Goal: Task Accomplishment & Management: Use online tool/utility

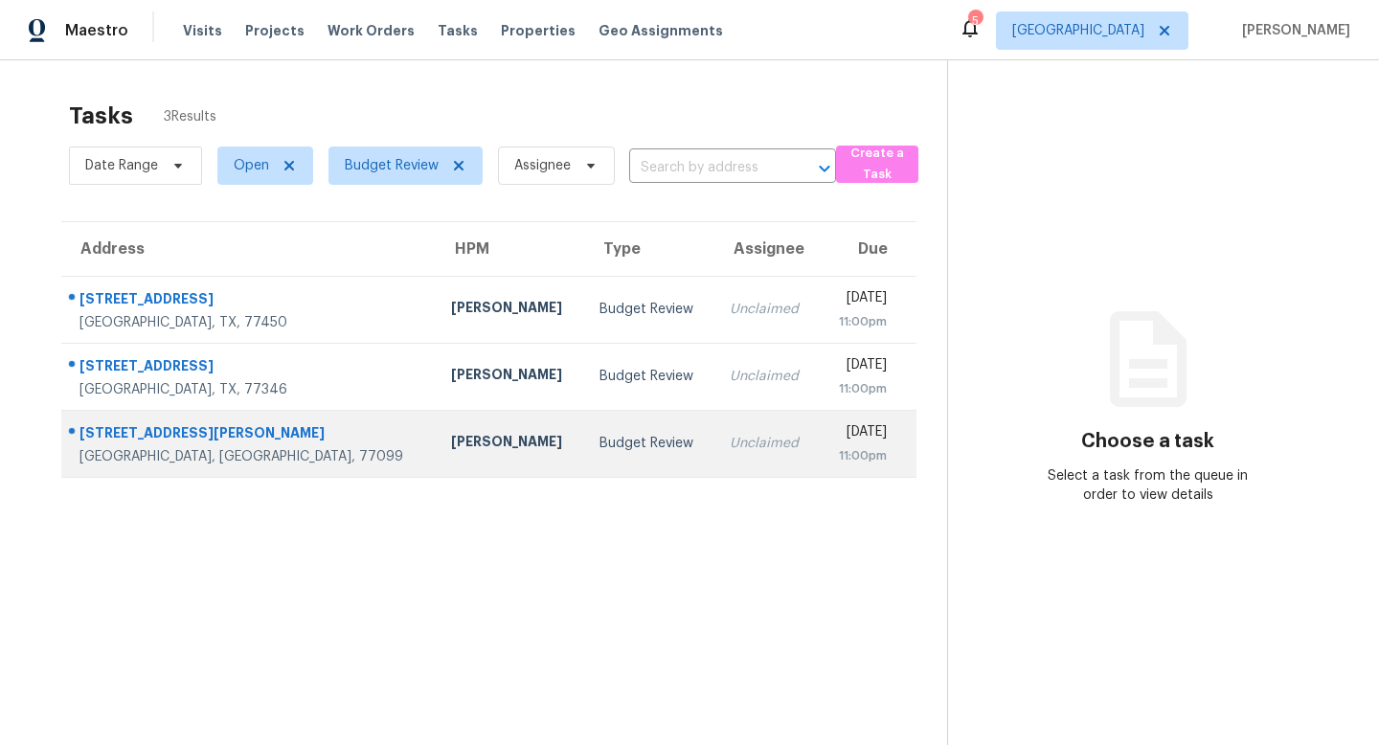
click at [146, 436] on div "11118 Vanderford Dr" at bounding box center [249, 435] width 341 height 24
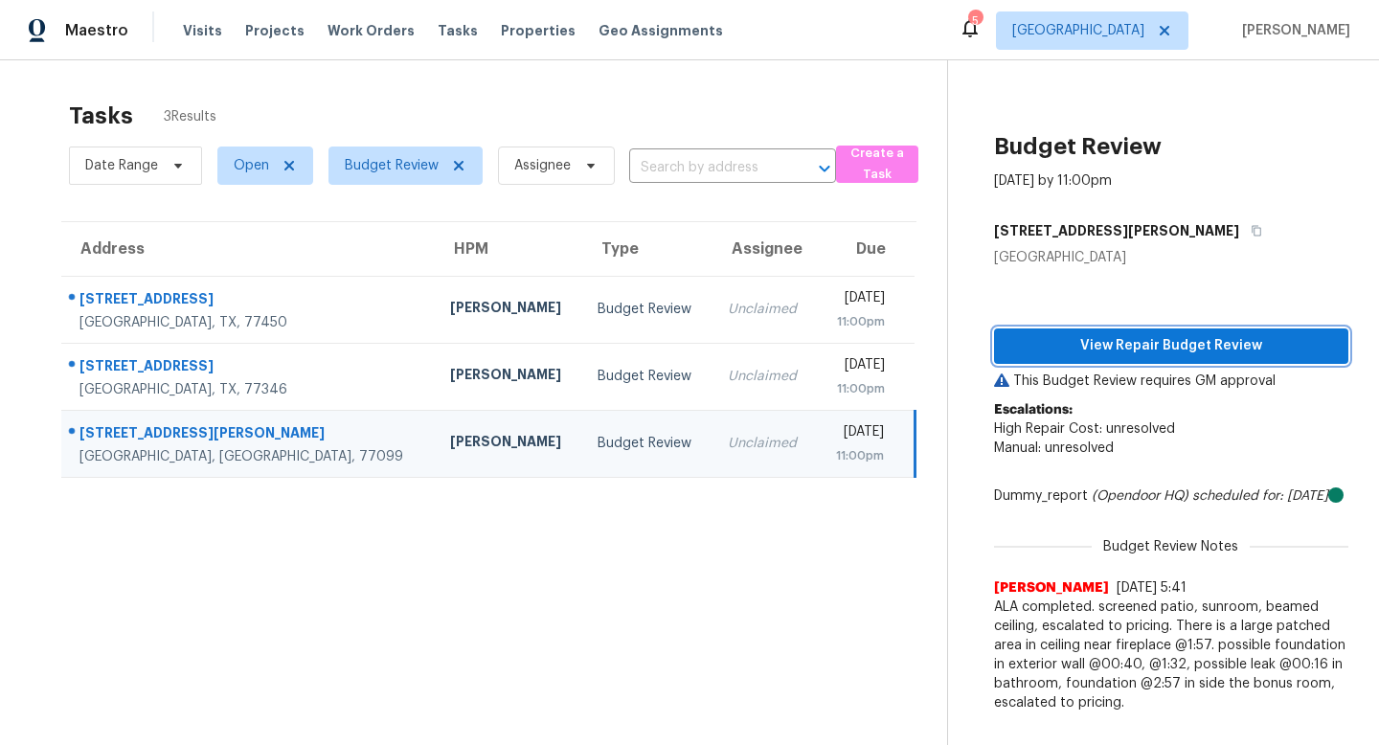
click at [1073, 341] on span "View Repair Budget Review" at bounding box center [1171, 346] width 324 height 24
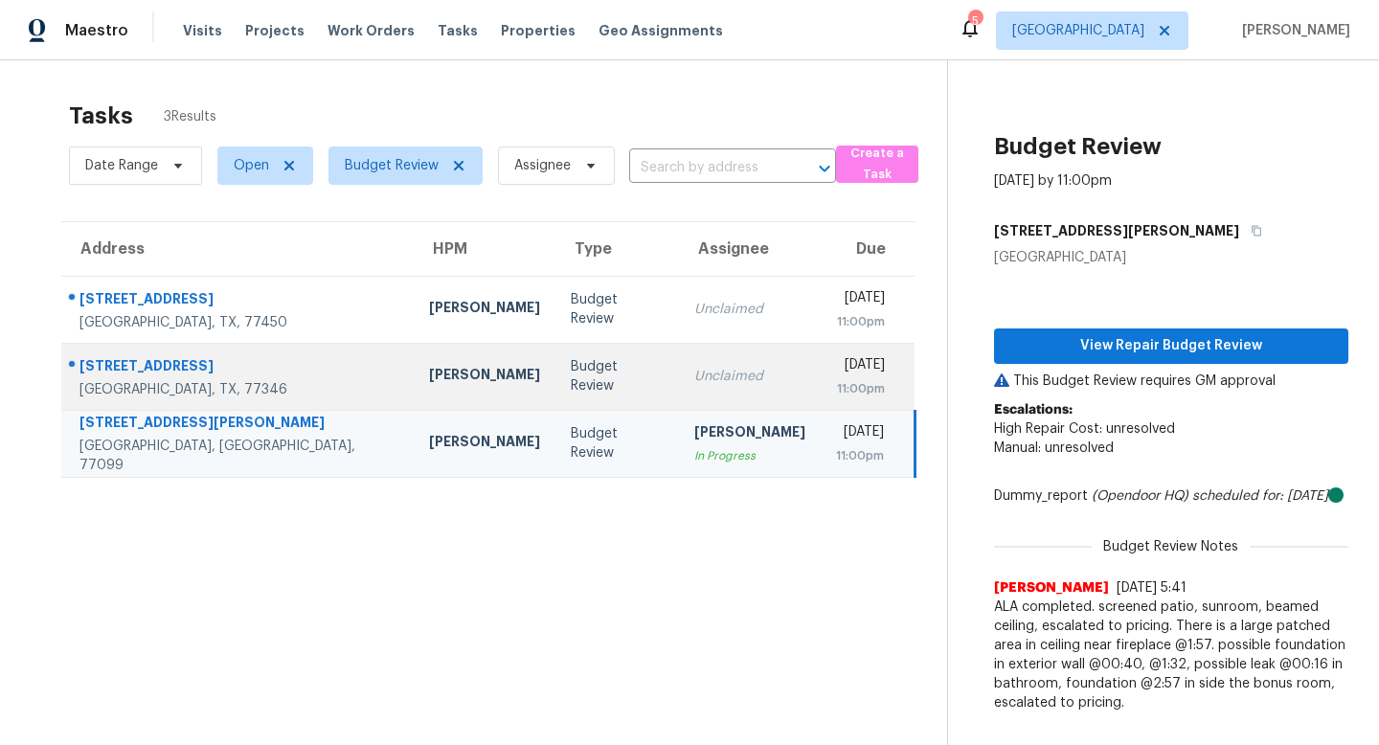
click at [200, 369] on div "15107 Sequoia Meadow Ct" at bounding box center [238, 368] width 319 height 24
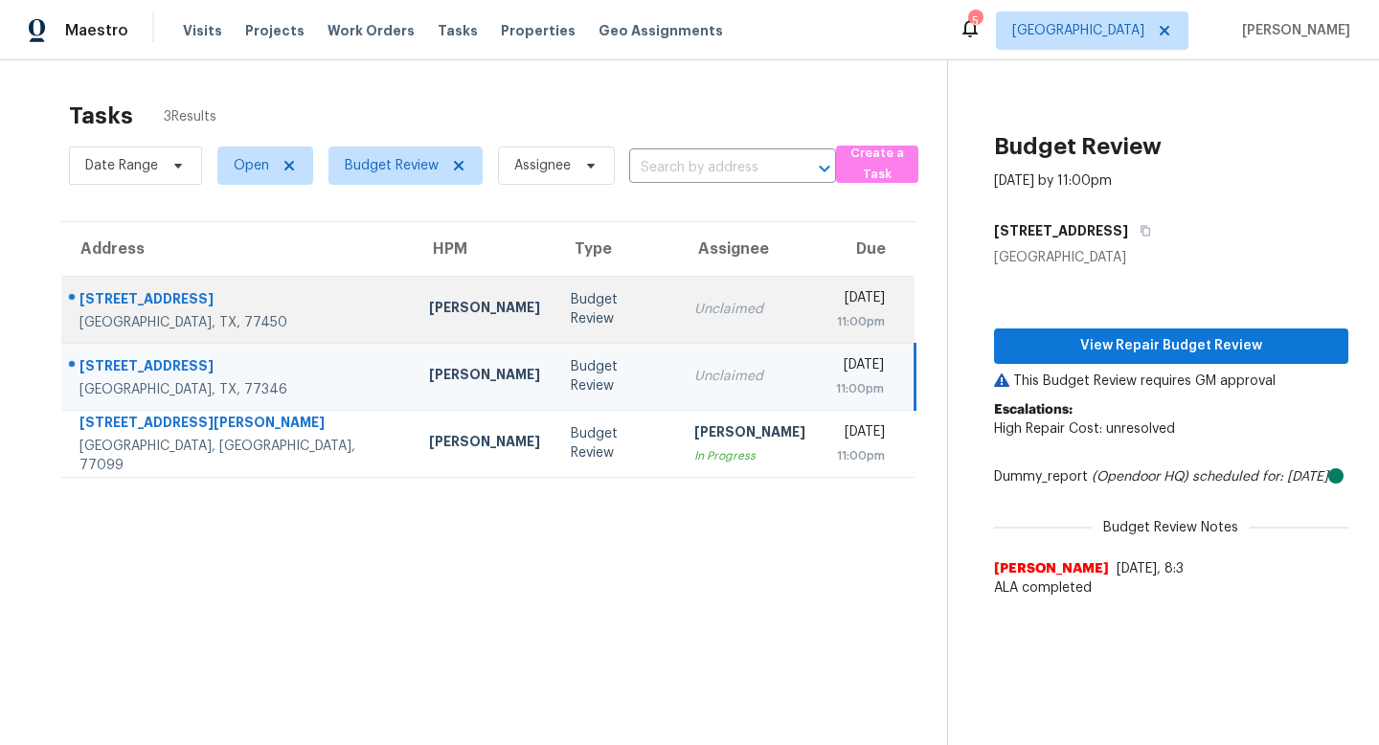
click at [215, 304] on div "1647 Kelliwood Oaks Dr" at bounding box center [238, 301] width 319 height 24
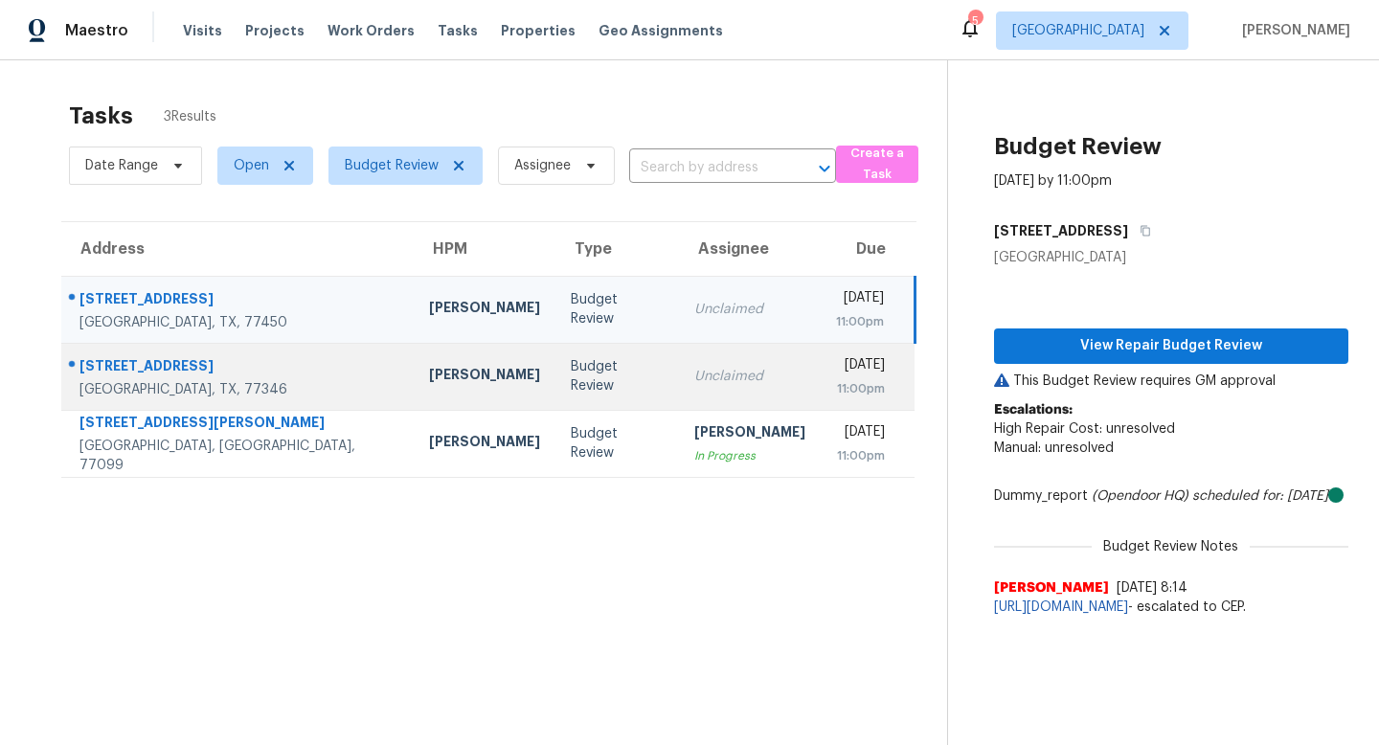
click at [184, 364] on div "15107 Sequoia Meadow Ct" at bounding box center [238, 368] width 319 height 24
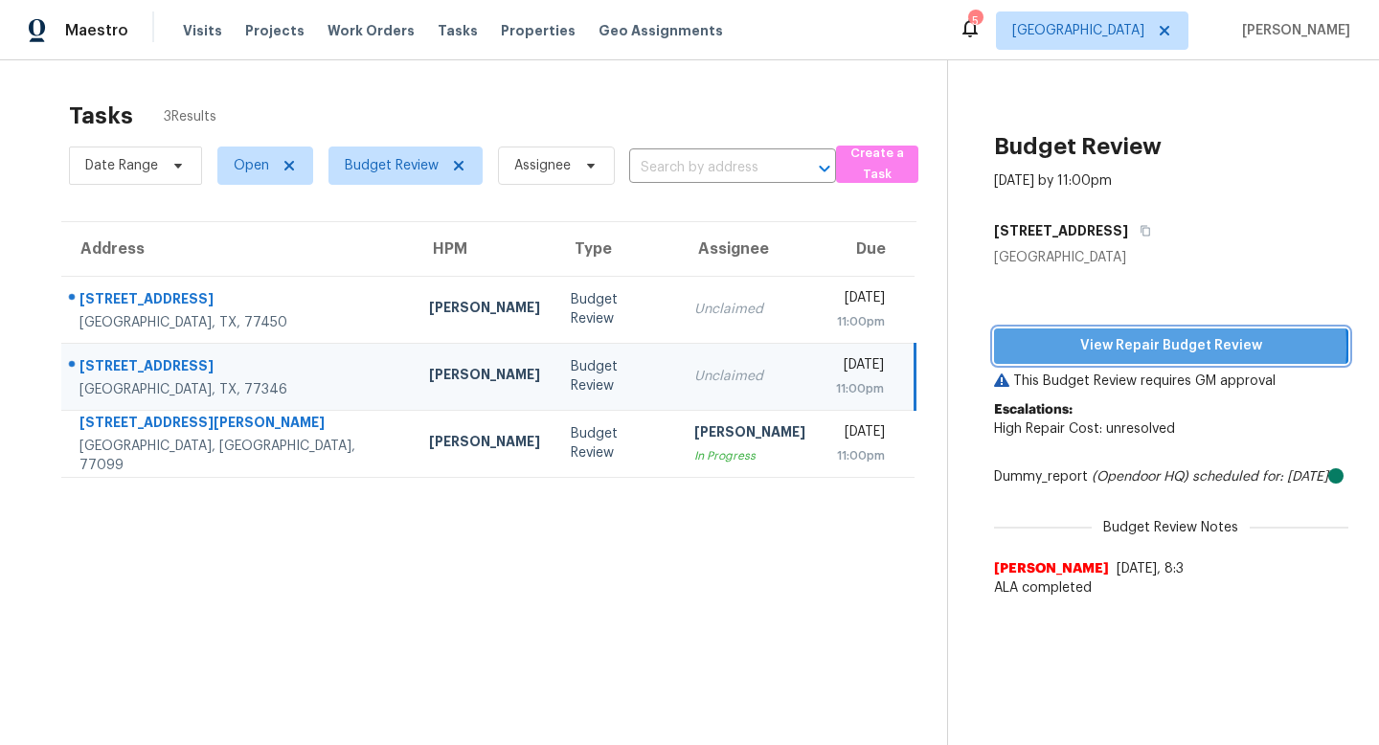
click at [1082, 347] on span "View Repair Budget Review" at bounding box center [1171, 346] width 324 height 24
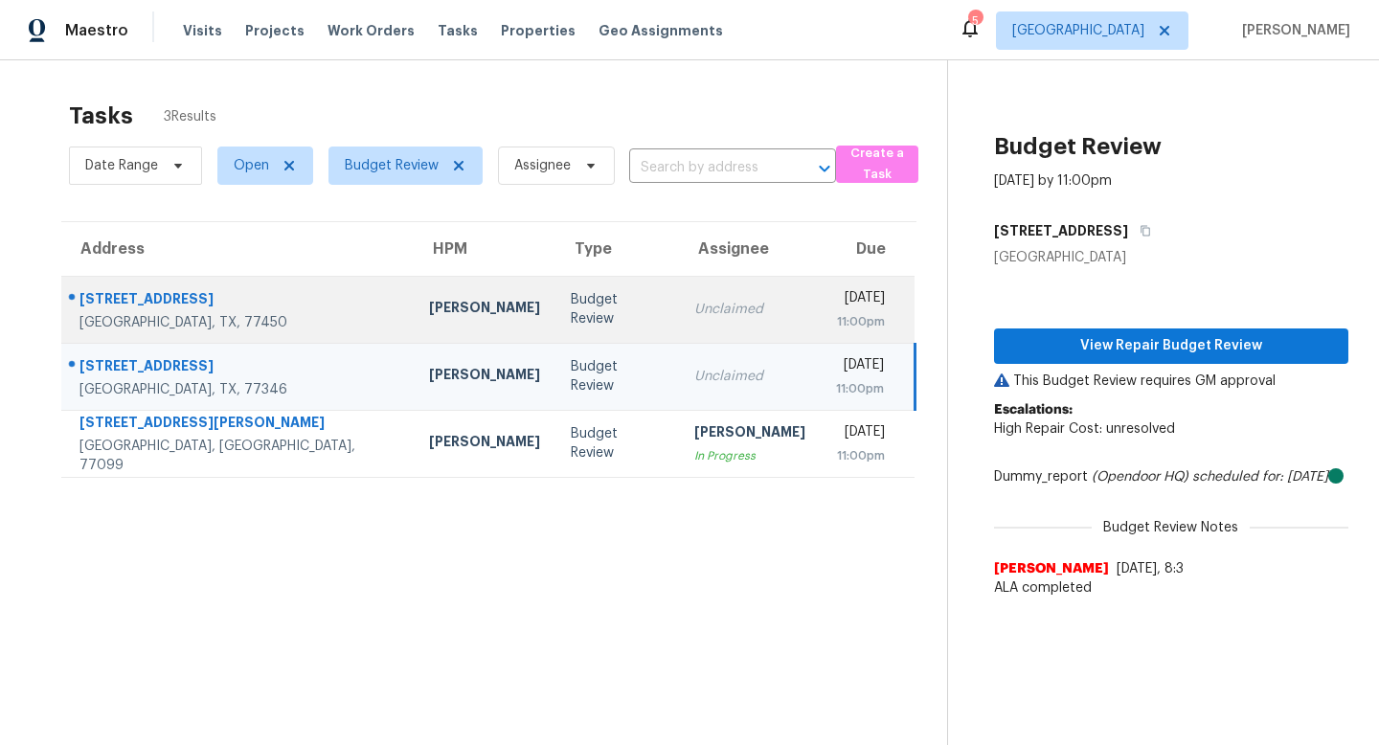
click at [189, 291] on div "1647 Kelliwood Oaks Dr" at bounding box center [238, 301] width 319 height 24
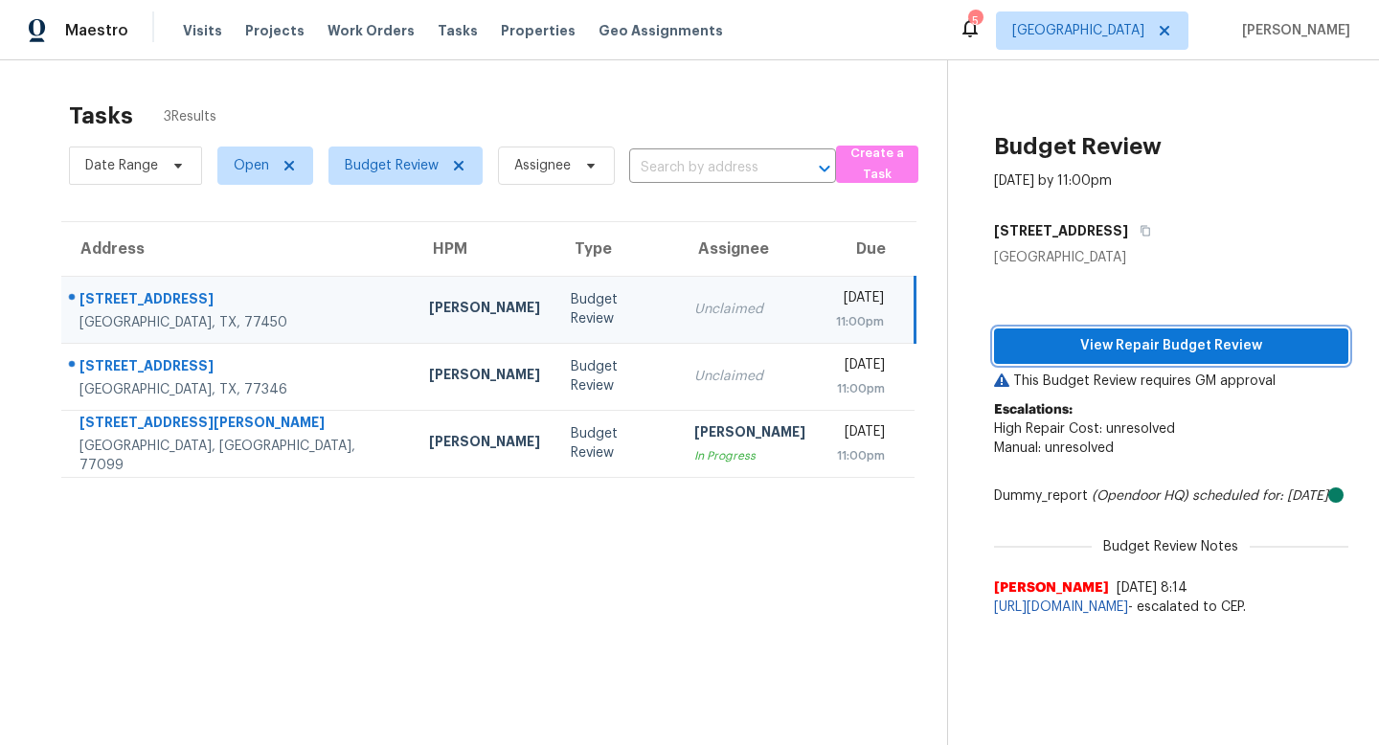
click at [1081, 345] on span "View Repair Budget Review" at bounding box center [1171, 346] width 324 height 24
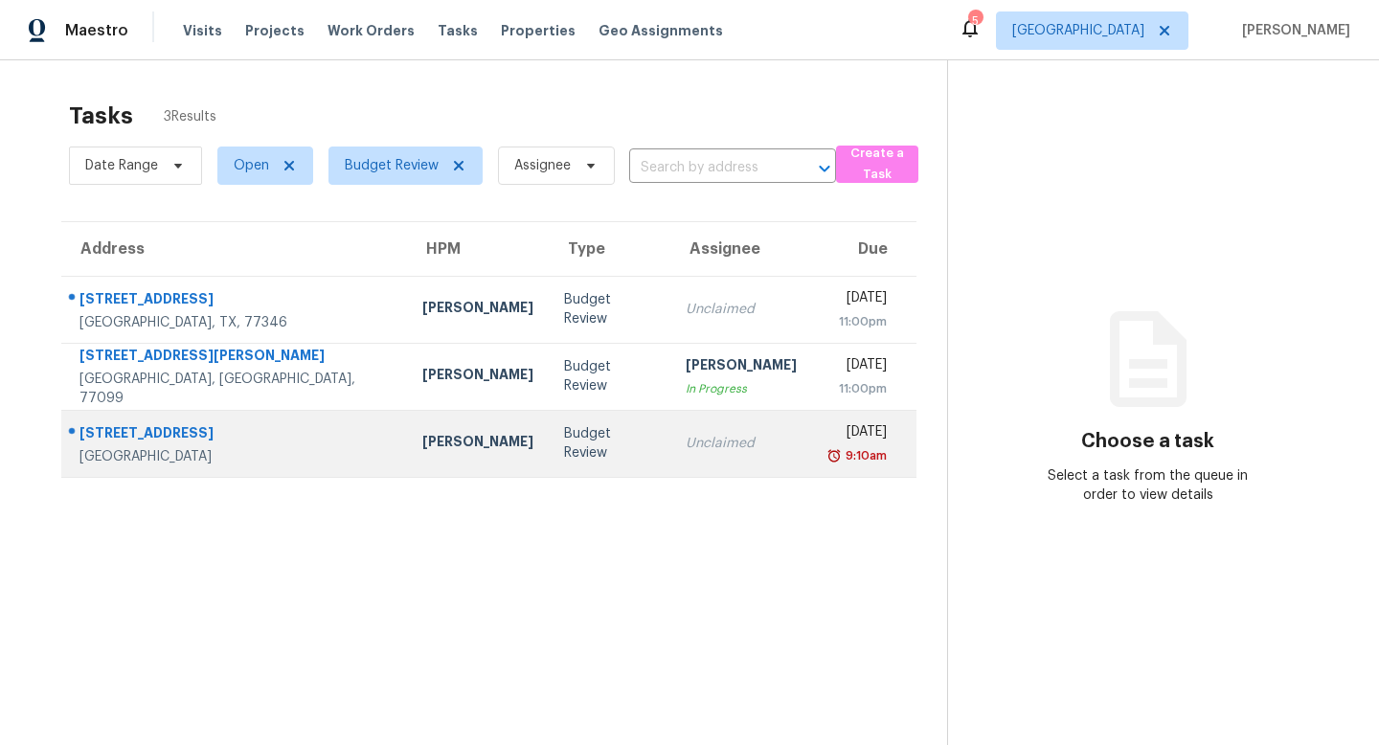
click at [173, 424] on div "5623 Pinewilde Dr" at bounding box center [235, 435] width 312 height 24
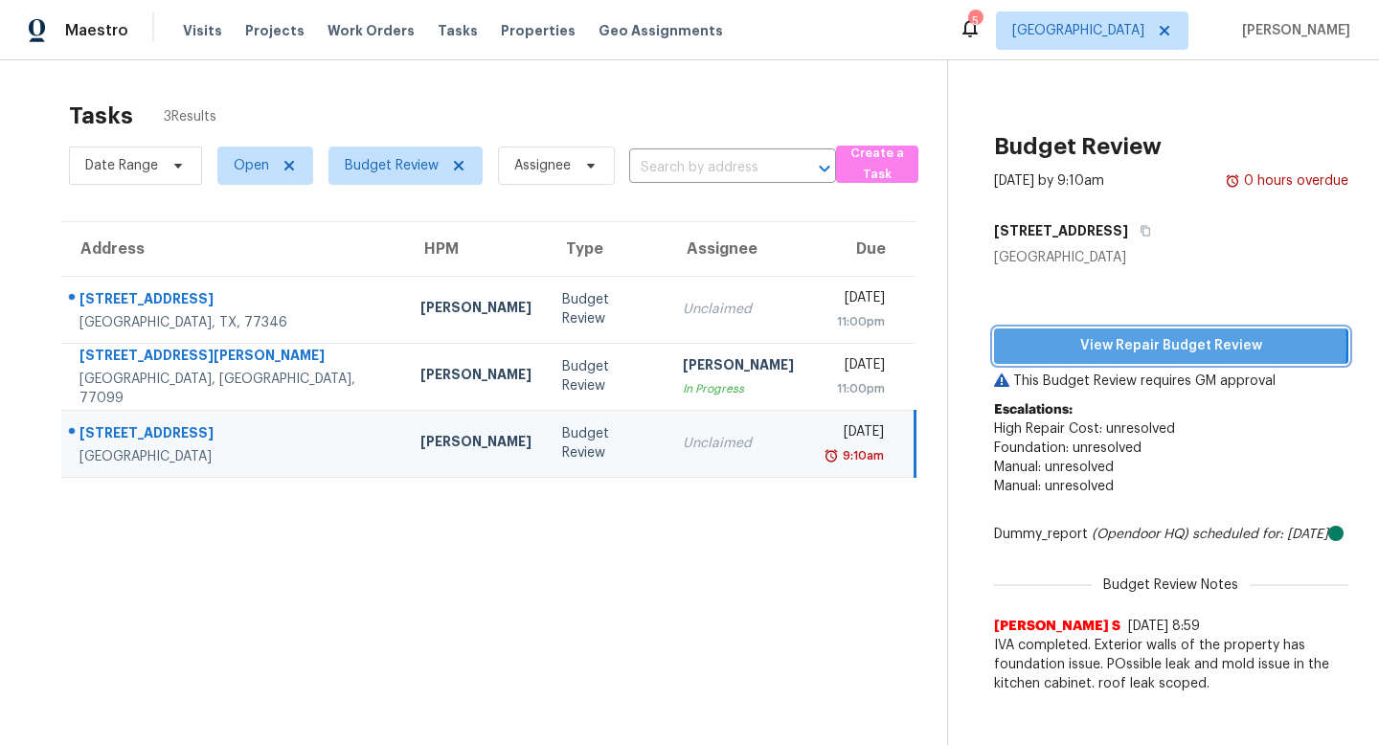
click at [1077, 346] on span "View Repair Budget Review" at bounding box center [1171, 346] width 324 height 24
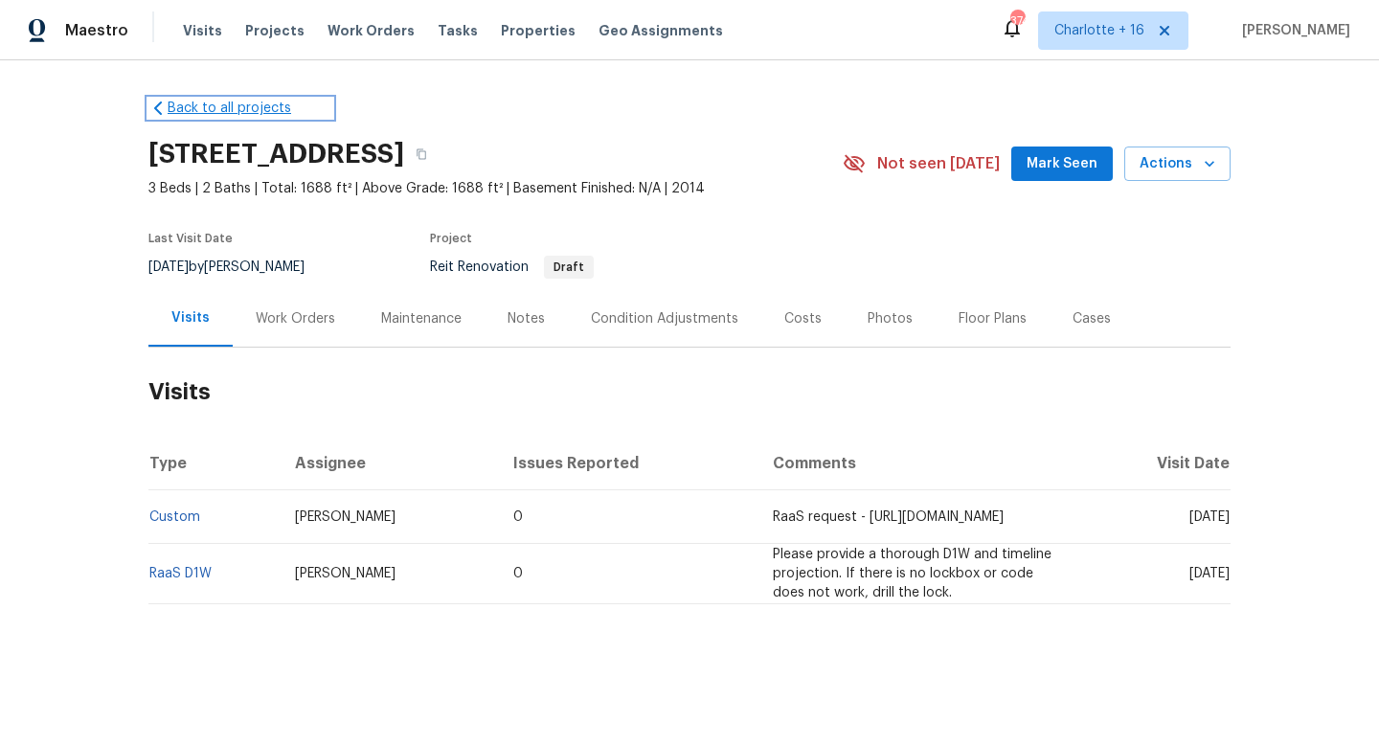
click at [200, 100] on link "Back to all projects" at bounding box center [240, 108] width 184 height 19
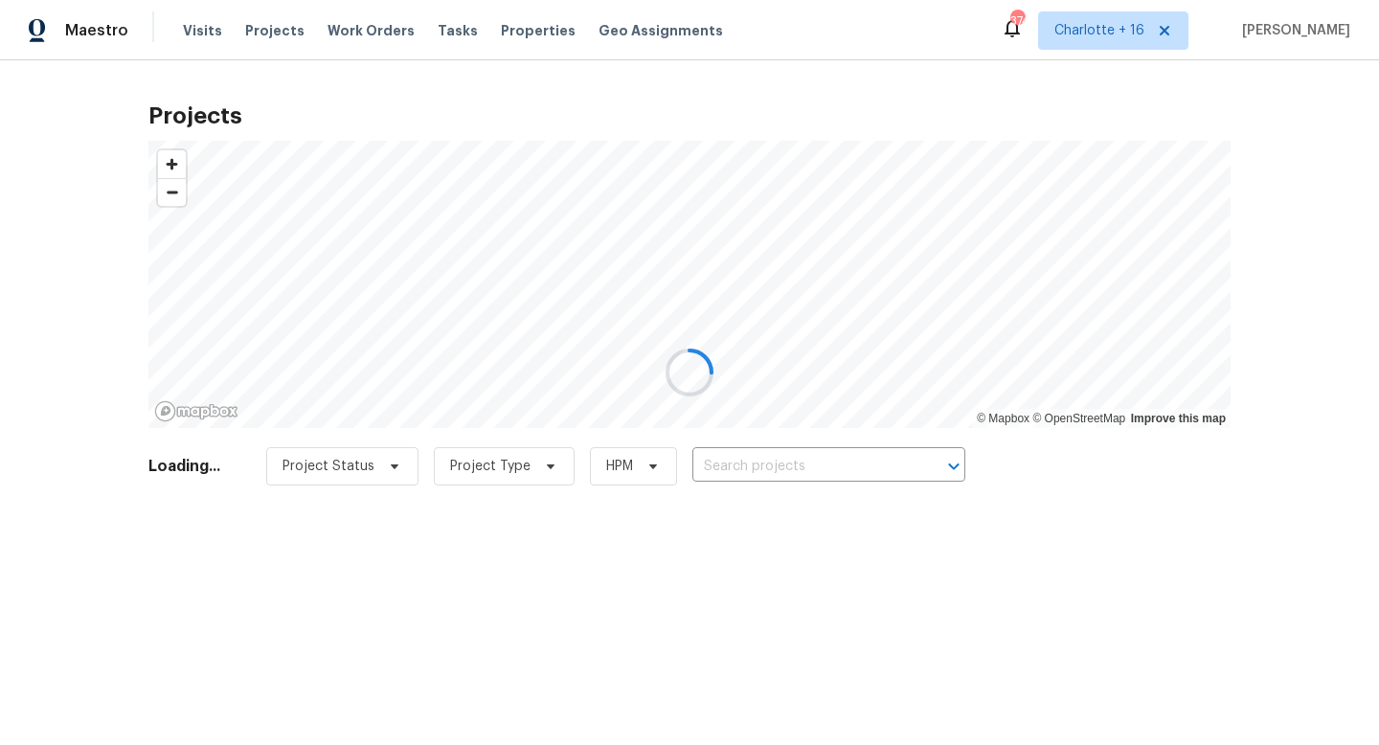
drag, startPoint x: 779, startPoint y: 456, endPoint x: 773, endPoint y: 467, distance: 12.8
click at [778, 457] on div at bounding box center [689, 372] width 1379 height 745
click at [773, 467] on div at bounding box center [689, 372] width 1379 height 745
click at [724, 464] on div at bounding box center [689, 372] width 1379 height 745
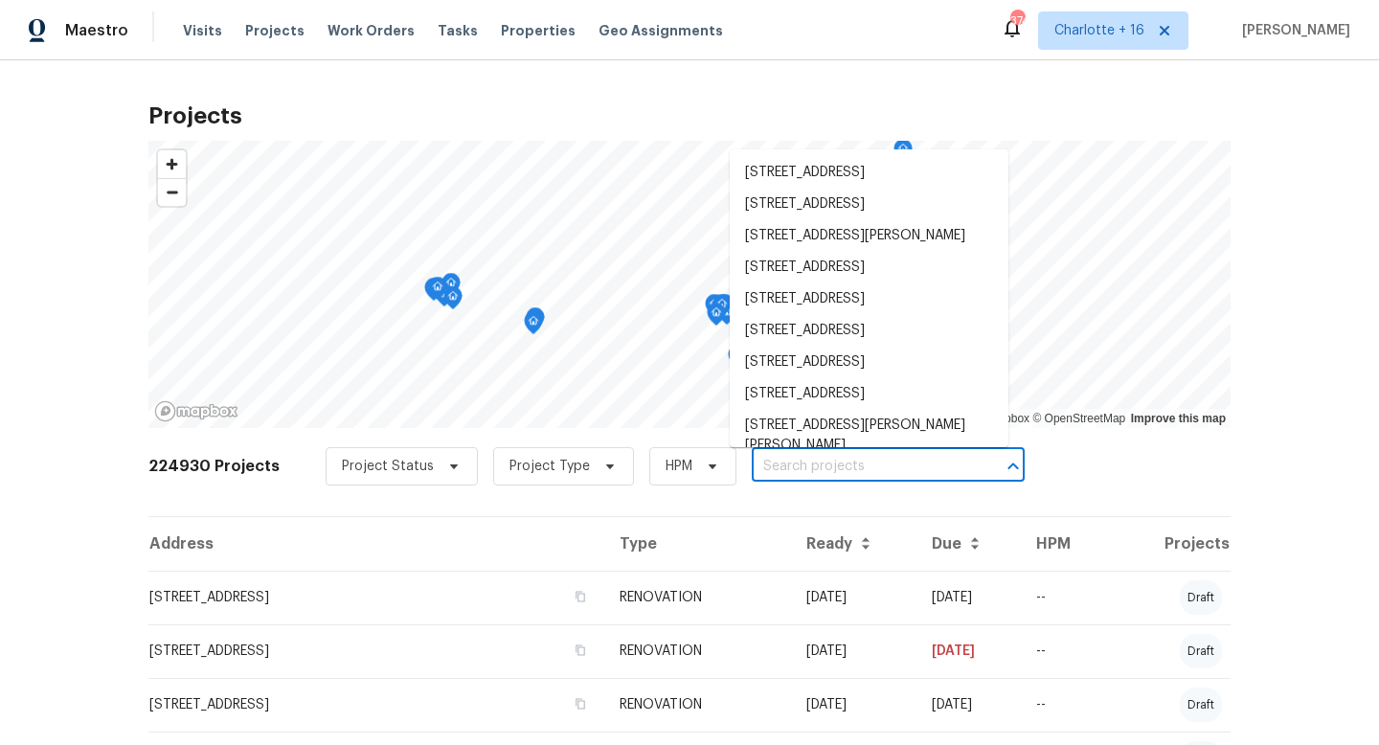
click at [753, 470] on input "text" at bounding box center [861, 467] width 219 height 30
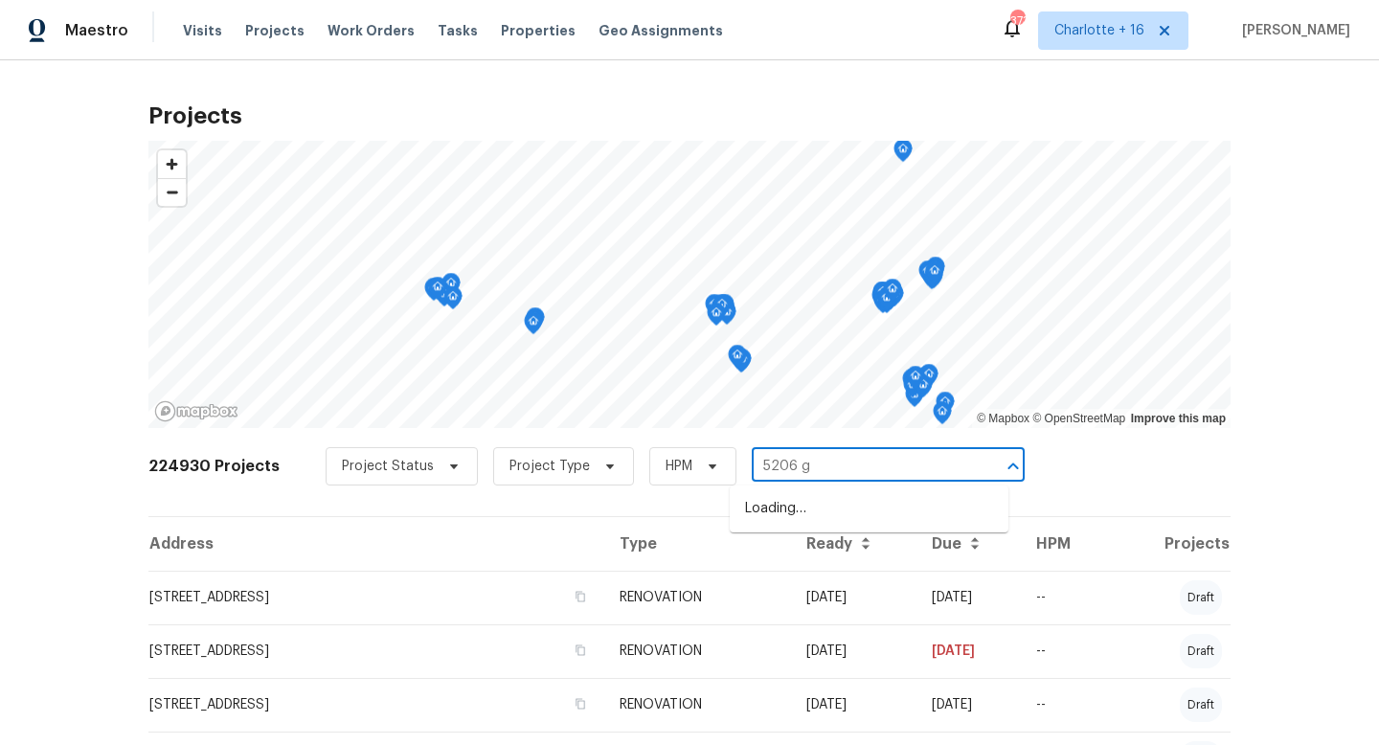
type input "5206 gr"
click at [811, 501] on li "5206 Graystone Ln, Houston, TX 77069" at bounding box center [869, 509] width 279 height 32
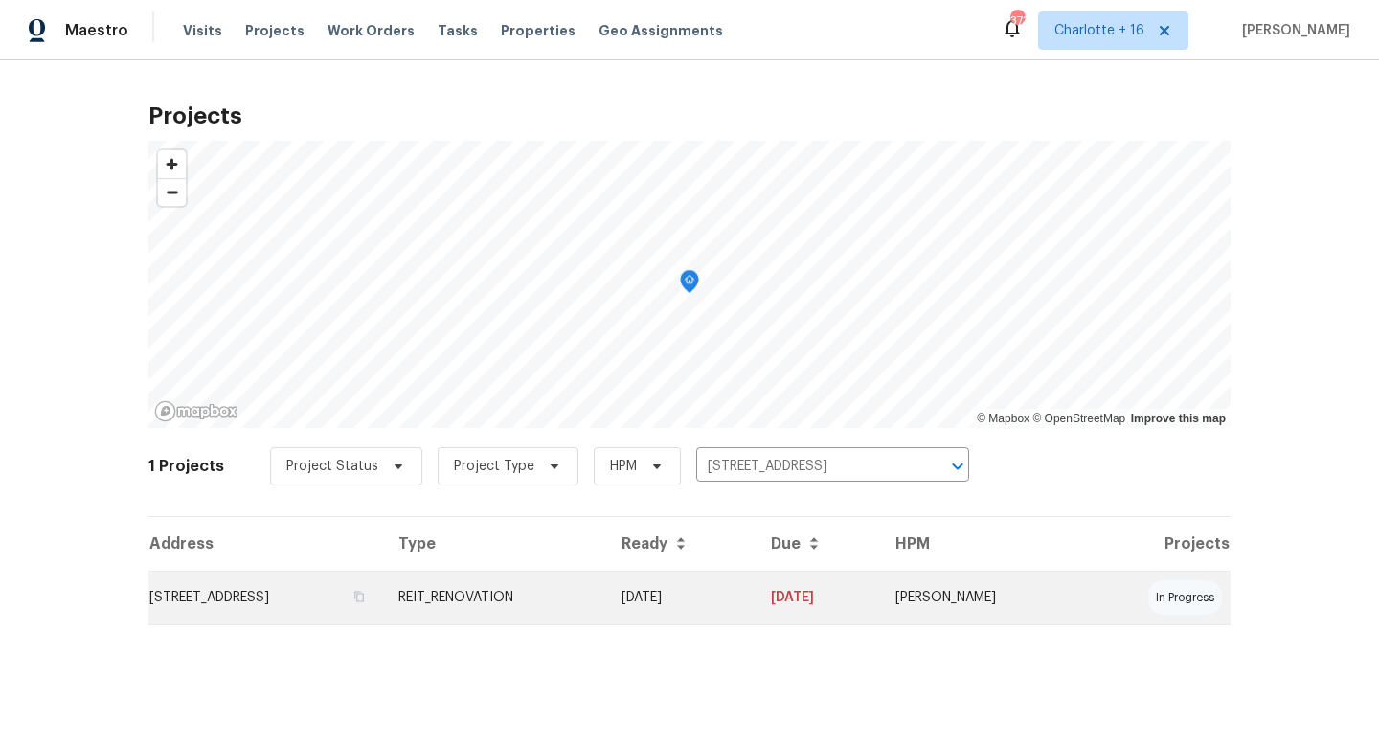
click at [331, 606] on td "5206 Graystone Ln, Houston, TX 77069" at bounding box center [265, 598] width 235 height 54
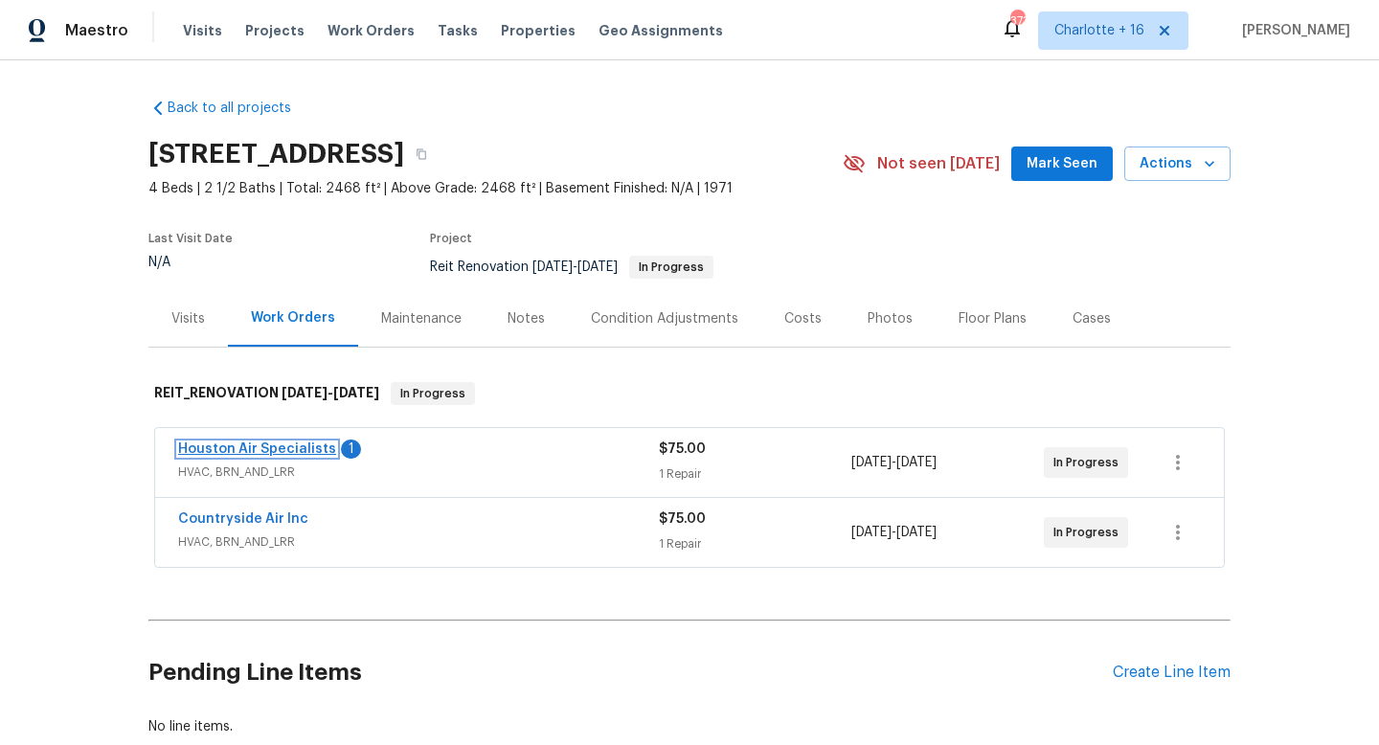
click at [281, 449] on link "Houston Air Specialists" at bounding box center [257, 448] width 158 height 13
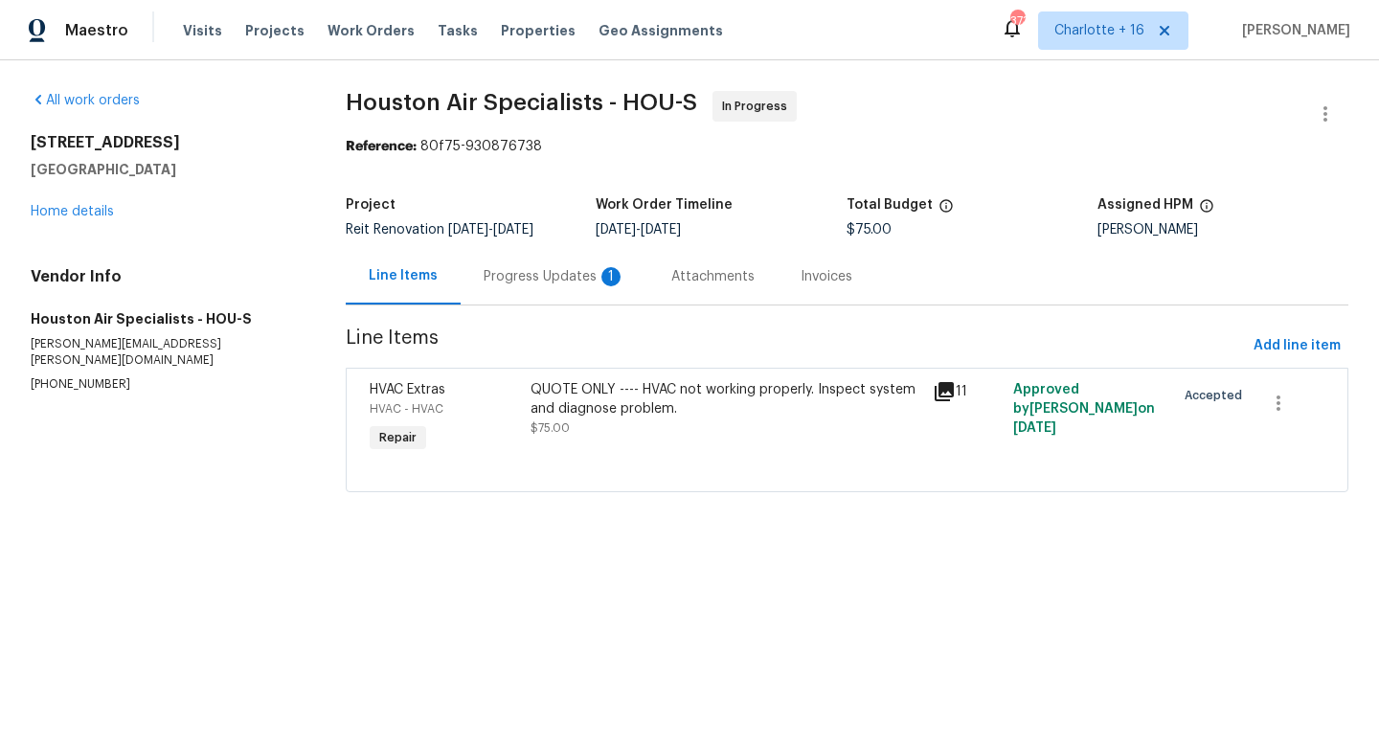
click at [504, 285] on div "Progress Updates 1" at bounding box center [555, 276] width 142 height 19
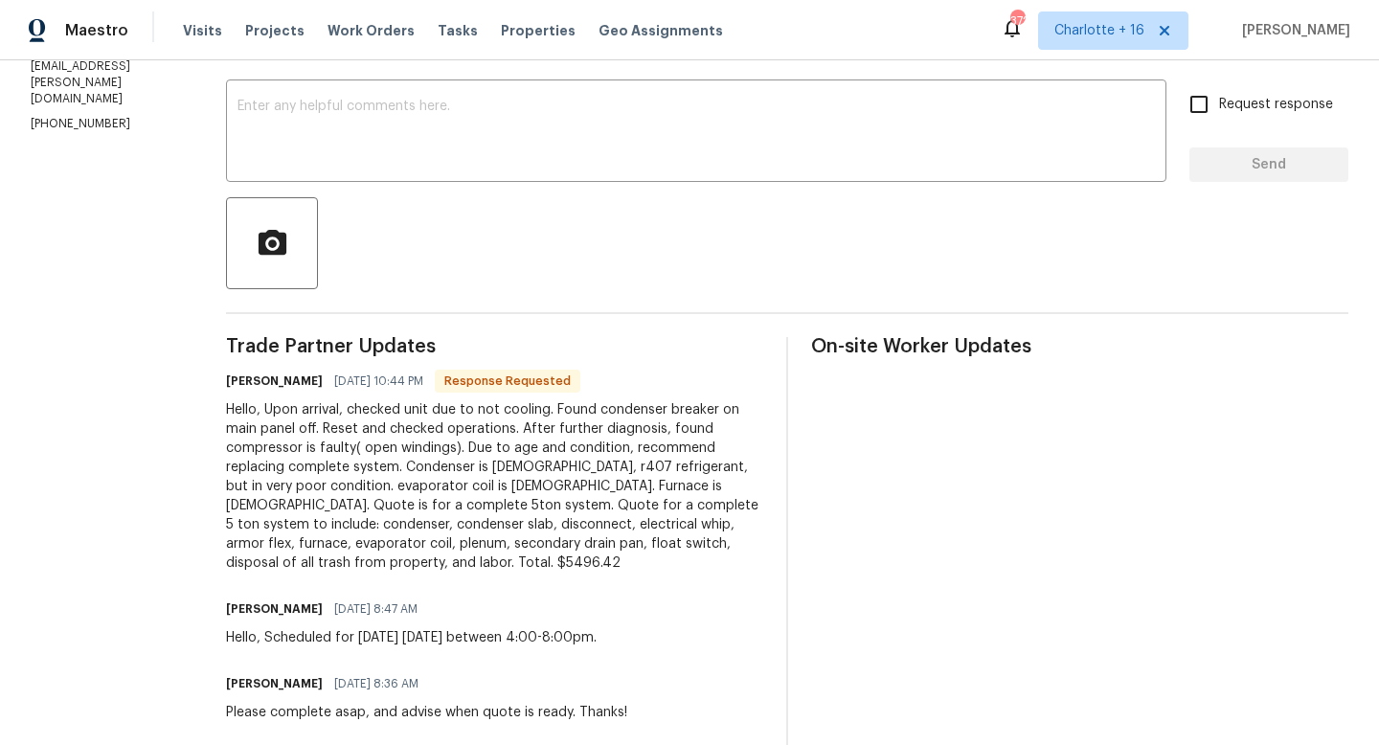
scroll to position [433, 0]
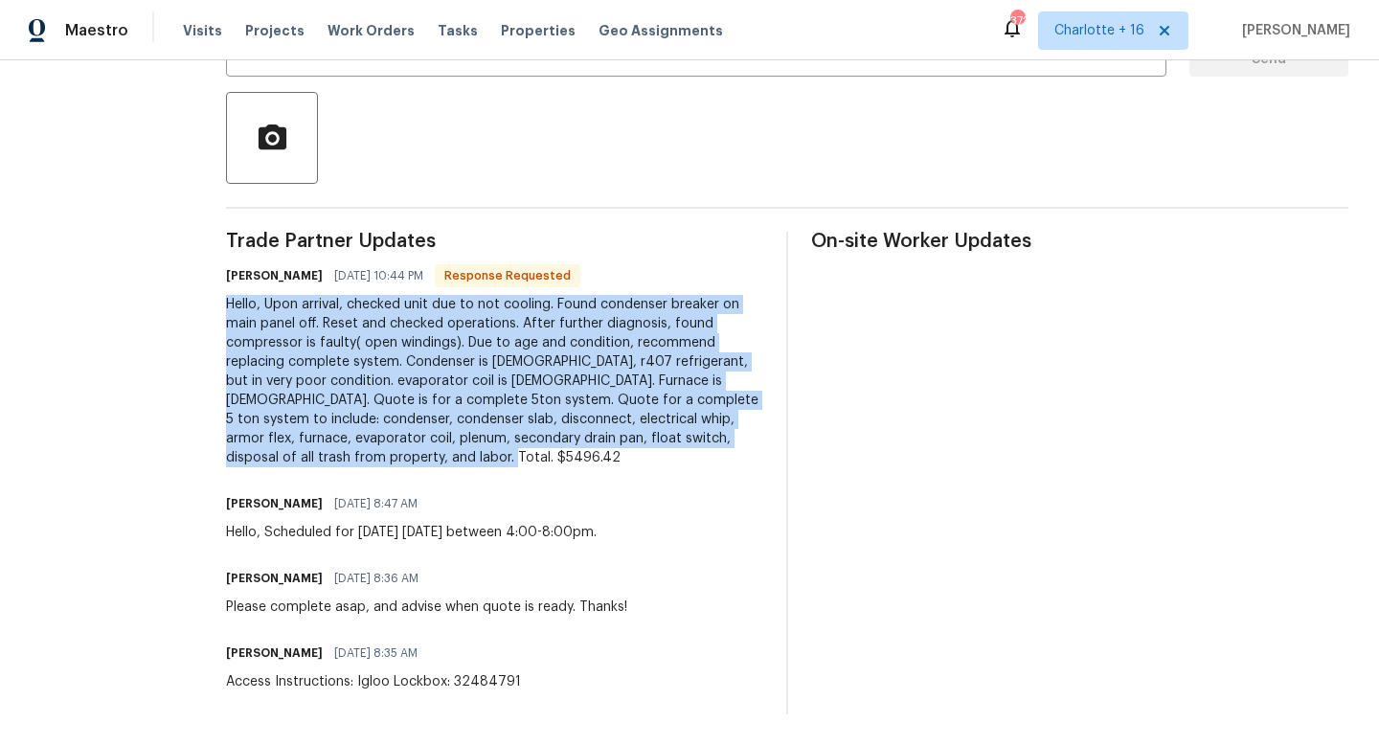
drag, startPoint x: 241, startPoint y: 283, endPoint x: 410, endPoint y: 438, distance: 228.4
click at [410, 438] on div "Hello, Upon arrival, checked unit due to not cooling. Found condenser breaker o…" at bounding box center [494, 381] width 537 height 172
copy div "Hello, Upon arrival, checked unit due to not cooling. Found condenser breaker o…"
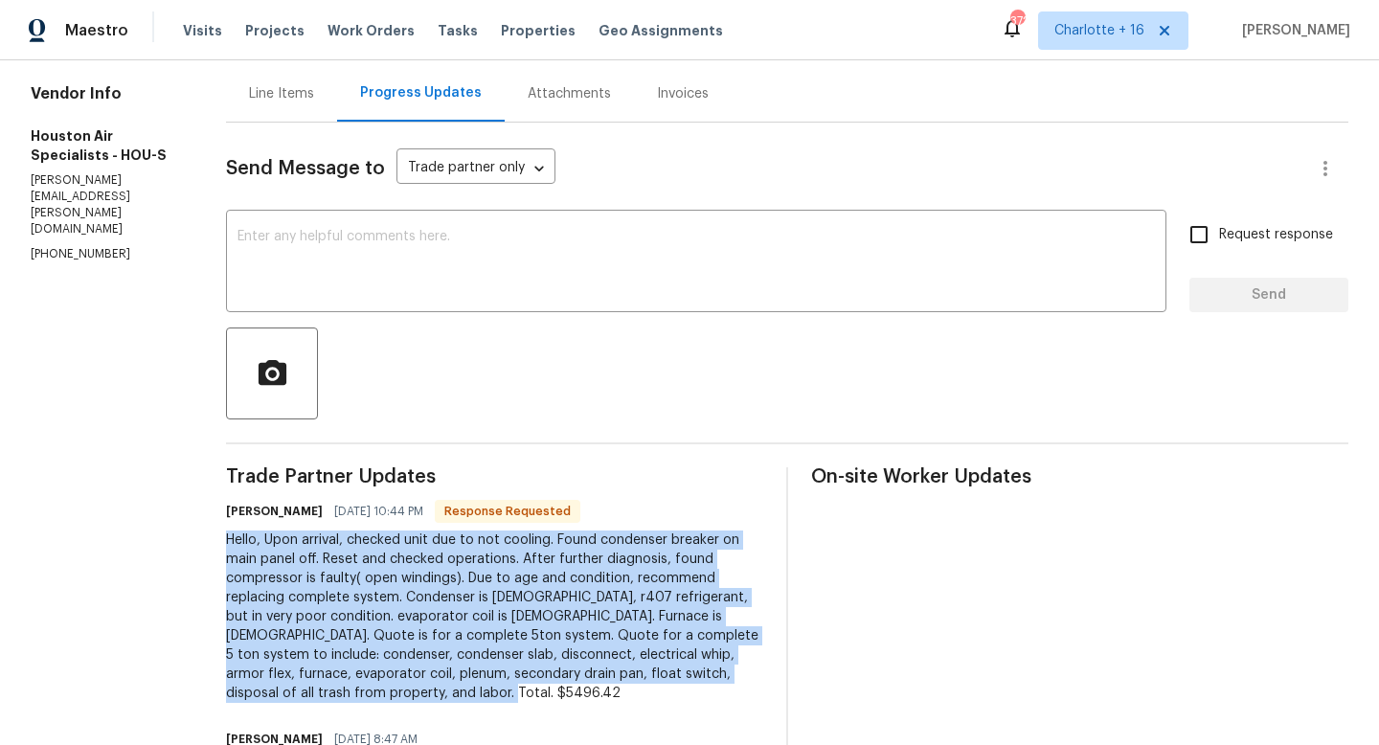
scroll to position [0, 0]
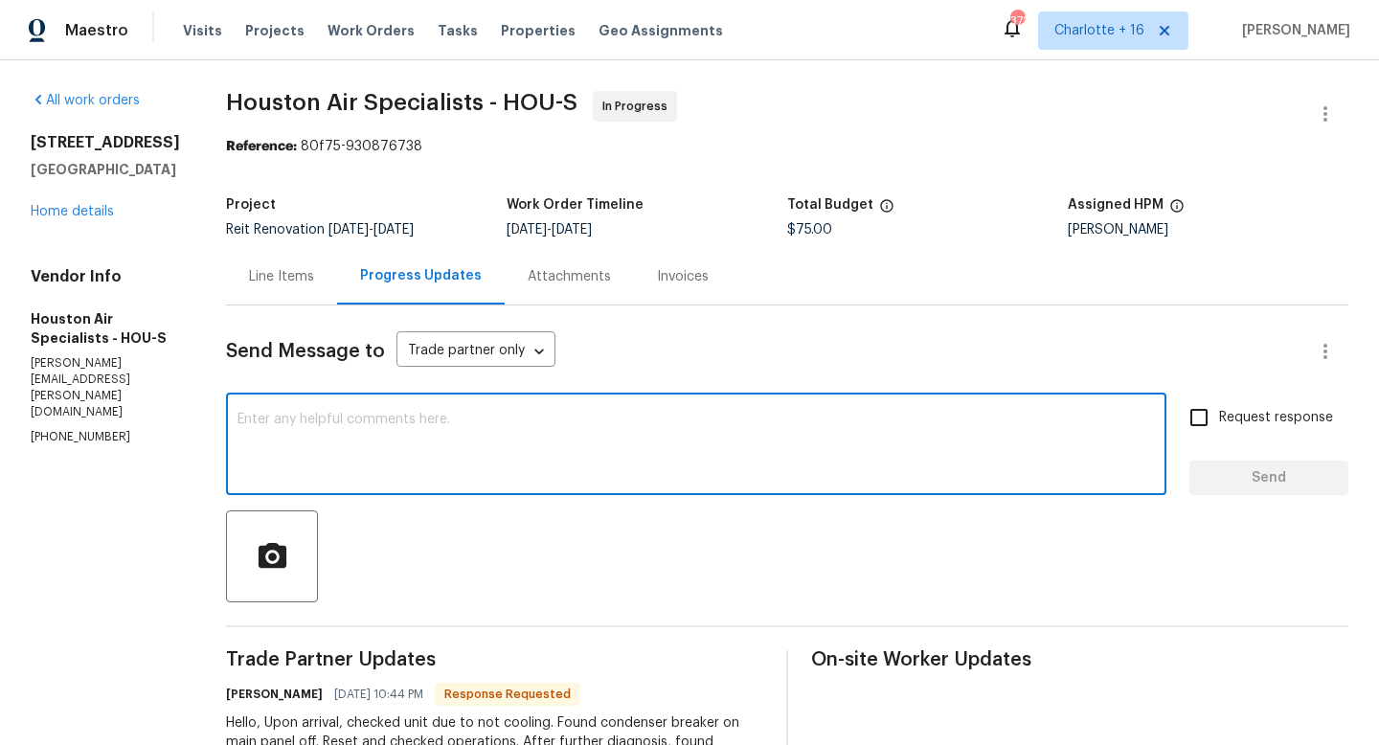
click at [369, 440] on textarea at bounding box center [696, 446] width 917 height 67
click at [64, 214] on link "Home details" at bounding box center [72, 211] width 83 height 13
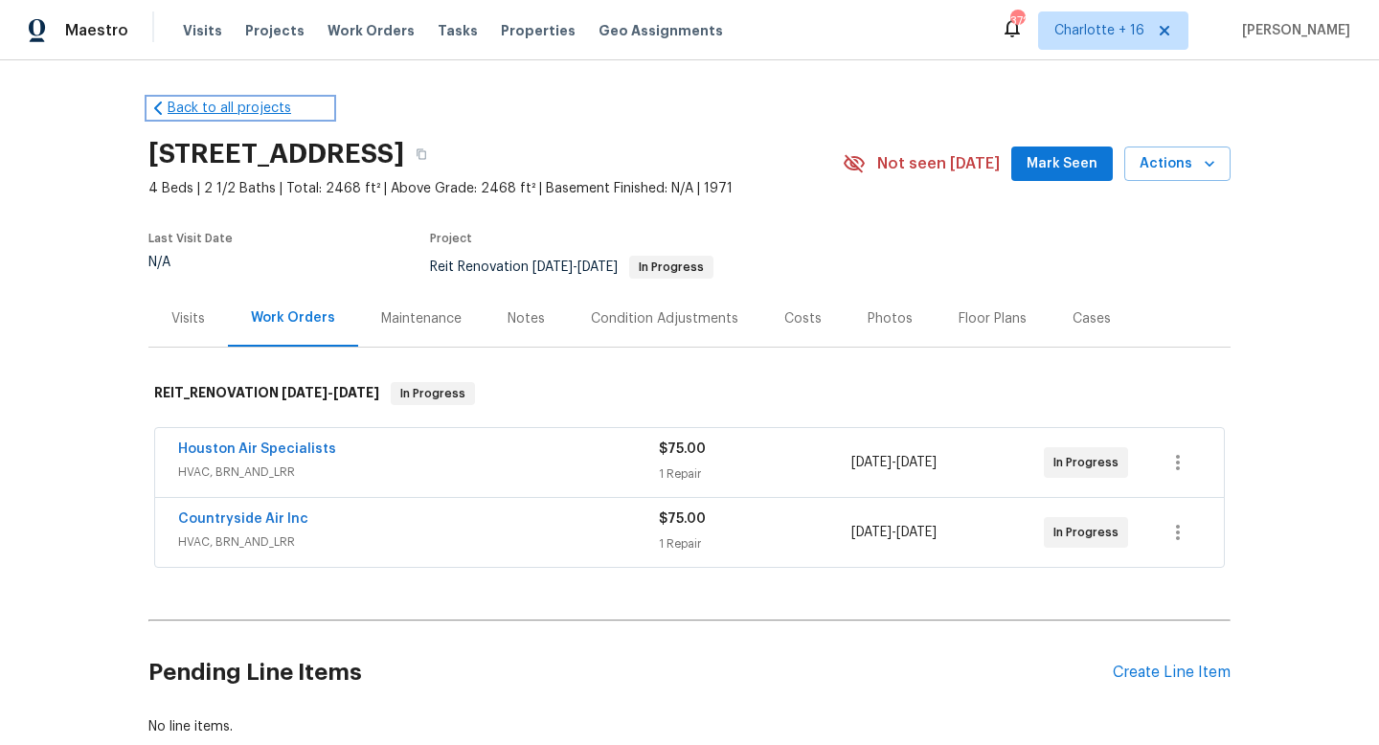
click at [207, 107] on link "Back to all projects" at bounding box center [240, 108] width 184 height 19
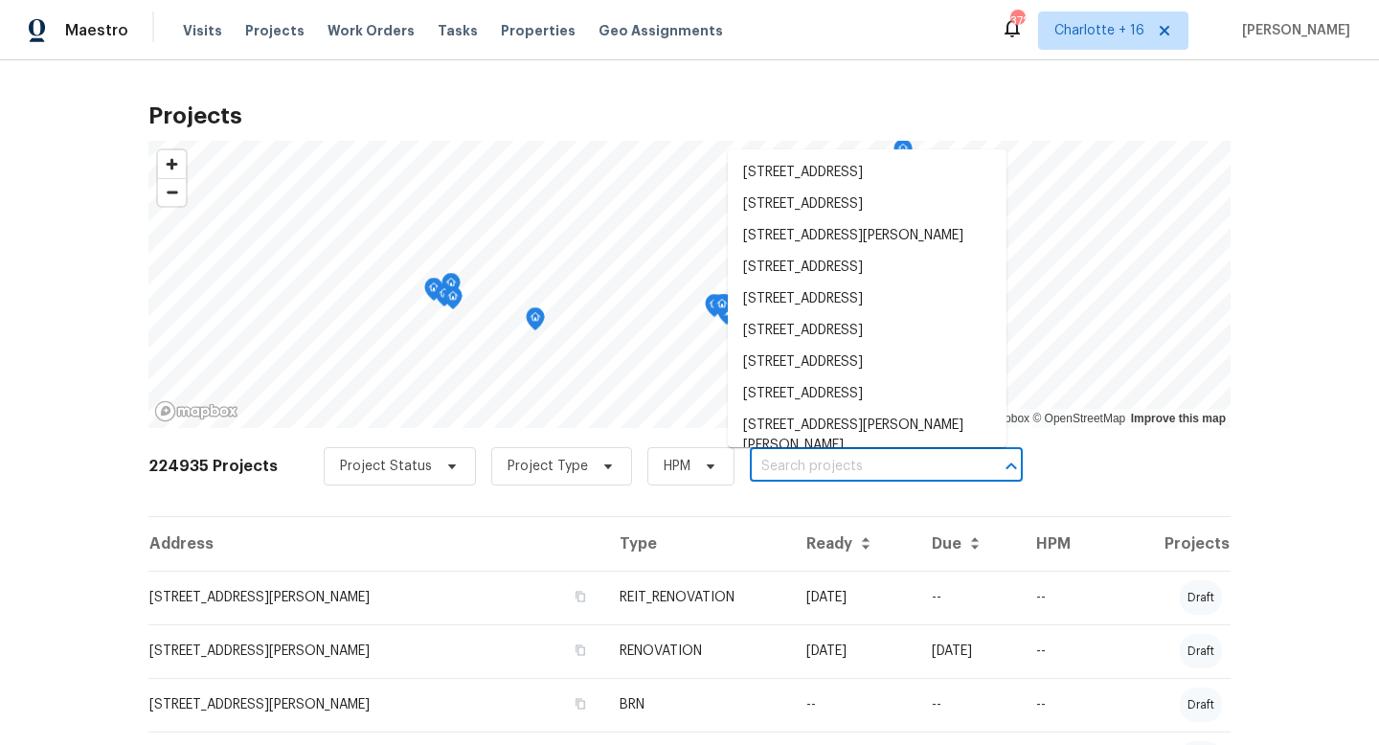
click at [778, 455] on input "text" at bounding box center [859, 467] width 219 height 30
paste input "5160 Legendary Ln"
type input "5160 Legendary Ln"
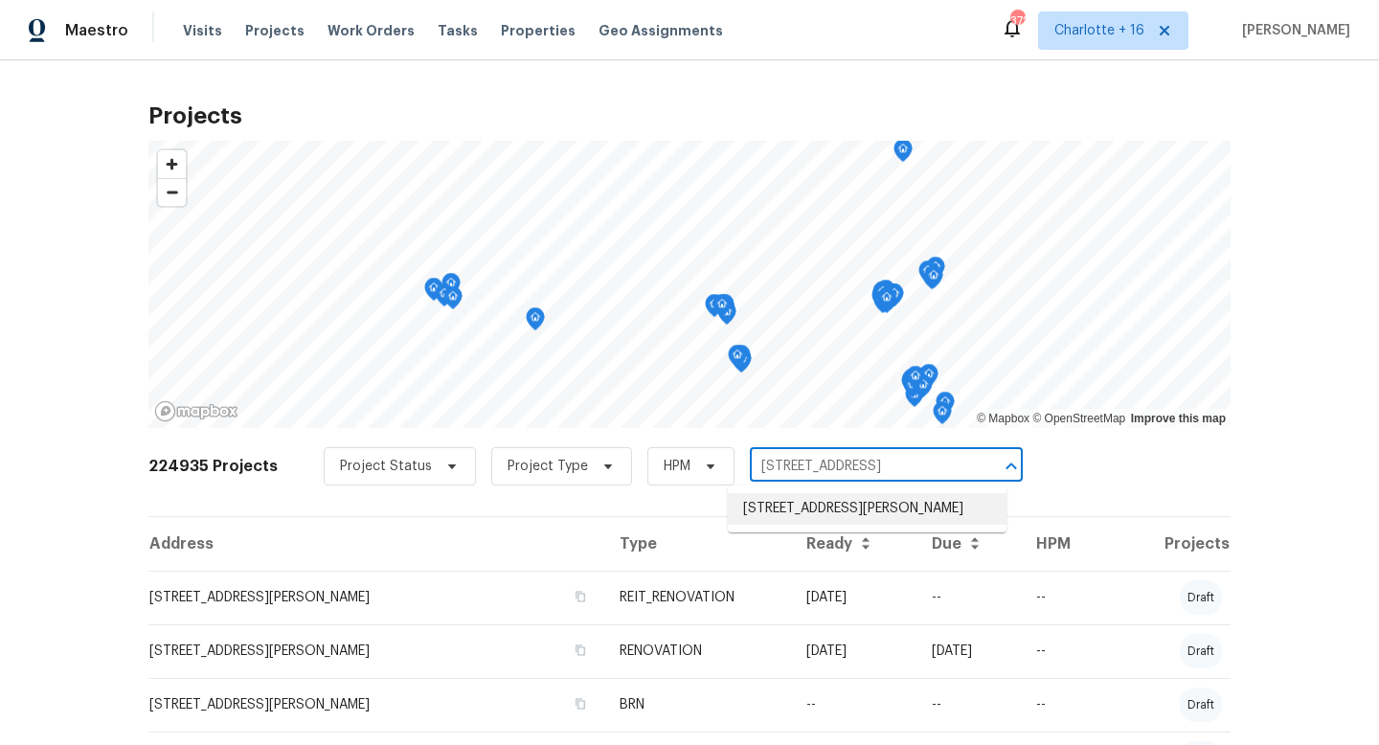
click at [799, 504] on li "5160 Legendary Ln, Acworth, GA 30102" at bounding box center [867, 509] width 279 height 32
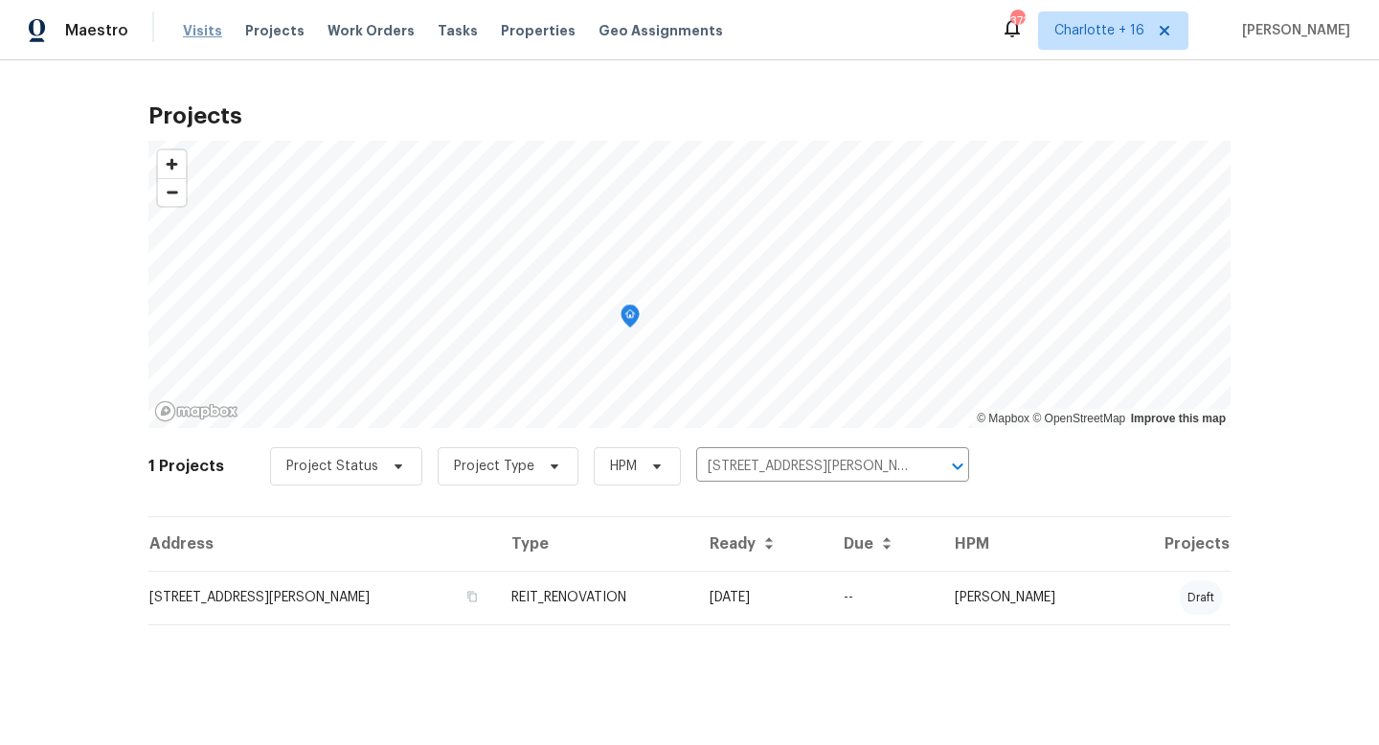
click at [205, 33] on span "Visits" at bounding box center [202, 30] width 39 height 19
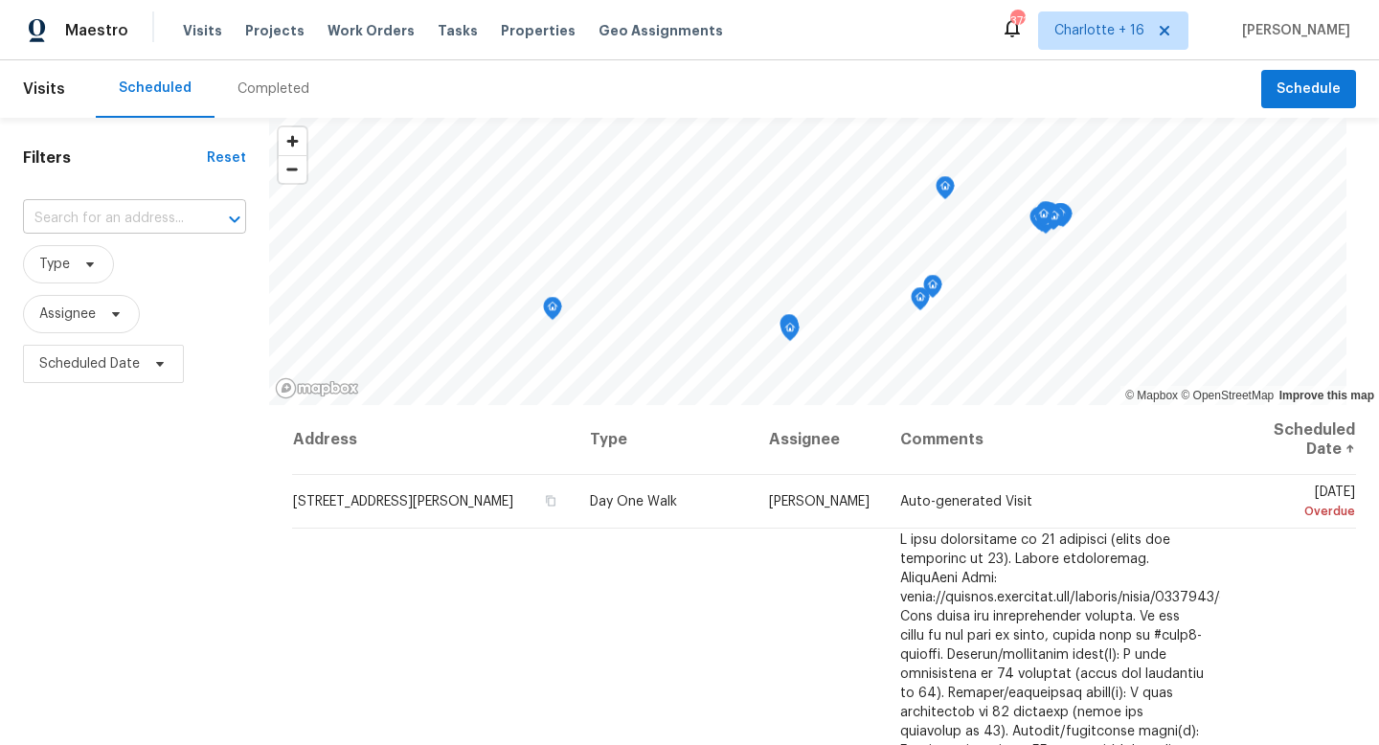
click at [137, 220] on input "text" at bounding box center [108, 219] width 170 height 30
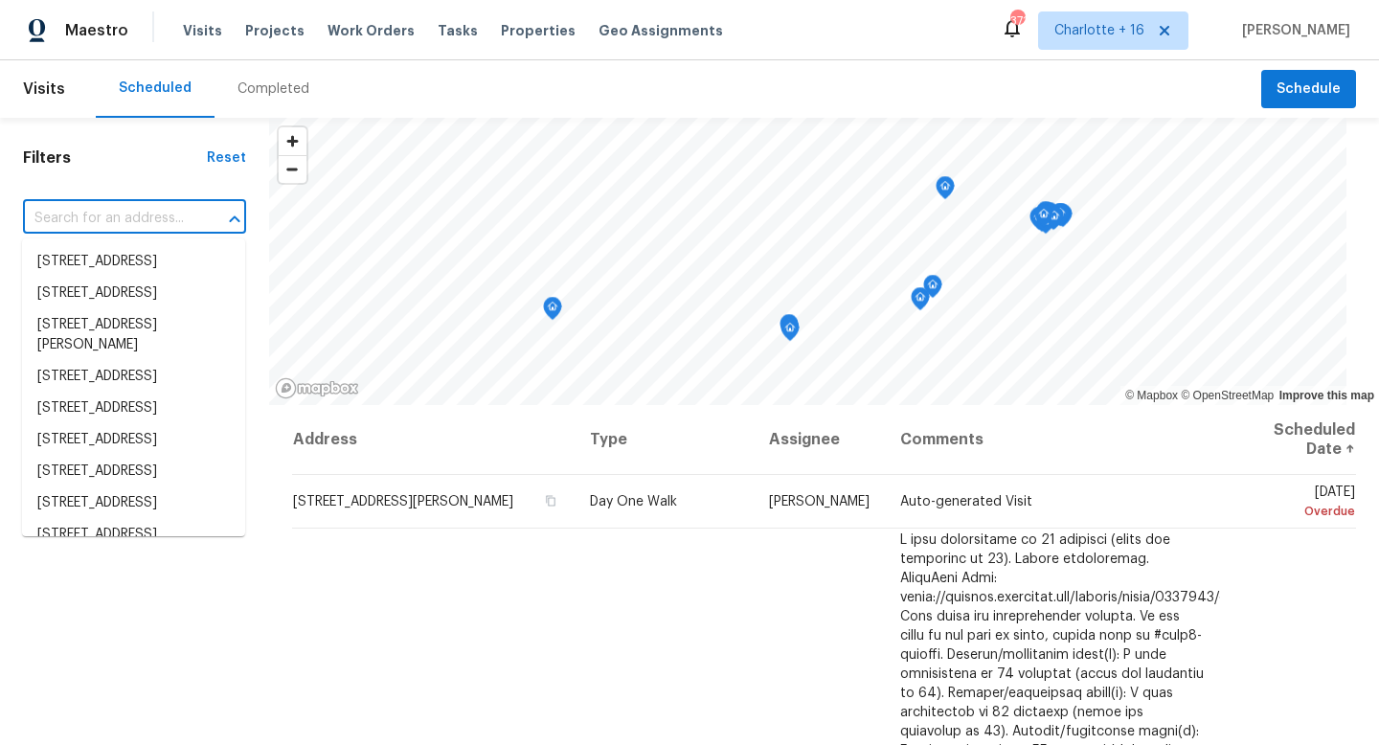
paste input "5160 Legendary Ln"
type input "5160 Legendary Ln"
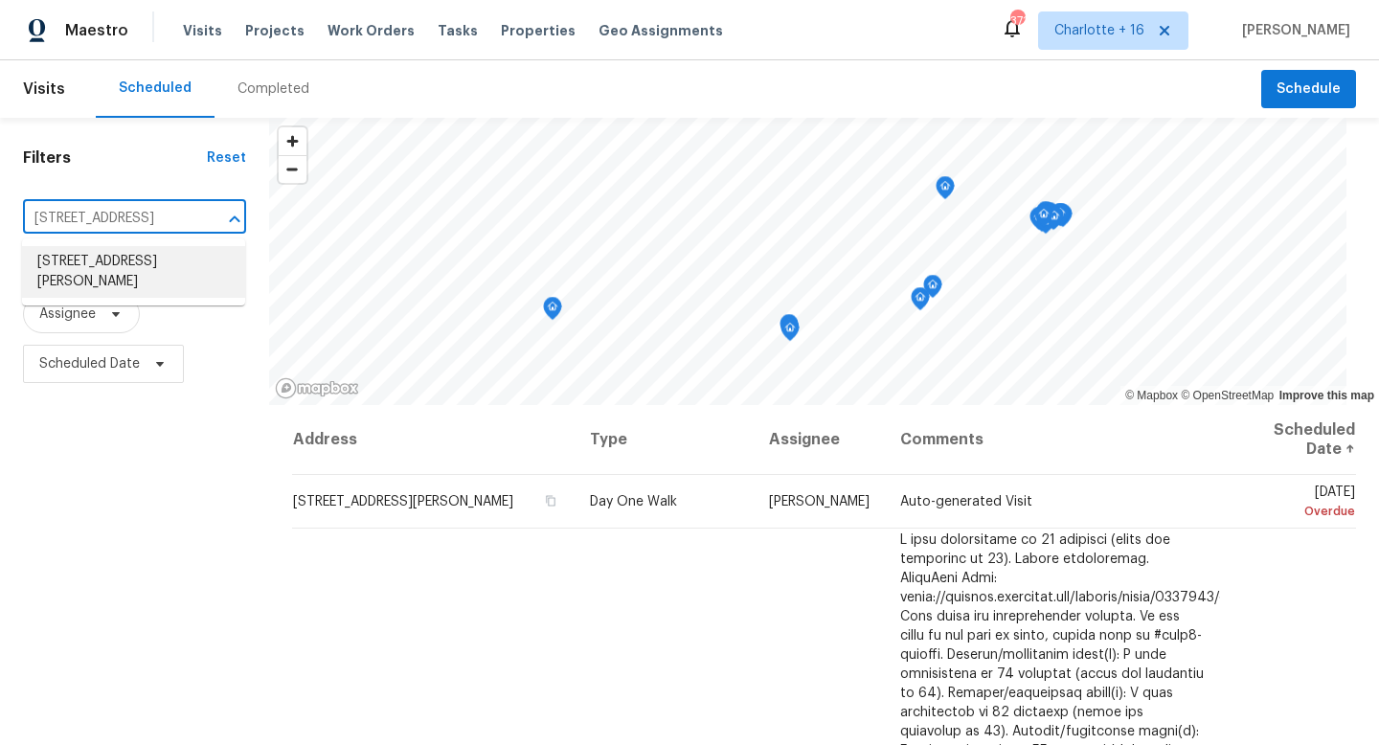
click at [183, 263] on li "5160 Legendary Ln, Acworth, GA 30102" at bounding box center [133, 272] width 223 height 52
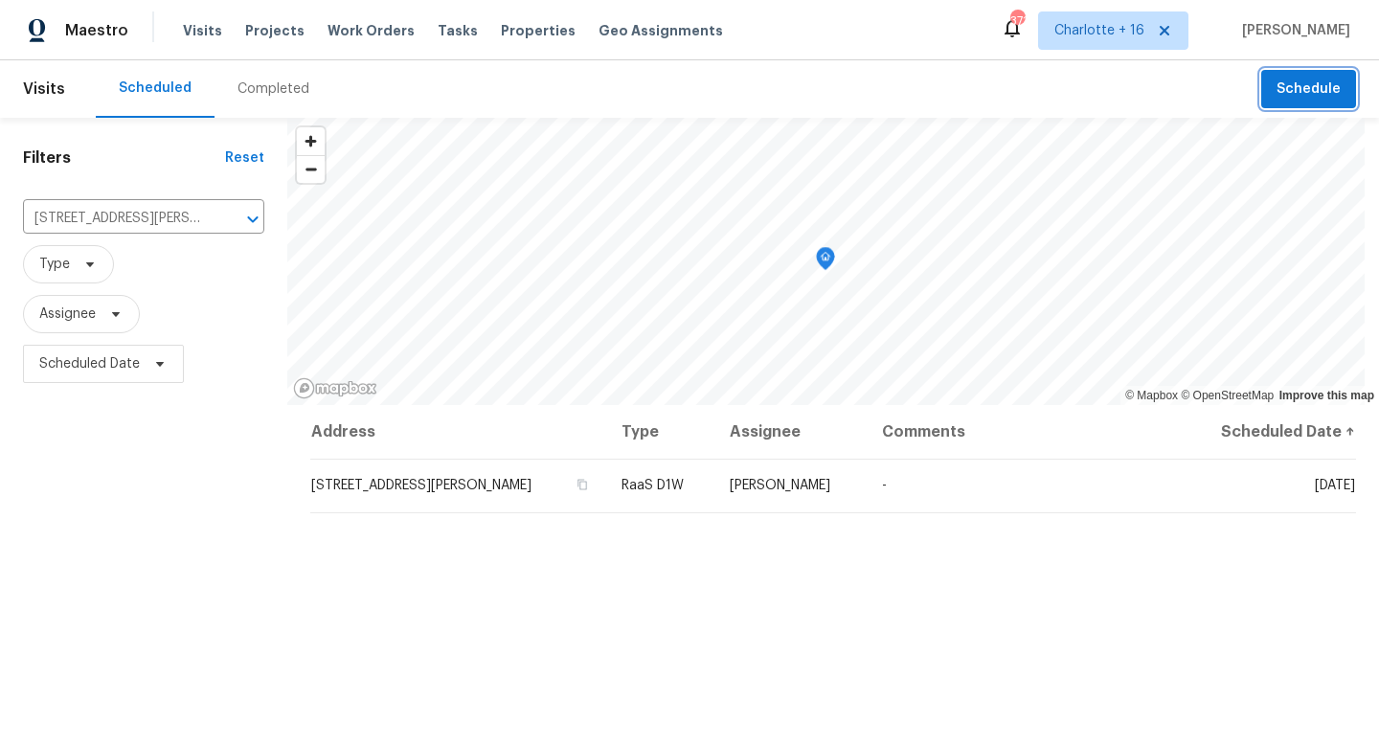
click at [1301, 83] on span "Schedule" at bounding box center [1309, 90] width 64 height 24
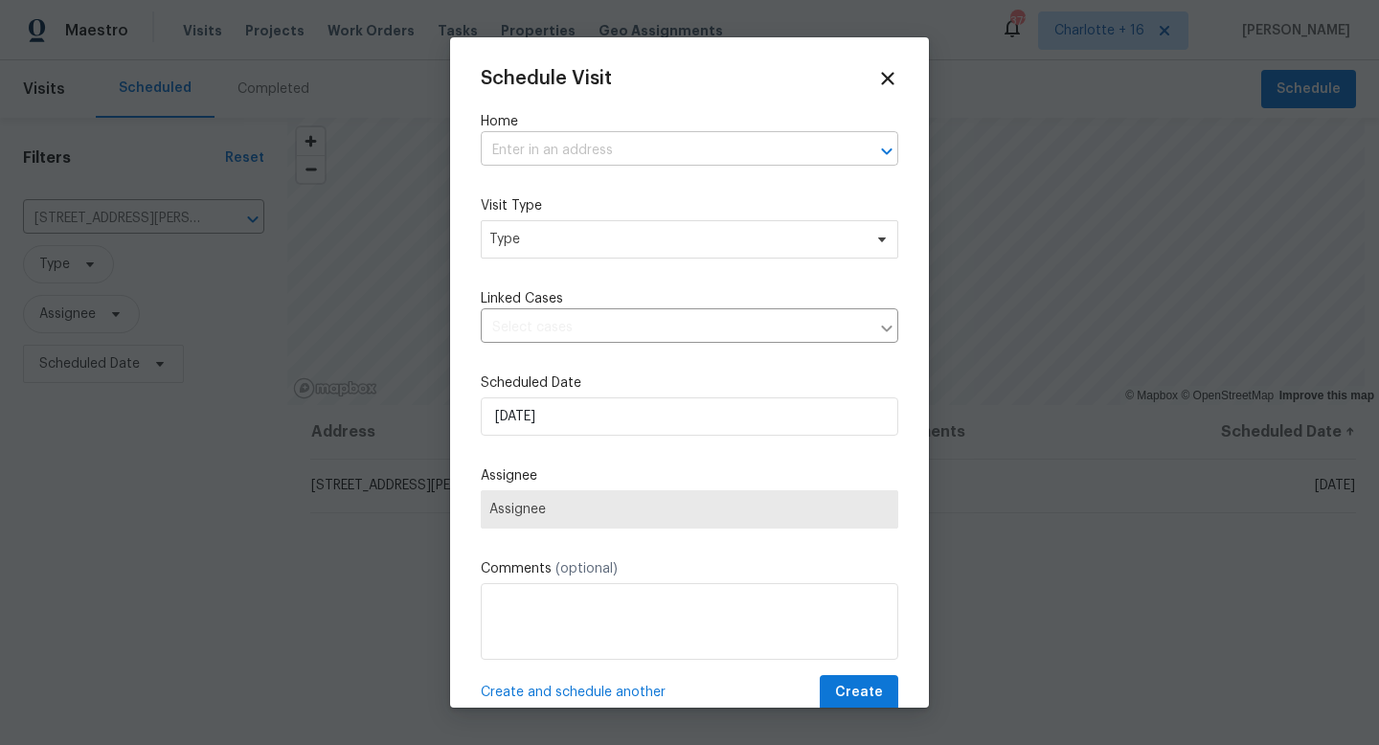
click at [625, 145] on input "text" at bounding box center [663, 151] width 364 height 30
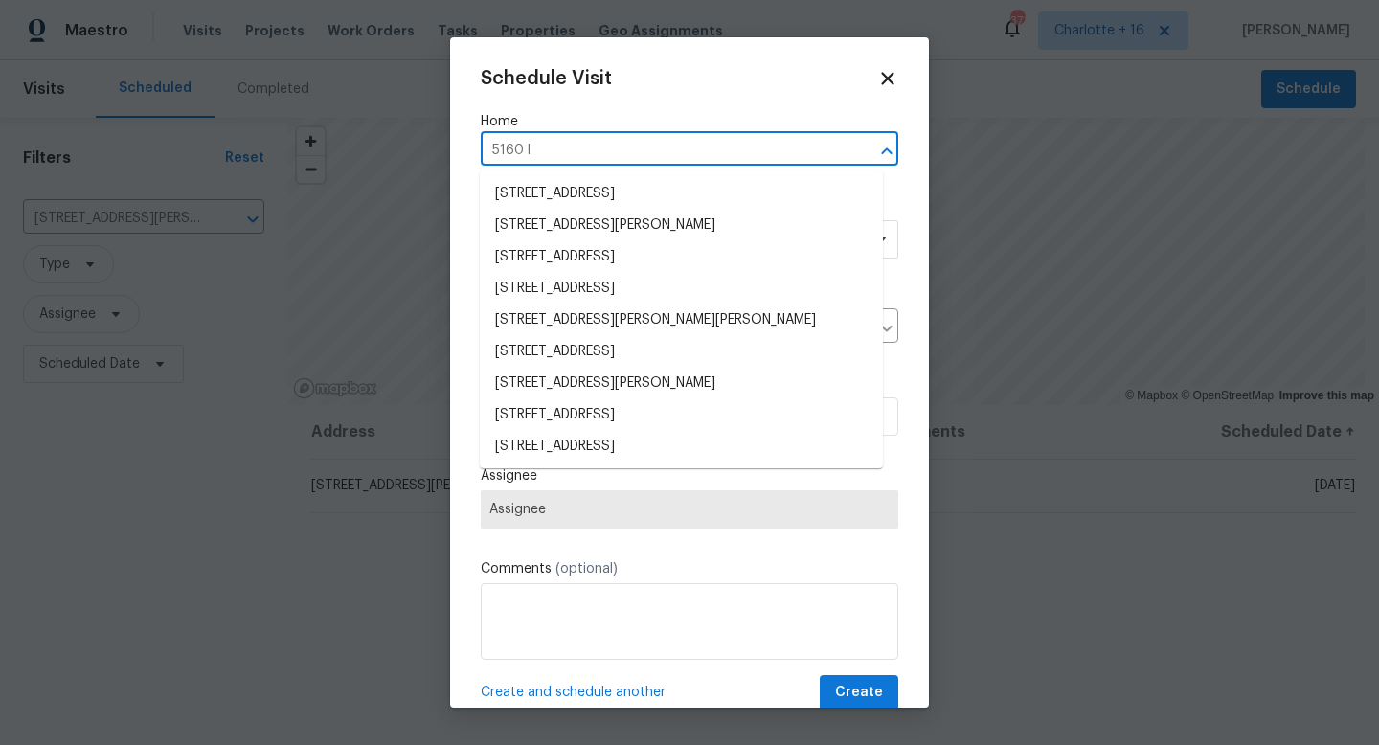
type input "5160 le"
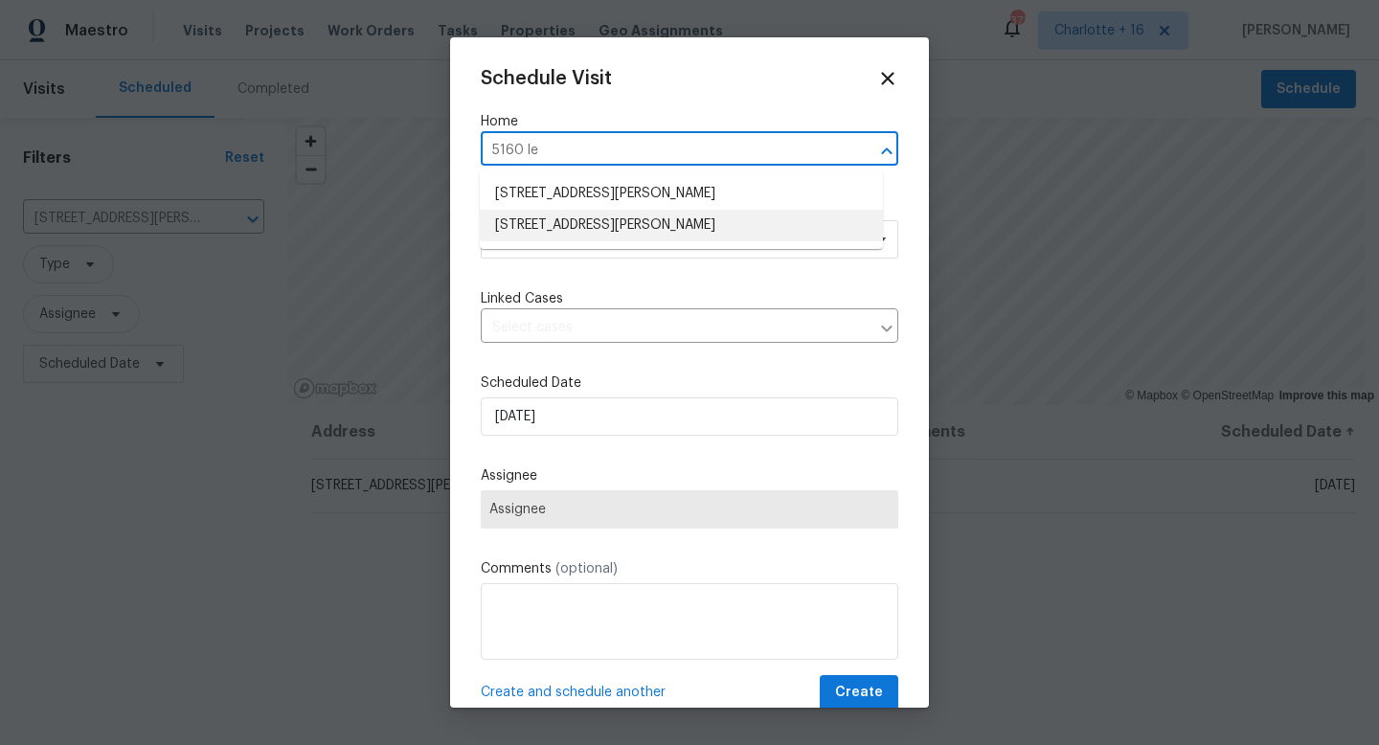
click at [662, 226] on li "5160 Legendary Ln, Acworth, GA 30102" at bounding box center [681, 226] width 403 height 32
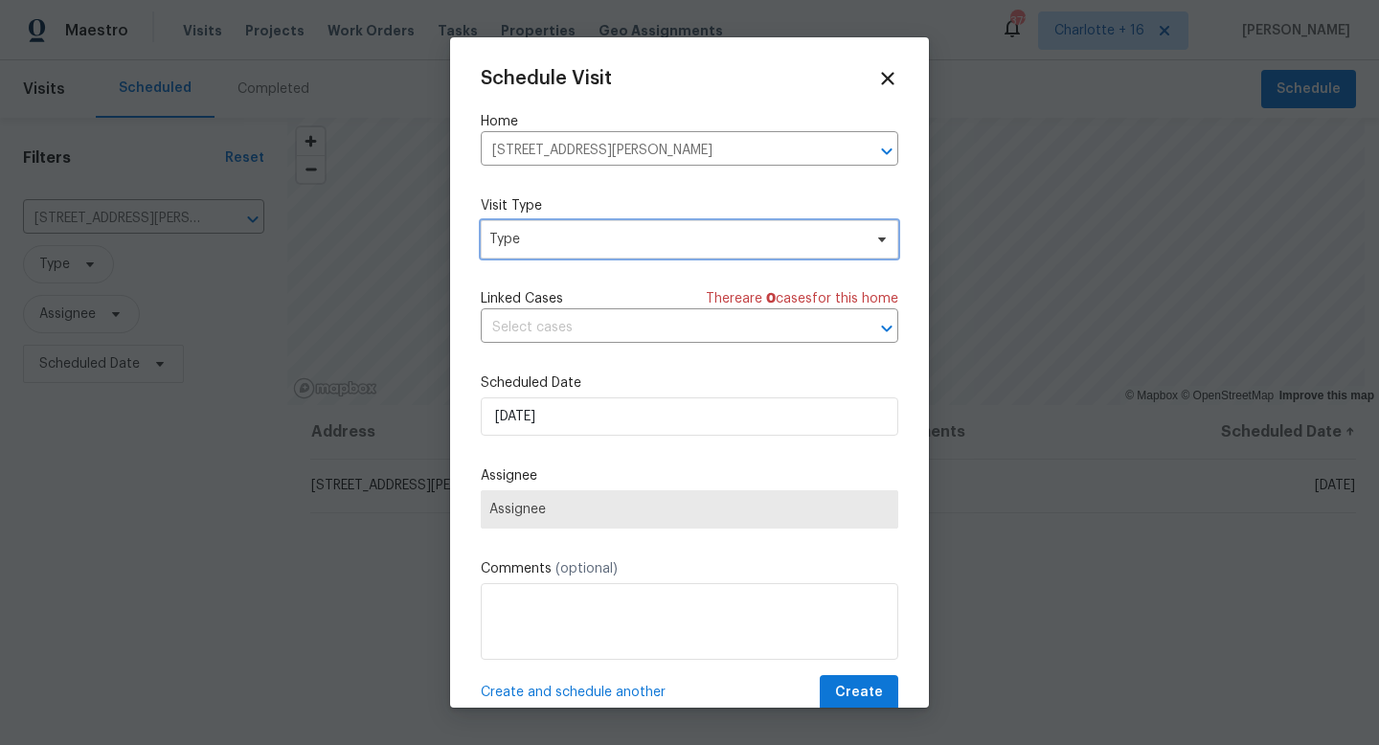
click at [614, 242] on span "Type" at bounding box center [675, 239] width 373 height 19
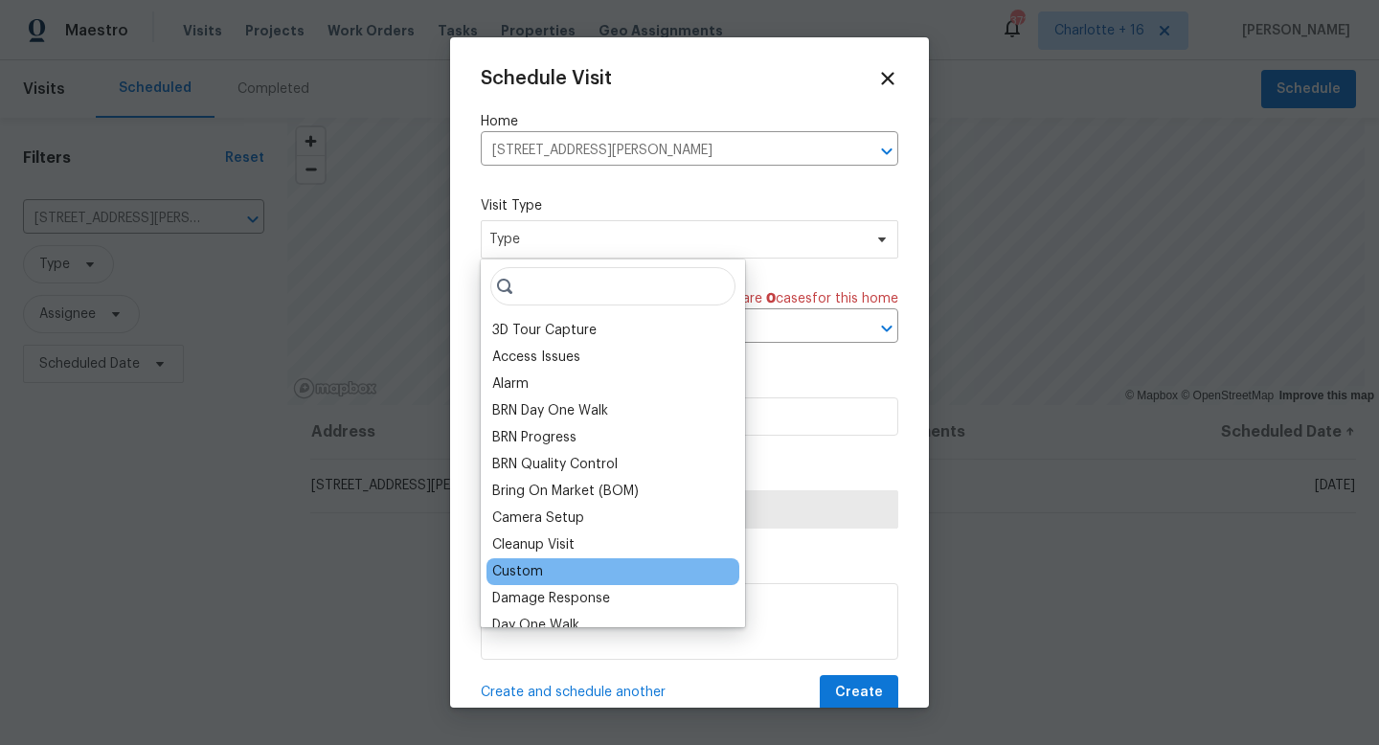
click at [564, 565] on div "Custom" at bounding box center [612, 571] width 253 height 27
click at [543, 568] on div "Custom" at bounding box center [612, 571] width 253 height 27
click at [530, 571] on div "Custom" at bounding box center [517, 571] width 51 height 19
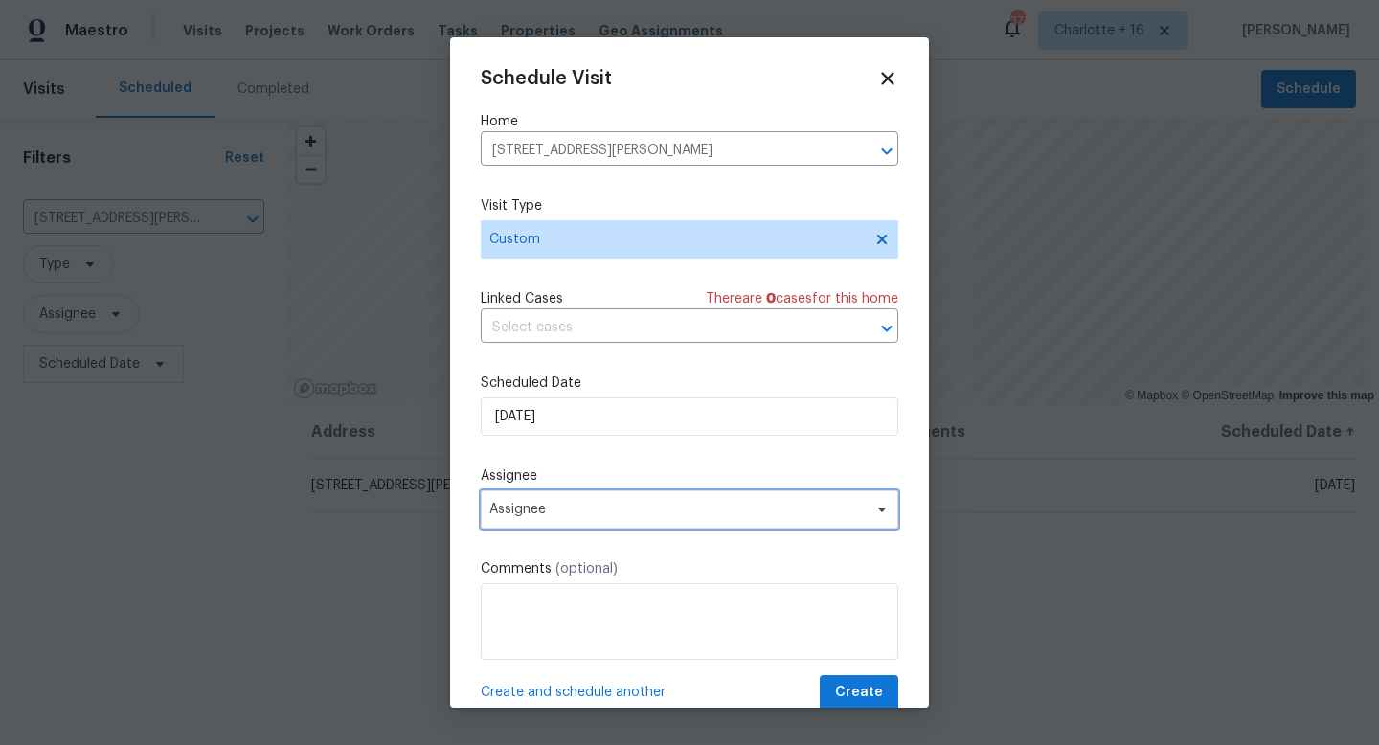
click at [569, 506] on span "Assignee" at bounding box center [676, 509] width 375 height 15
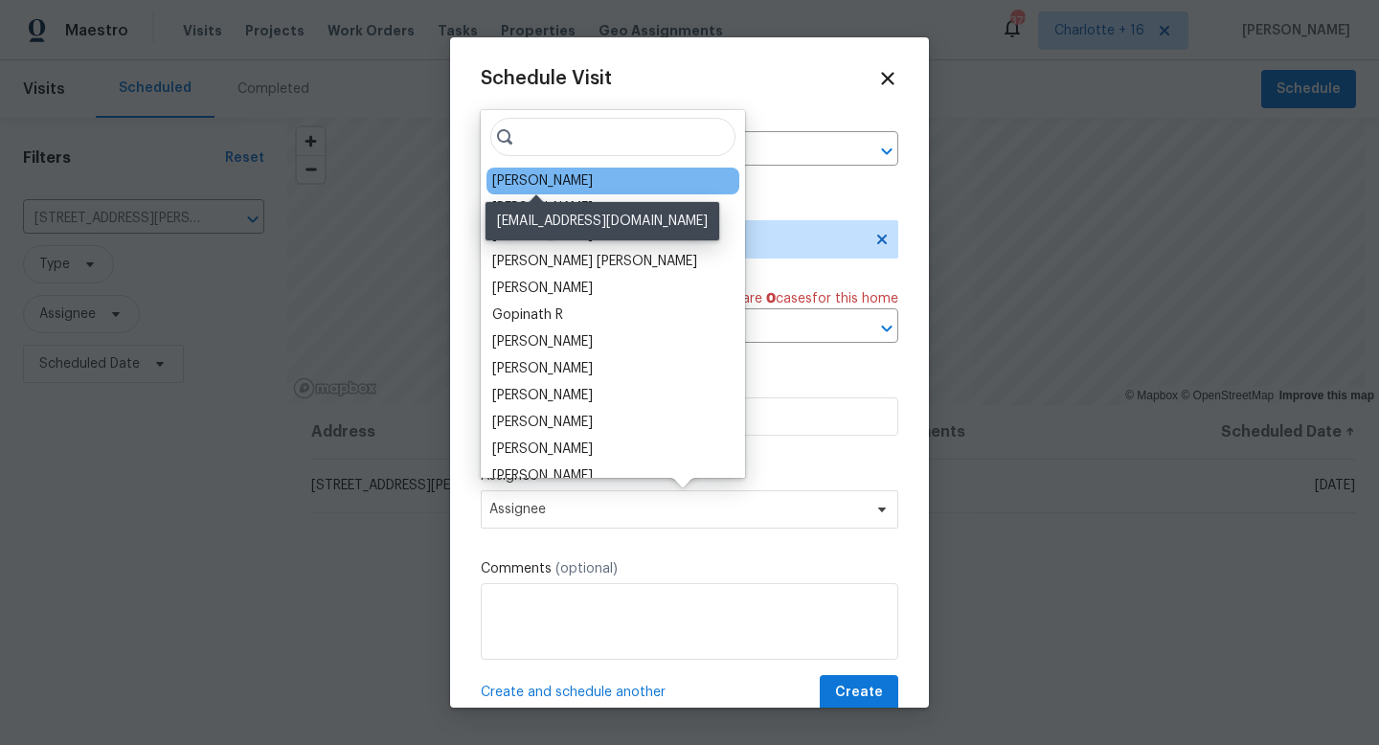
click at [573, 187] on div "[PERSON_NAME]" at bounding box center [542, 180] width 101 height 19
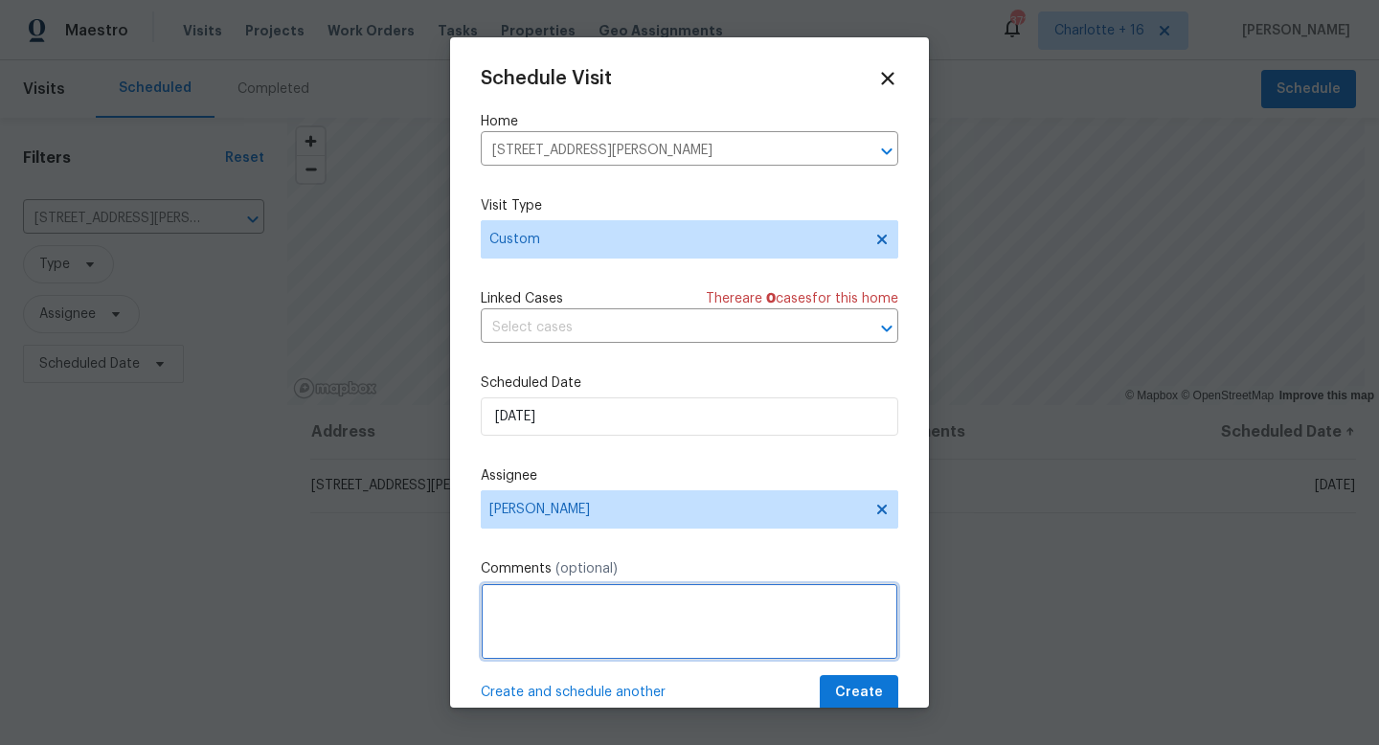
click at [533, 604] on textarea at bounding box center [690, 621] width 418 height 77
paste textarea "This is a GA property that is not generally included in IH prelist reno scoping…"
paste textarea "https://opendoor.slack.com/archives/C07MY6AKJKG/p1758725617761409"
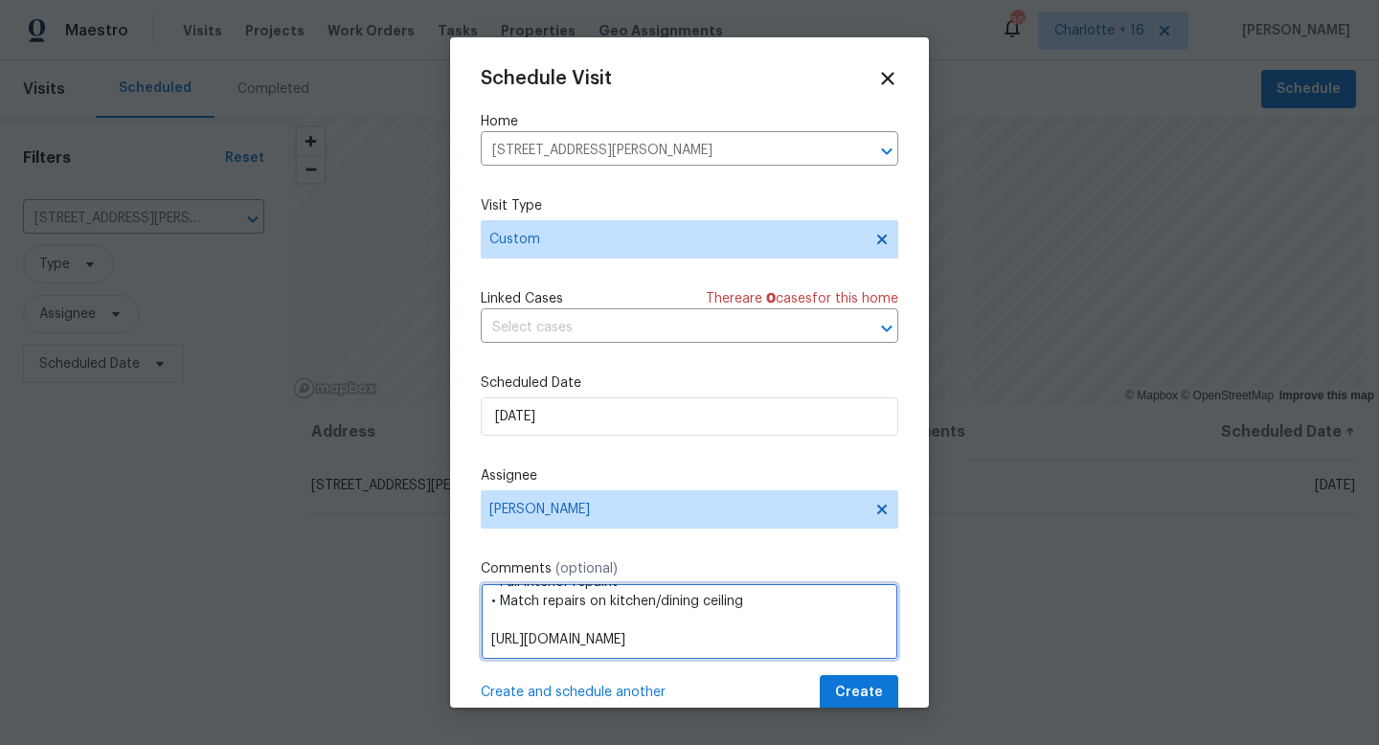
type textarea "This is a GA property that is not generally included in IH prelist reno scoping…"
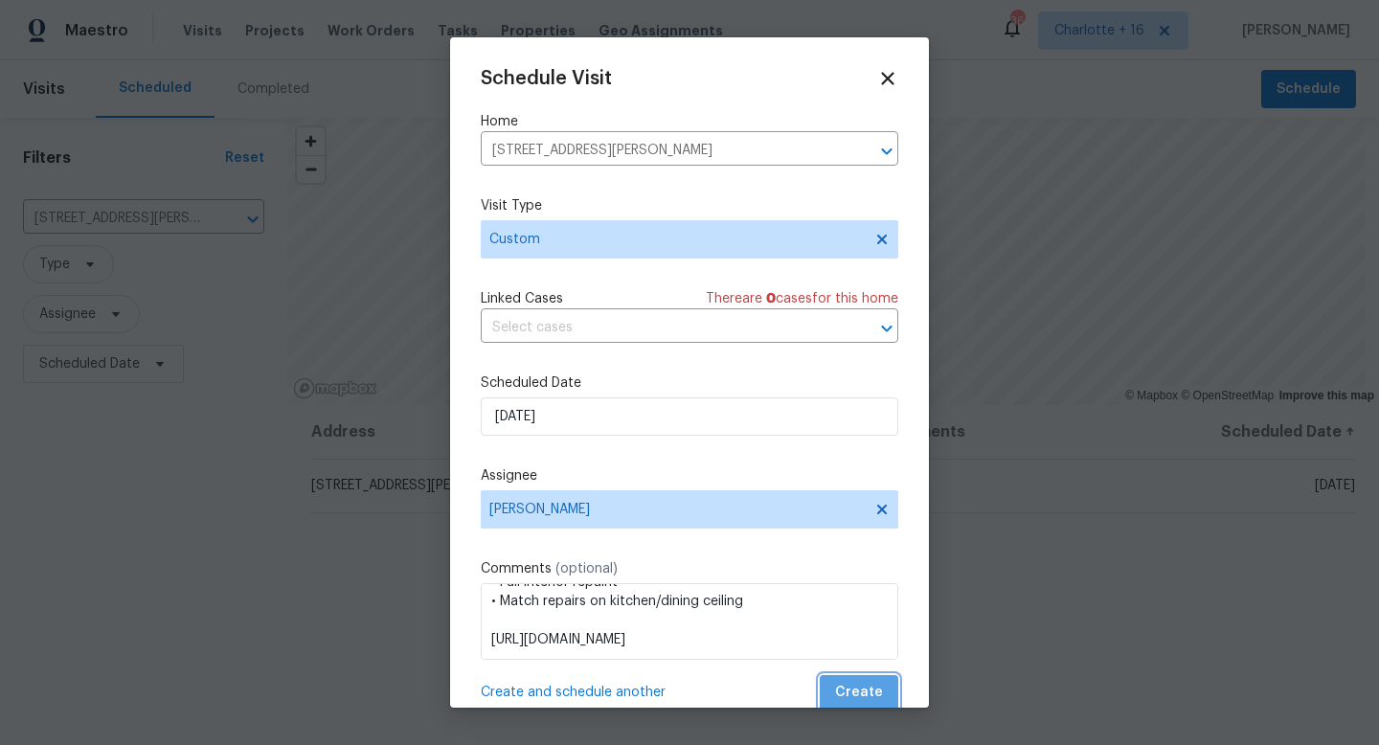
click at [848, 693] on span "Create" at bounding box center [859, 693] width 48 height 24
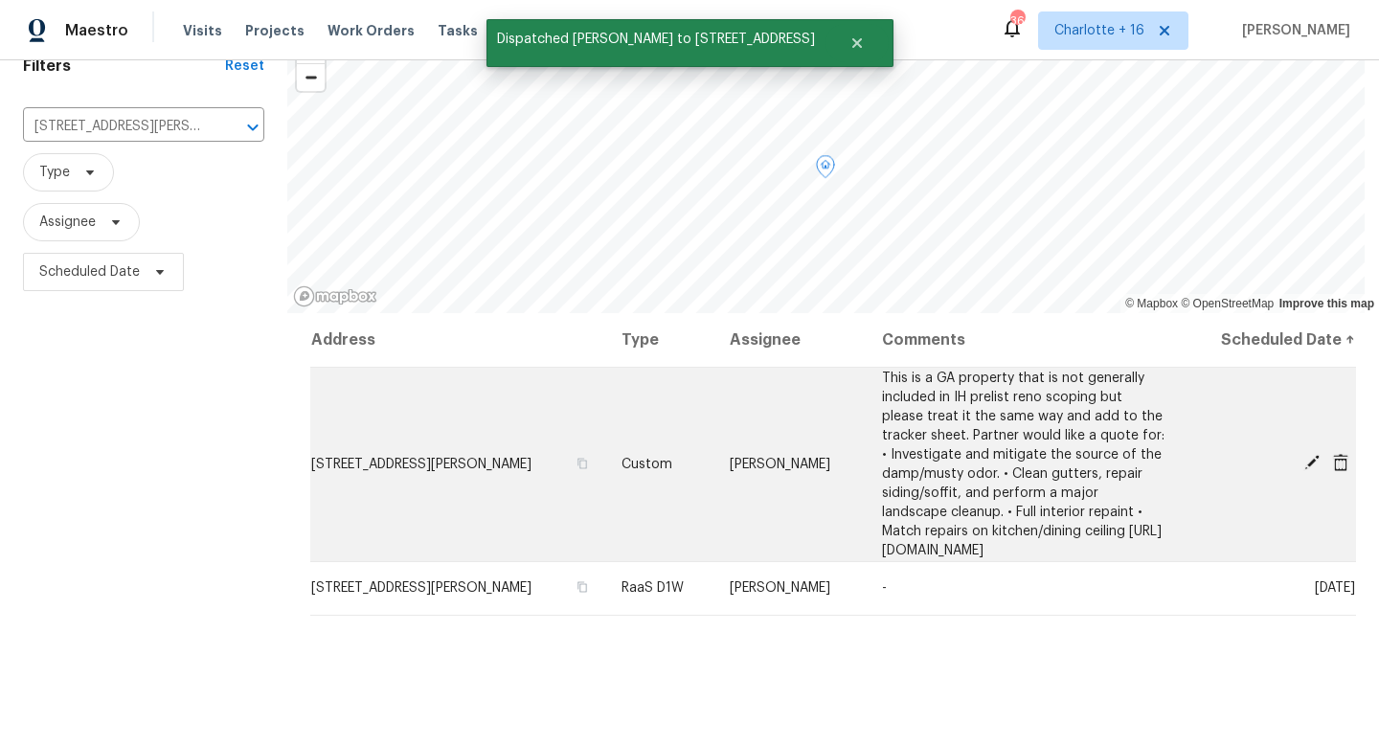
scroll to position [152, 0]
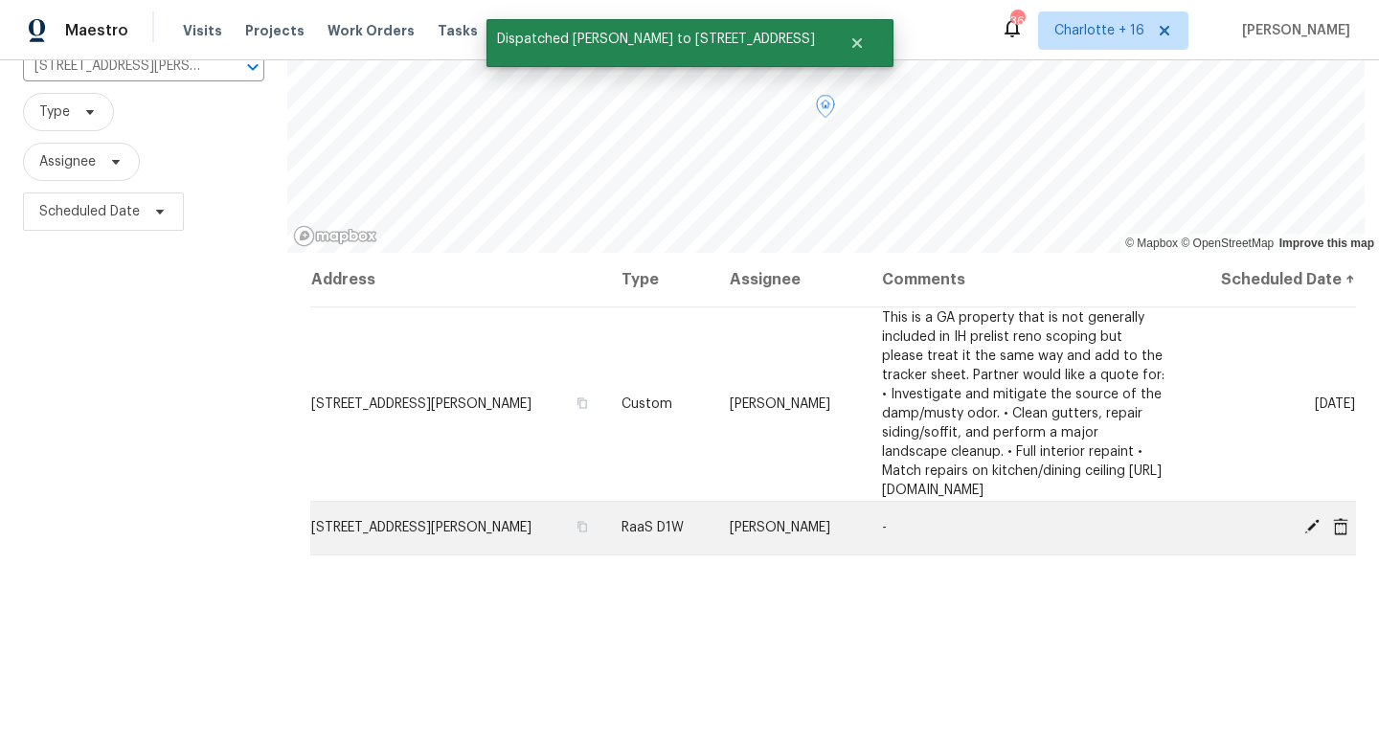
click at [1333, 529] on icon at bounding box center [1340, 526] width 17 height 17
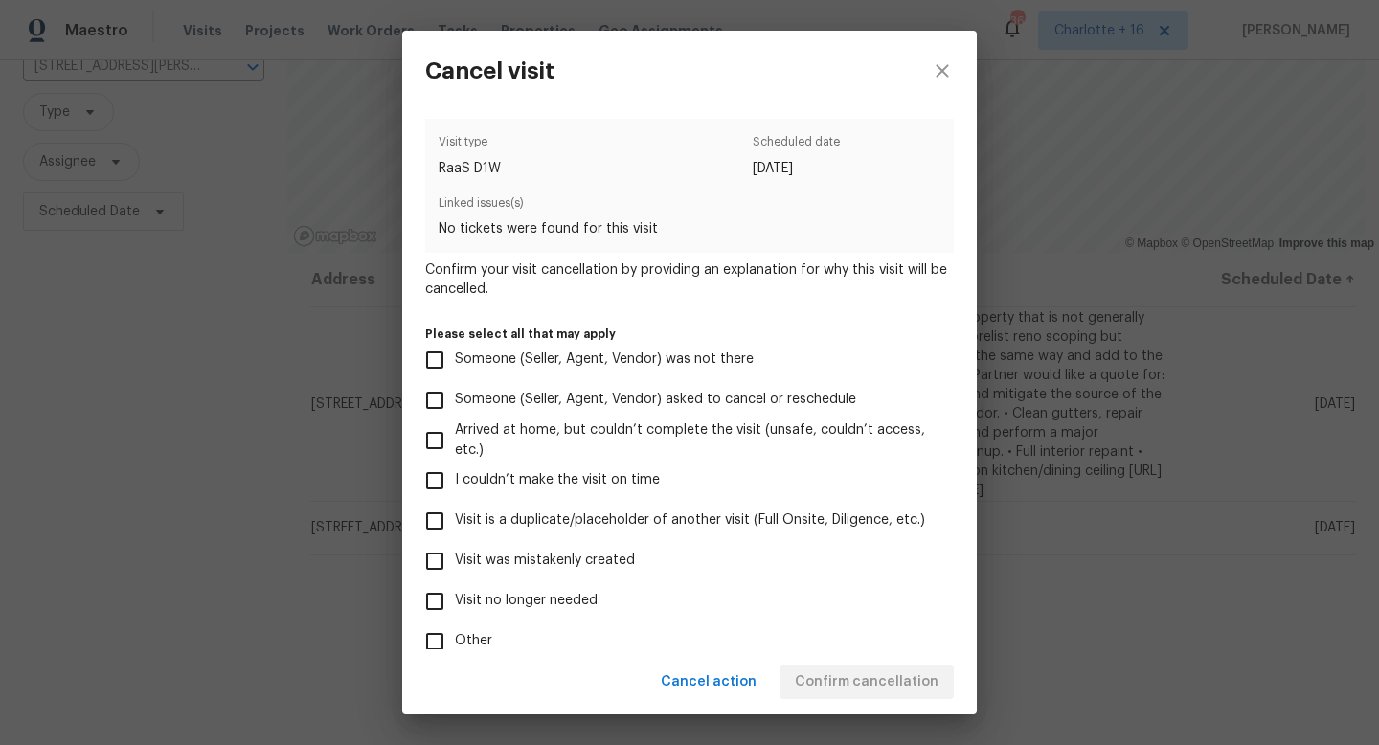
scroll to position [113, 0]
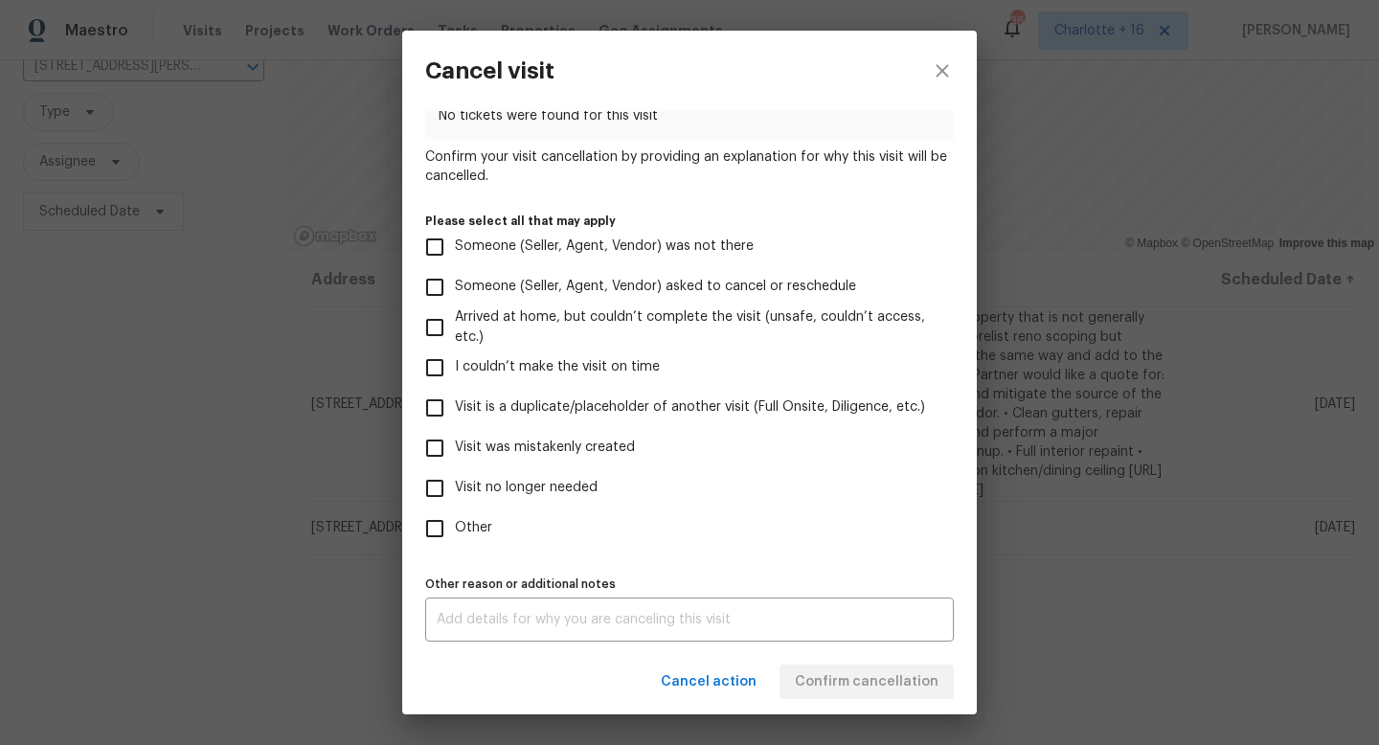
click at [448, 490] on input "Visit no longer needed" at bounding box center [435, 488] width 40 height 40
checkbox input "true"
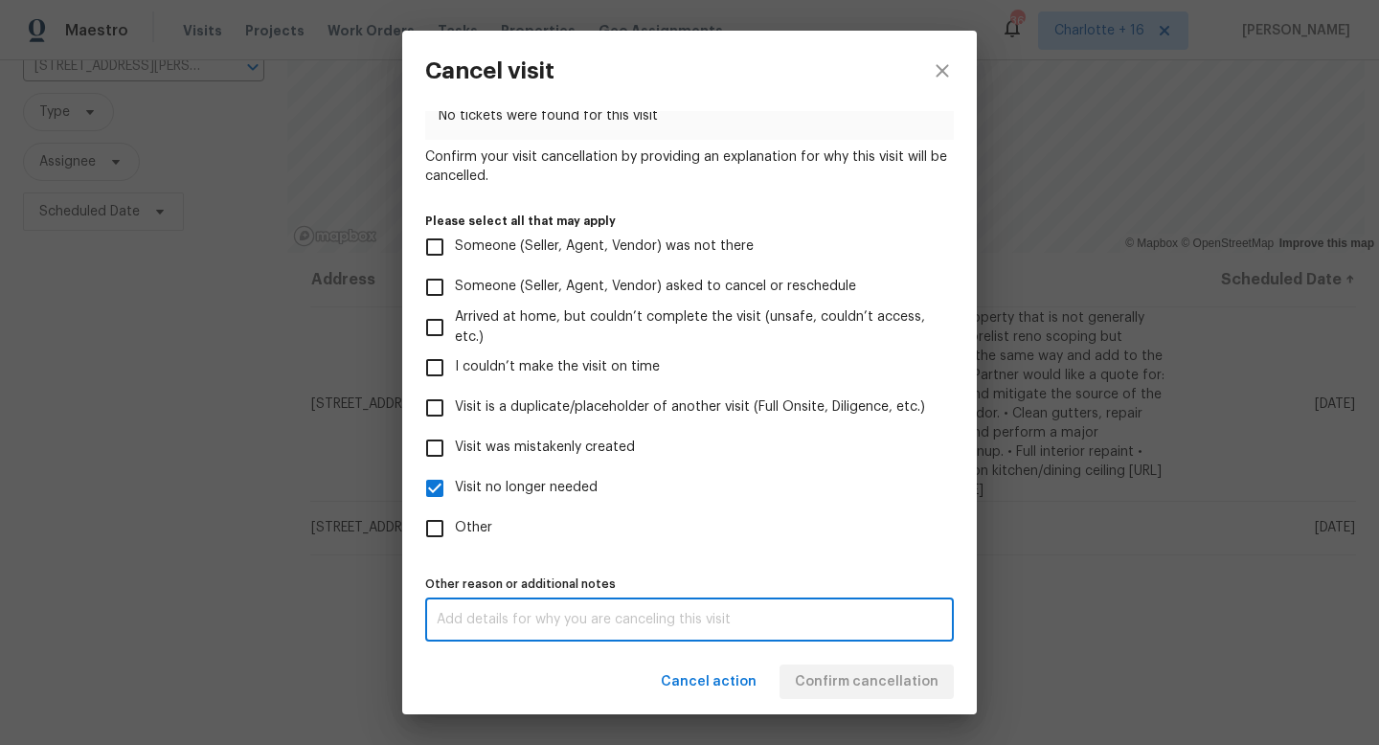
click at [522, 613] on textarea at bounding box center [690, 619] width 506 height 13
type textarea "na"
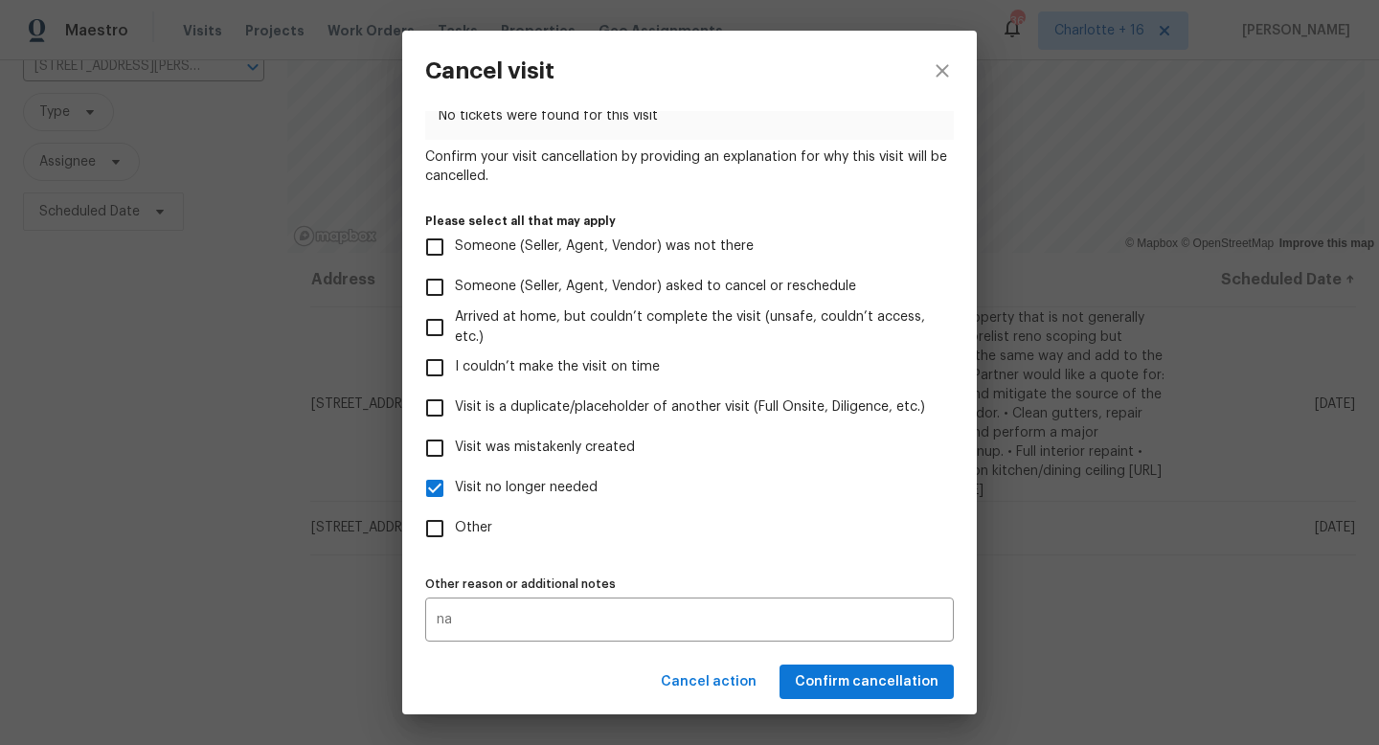
click at [832, 651] on div "Cancel action Confirm cancellation" at bounding box center [689, 682] width 575 height 66
click at [835, 671] on span "Confirm cancellation" at bounding box center [867, 682] width 144 height 24
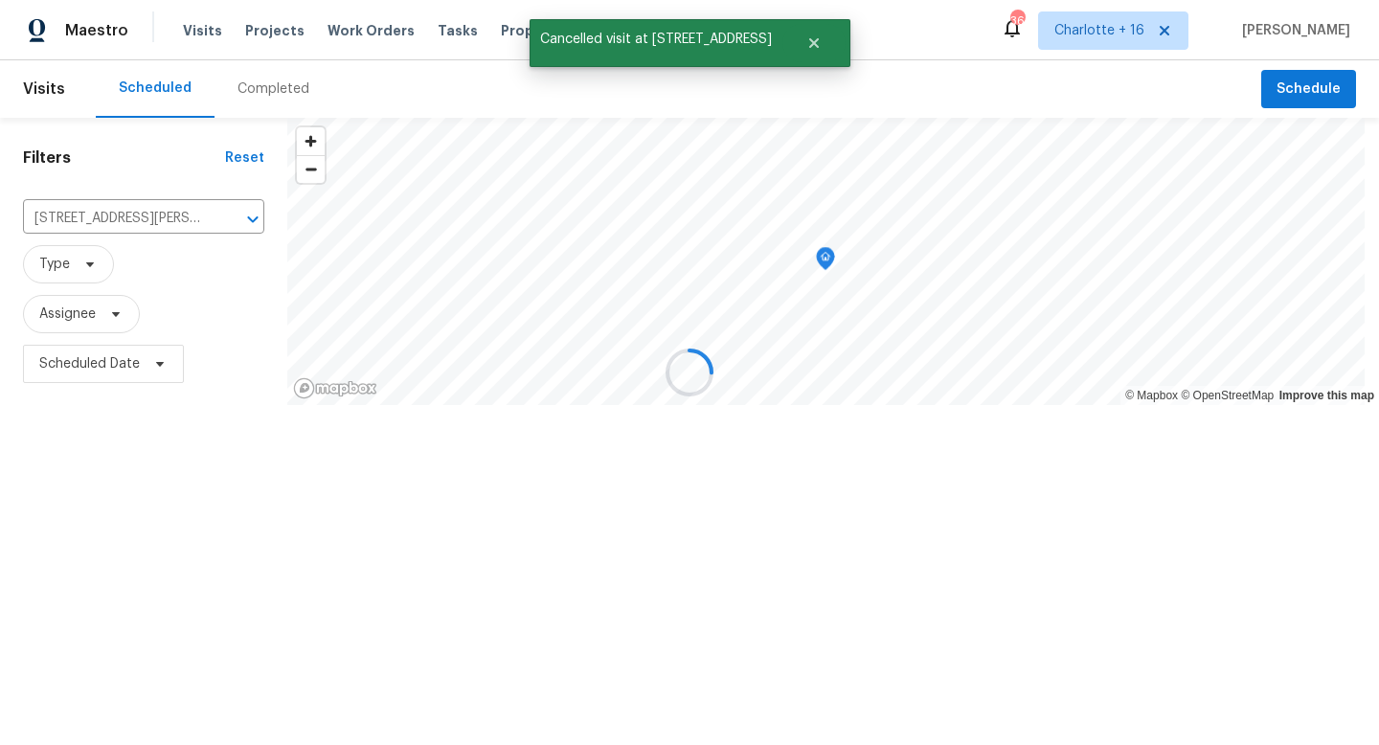
scroll to position [0, 0]
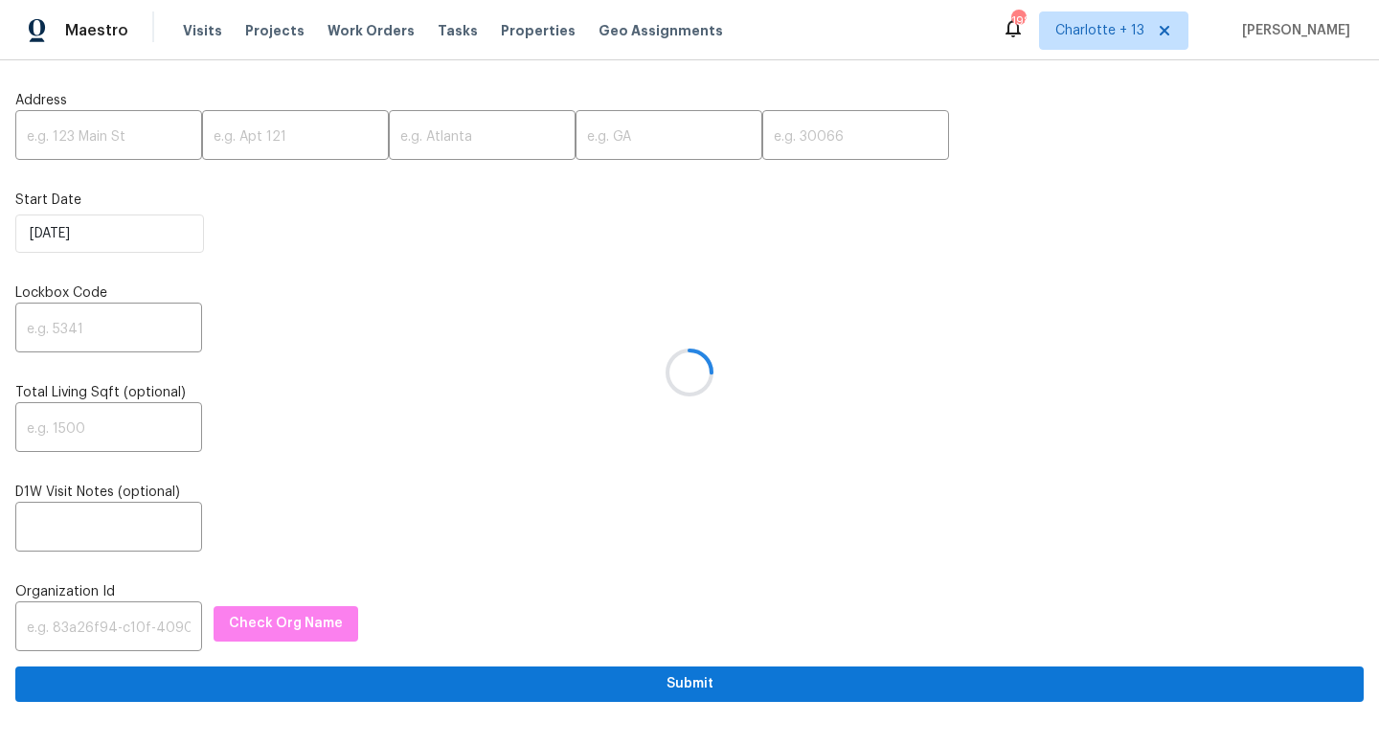
click at [102, 138] on div at bounding box center [689, 372] width 1379 height 745
click at [99, 145] on input "text" at bounding box center [108, 137] width 187 height 45
paste input "5160 Legendary Ln, Acworth, GA 30102"
drag, startPoint x: 137, startPoint y: 136, endPoint x: 176, endPoint y: 147, distance: 40.7
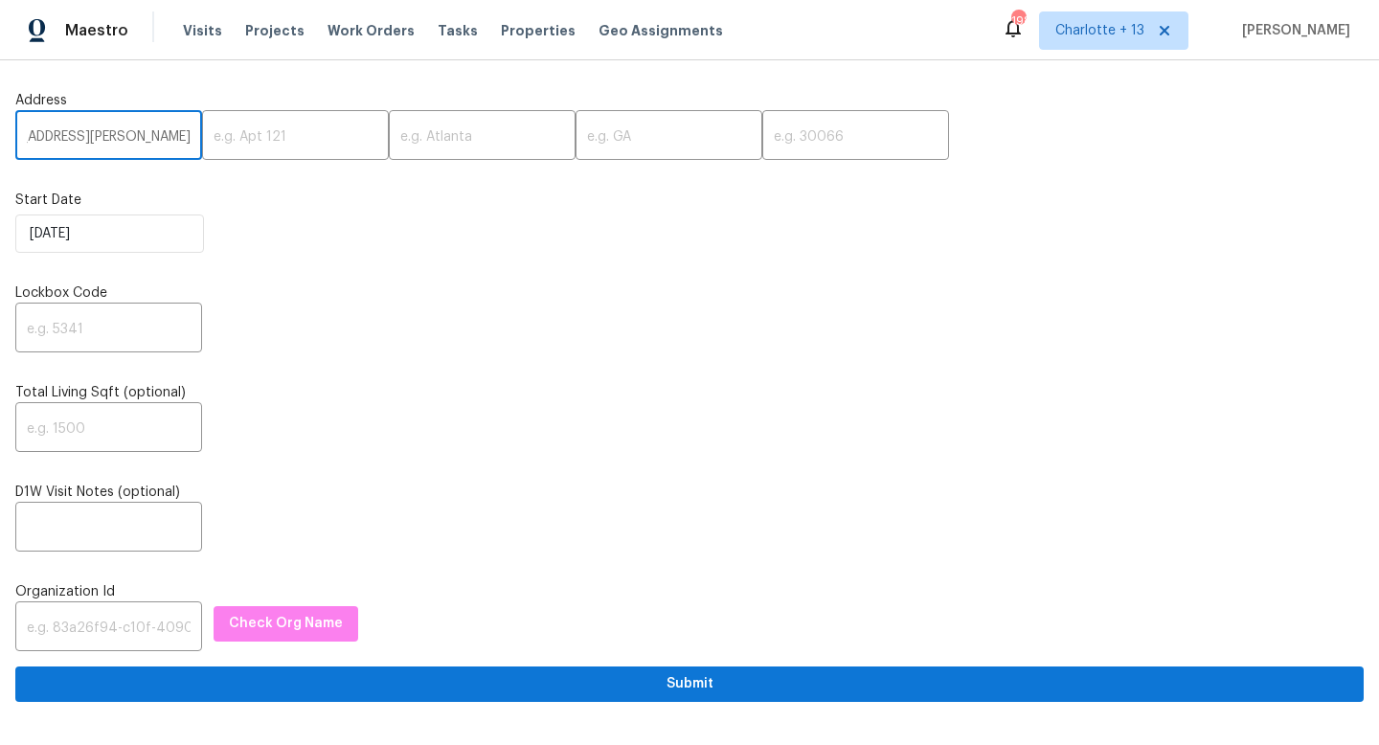
click at [176, 147] on input "5160 Legendary Ln, Acworth, GA 30102" at bounding box center [108, 137] width 187 height 45
type input "5160 Legendary Ln, Acworth, GA"
click at [778, 138] on input "text" at bounding box center [855, 137] width 187 height 45
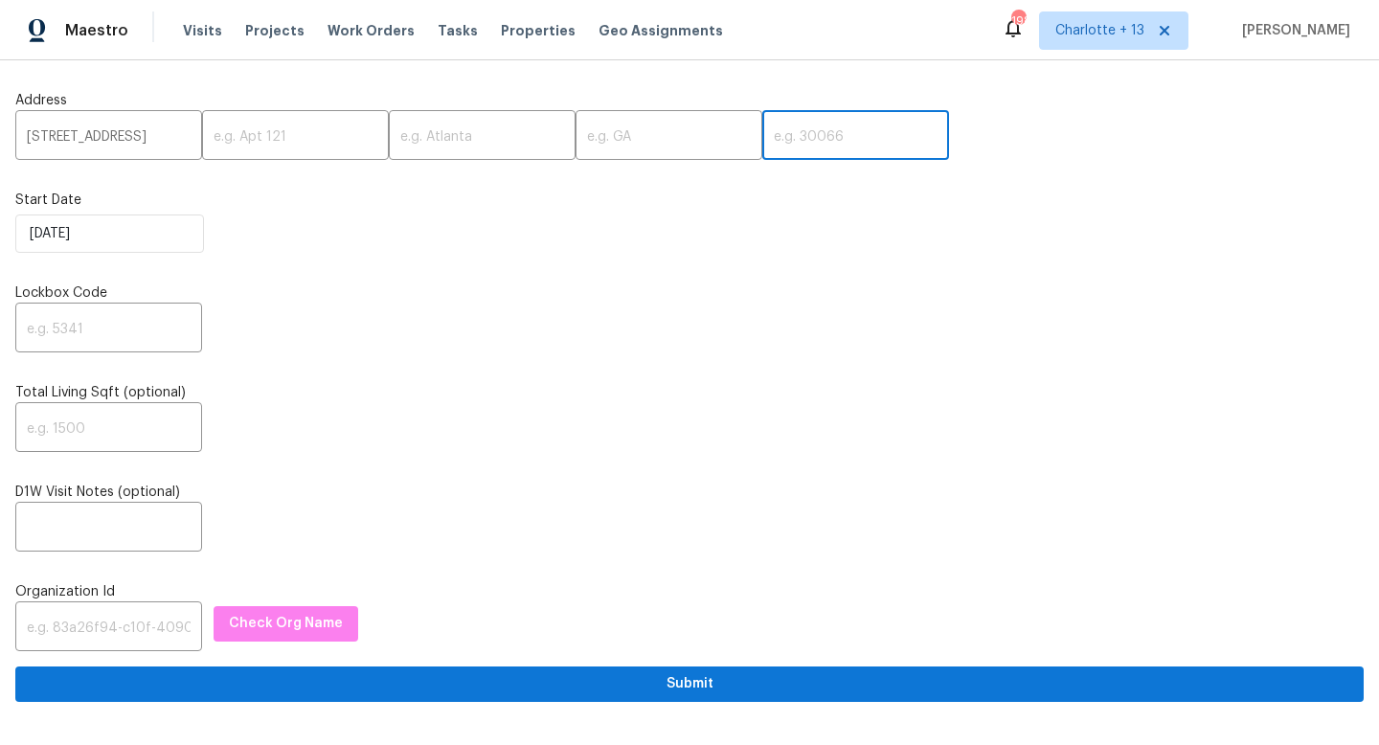
scroll to position [0, 0]
paste input "30102"
type input "30102"
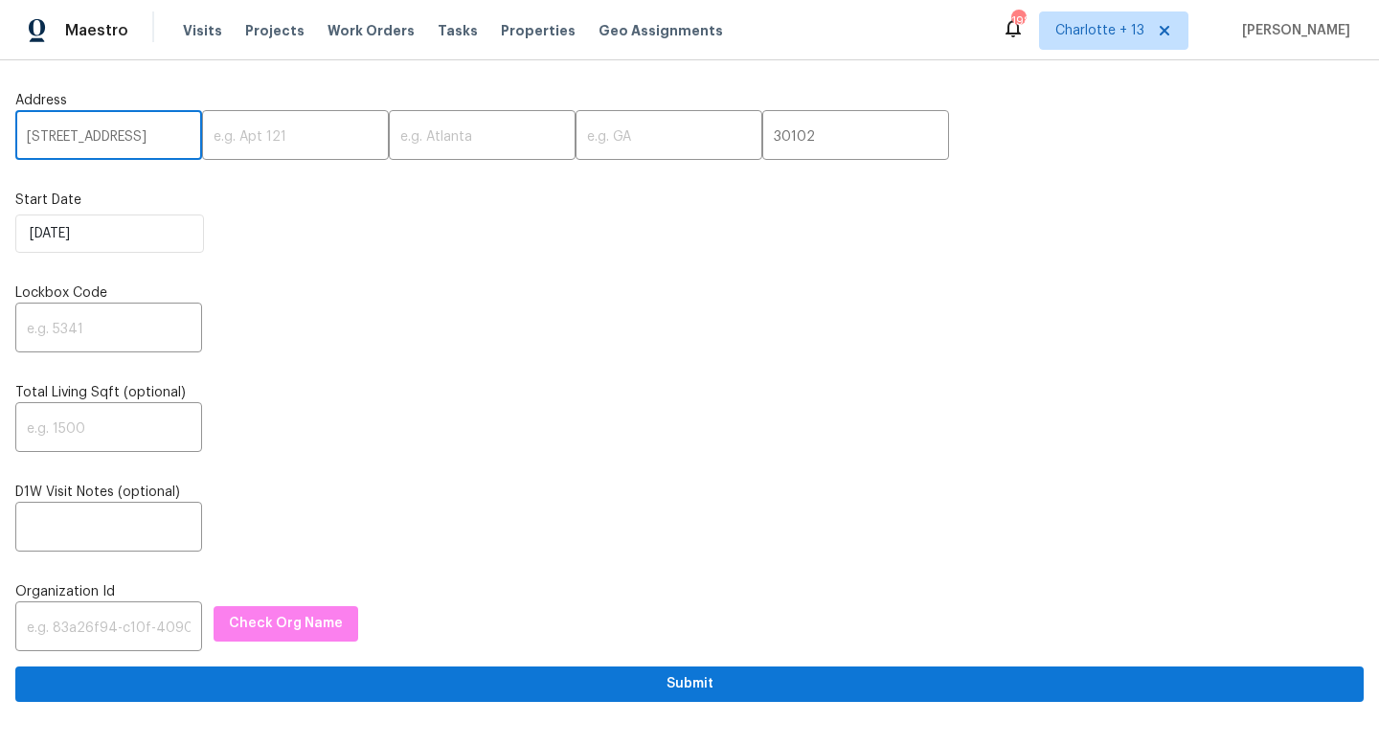
click at [159, 138] on input "5160 Legendary Ln, Acworth, GA" at bounding box center [108, 137] width 187 height 45
drag, startPoint x: 160, startPoint y: 139, endPoint x: 216, endPoint y: 144, distance: 56.7
click at [216, 144] on div "5160 Legendary Ln, Acworth, GA ​ ​ ​ ​ 30102 ​" at bounding box center [689, 137] width 1348 height 45
click at [164, 135] on input "5160 Legendary Ln, Acworth, GA" at bounding box center [108, 137] width 187 height 45
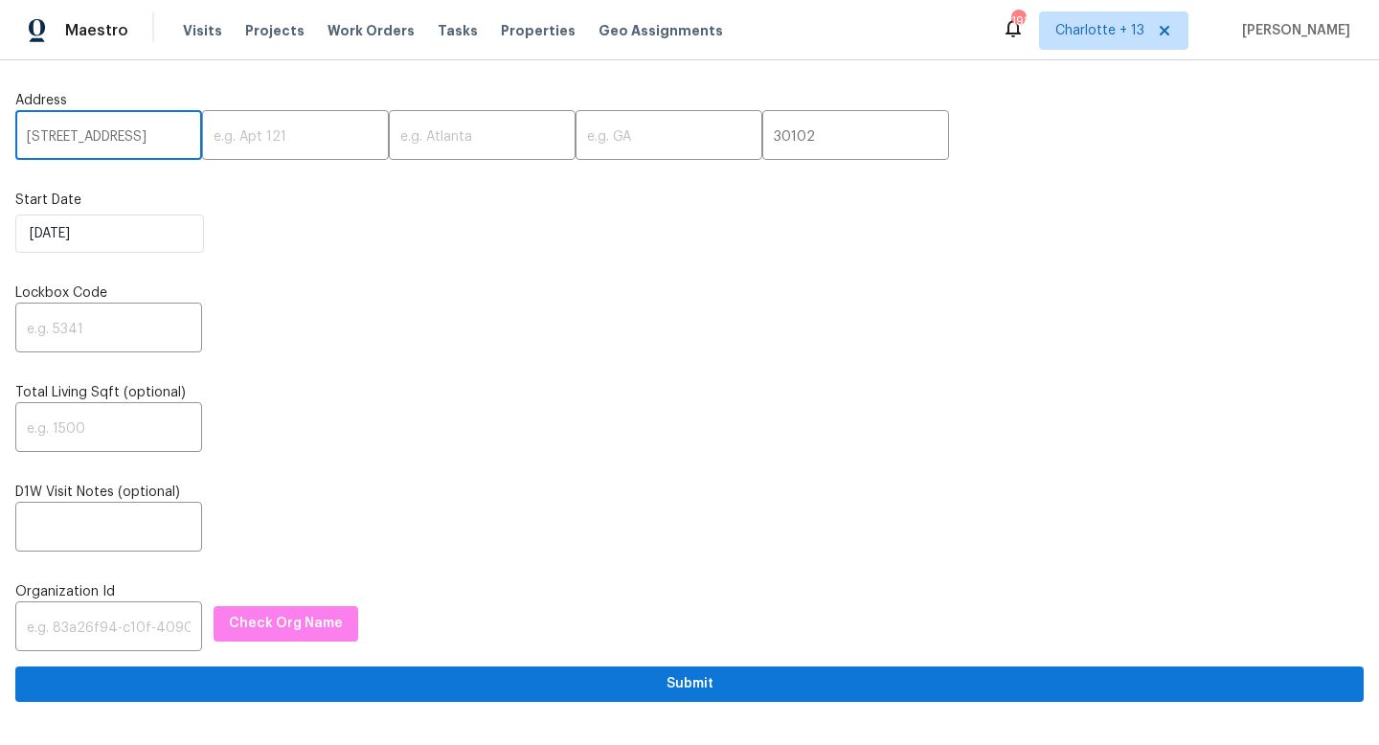
click at [165, 136] on input "5160 Legendary Ln, Acworth, GA" at bounding box center [108, 137] width 187 height 45
type input "5160 Legendary Ln, Acworth,"
click at [576, 144] on input "text" at bounding box center [669, 137] width 187 height 45
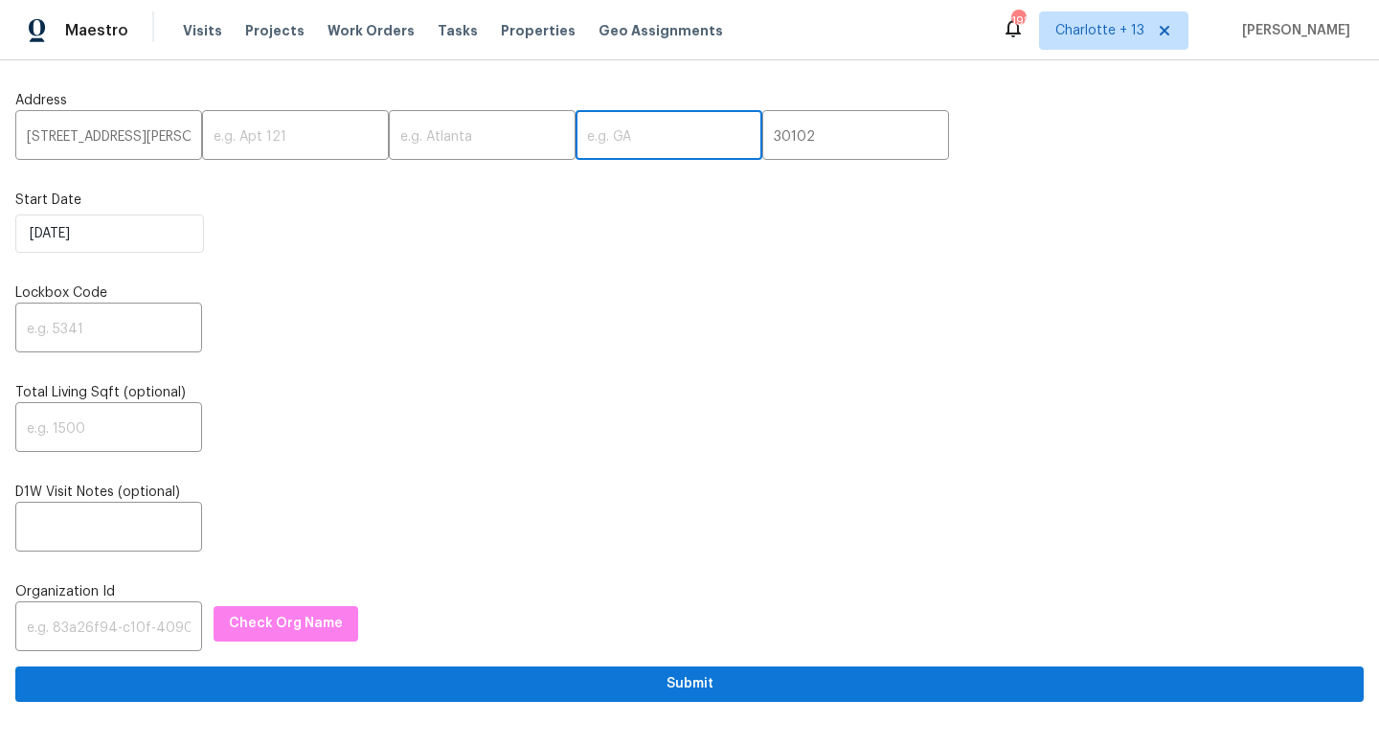
paste input "GA"
type input "GA"
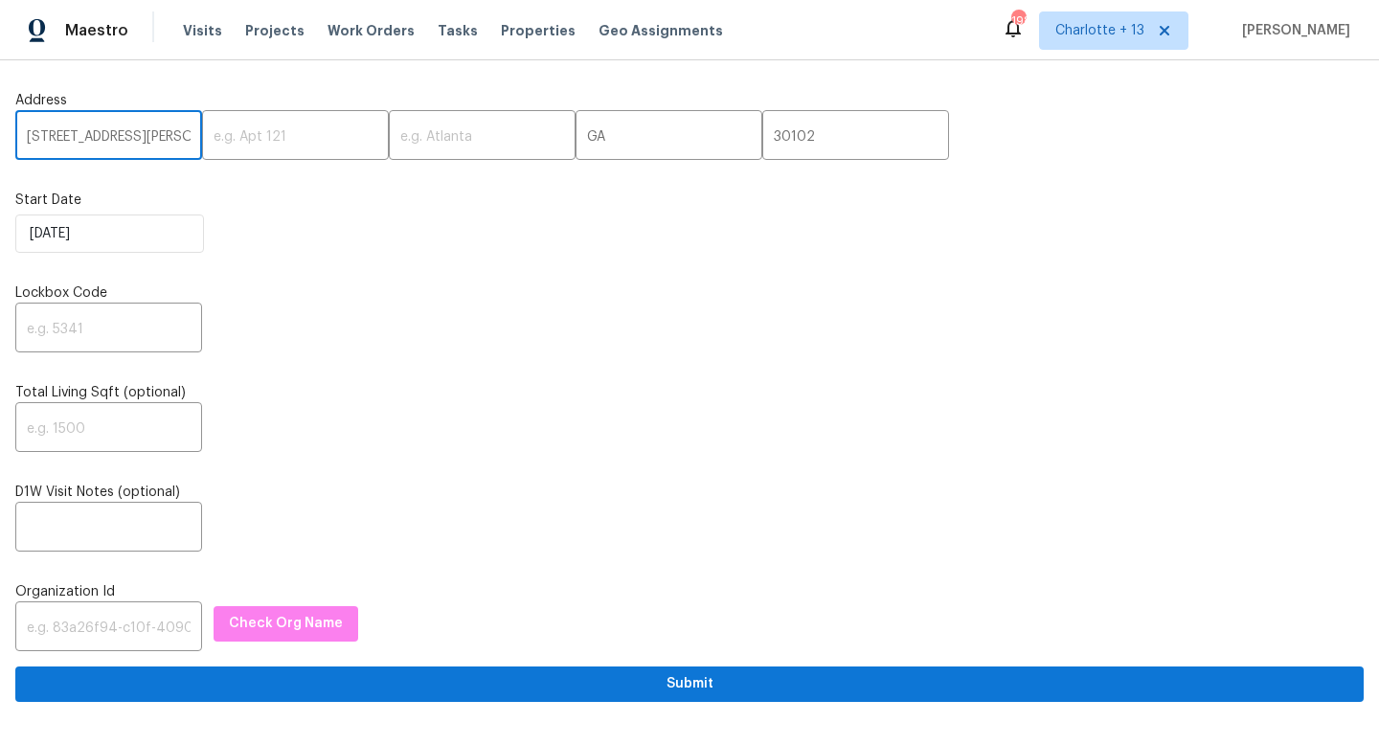
click at [169, 132] on input "5160 Legendary Ln, Acworth," at bounding box center [108, 137] width 187 height 45
click at [167, 134] on input "5160 Legendary Ln, Acworth," at bounding box center [108, 137] width 187 height 45
drag, startPoint x: 165, startPoint y: 137, endPoint x: 201, endPoint y: 146, distance: 37.4
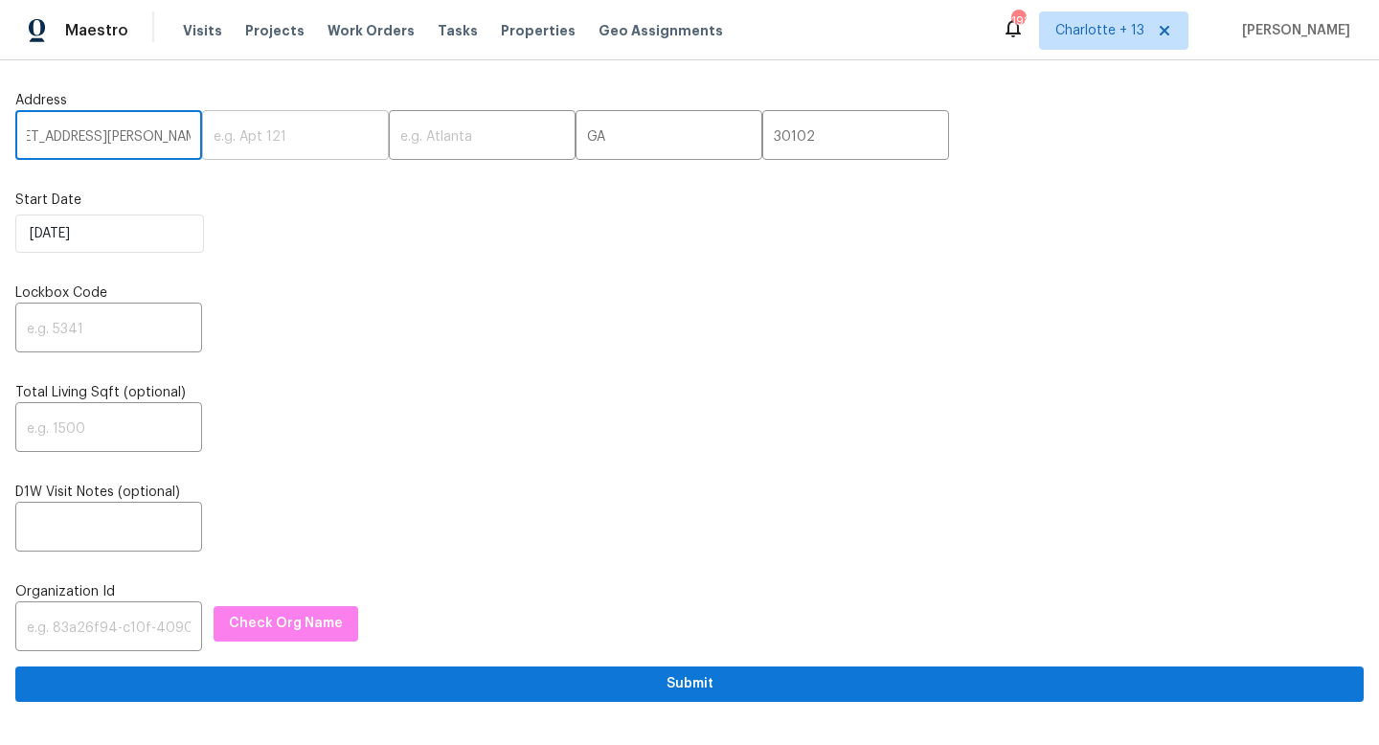
click at [201, 146] on div "5160 Legendary Ln, Acworth, ​ ​ ​ GA ​ 30102 ​" at bounding box center [689, 137] width 1348 height 45
click at [146, 132] on input "5160 Legendary Ln, Acworth," at bounding box center [108, 137] width 187 height 45
click at [147, 134] on input "5160 Legendary Ln, Acworth," at bounding box center [108, 137] width 187 height 45
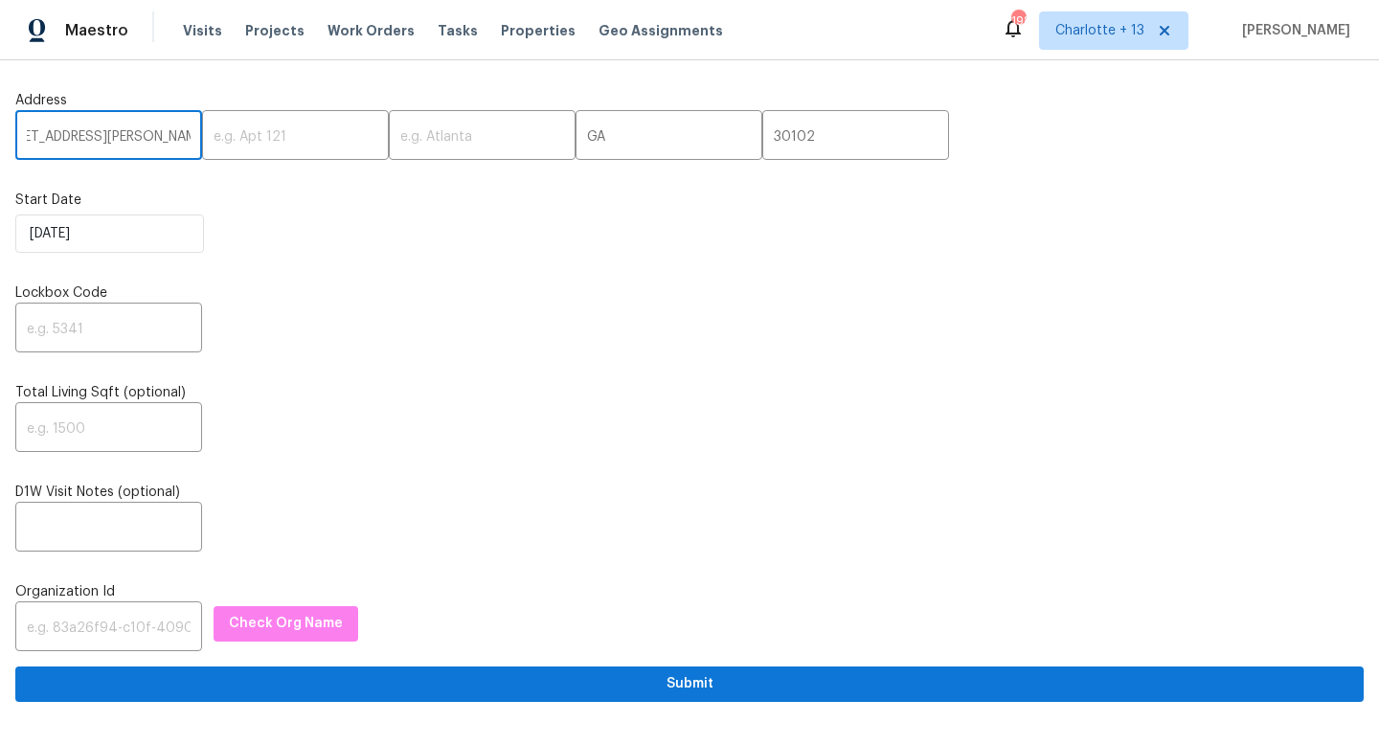
click at [147, 138] on input "5160 Legendary Ln, Acworth," at bounding box center [108, 137] width 187 height 45
click at [147, 139] on input "5160 Legendary Ln, Acworth," at bounding box center [108, 137] width 187 height 45
click at [141, 136] on input "5160 Legendary Ln, Acworth," at bounding box center [108, 137] width 187 height 45
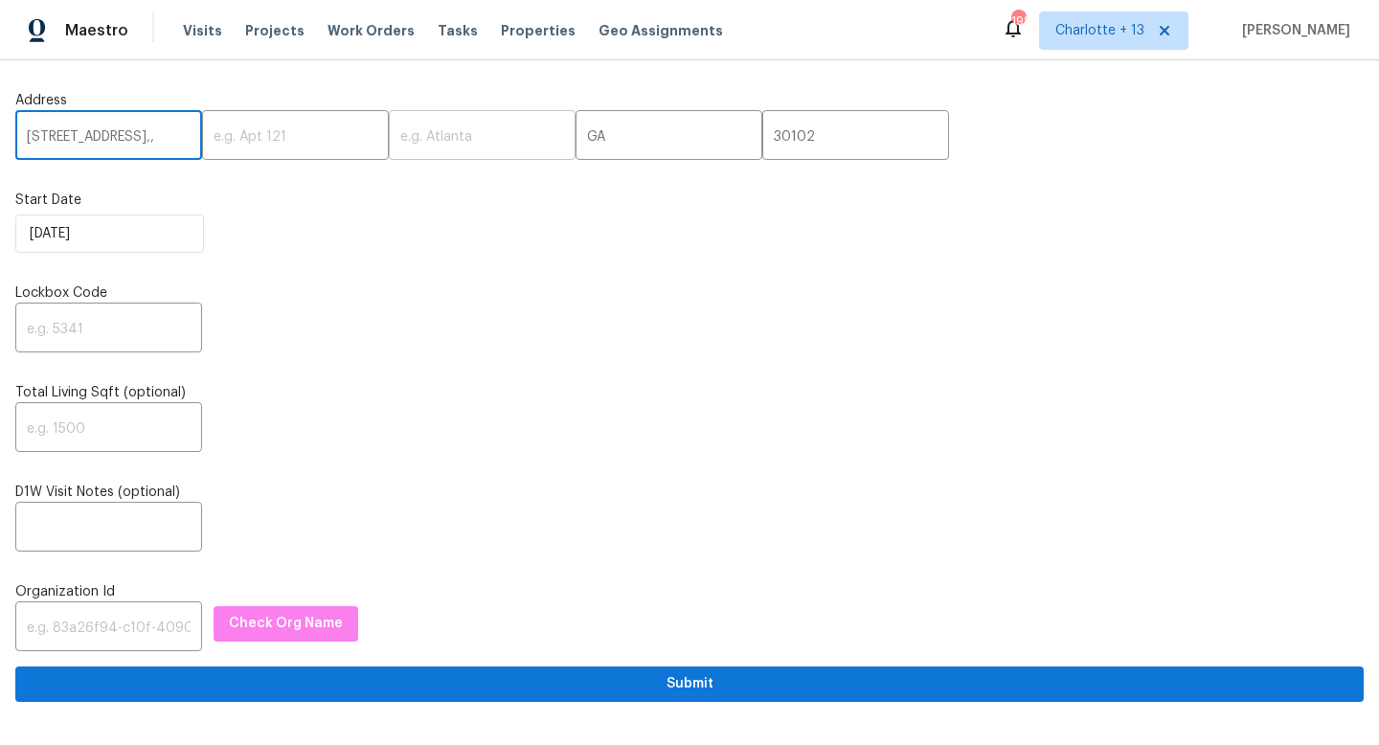
type input "5160 Legendary Ln,,"
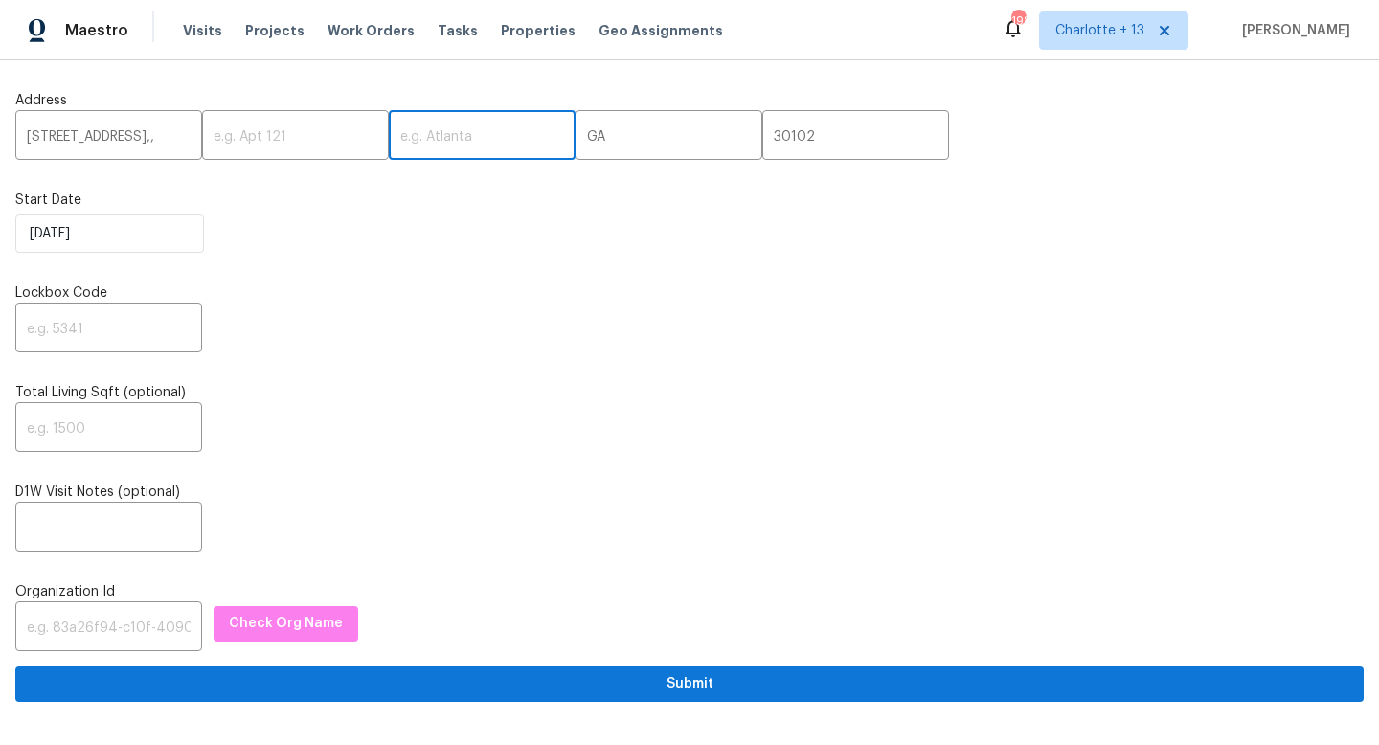
click at [405, 147] on input "text" at bounding box center [482, 137] width 187 height 45
paste input "Acworth"
type input "Acworth"
click at [177, 140] on input "5160 Legendary Ln,," at bounding box center [108, 137] width 187 height 45
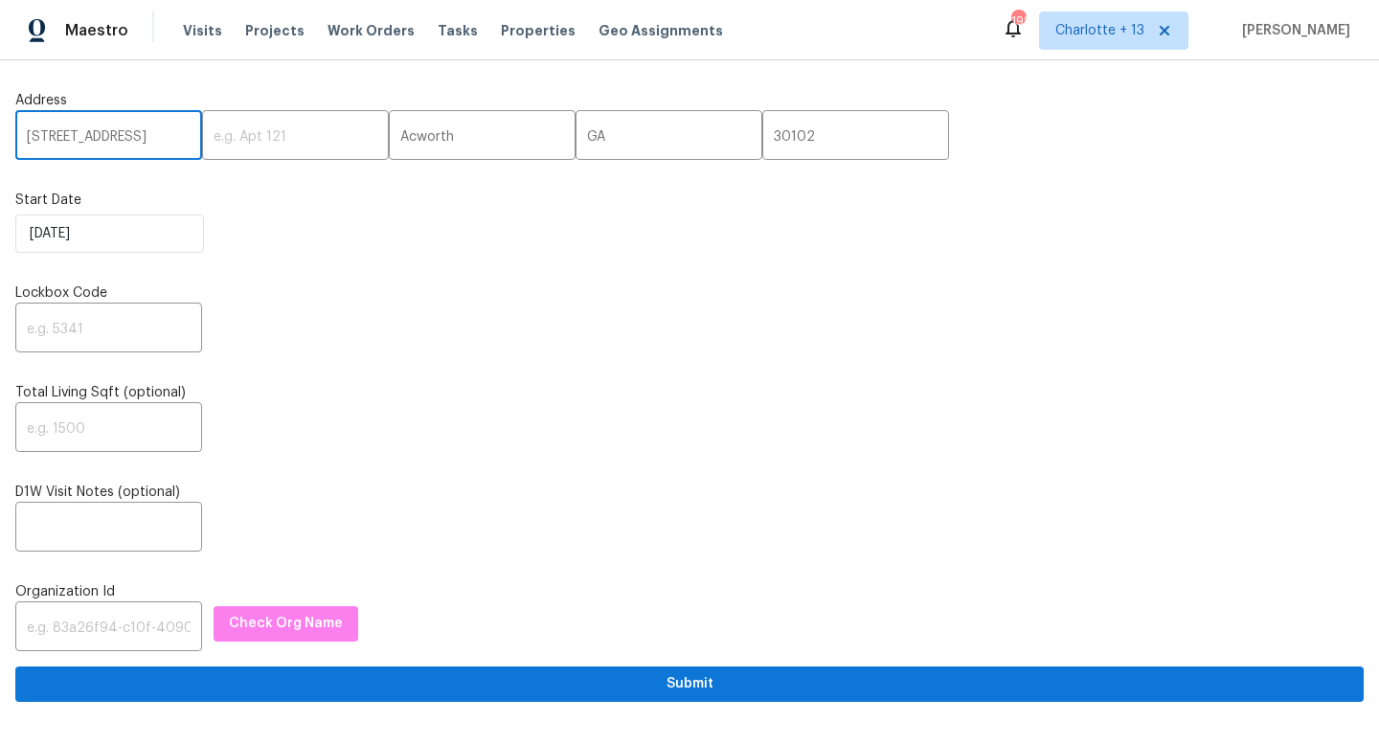
type input "[STREET_ADDRESS]"
click at [68, 320] on input "text" at bounding box center [108, 329] width 187 height 45
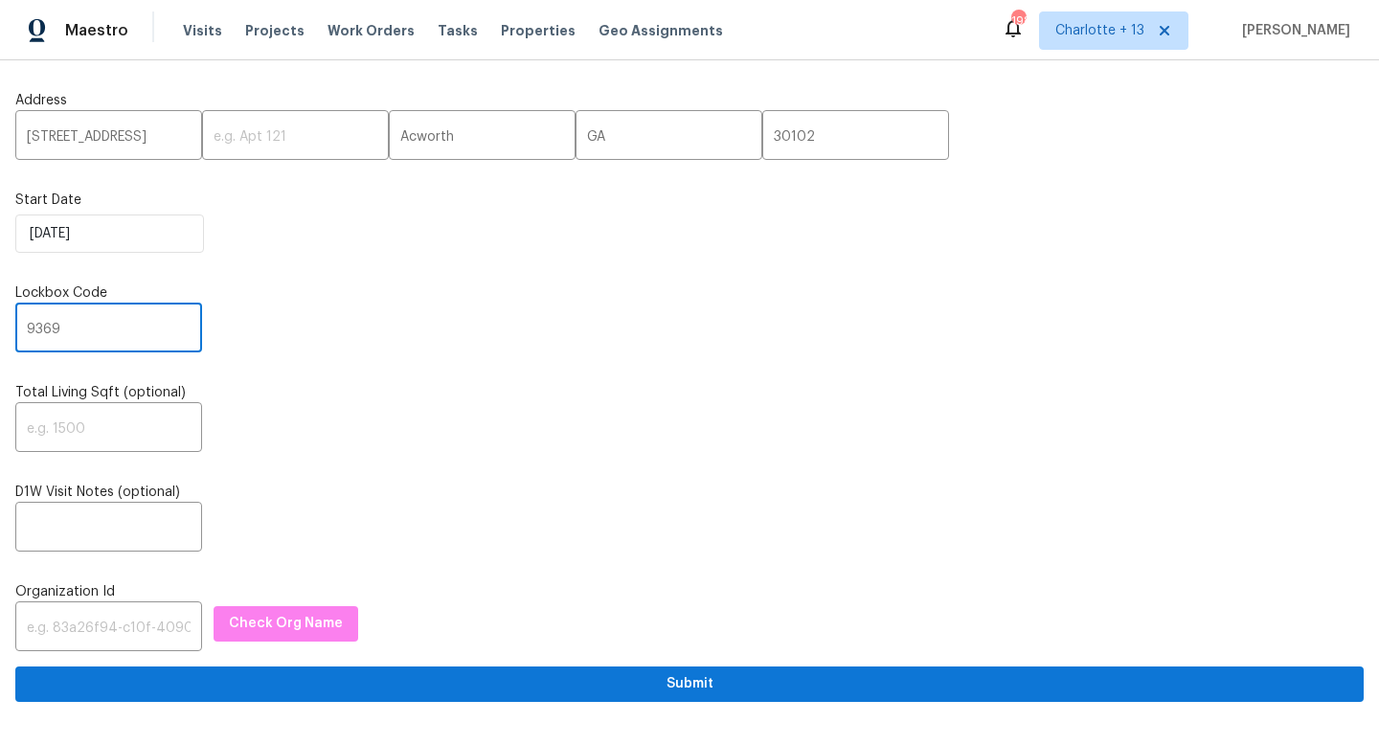
type input "9369"
click at [51, 627] on input "text" at bounding box center [108, 628] width 187 height 45
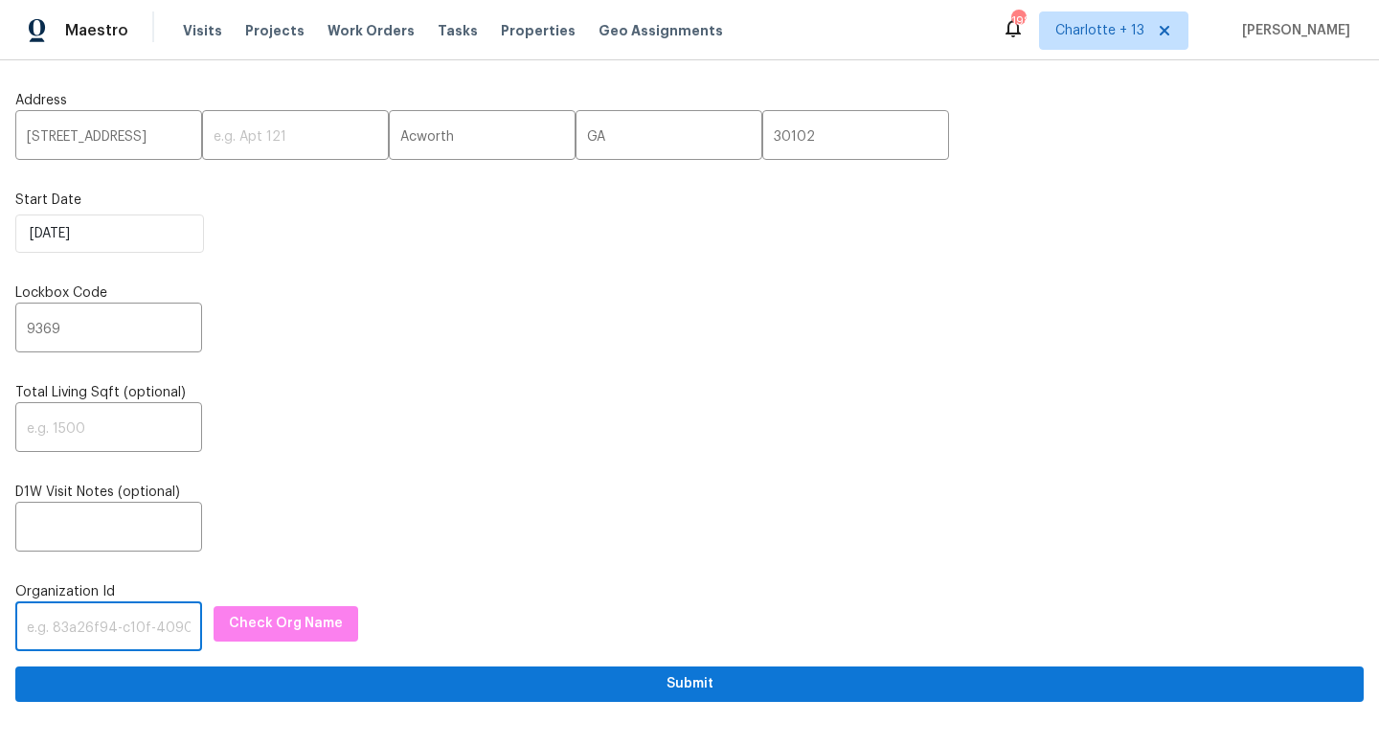
paste input "1349d153-b359-4f9b-b4dd-758ff939cc37"
type input "1349d153-b359-4f9b-b4dd-758ff939cc37"
click at [273, 629] on span "Check Org Name" at bounding box center [286, 624] width 114 height 24
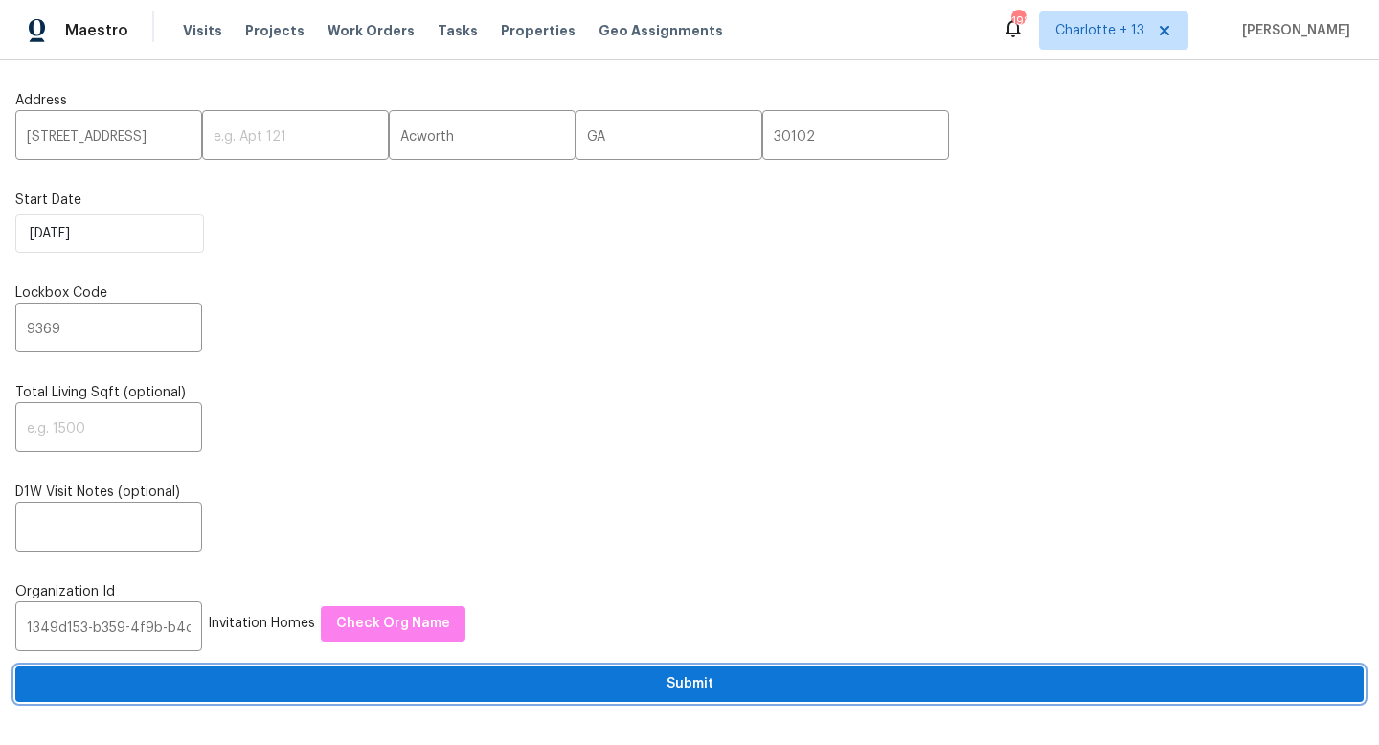
click at [426, 690] on span "Submit" at bounding box center [690, 684] width 1318 height 24
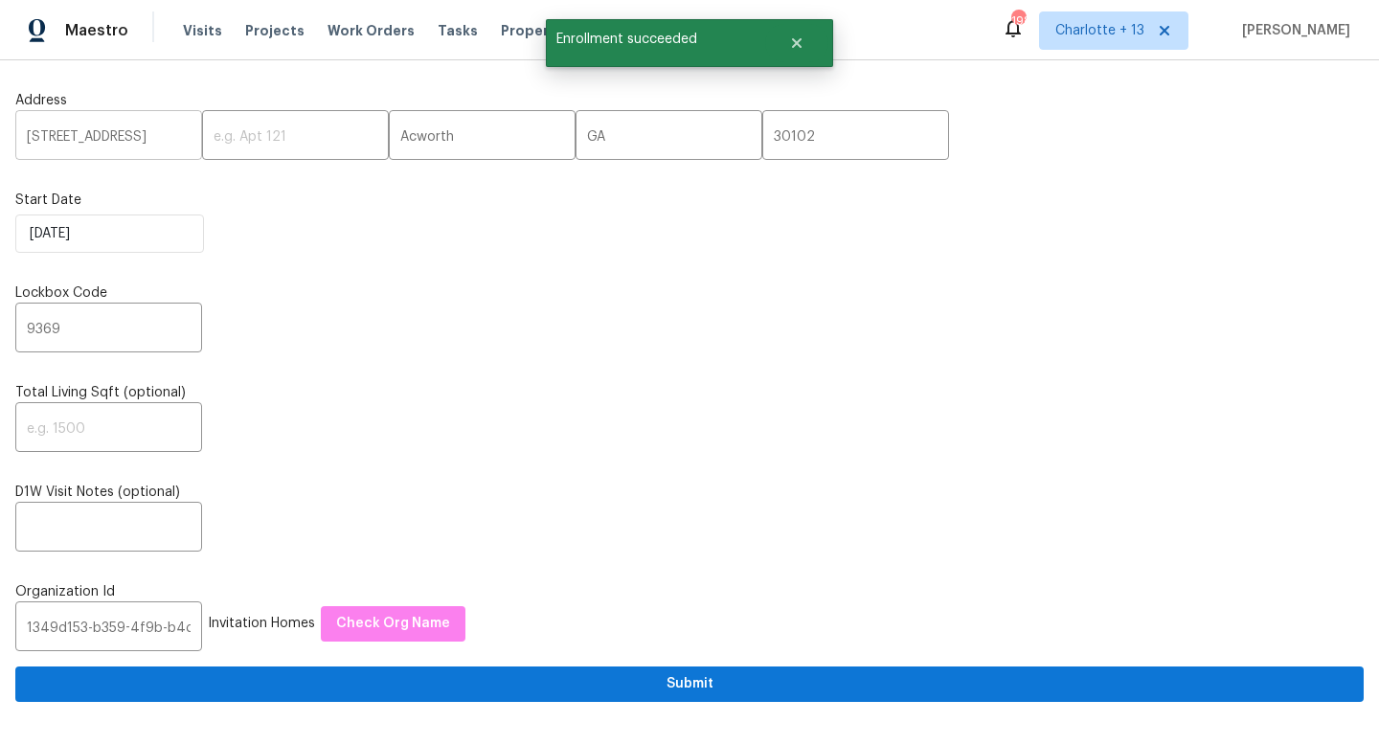
click at [106, 140] on input "[STREET_ADDRESS]" at bounding box center [108, 137] width 187 height 45
click at [106, 139] on input "[STREET_ADDRESS]" at bounding box center [108, 137] width 187 height 45
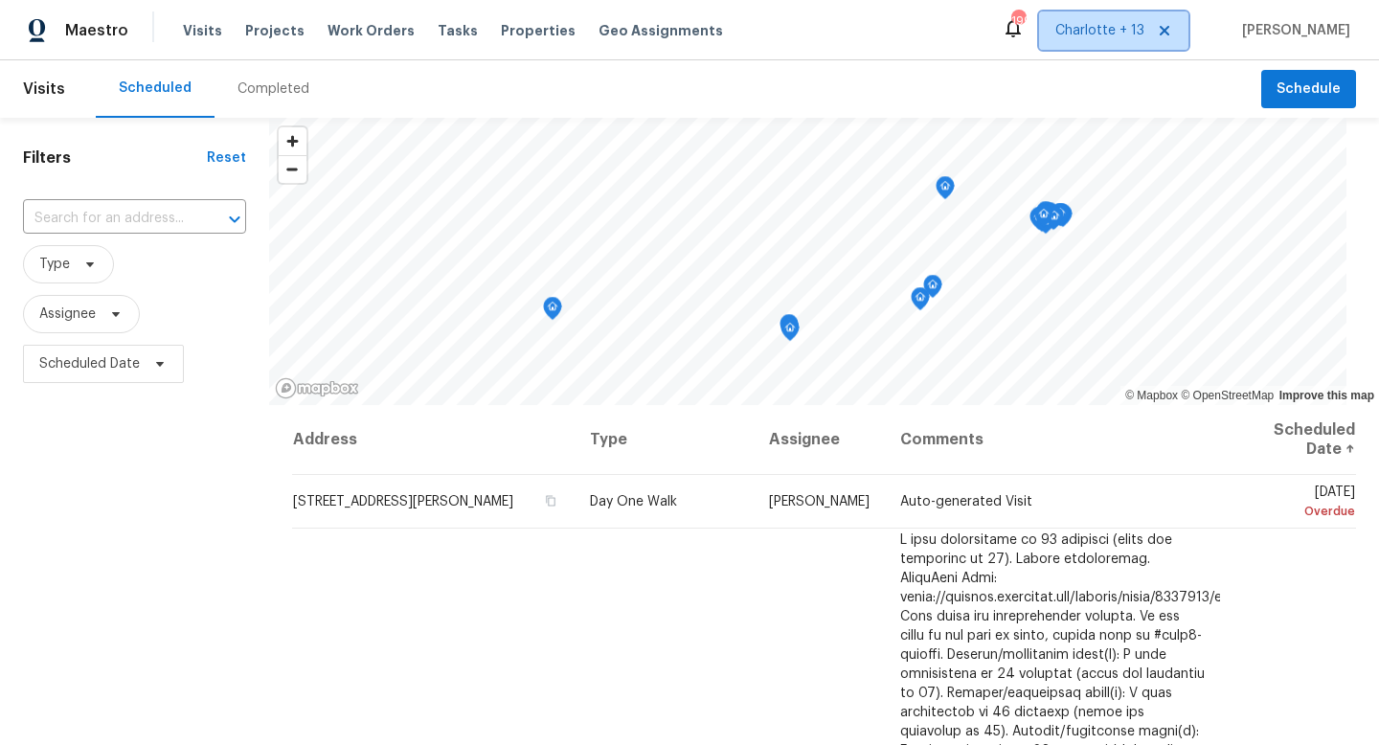
click at [1137, 40] on span "Charlotte + 13" at bounding box center [1113, 30] width 149 height 38
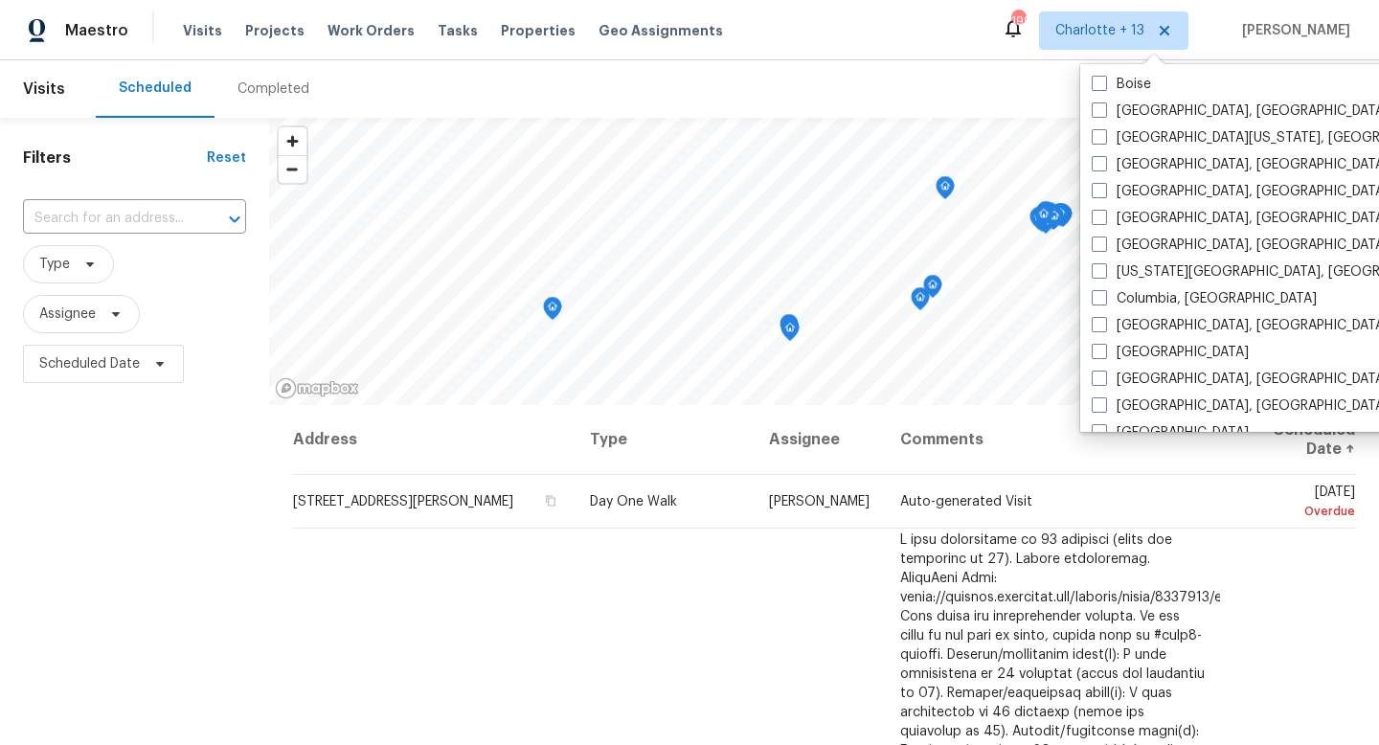
scroll to position [352, 0]
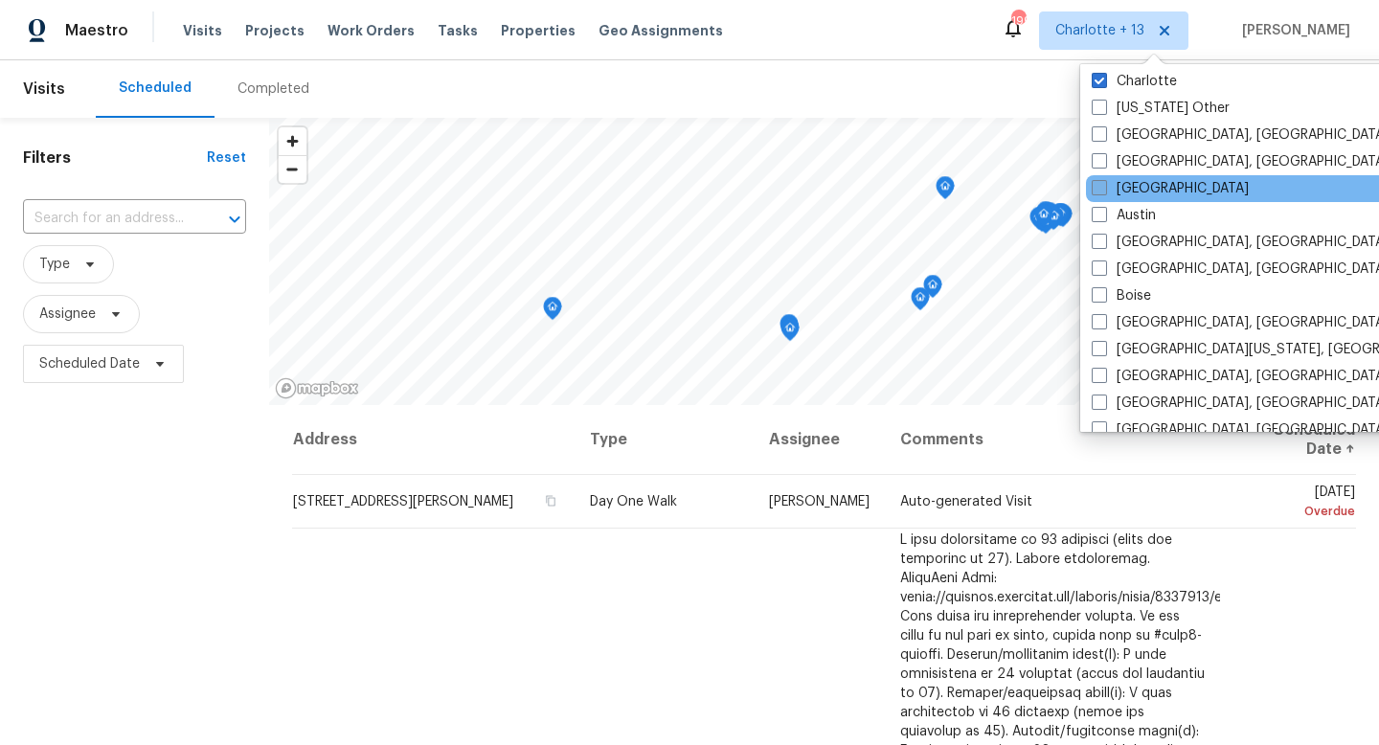
click at [1127, 193] on label "Atlanta" at bounding box center [1170, 188] width 157 height 19
click at [1104, 192] on input "Atlanta" at bounding box center [1098, 185] width 12 height 12
checkbox input "true"
click at [121, 225] on input "text" at bounding box center [108, 219] width 170 height 30
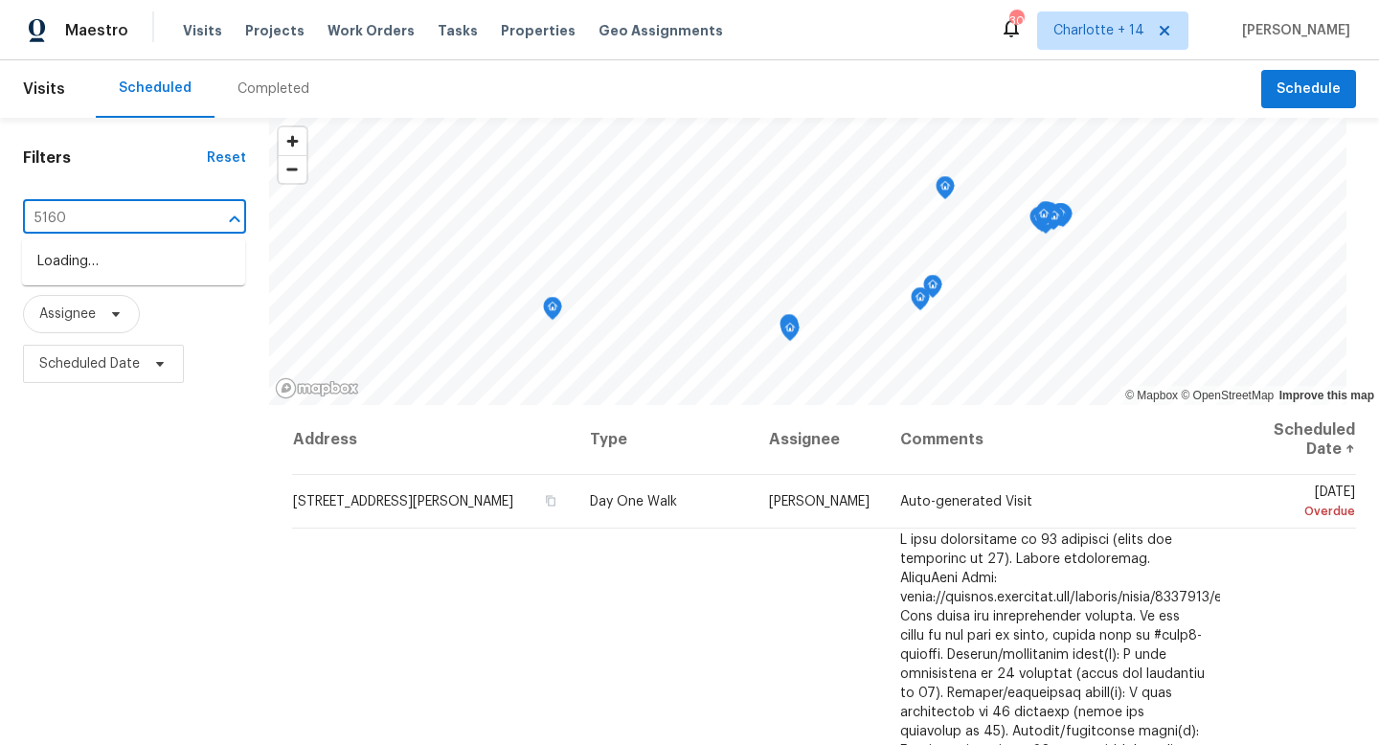
type input "5160 l"
click at [171, 313] on li "5160 Legendary Ln, Acworth, GA 30102" at bounding box center [133, 324] width 223 height 52
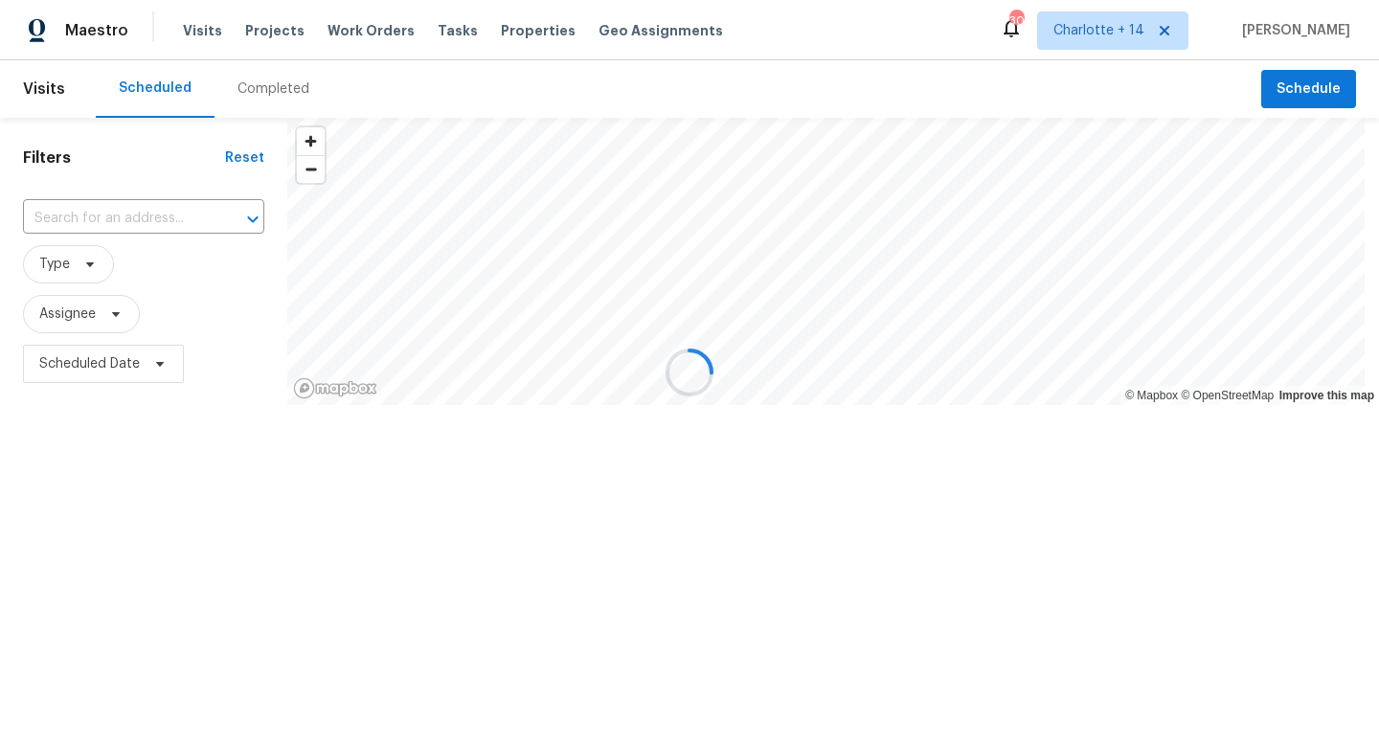
type input "5160 Legendary Ln, Acworth, GA 30102"
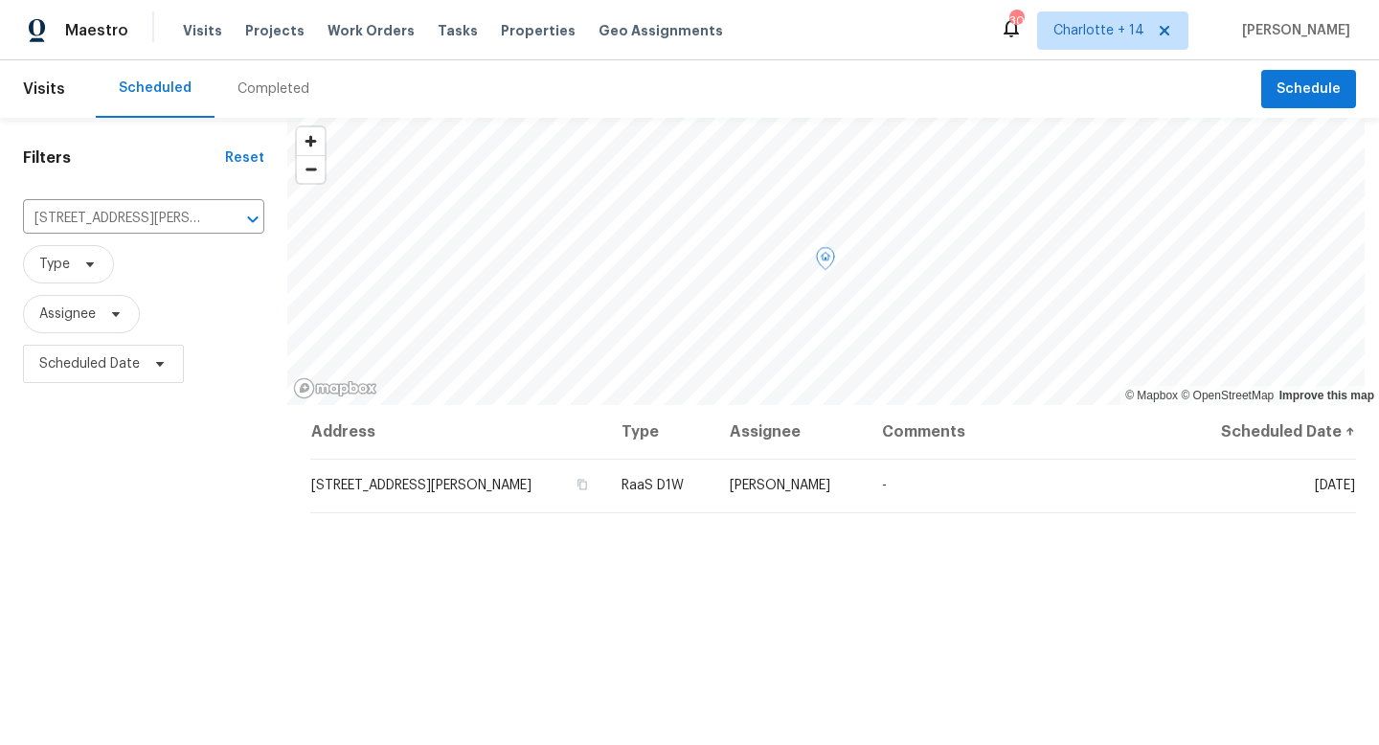
click at [532, 488] on span "[STREET_ADDRESS][PERSON_NAME]" at bounding box center [421, 485] width 220 height 13
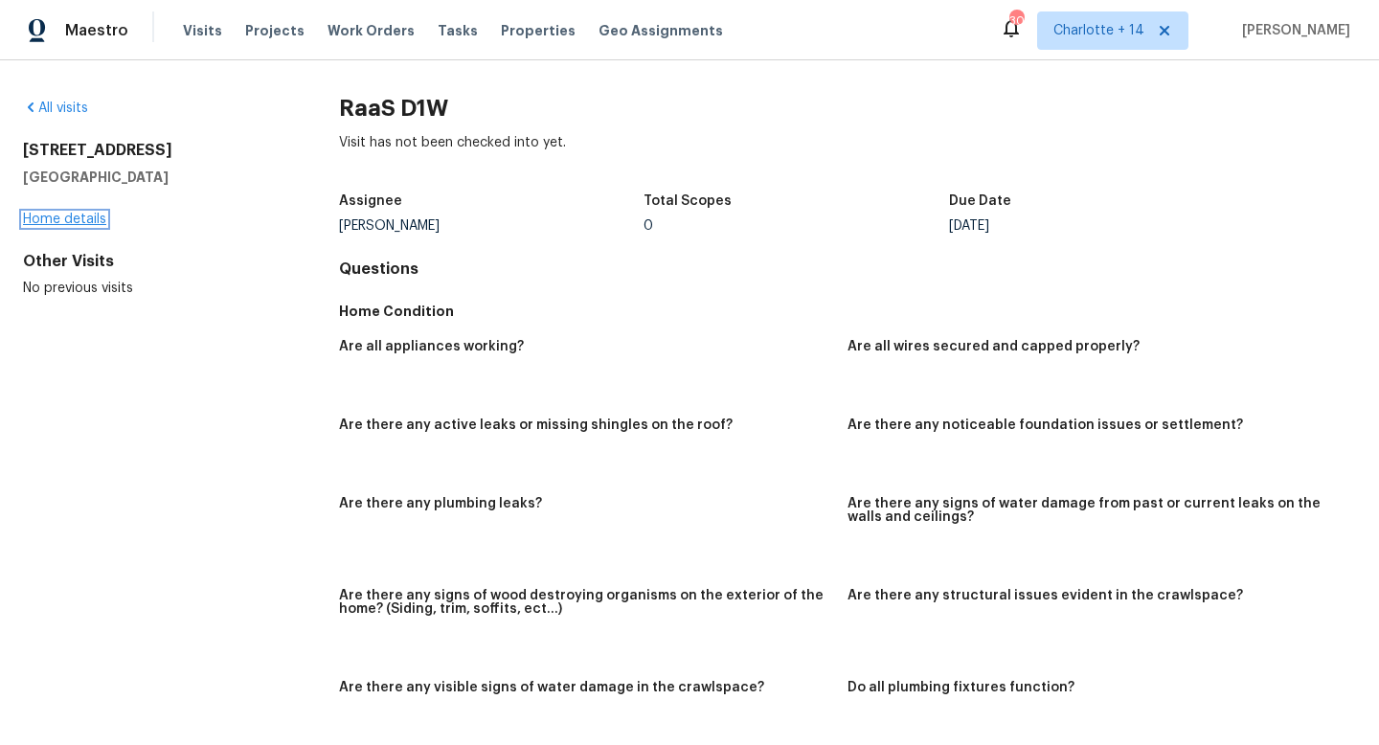
click at [65, 216] on link "Home details" at bounding box center [64, 219] width 83 height 13
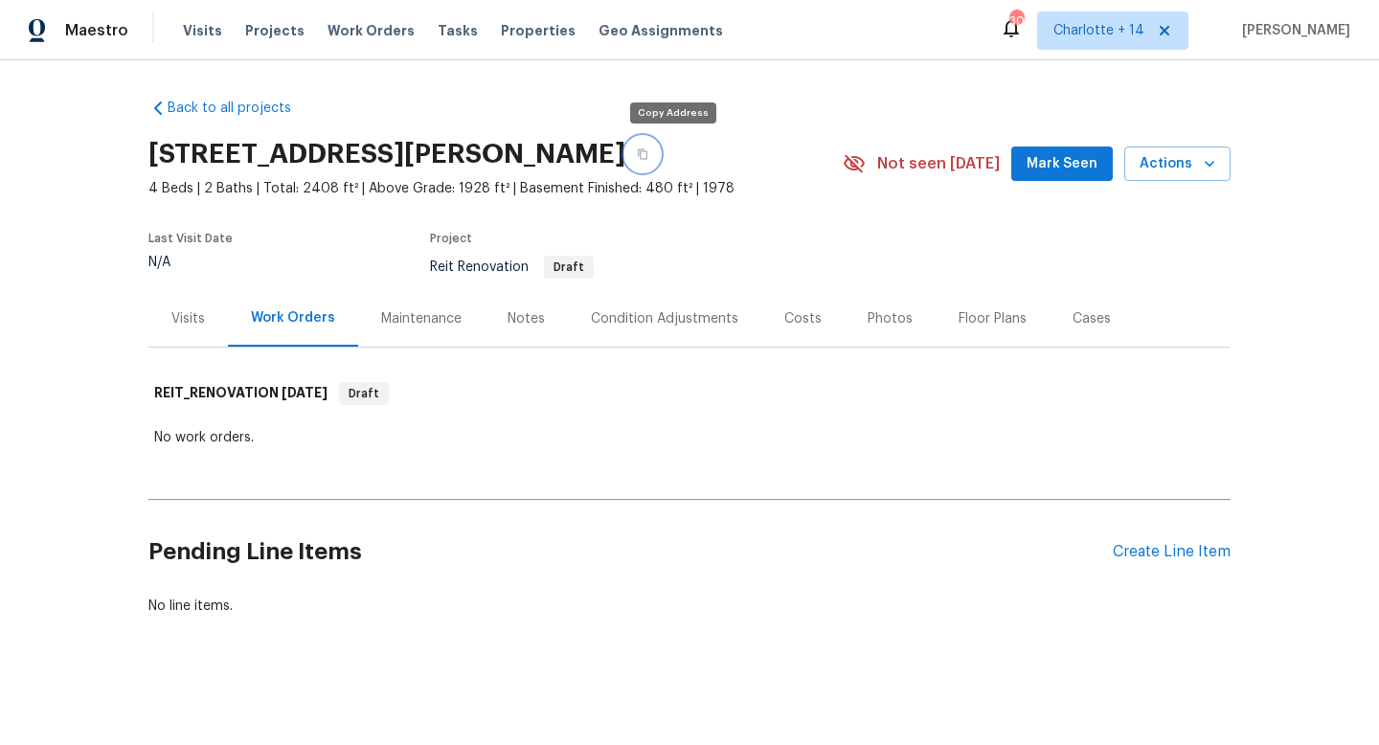
click at [660, 149] on button "button" at bounding box center [642, 154] width 34 height 34
click at [648, 153] on icon "button" at bounding box center [642, 153] width 11 height 11
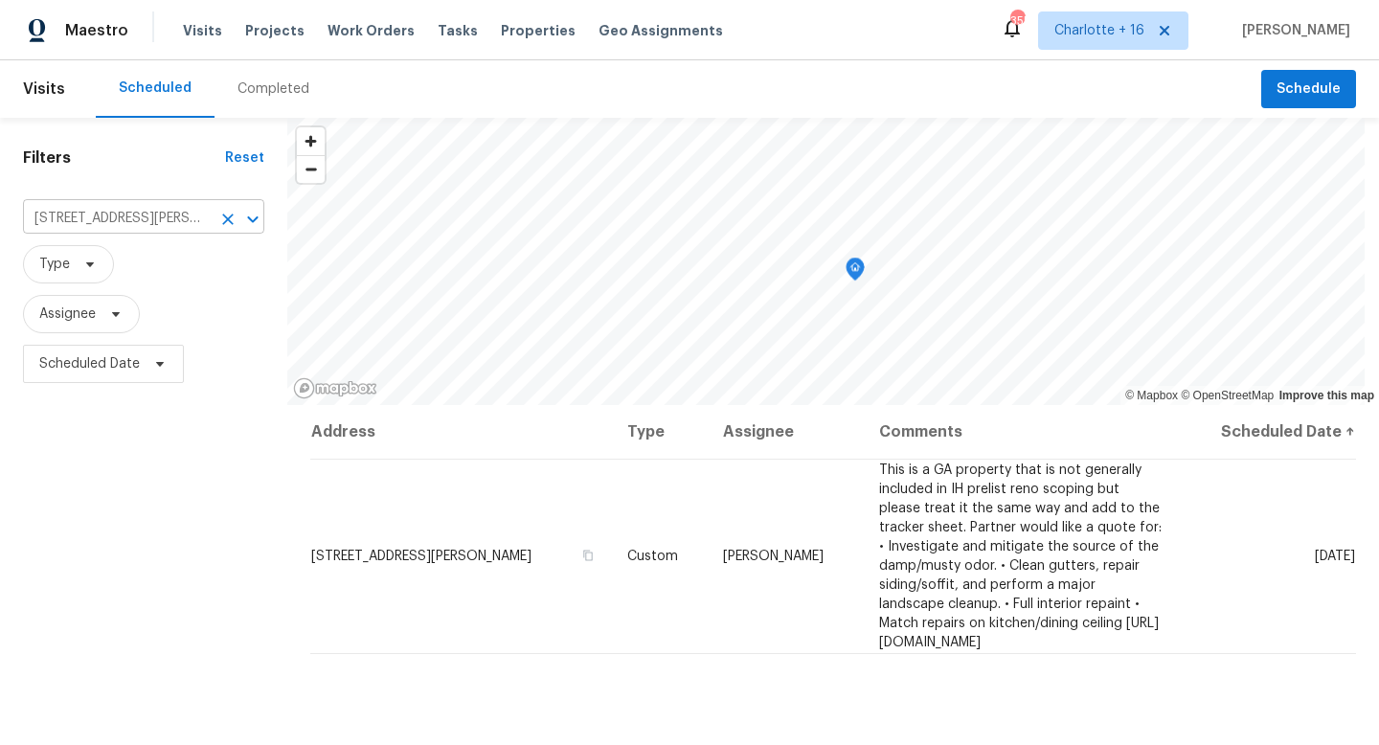
click at [126, 213] on input "[STREET_ADDRESS][PERSON_NAME]" at bounding box center [117, 219] width 188 height 30
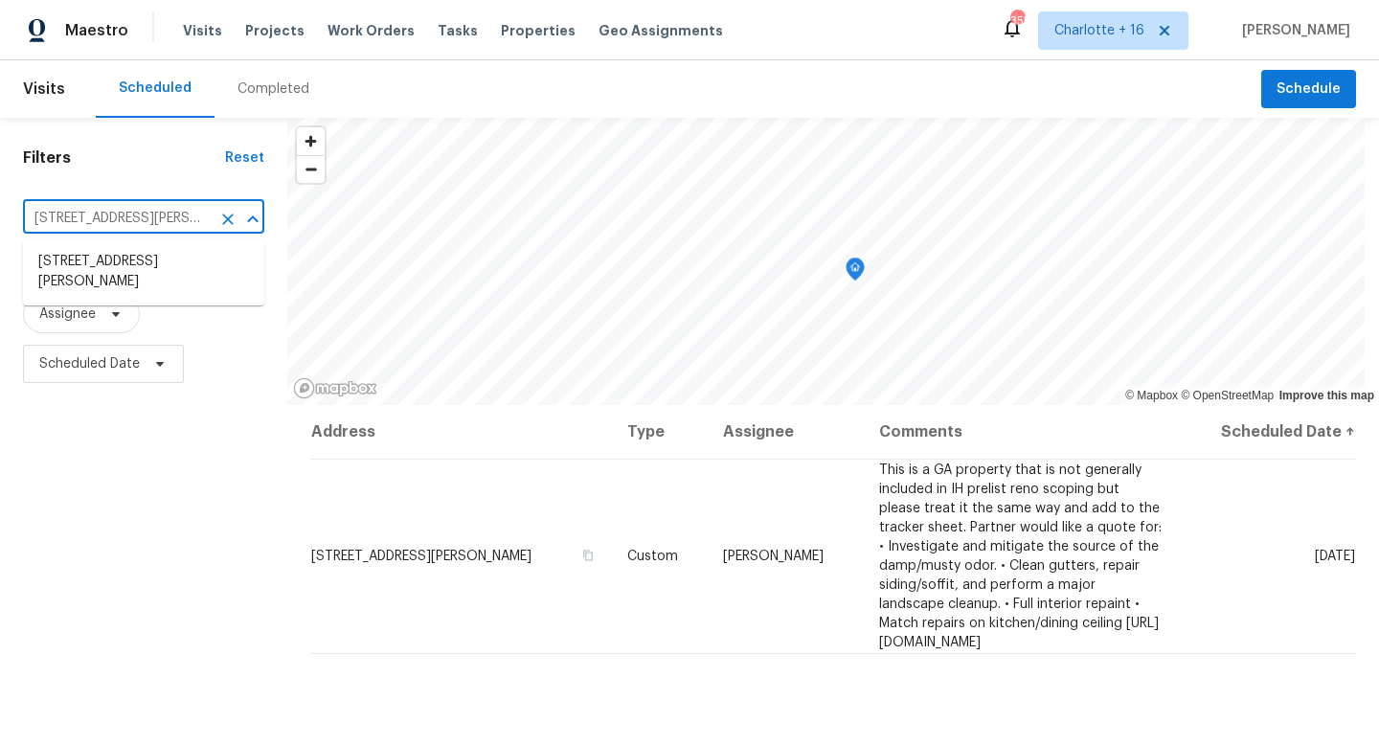
click at [126, 213] on input "[STREET_ADDRESS][PERSON_NAME]" at bounding box center [117, 219] width 188 height 30
paste input "1707 [PERSON_NAME]"
type input "1707 [PERSON_NAME]"
click at [147, 262] on li "[STREET_ADDRESS][PERSON_NAME]" at bounding box center [143, 272] width 241 height 52
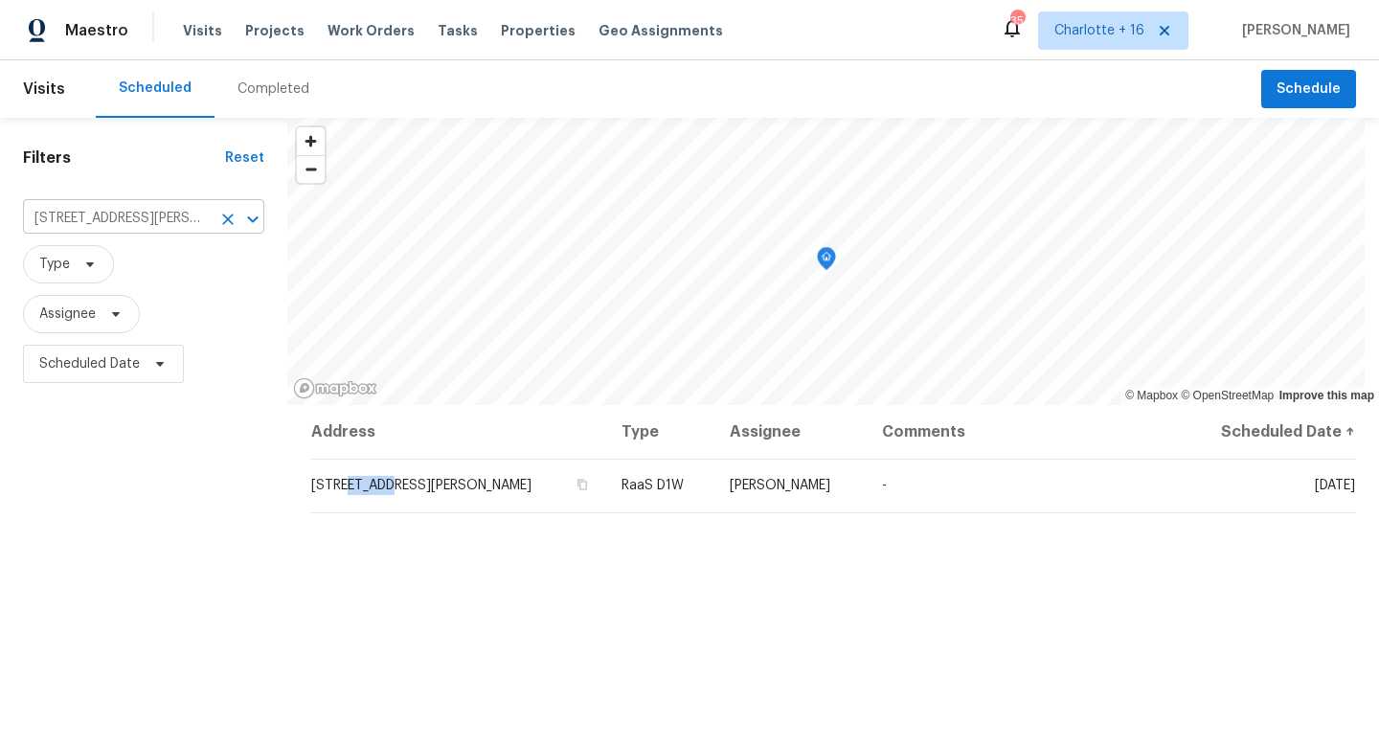
click at [127, 220] on input "[STREET_ADDRESS][PERSON_NAME]" at bounding box center [117, 219] width 188 height 30
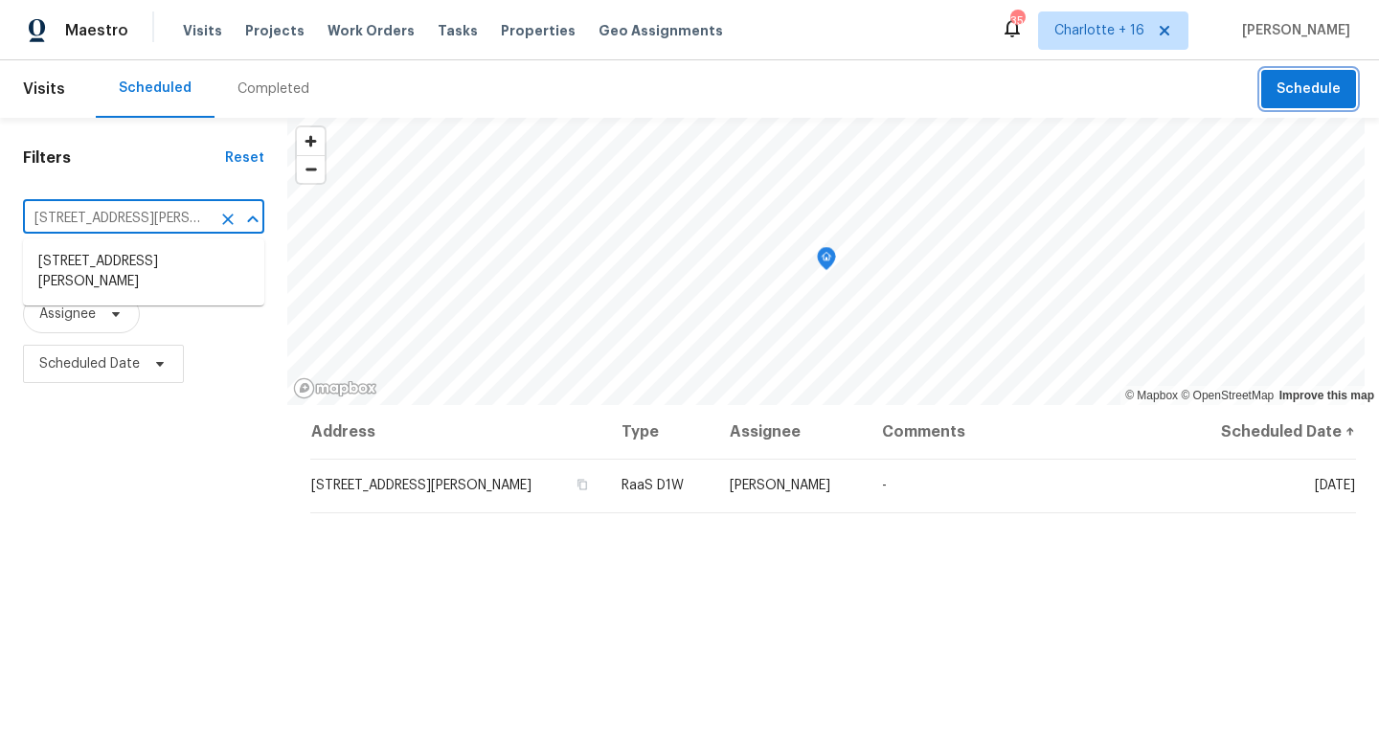
click at [1308, 85] on span "Schedule" at bounding box center [1309, 90] width 64 height 24
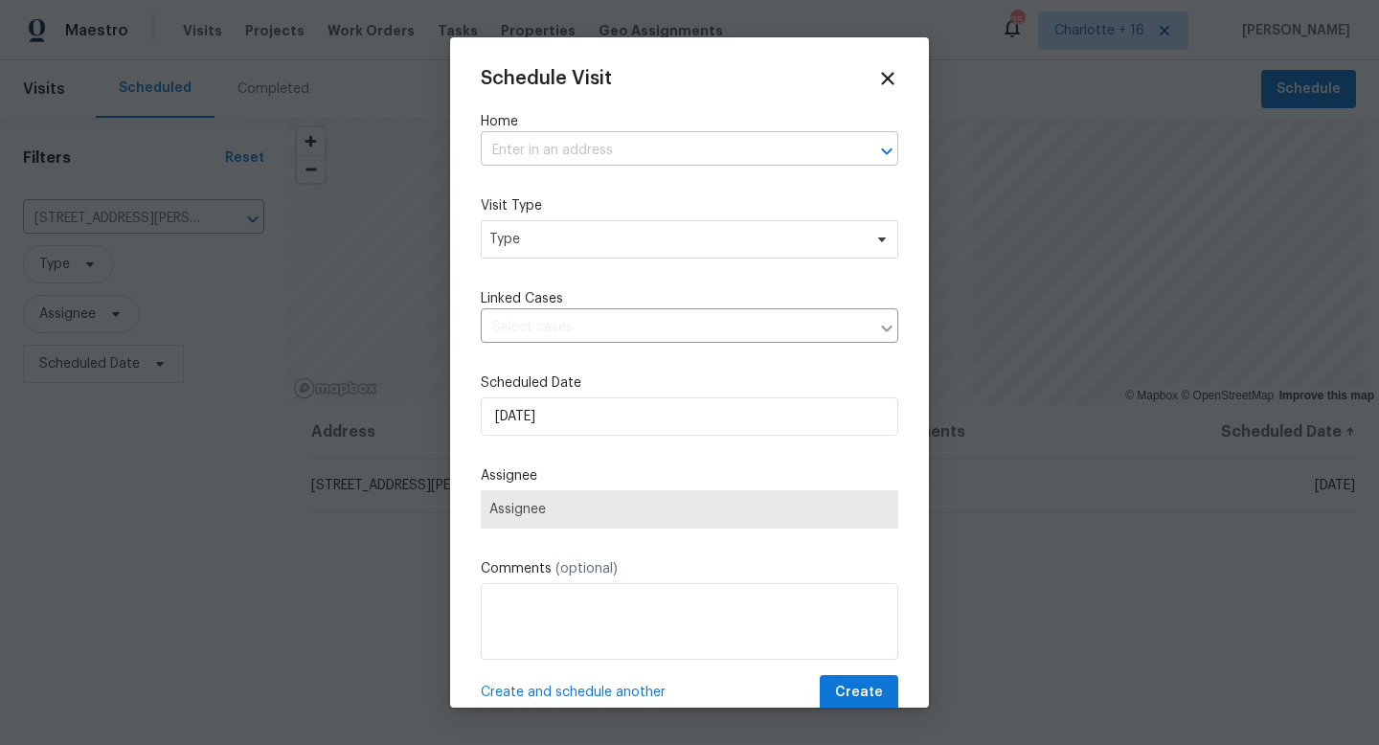
click at [688, 147] on input "text" at bounding box center [663, 151] width 364 height 30
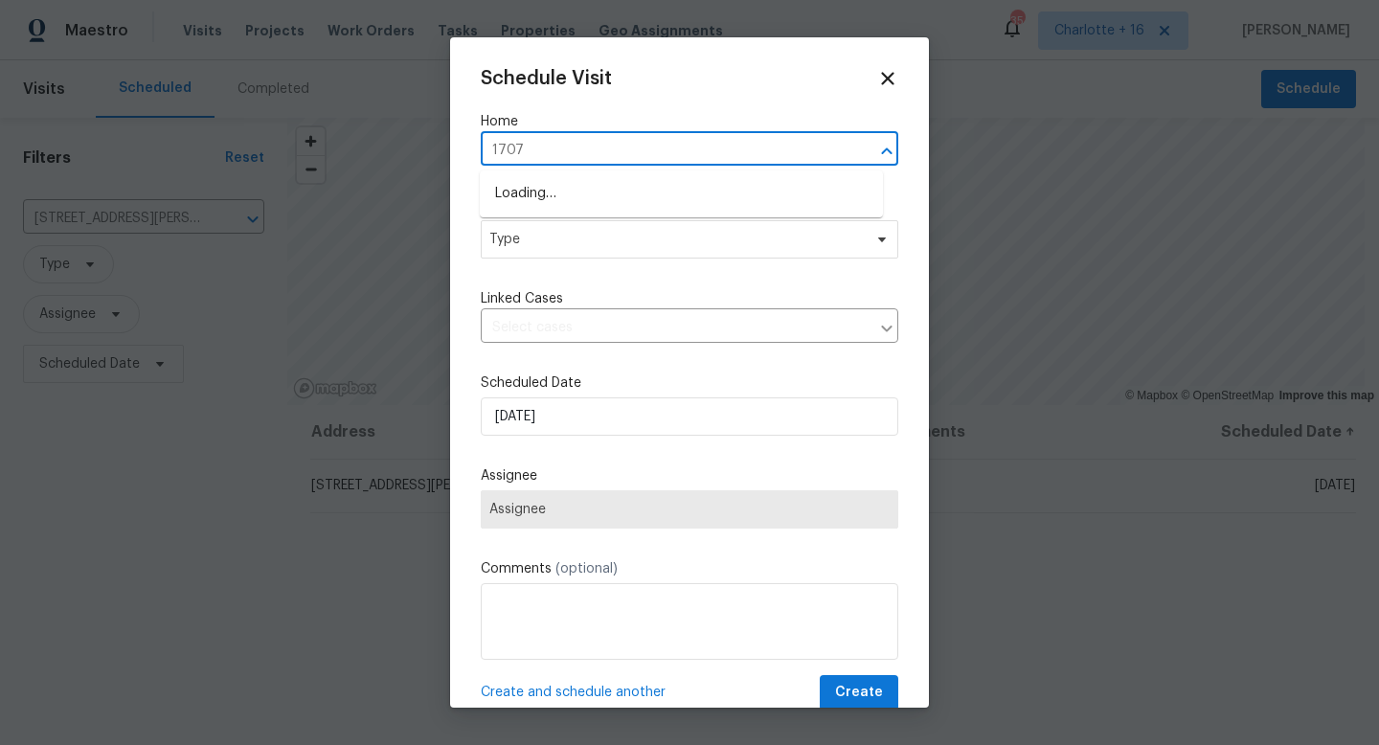
type input "1707 g"
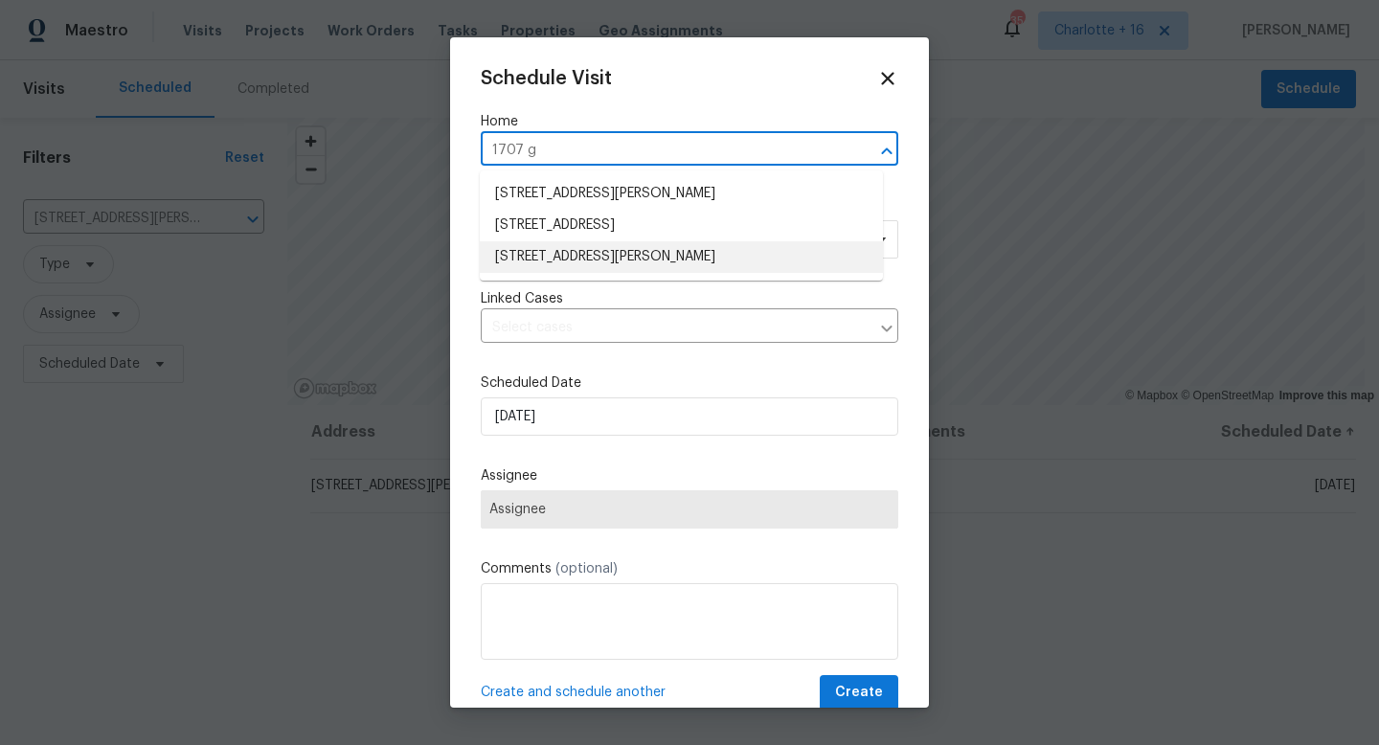
click at [743, 250] on li "[STREET_ADDRESS][PERSON_NAME]" at bounding box center [681, 257] width 403 height 32
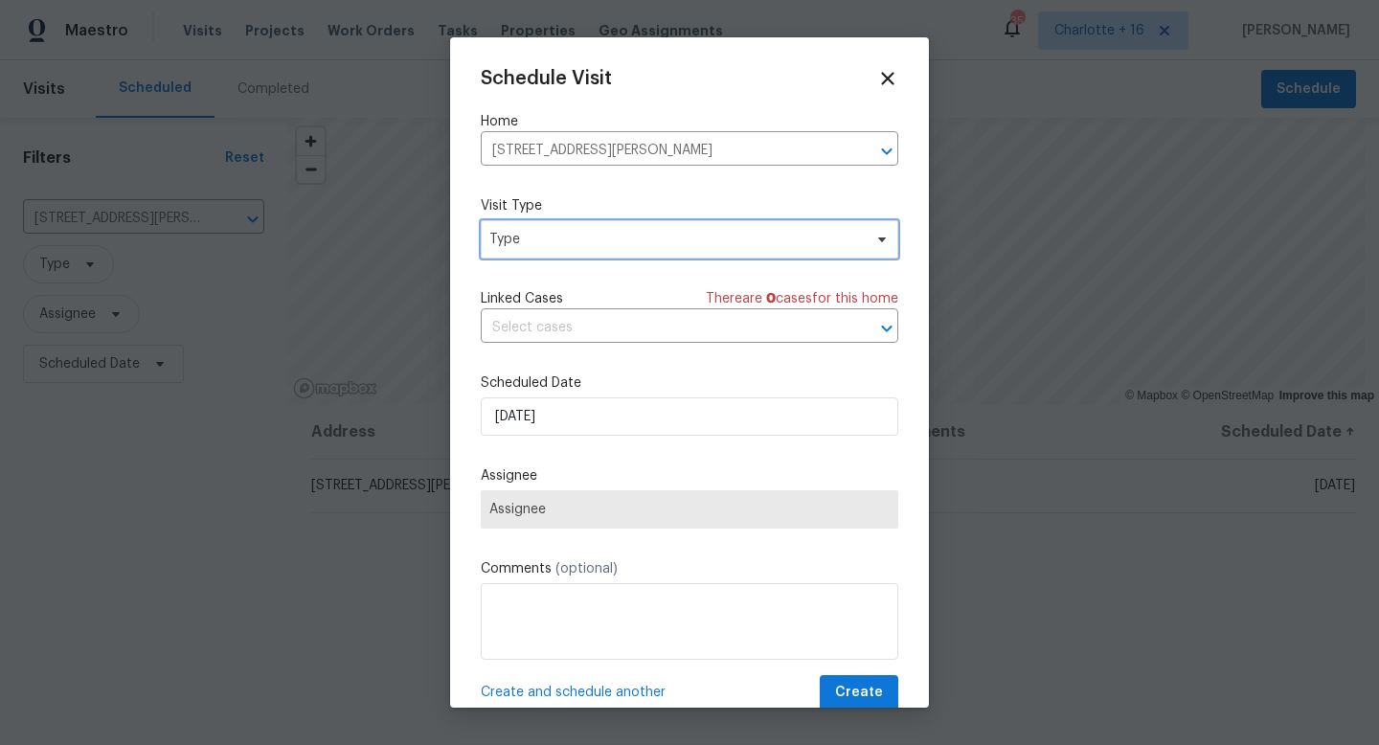
click at [713, 245] on span "Type" at bounding box center [675, 239] width 373 height 19
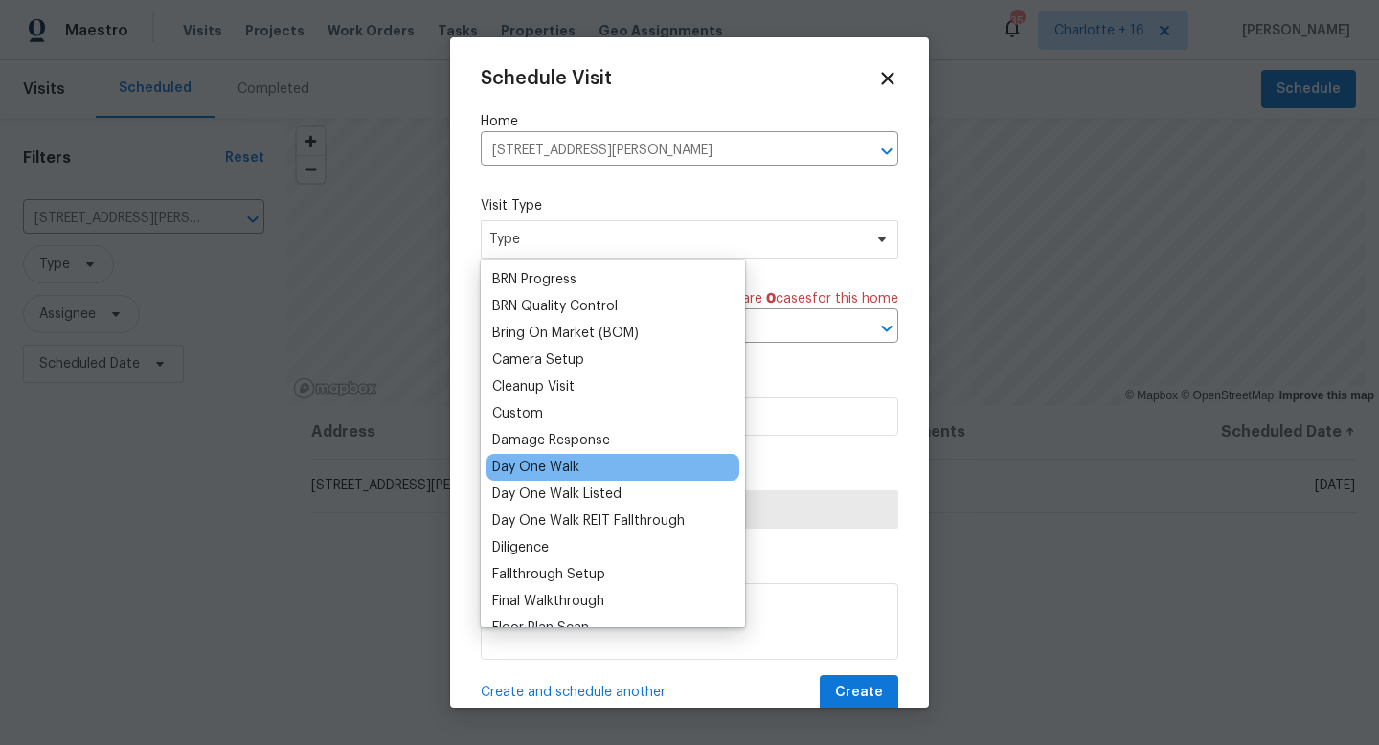
scroll to position [159, 0]
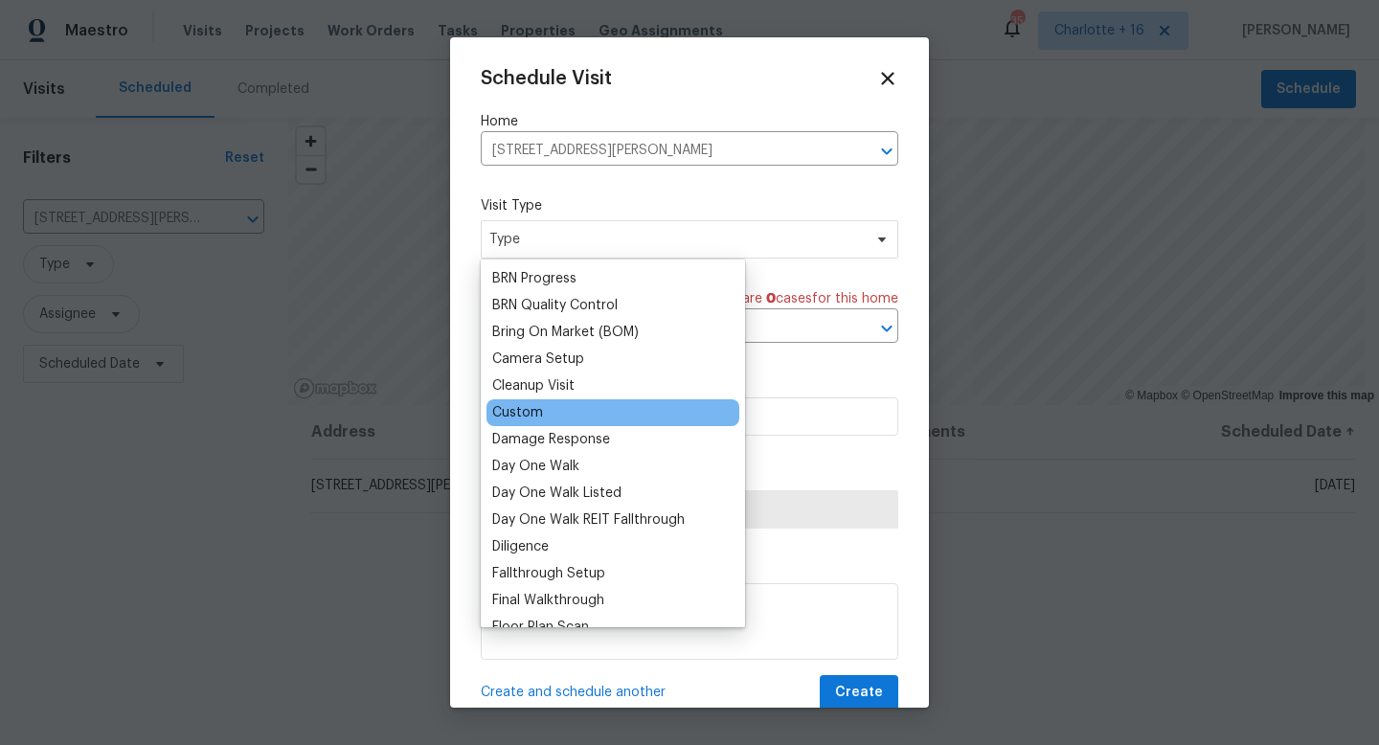
click at [581, 418] on div "Custom" at bounding box center [612, 412] width 253 height 27
click at [540, 411] on div "Custom" at bounding box center [517, 412] width 51 height 19
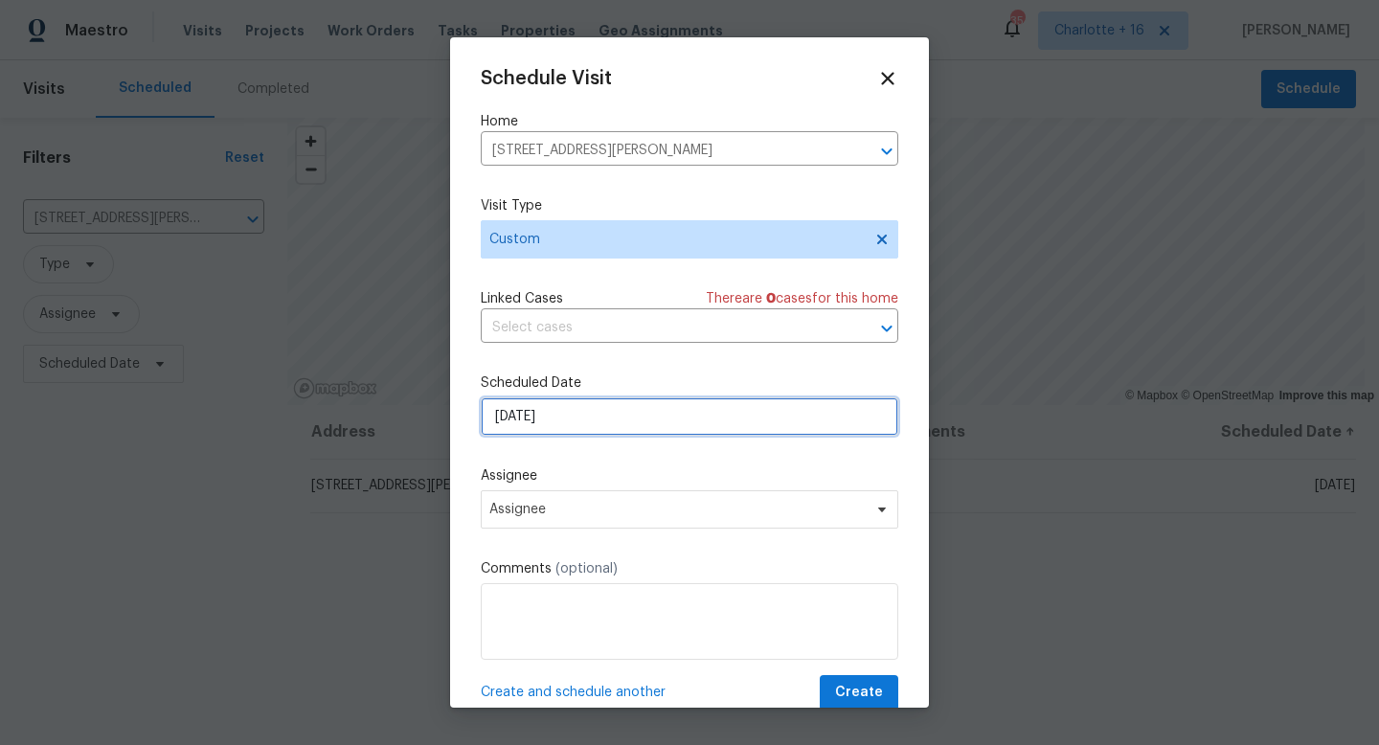
click at [556, 425] on input "[DATE]" at bounding box center [690, 416] width 418 height 38
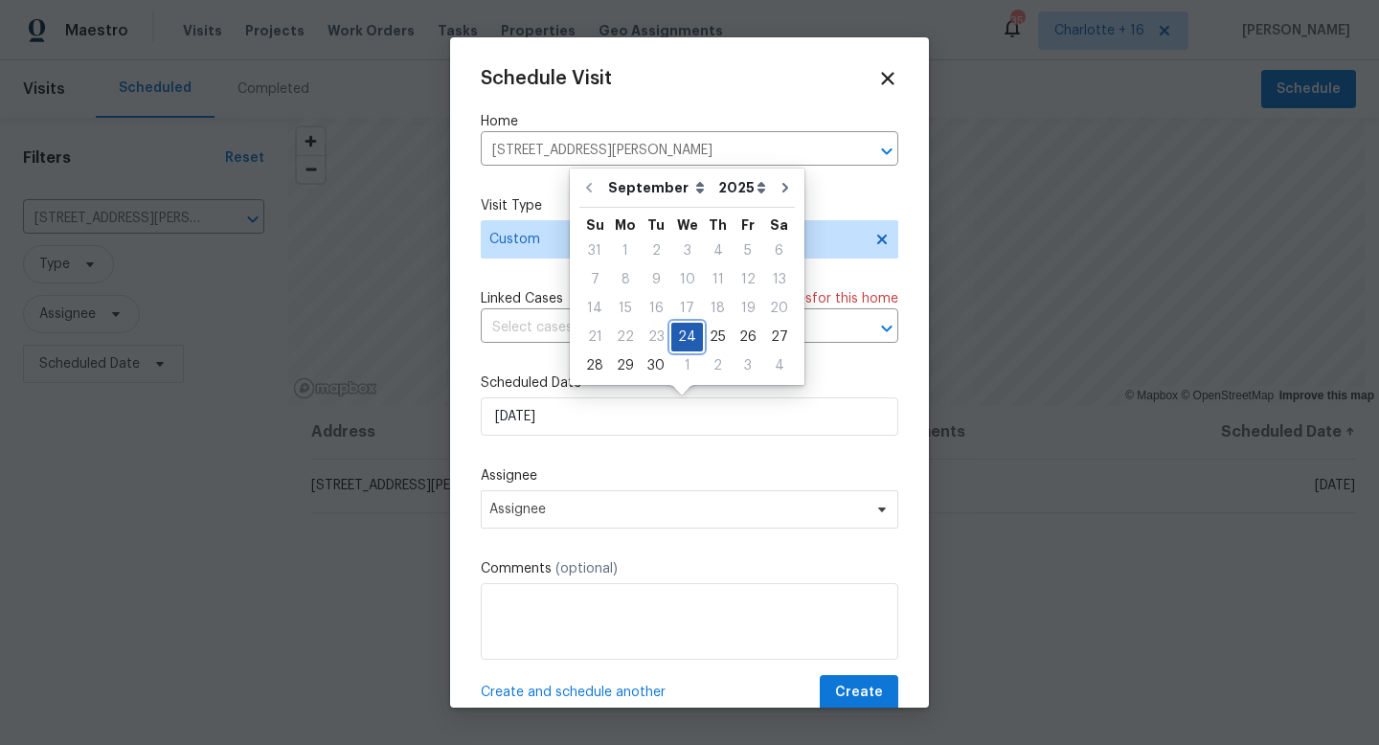
click at [679, 329] on div "24" at bounding box center [687, 337] width 32 height 27
click at [641, 506] on span "Assignee" at bounding box center [676, 509] width 375 height 15
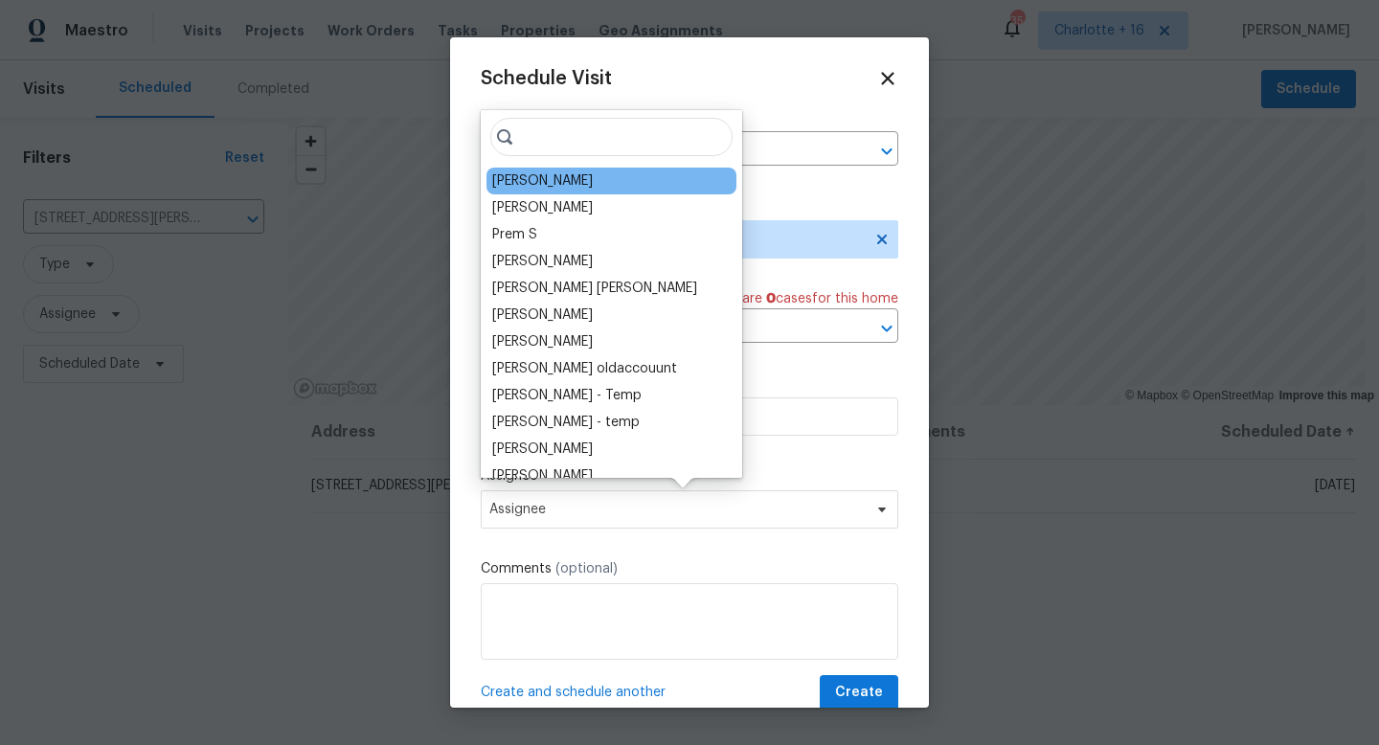
click at [620, 182] on div "[PERSON_NAME]" at bounding box center [611, 181] width 250 height 27
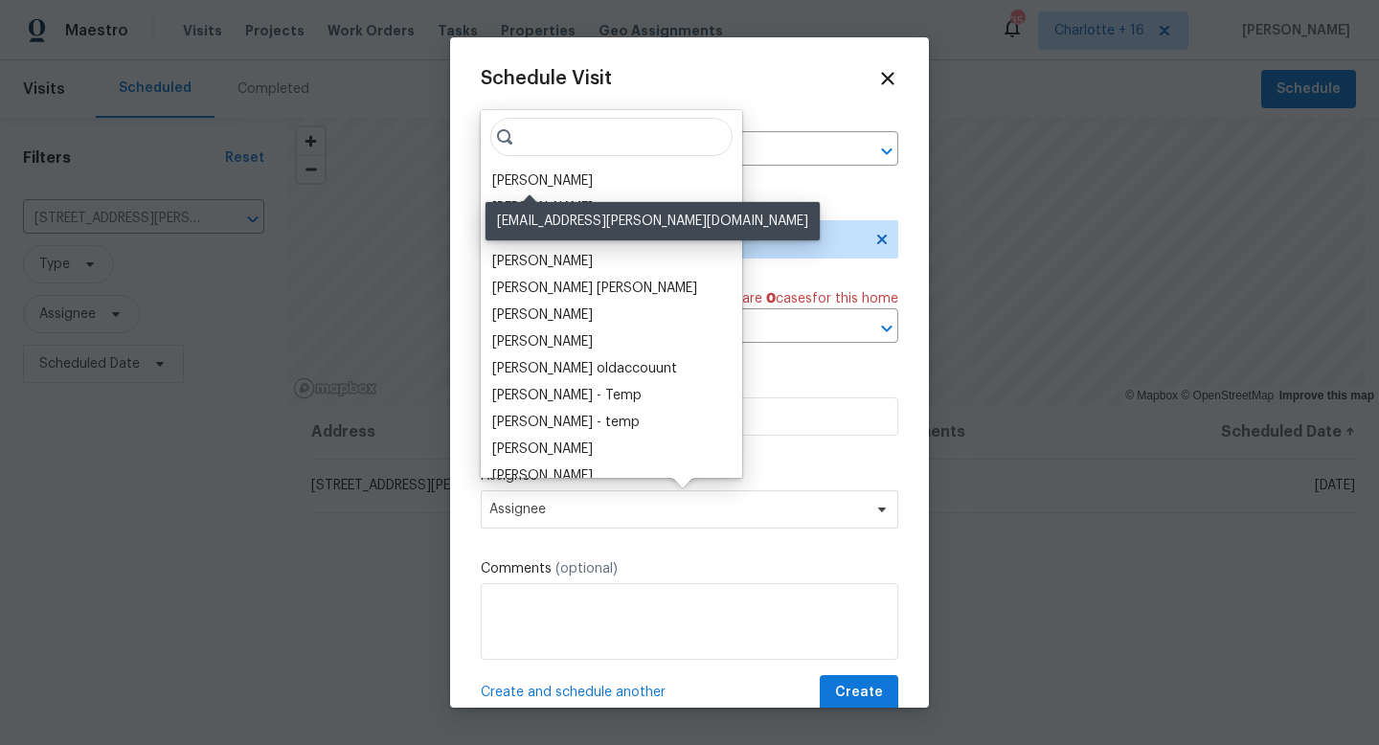
click at [548, 184] on div "[PERSON_NAME]" at bounding box center [542, 180] width 101 height 19
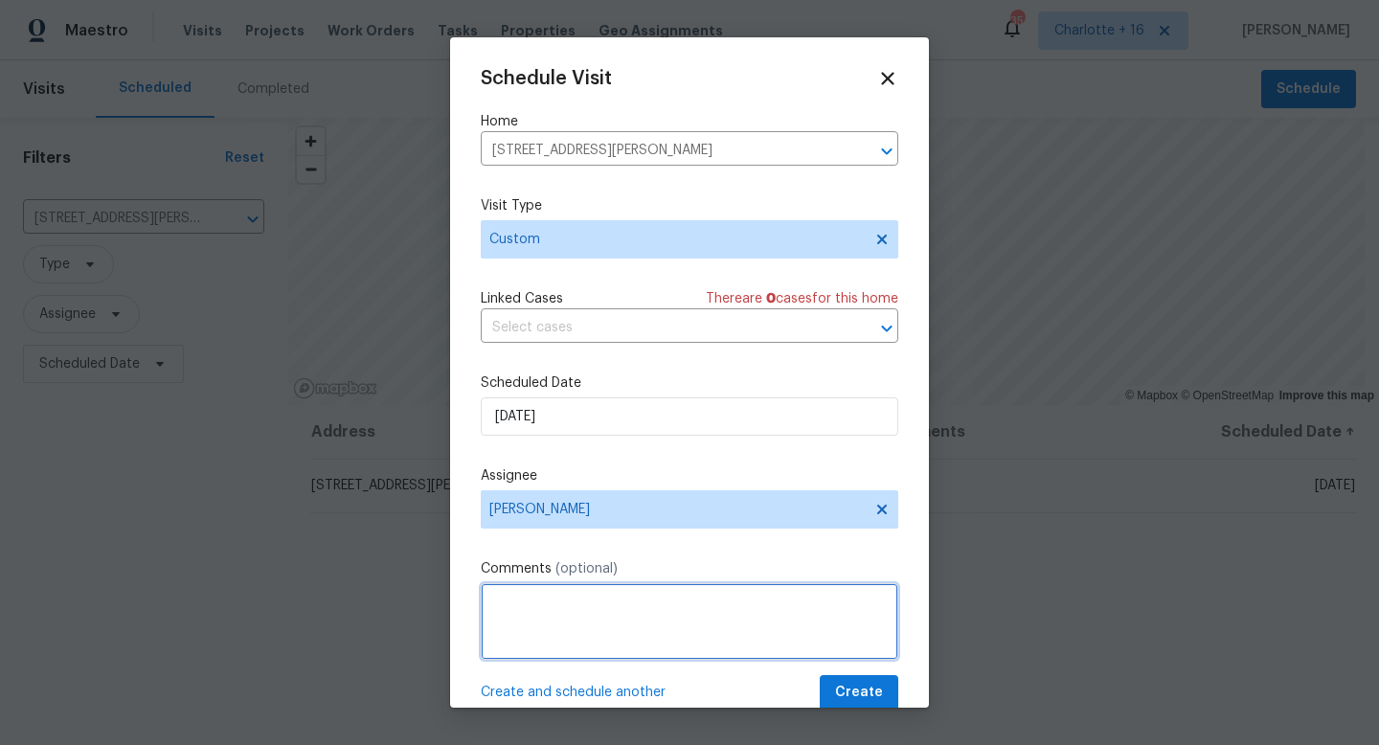
click at [560, 603] on textarea at bounding box center [690, 621] width 418 height 77
paste textarea "Please provide a quote for the WDO, Termite damage and active termites - see at…"
paste textarea "[URL][DOMAIN_NAME]"
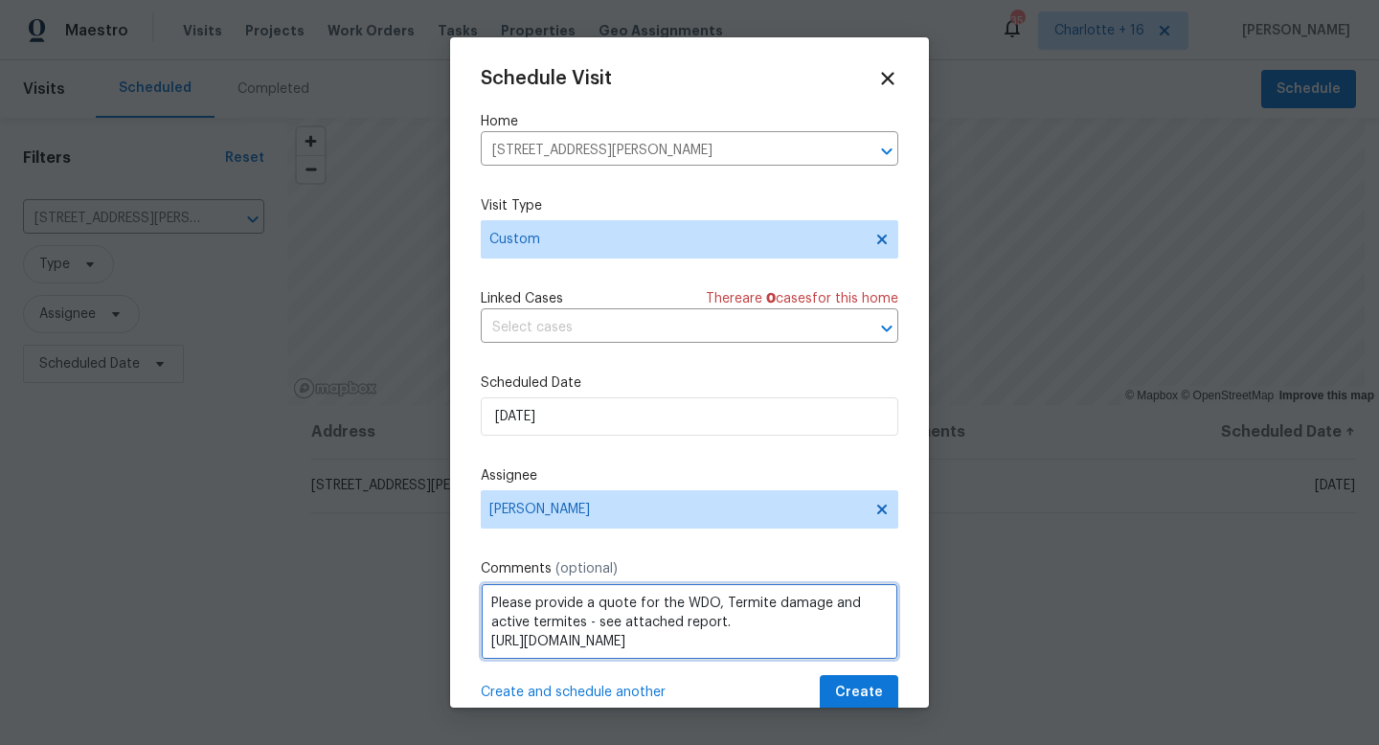
scroll to position [9, 0]
type textarea "Please provide a quote for the WDO, Termite damage and active termites - see at…"
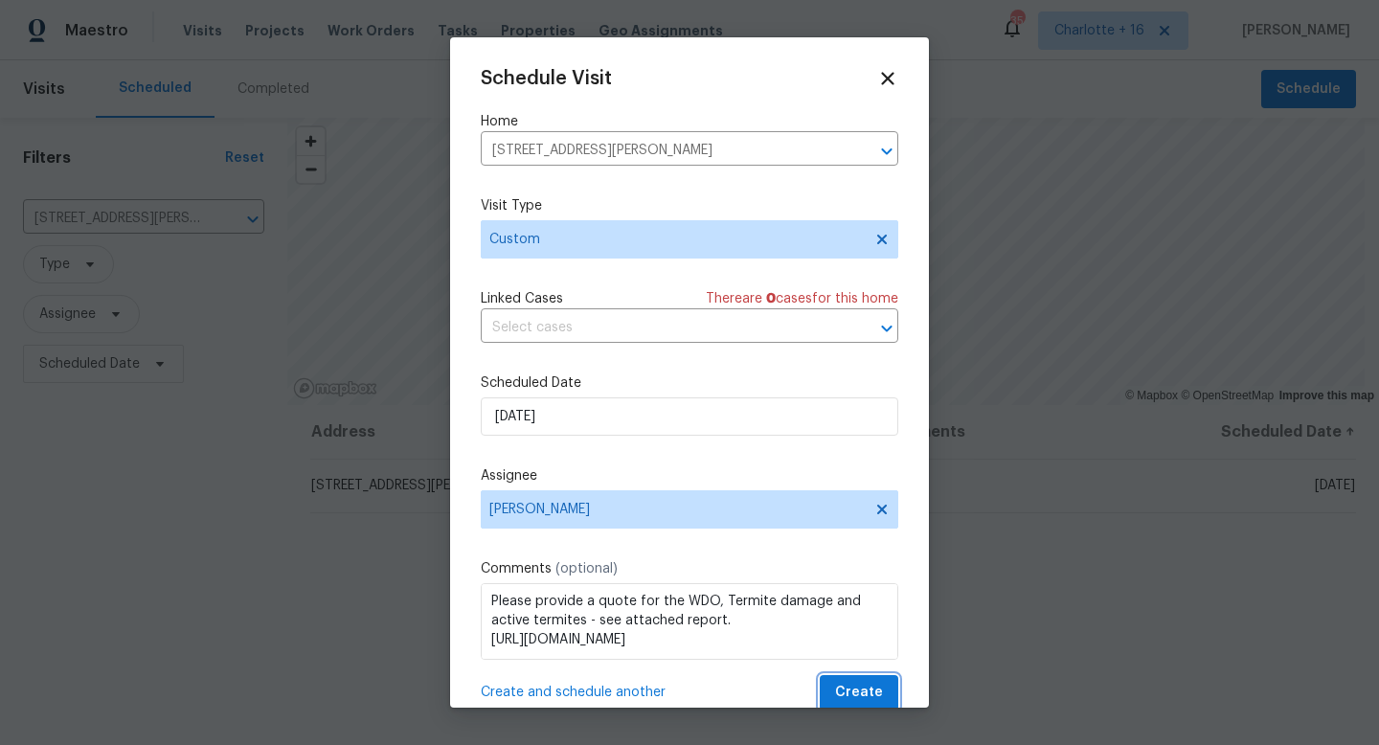
drag, startPoint x: 866, startPoint y: 699, endPoint x: 874, endPoint y: 687, distance: 15.1
click at [866, 698] on span "Create" at bounding box center [859, 693] width 48 height 24
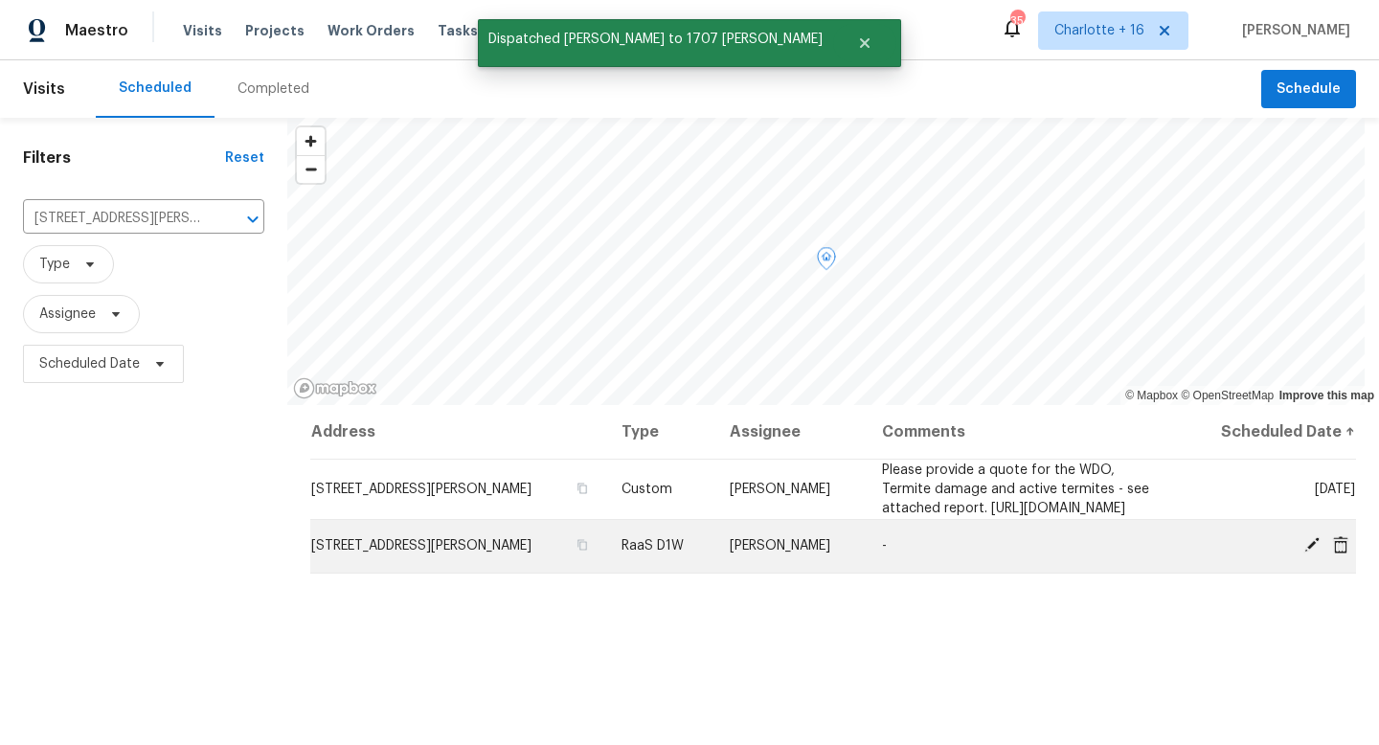
click at [1333, 553] on icon at bounding box center [1340, 543] width 15 height 17
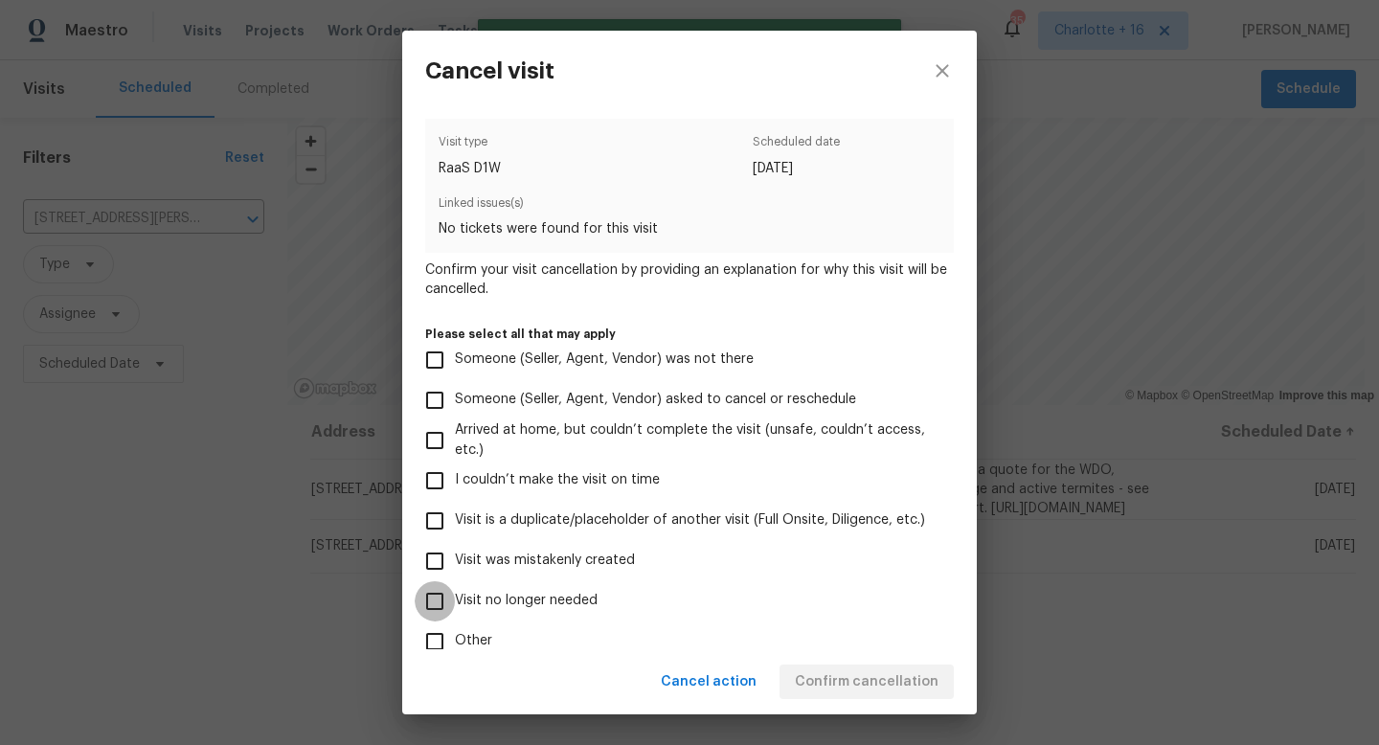
click at [432, 592] on input "Visit no longer needed" at bounding box center [435, 601] width 40 height 40
checkbox input "true"
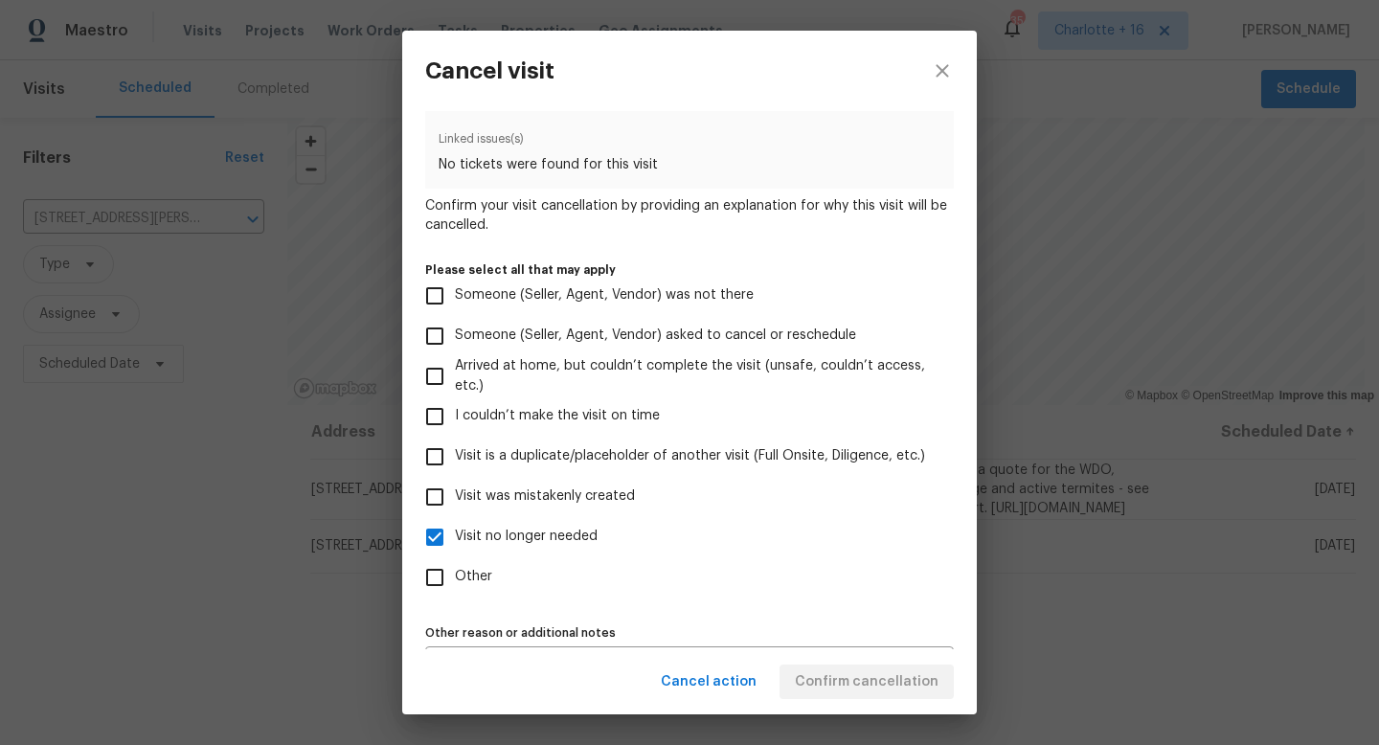
scroll to position [113, 0]
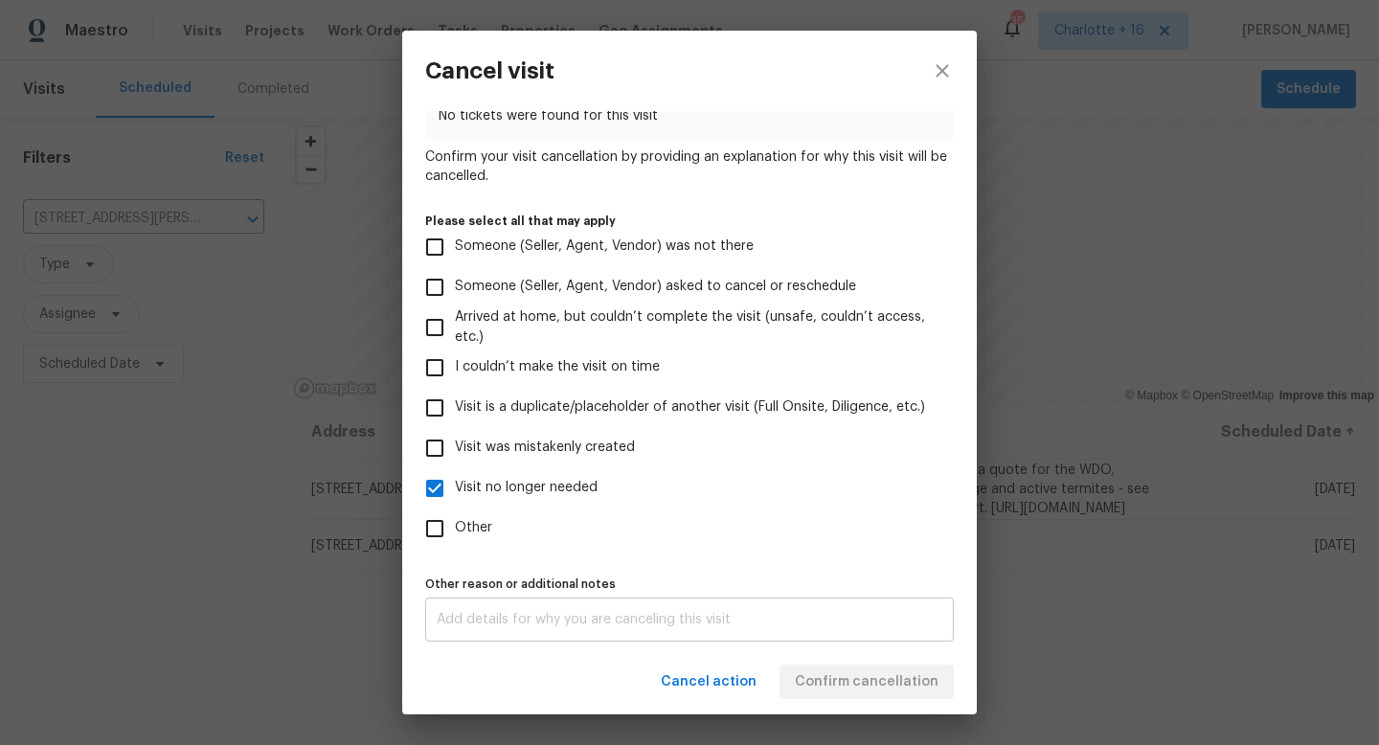
click at [661, 607] on div "x Other reason or additional notes" at bounding box center [689, 620] width 529 height 44
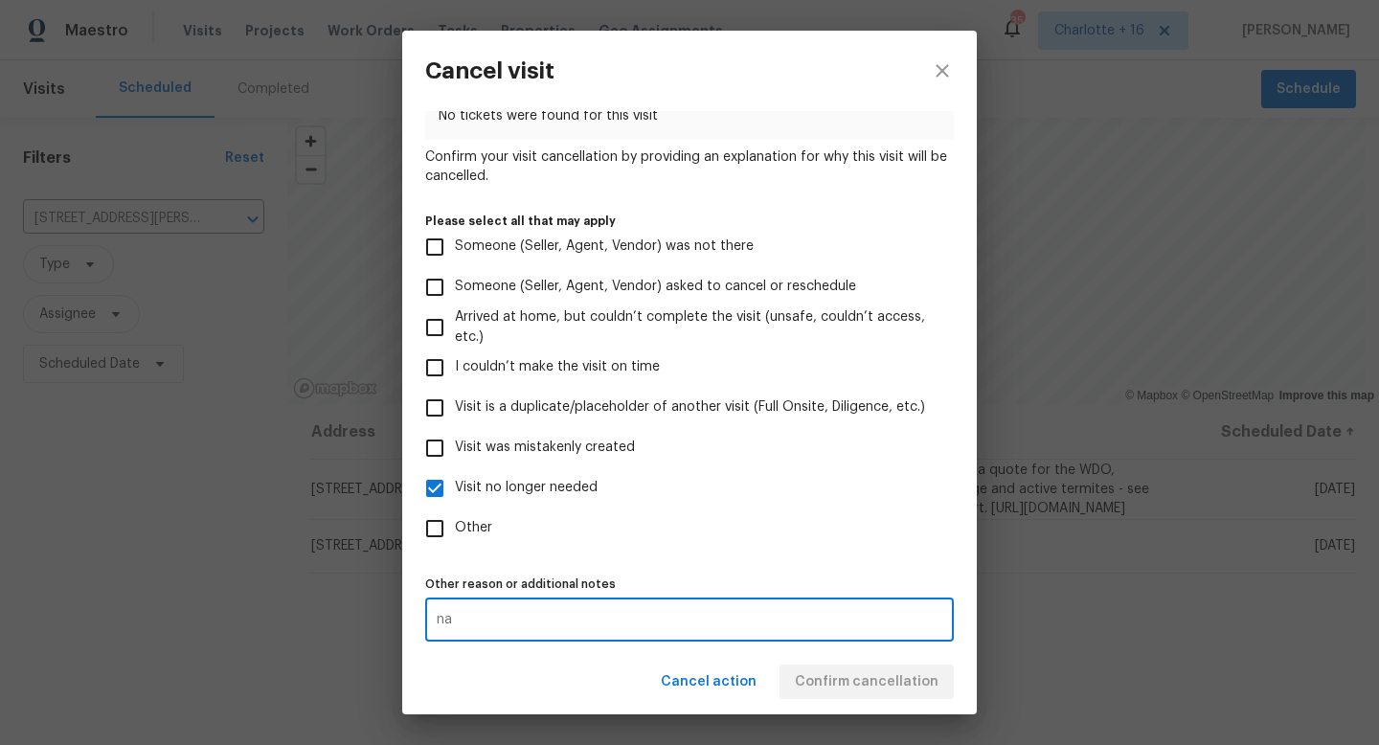
type textarea "na"
click at [782, 577] on div "Other reason or additional notes na x Other reason or additional notes" at bounding box center [689, 606] width 529 height 71
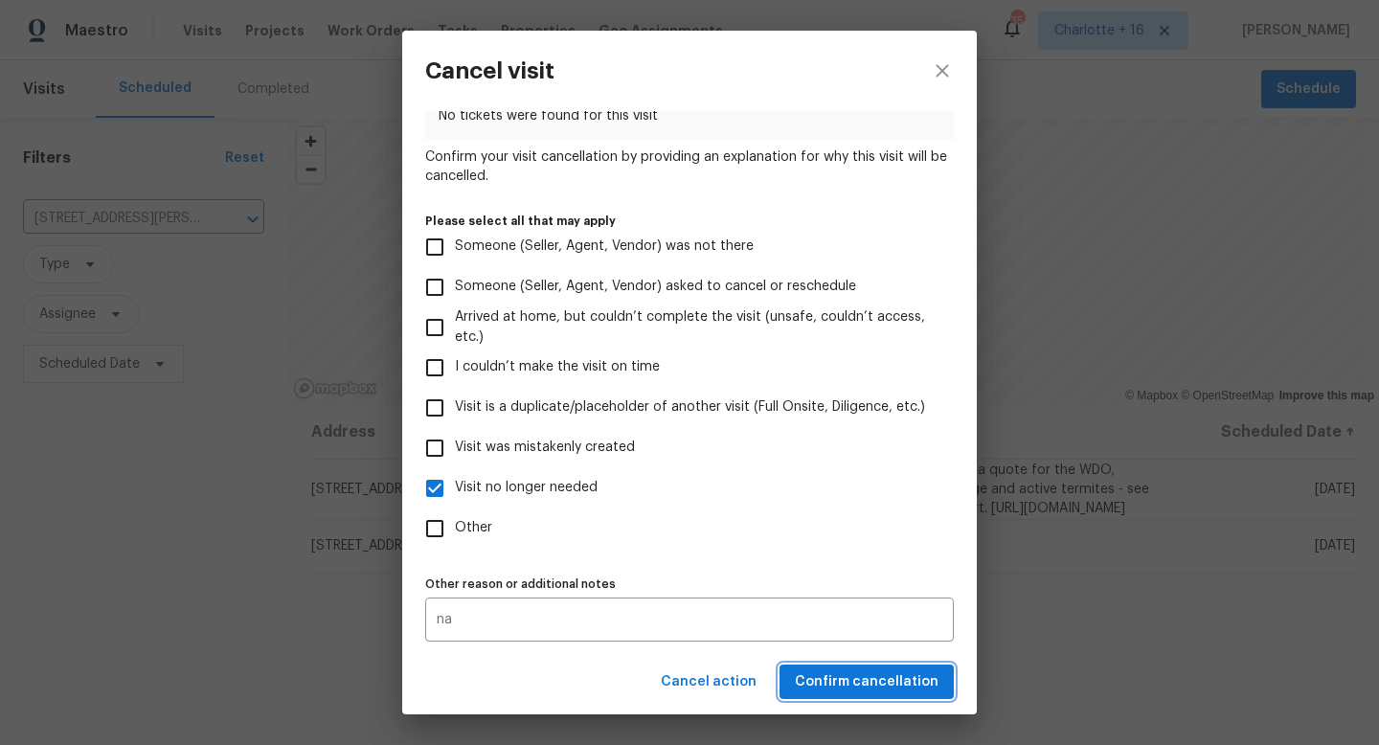
click at [878, 692] on span "Confirm cancellation" at bounding box center [867, 682] width 144 height 24
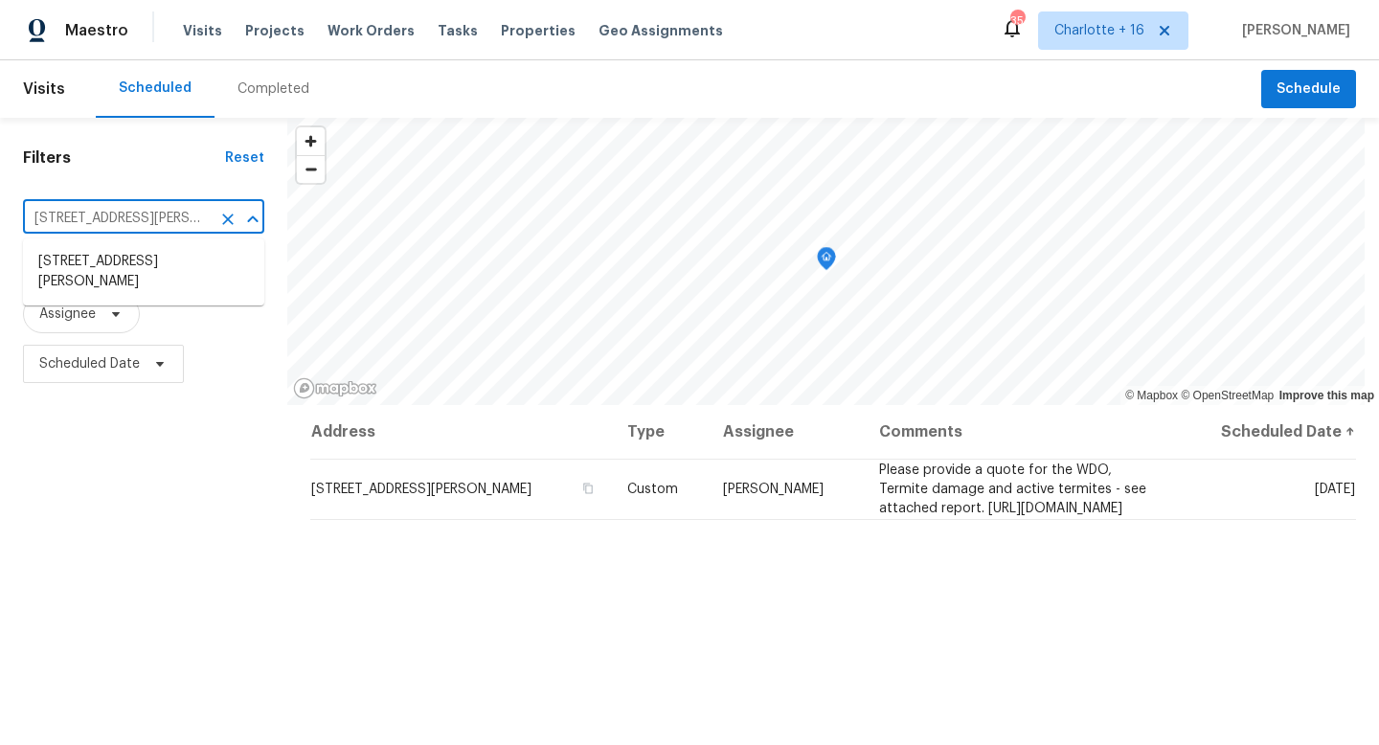
click at [154, 218] on input "[STREET_ADDRESS][PERSON_NAME]" at bounding box center [117, 219] width 188 height 30
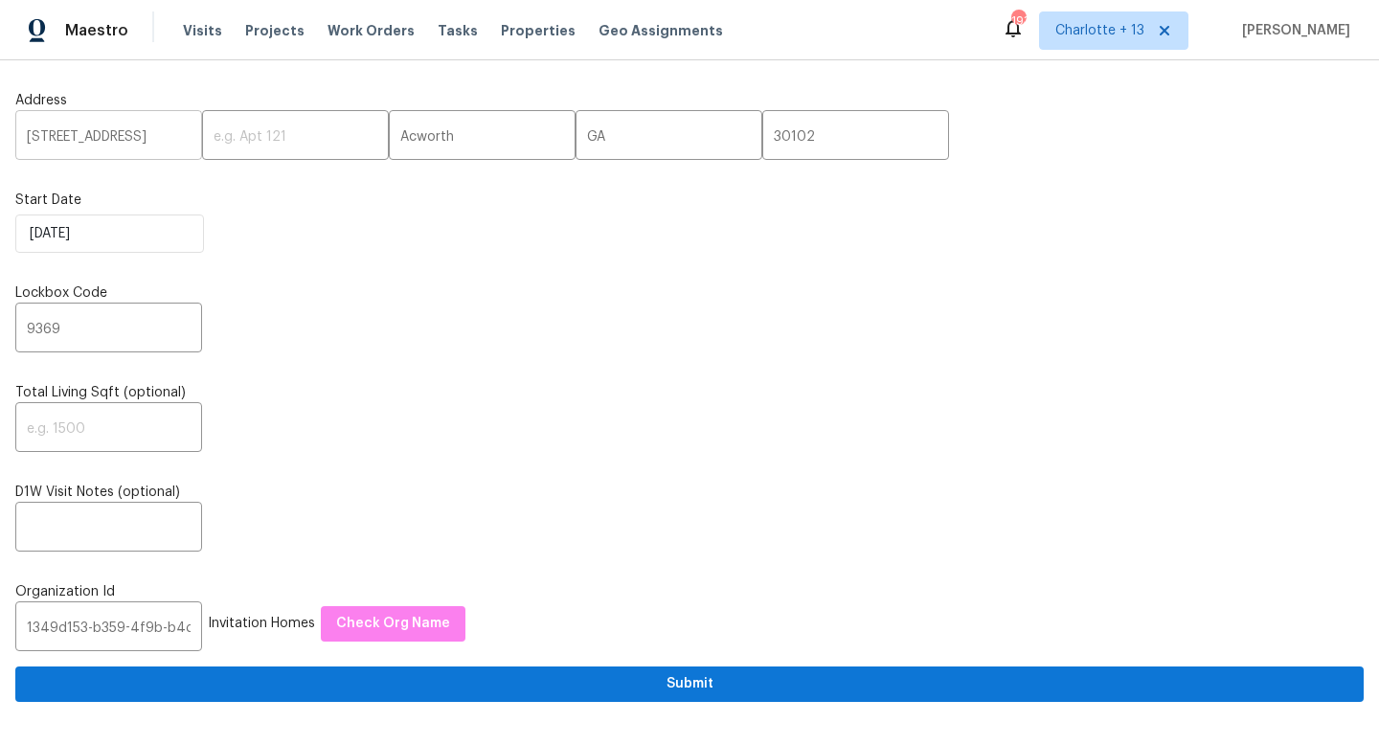
click at [90, 134] on input "[STREET_ADDRESS]" at bounding box center [108, 137] width 187 height 45
click at [90, 133] on input "[STREET_ADDRESS]" at bounding box center [108, 137] width 187 height 45
paste input "[STREET_ADDRESS][PERSON_NAME]"
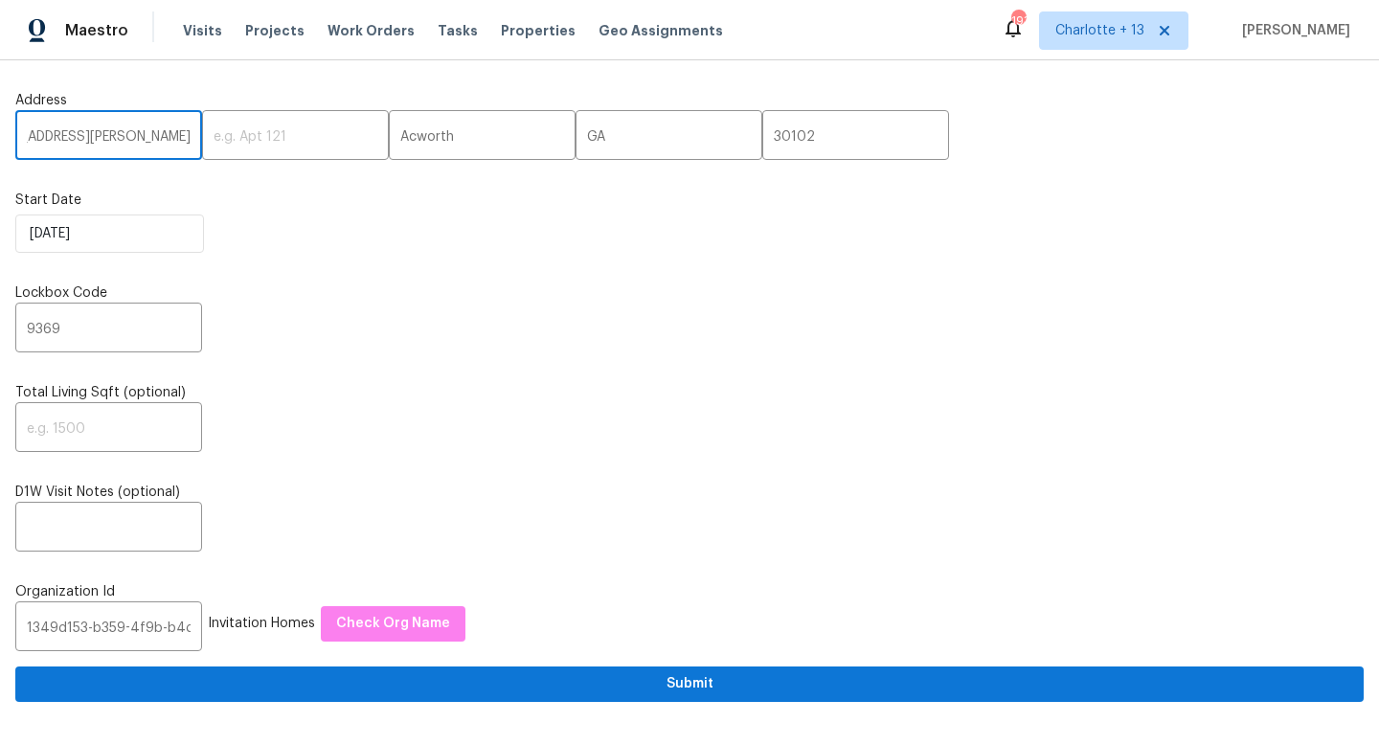
click at [148, 141] on input "[STREET_ADDRESS][PERSON_NAME]" at bounding box center [108, 137] width 187 height 45
click at [148, 140] on input "[STREET_ADDRESS][PERSON_NAME]" at bounding box center [108, 137] width 187 height 45
type input "[STREET_ADDRESS][PERSON_NAME]"
click at [762, 142] on input "30102" at bounding box center [855, 137] width 187 height 45
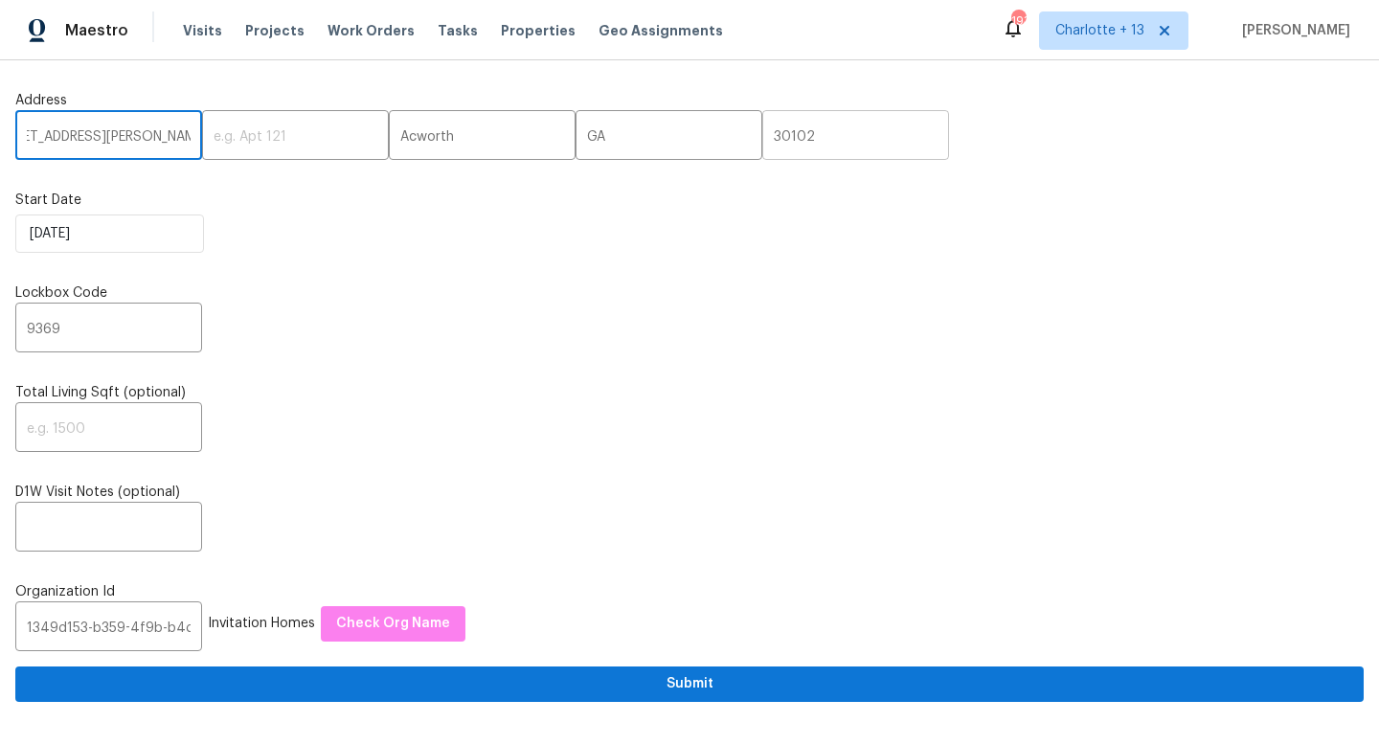
scroll to position [0, 0]
click at [762, 142] on input "30102" at bounding box center [855, 137] width 187 height 45
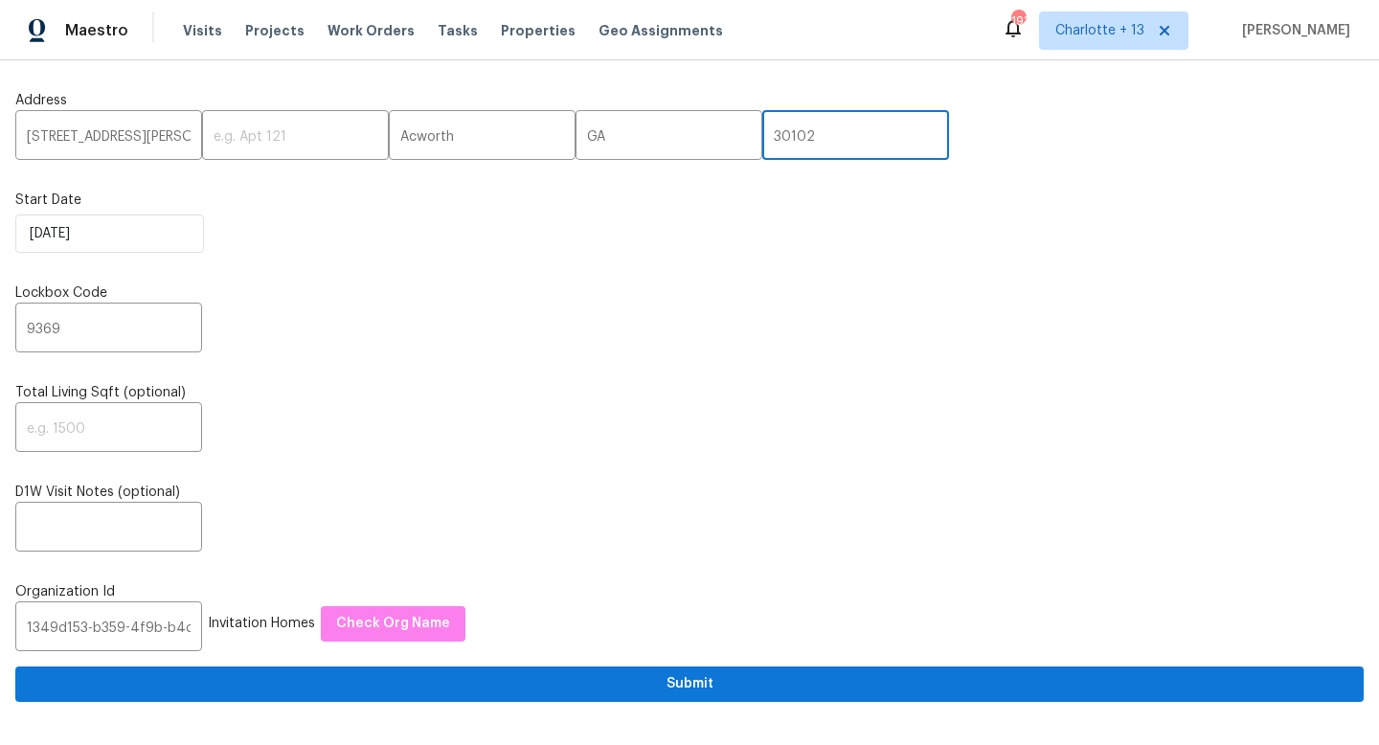
paste input "2811"
type input "32811"
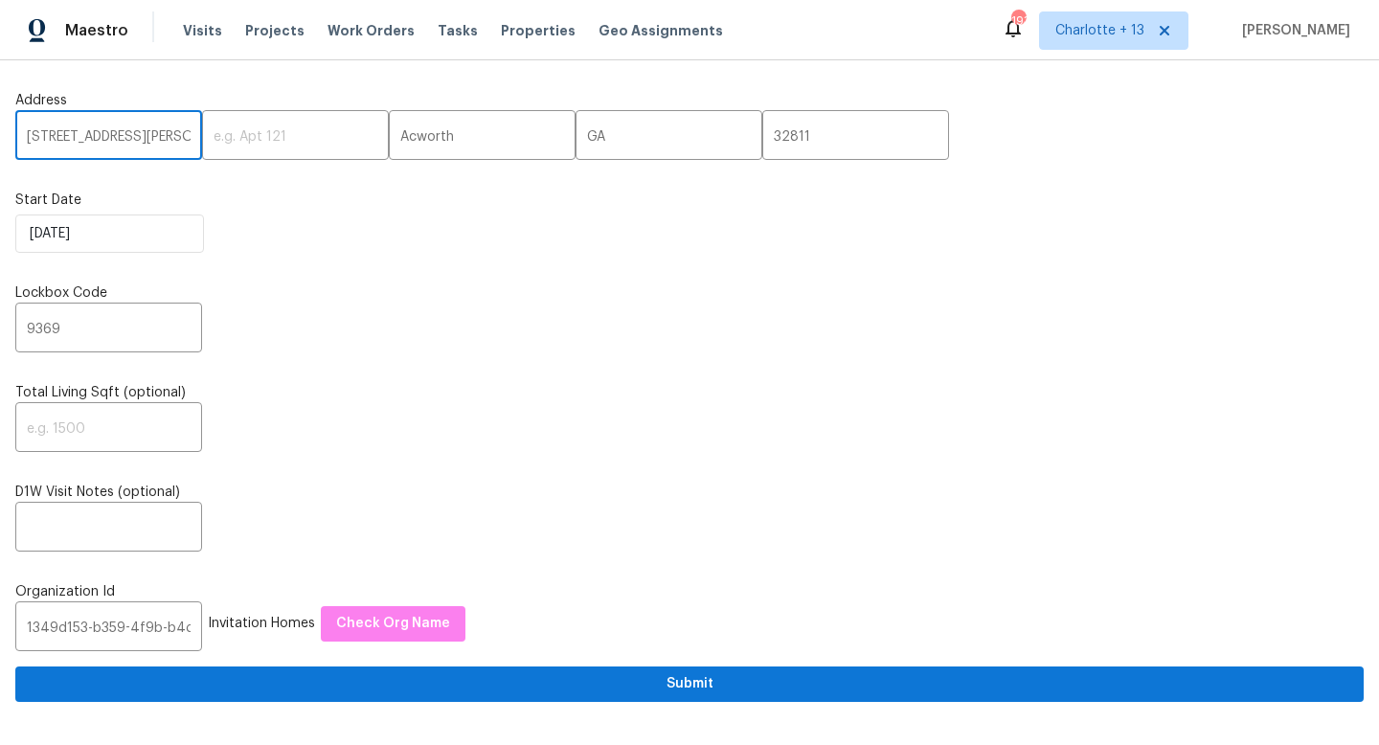
click at [143, 134] on input "[STREET_ADDRESS][PERSON_NAME]" at bounding box center [108, 137] width 187 height 45
drag, startPoint x: 143, startPoint y: 134, endPoint x: 247, endPoint y: 153, distance: 106.1
click at [247, 153] on div "[STREET_ADDRESS][PERSON_NAME] ​ ​ Acworth ​ GA ​ 32811 ​" at bounding box center [689, 137] width 1348 height 45
click at [170, 136] on input "[STREET_ADDRESS][PERSON_NAME]" at bounding box center [108, 137] width 187 height 45
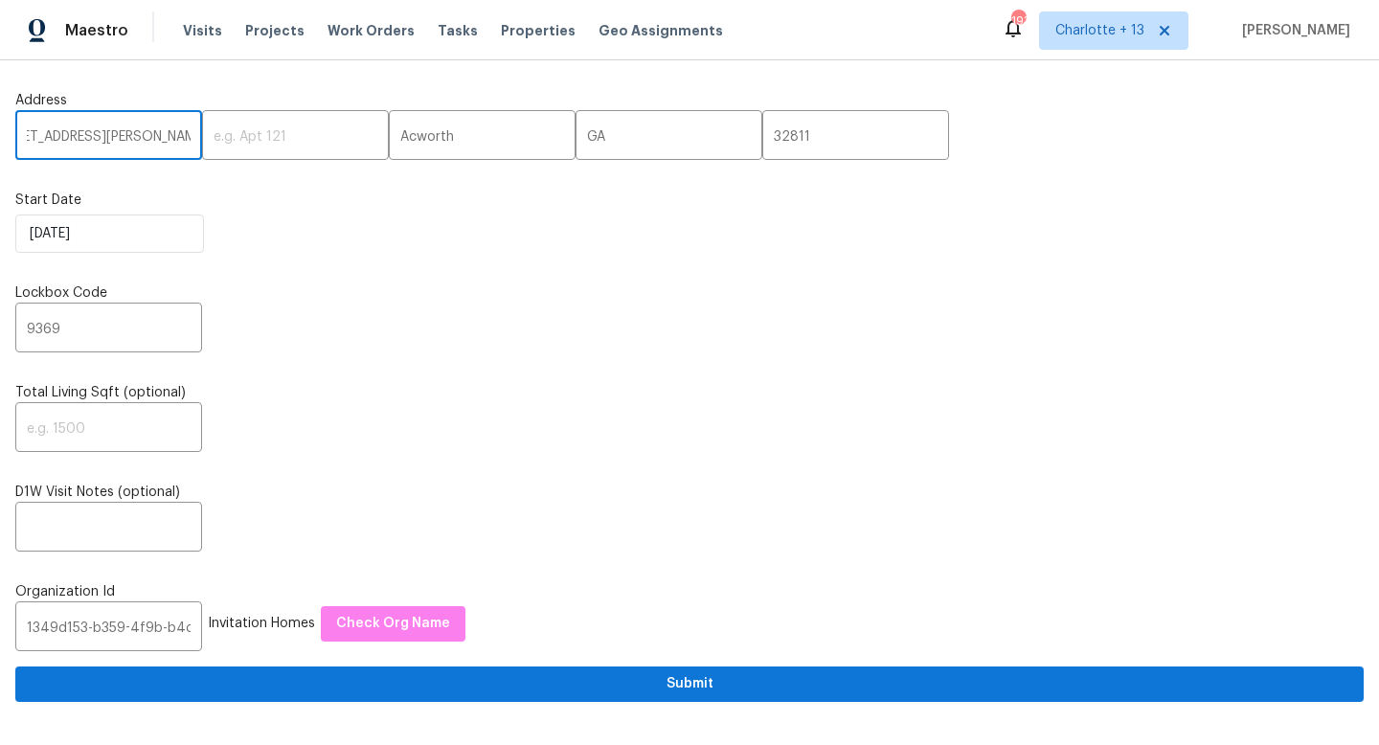
click at [170, 136] on input "[STREET_ADDRESS][PERSON_NAME]" at bounding box center [108, 137] width 187 height 45
click at [165, 137] on input "[STREET_ADDRESS][PERSON_NAME]" at bounding box center [108, 137] width 187 height 45
click at [167, 137] on input "[STREET_ADDRESS][PERSON_NAME]" at bounding box center [108, 137] width 187 height 45
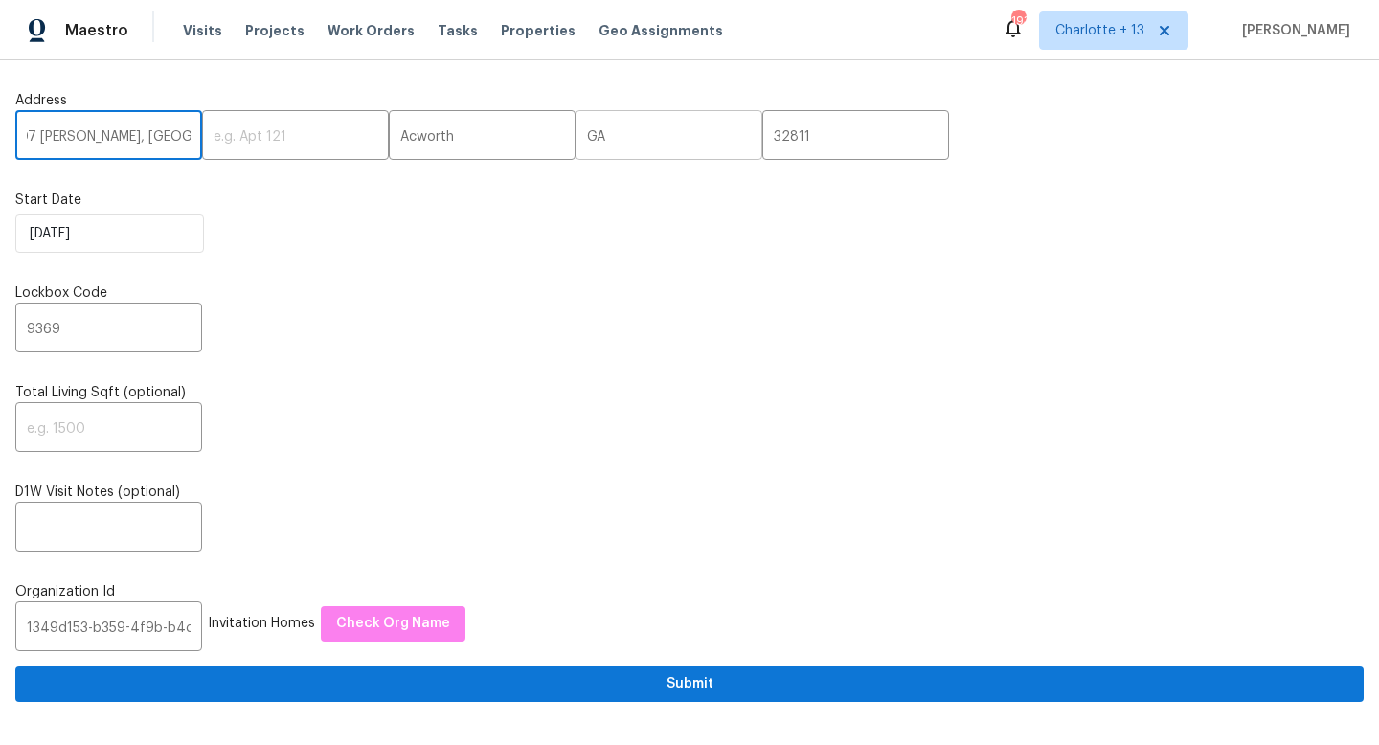
type input "1707 [PERSON_NAME], [GEOGRAPHIC_DATA],"
click at [632, 145] on input "GA" at bounding box center [669, 137] width 187 height 45
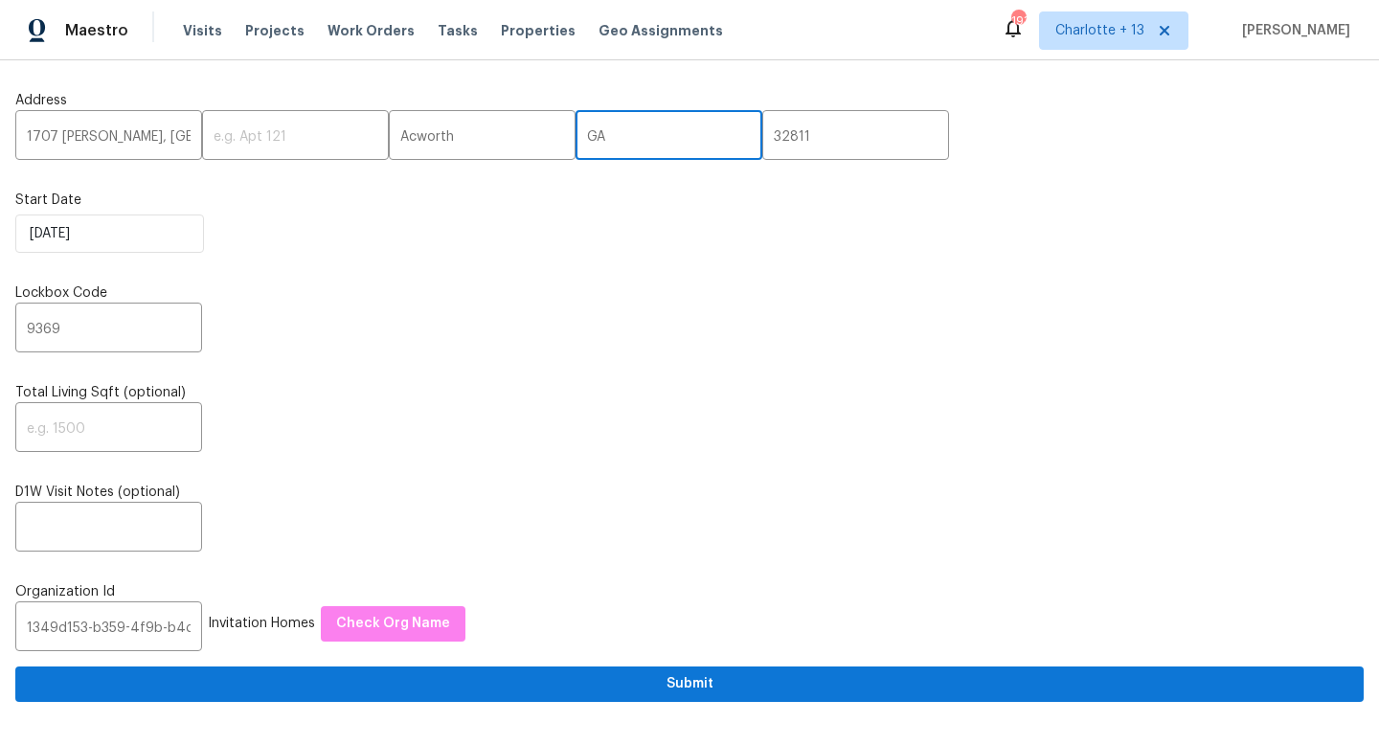
click at [632, 144] on input "GA" at bounding box center [669, 137] width 187 height 45
paste input "FL"
type input "FL"
click at [157, 143] on input "1707 [PERSON_NAME], [GEOGRAPHIC_DATA]," at bounding box center [108, 137] width 187 height 45
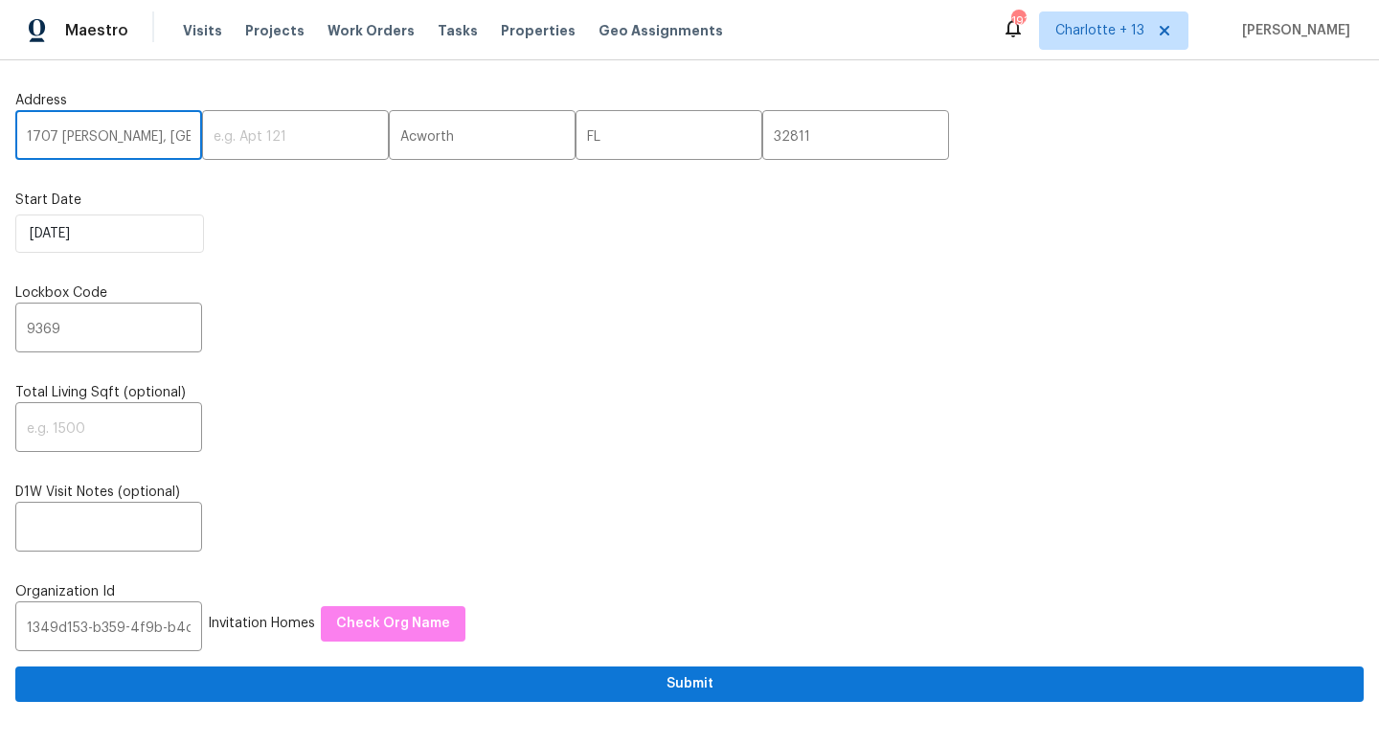
click at [156, 142] on input "1707 [PERSON_NAME], [GEOGRAPHIC_DATA]," at bounding box center [108, 137] width 187 height 45
type input "1707 [PERSON_NAME],,"
click at [425, 143] on input "Acworth" at bounding box center [482, 137] width 187 height 45
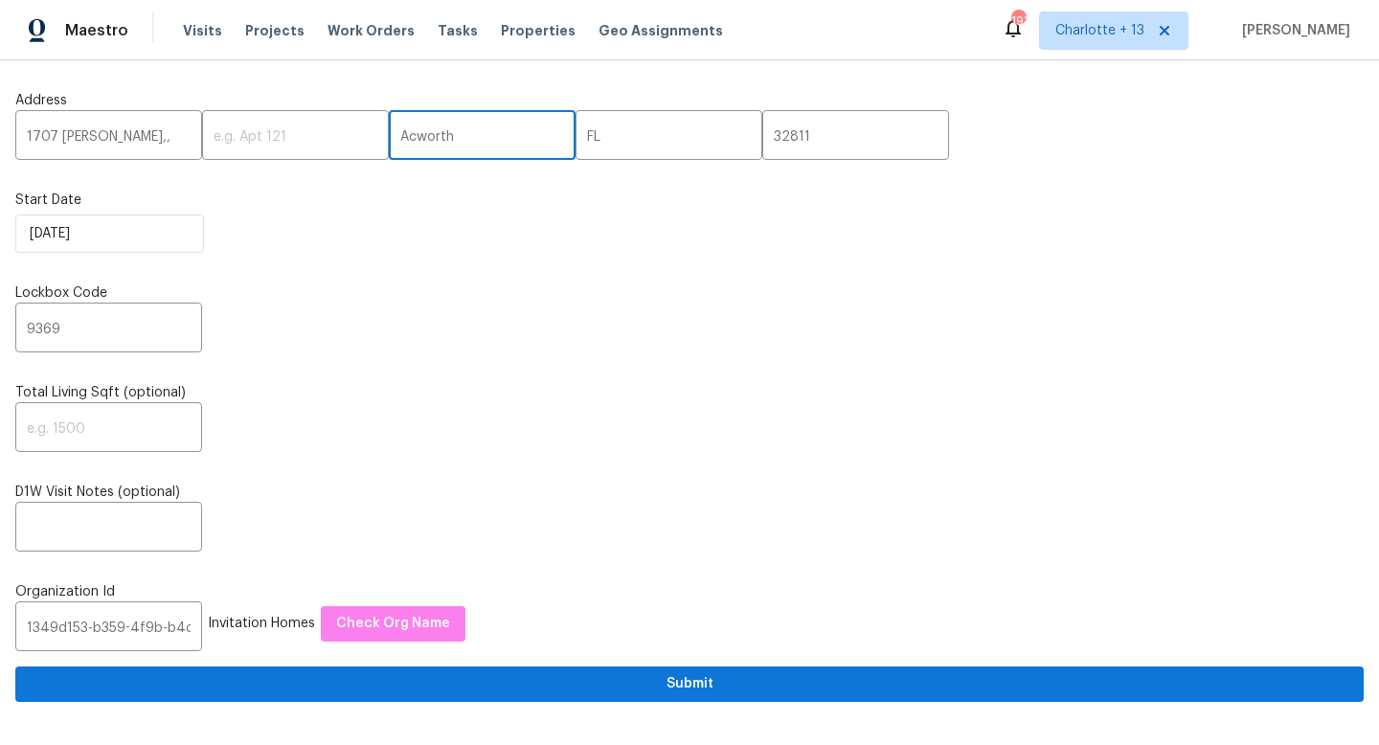
click at [425, 143] on input "Acworth" at bounding box center [482, 137] width 187 height 45
paste input "Orlando"
type input "Orlando"
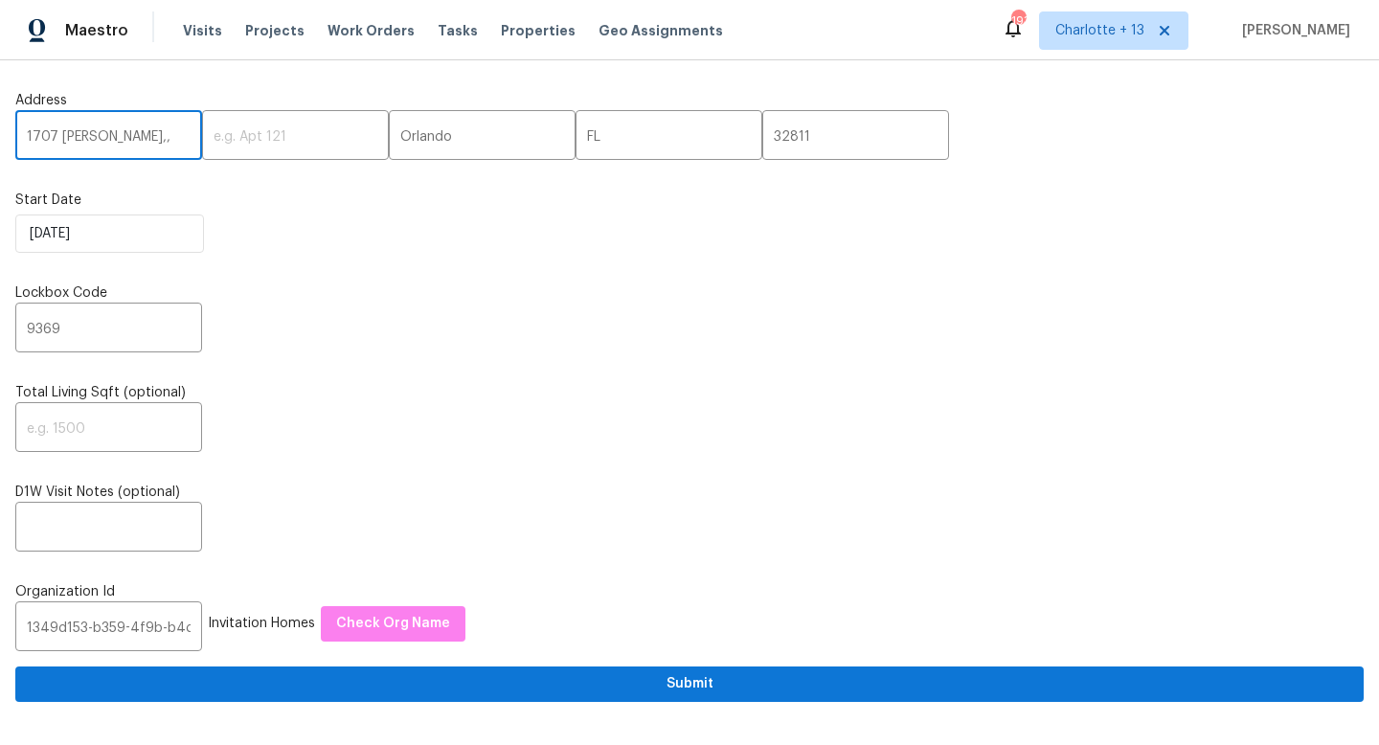
click at [148, 137] on input "1707 Gammon Ln,," at bounding box center [108, 137] width 187 height 45
type input "1707 Gammon Ln"
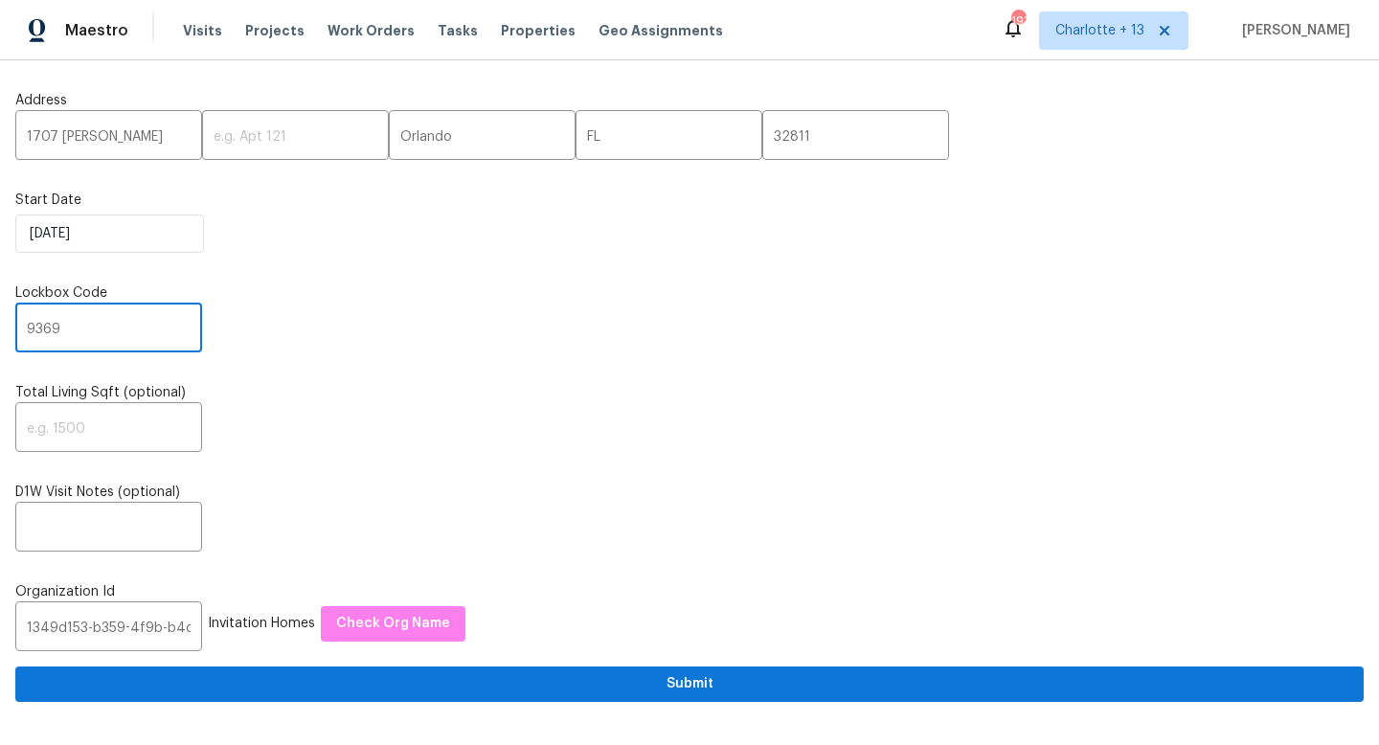
click at [86, 329] on input "9369" at bounding box center [108, 329] width 187 height 45
type input "9"
type input "0581"
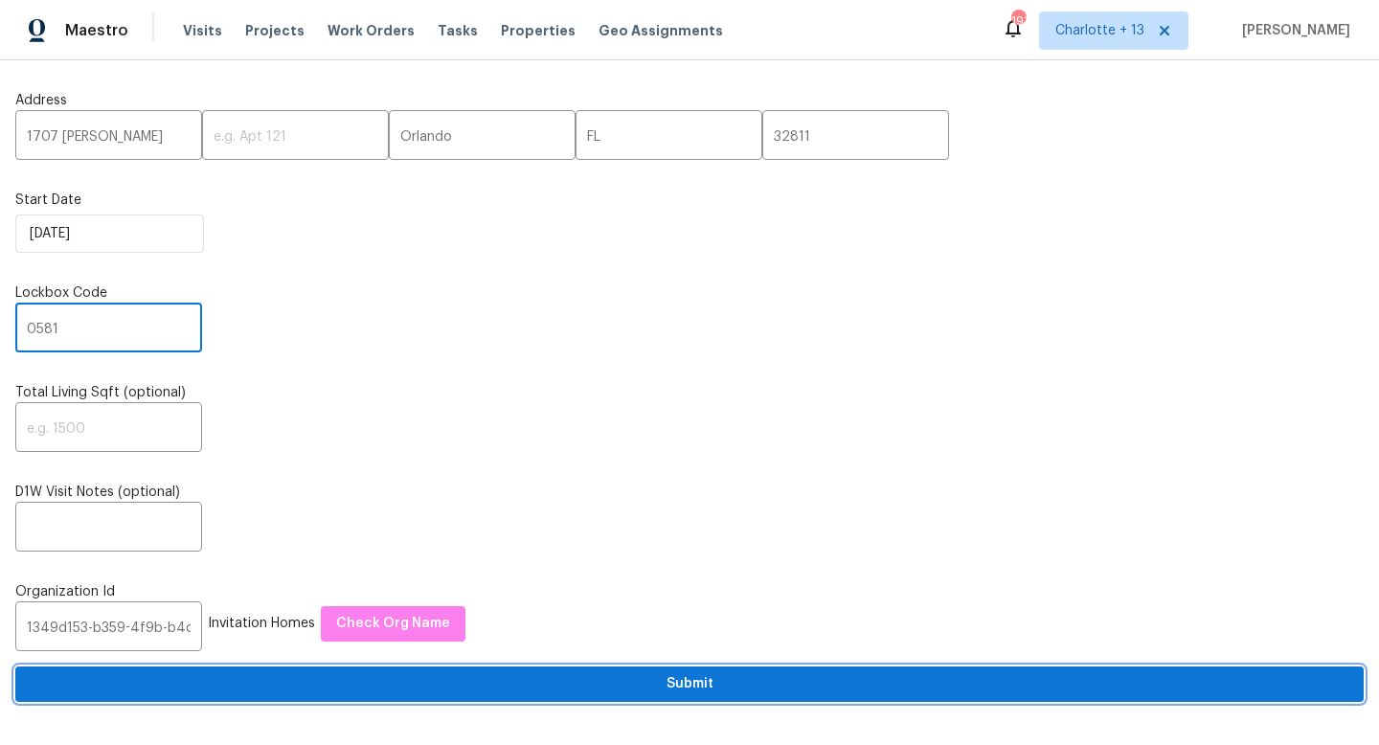
click at [493, 676] on span "Submit" at bounding box center [690, 684] width 1318 height 24
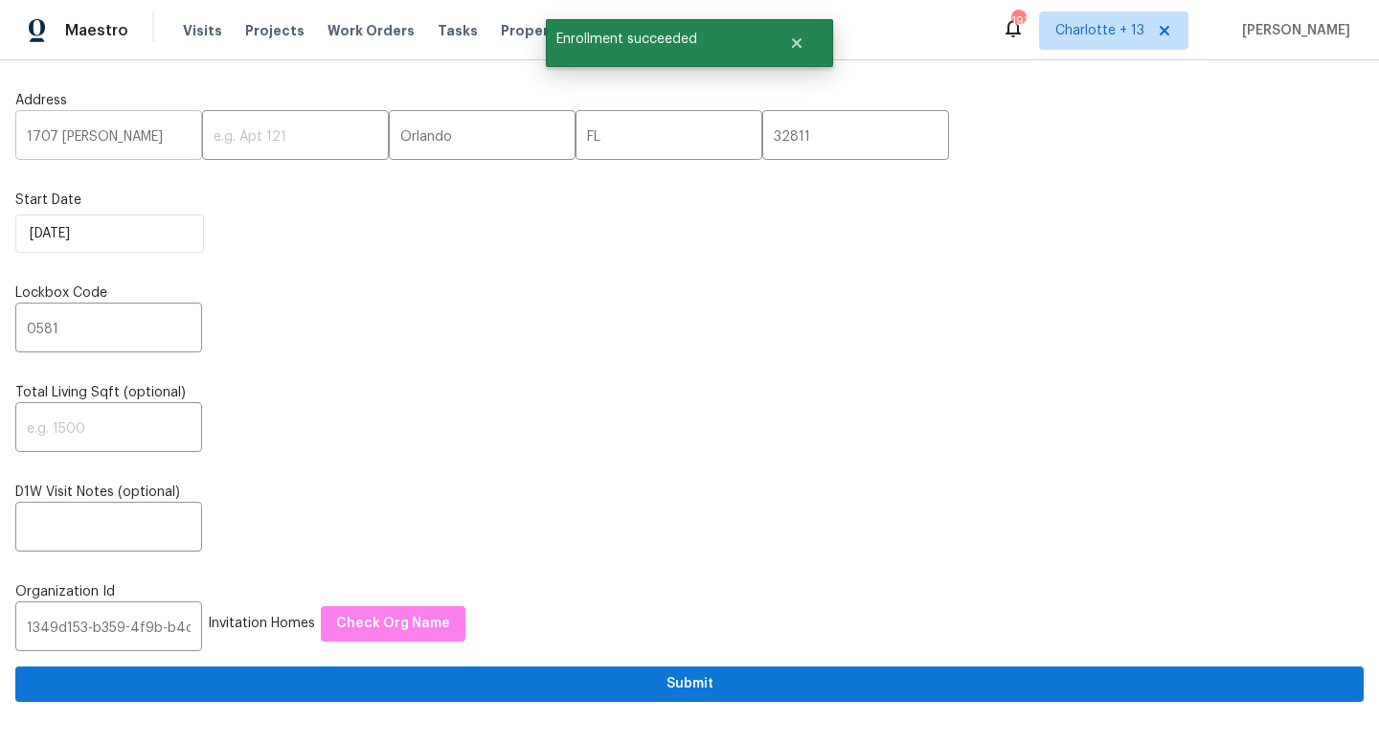
click at [91, 148] on input "1707 Gammon Ln" at bounding box center [108, 137] width 187 height 45
click at [94, 141] on input "1707 Gammon Ln" at bounding box center [108, 137] width 187 height 45
click at [94, 140] on input "1707 Gammon Ln" at bounding box center [108, 137] width 187 height 45
click at [95, 137] on input "1707 Gammon Ln" at bounding box center [108, 137] width 187 height 45
click at [96, 136] on input "1707 Gammon Ln" at bounding box center [108, 137] width 187 height 45
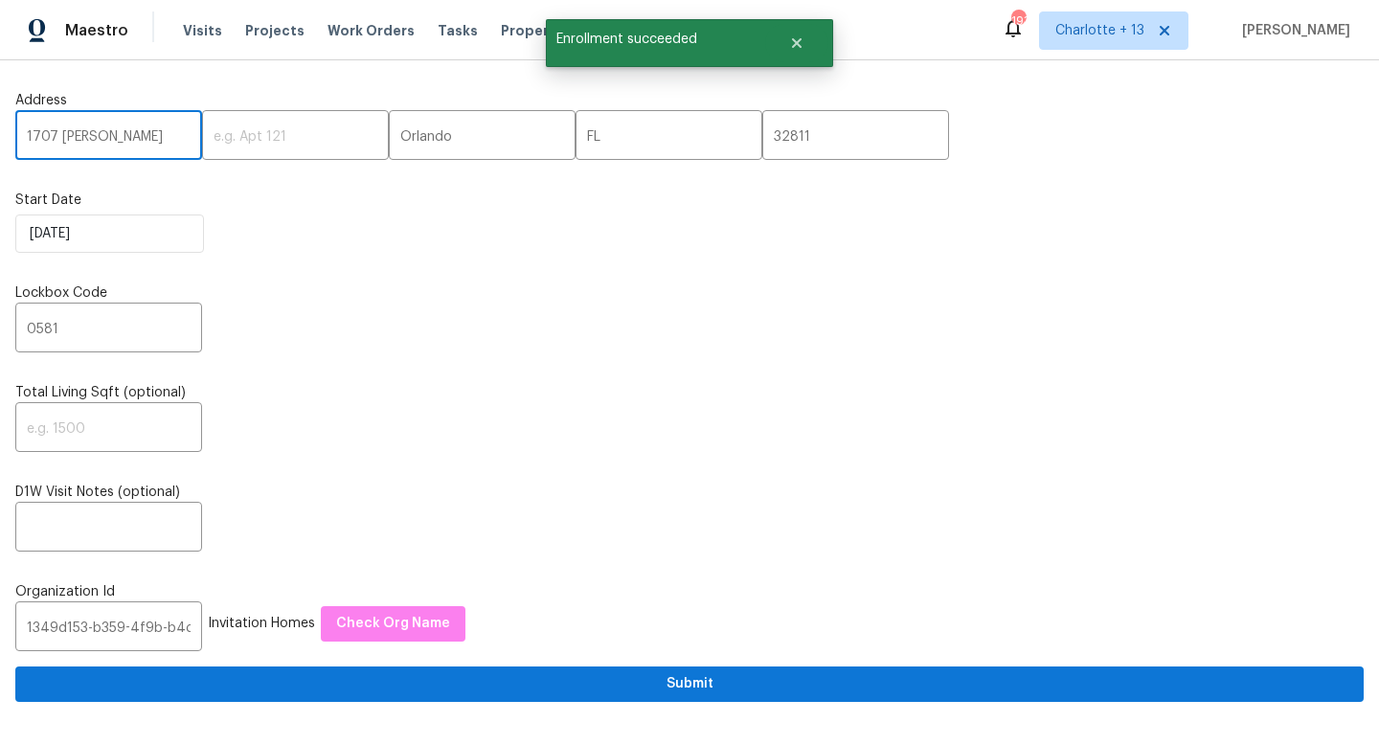
click at [98, 134] on input "1707 Gammon Ln" at bounding box center [108, 137] width 187 height 45
click at [141, 141] on input "1707 Gammon Ln" at bounding box center [108, 137] width 187 height 45
click at [141, 140] on input "1707 Gammon Ln" at bounding box center [108, 137] width 187 height 45
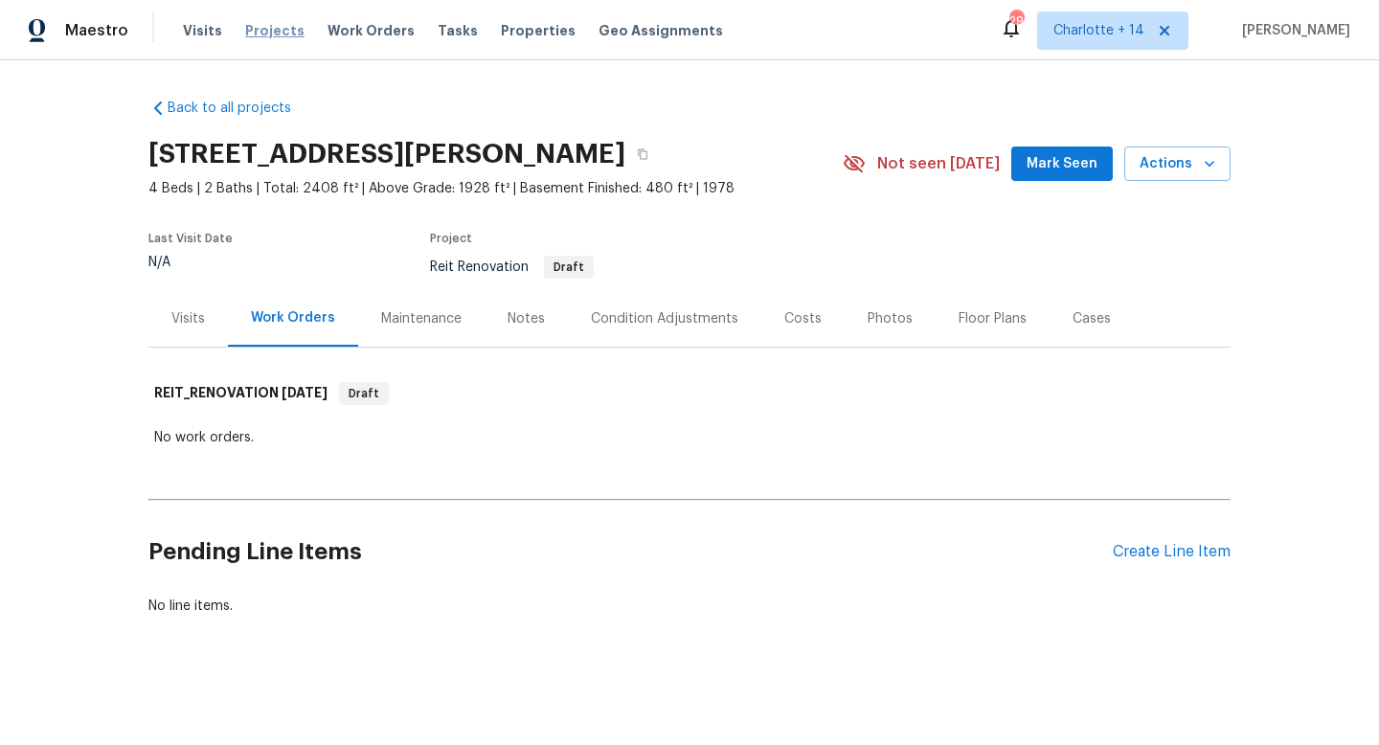
click at [251, 34] on span "Projects" at bounding box center [274, 30] width 59 height 19
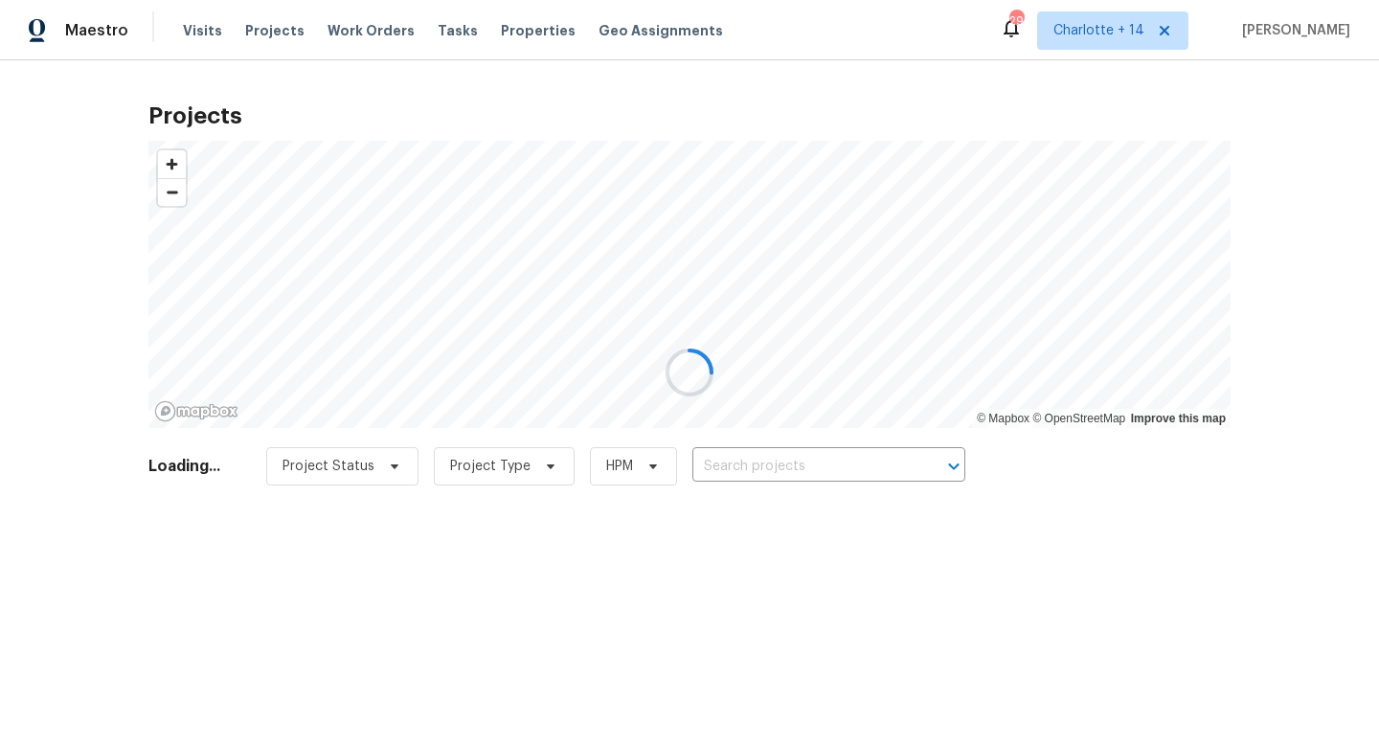
click at [828, 454] on div at bounding box center [689, 372] width 1379 height 745
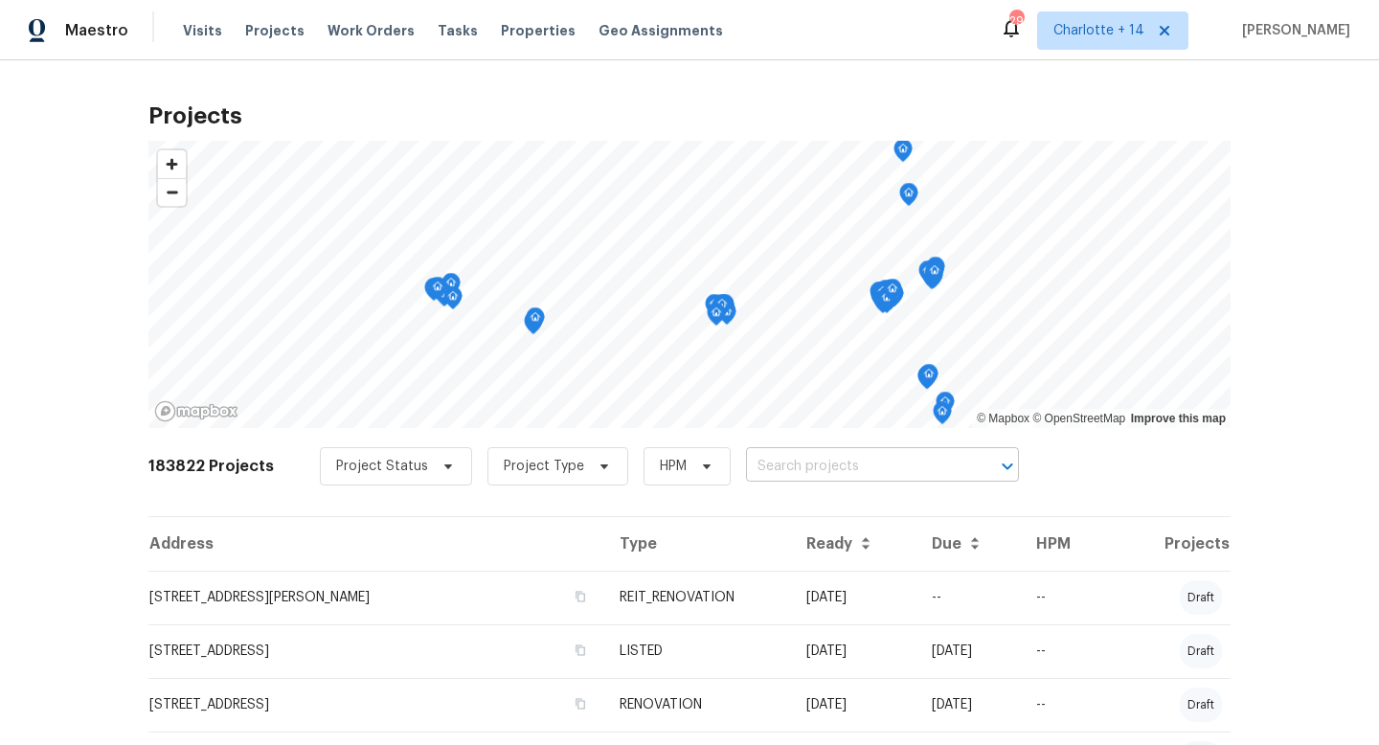
click at [786, 464] on input "text" at bounding box center [855, 467] width 219 height 30
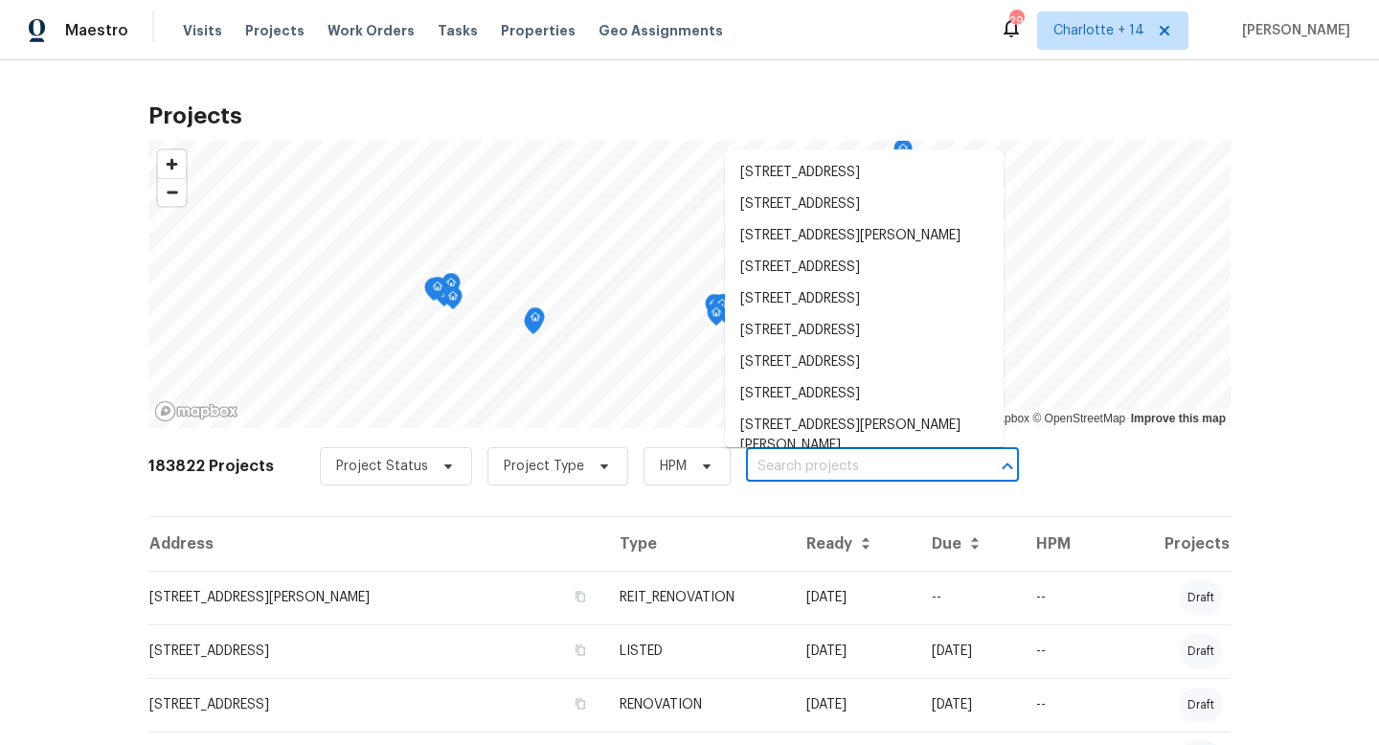
paste input "[STREET_ADDRESS][PERSON_NAME]"
type input "[STREET_ADDRESS][PERSON_NAME]"
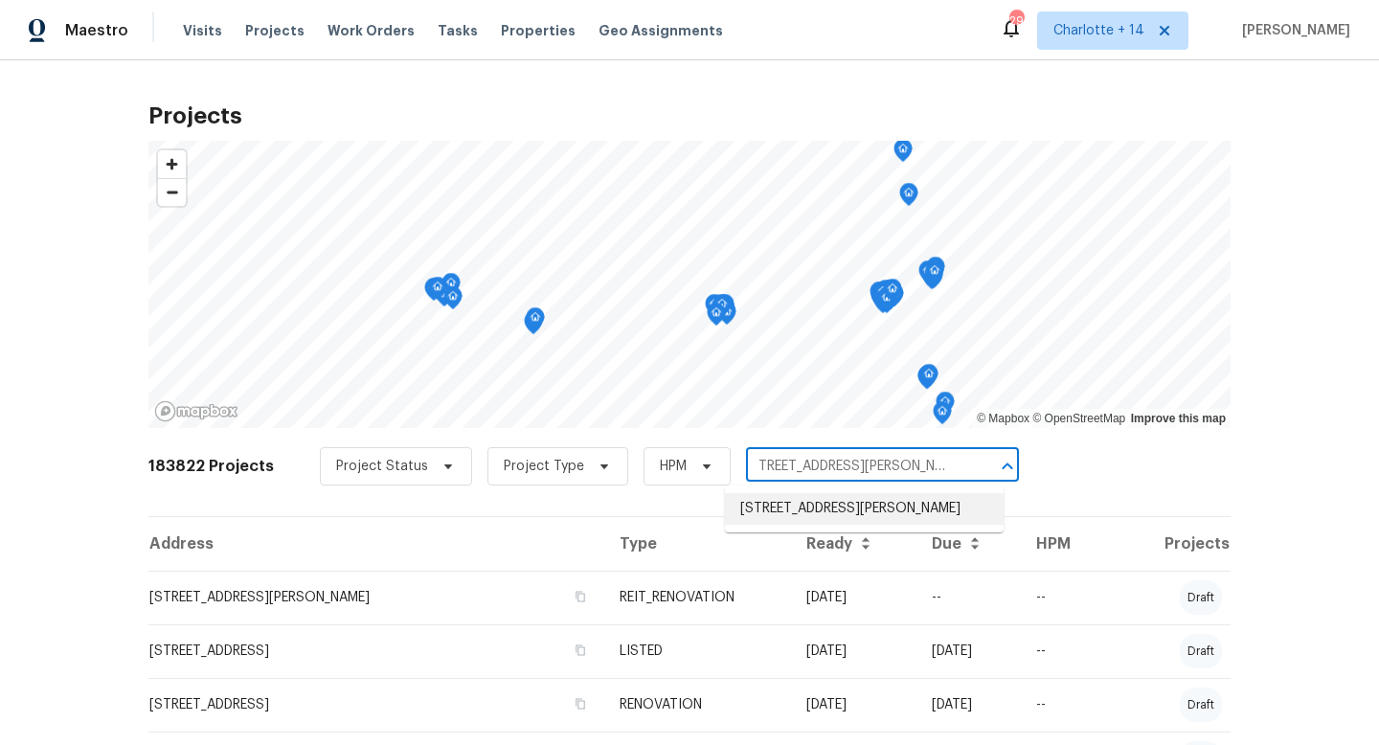
click at [826, 517] on li "[STREET_ADDRESS][PERSON_NAME]" at bounding box center [864, 509] width 279 height 32
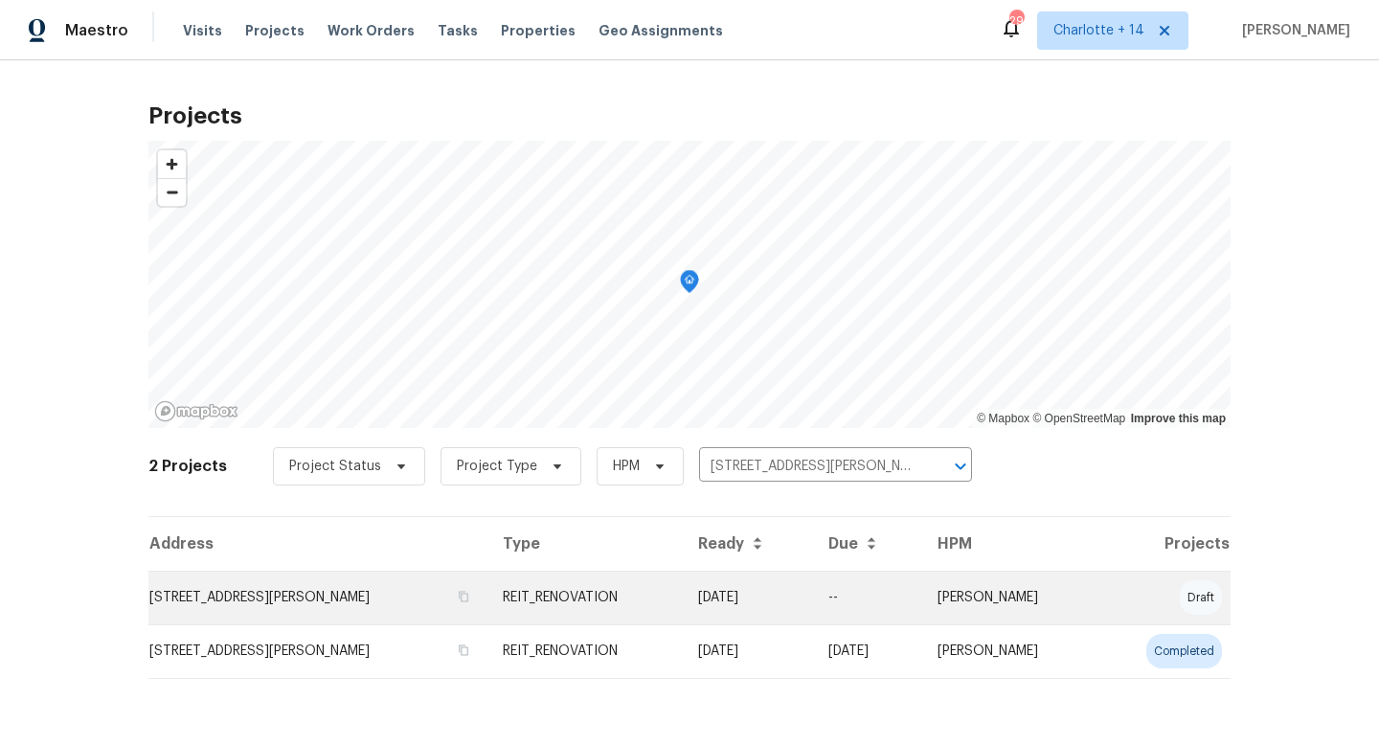
click at [347, 599] on td "[STREET_ADDRESS][PERSON_NAME]" at bounding box center [317, 598] width 339 height 54
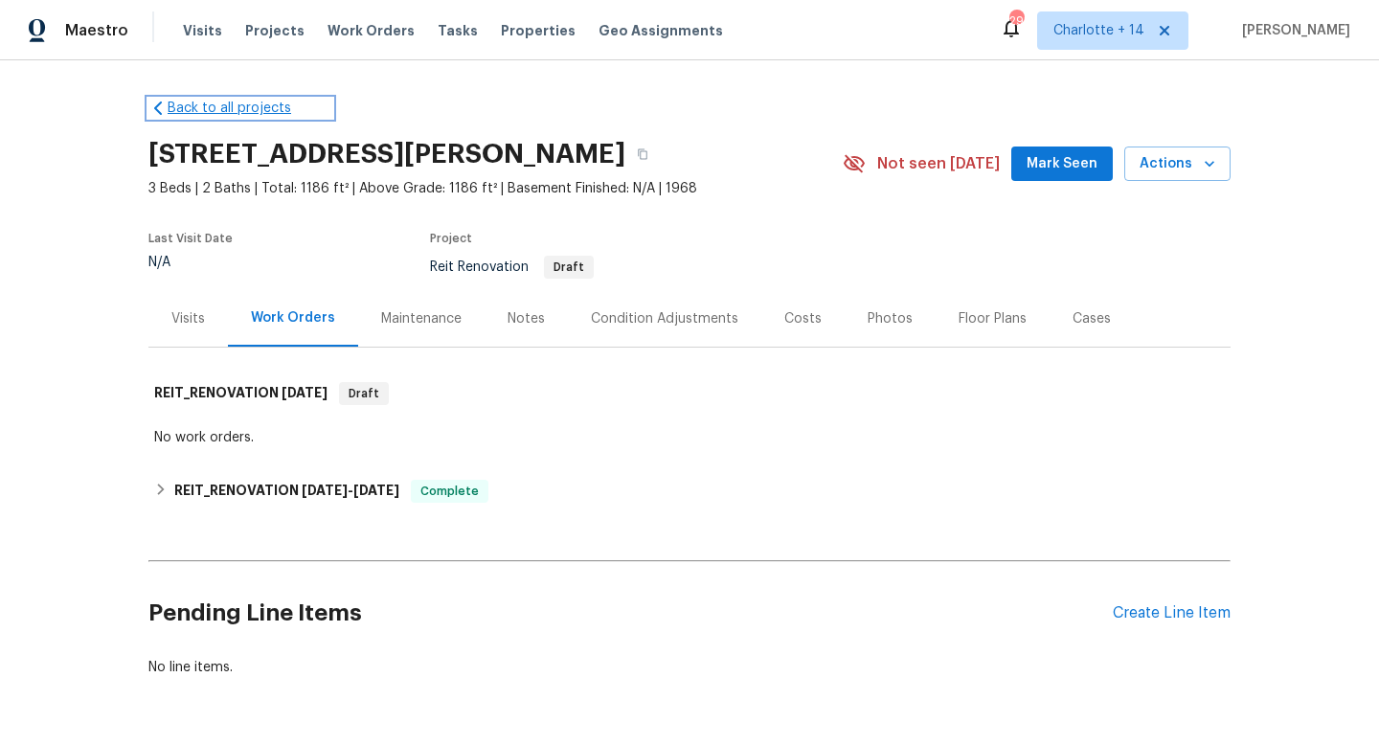
click at [215, 110] on link "Back to all projects" at bounding box center [240, 108] width 184 height 19
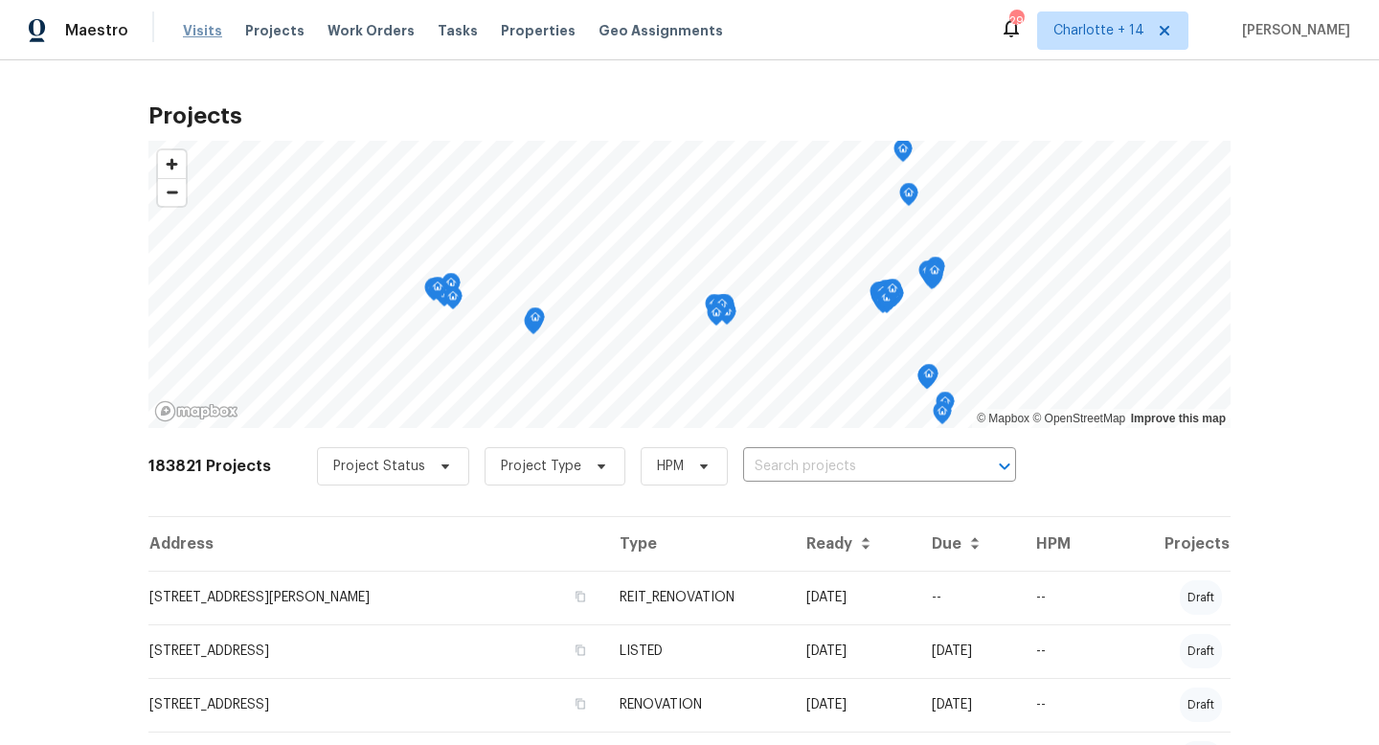
click at [200, 38] on span "Visits" at bounding box center [202, 30] width 39 height 19
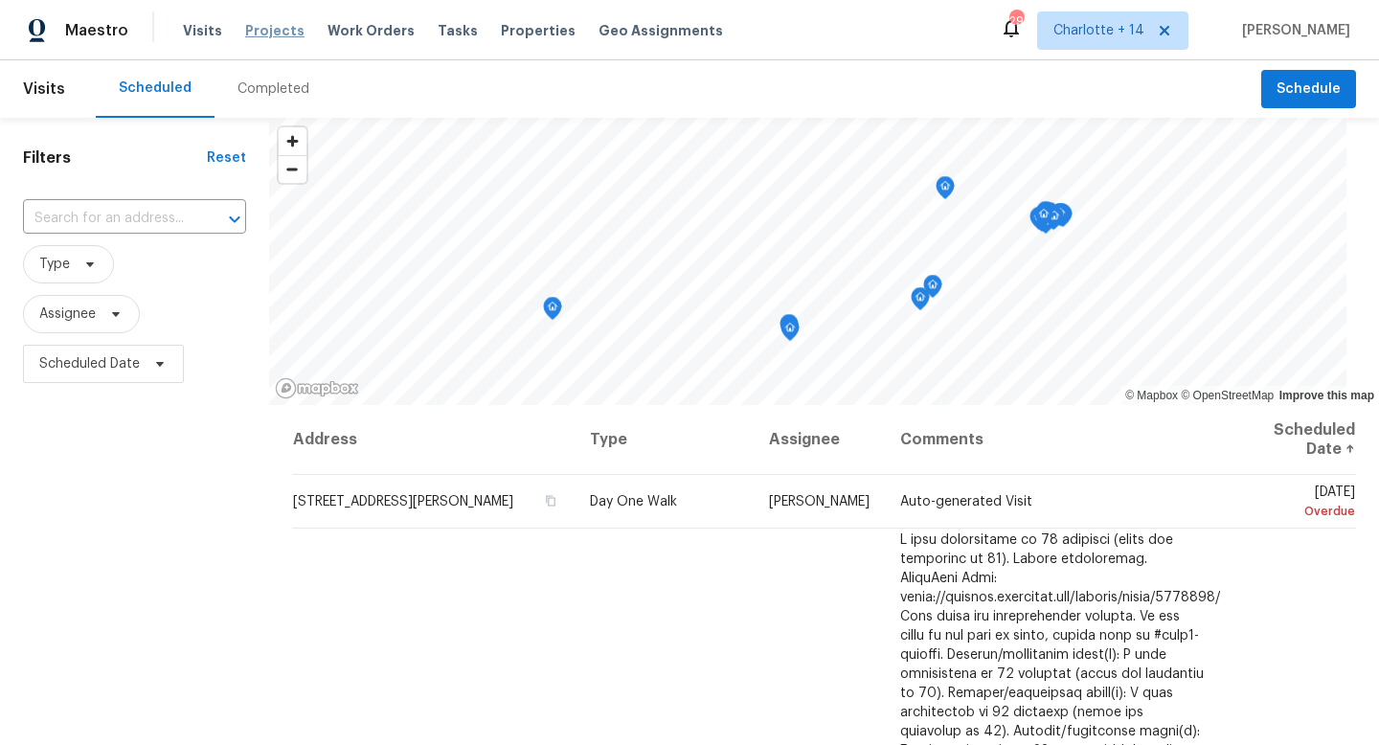
click at [269, 28] on span "Projects" at bounding box center [274, 30] width 59 height 19
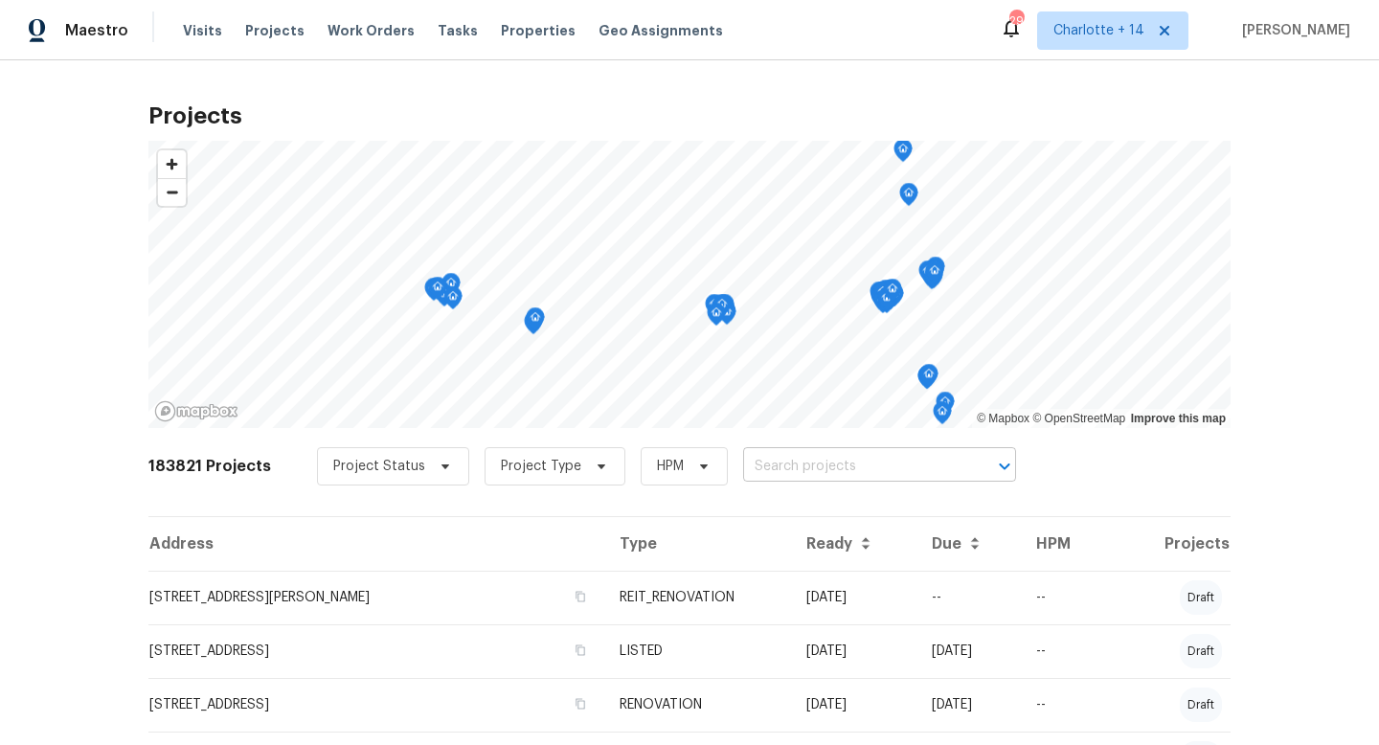
click at [764, 466] on input "text" at bounding box center [852, 467] width 219 height 30
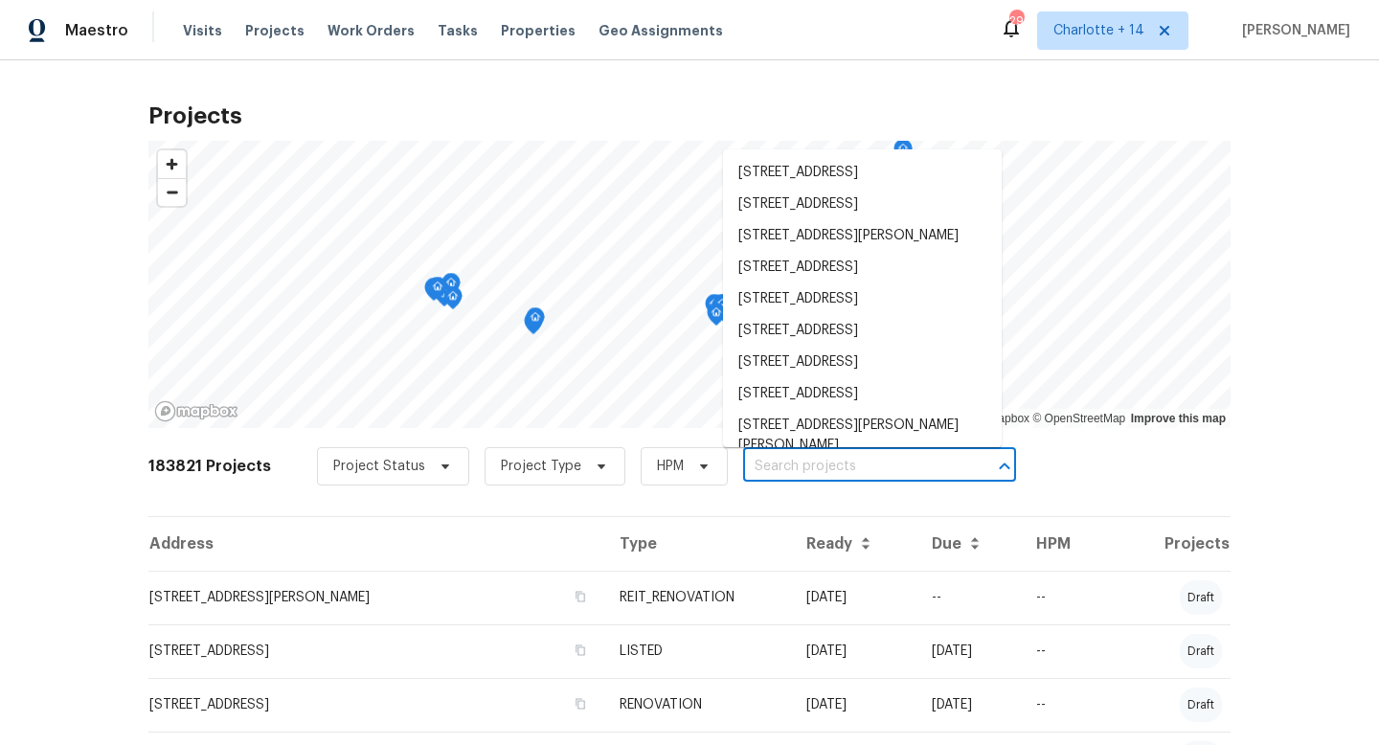
paste input "[URL][DOMAIN_NAME]"
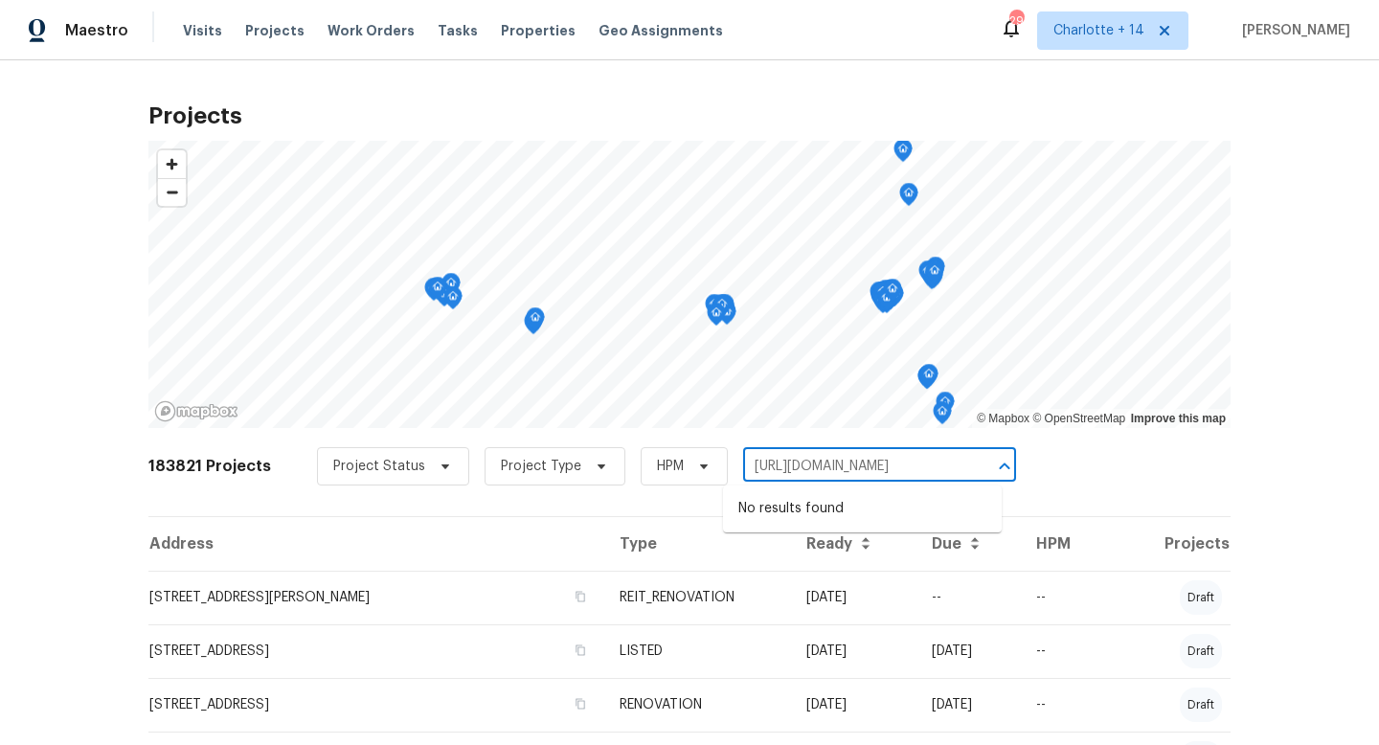
click at [757, 462] on input "[URL][DOMAIN_NAME]" at bounding box center [852, 467] width 219 height 30
type input "13430 mag"
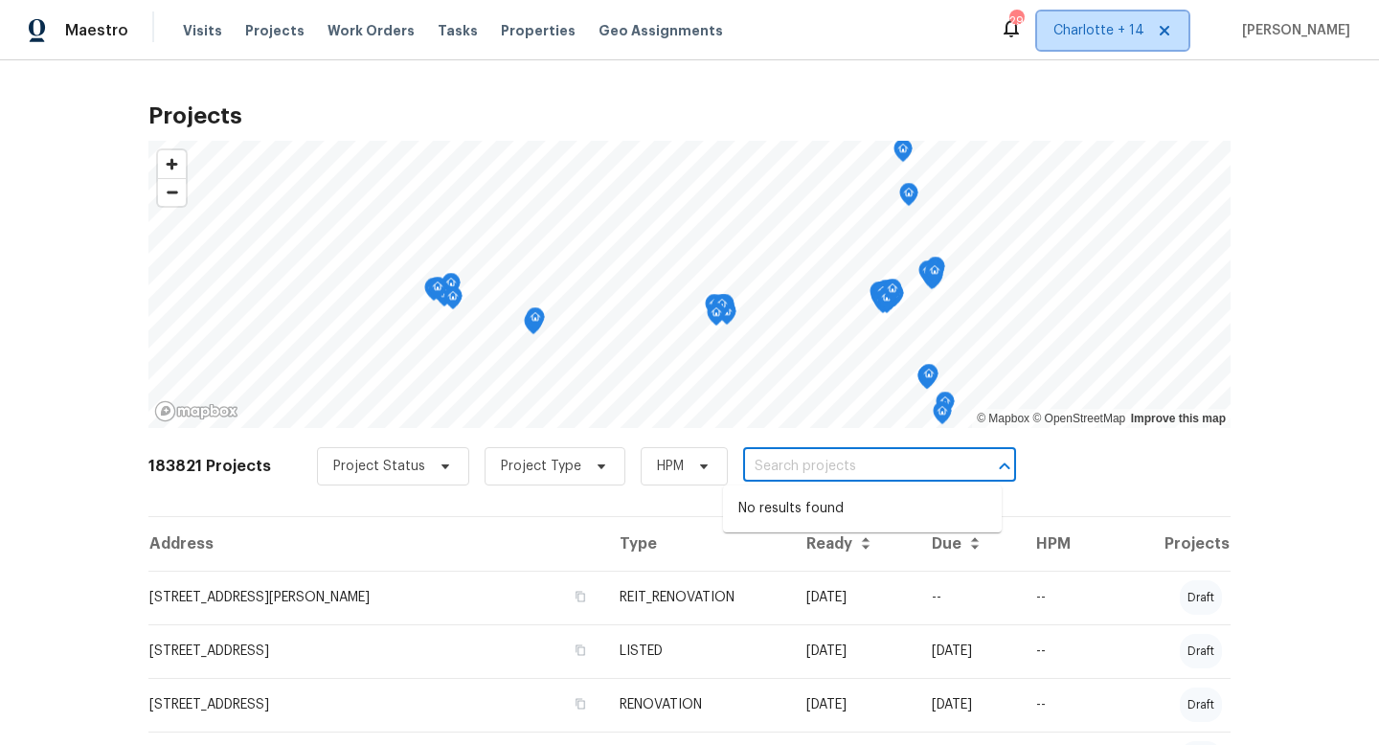
click at [1130, 22] on span "Charlotte + 14" at bounding box center [1098, 30] width 91 height 19
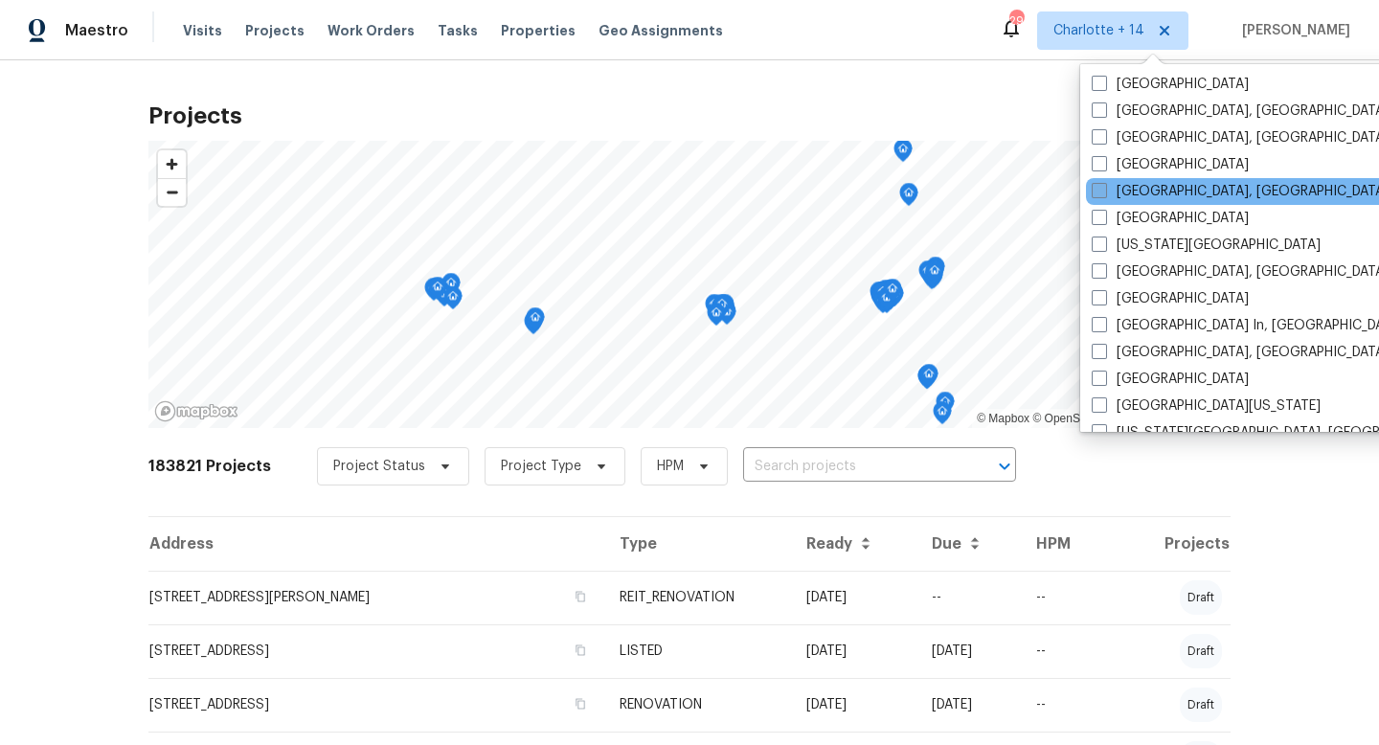
scroll to position [734, 0]
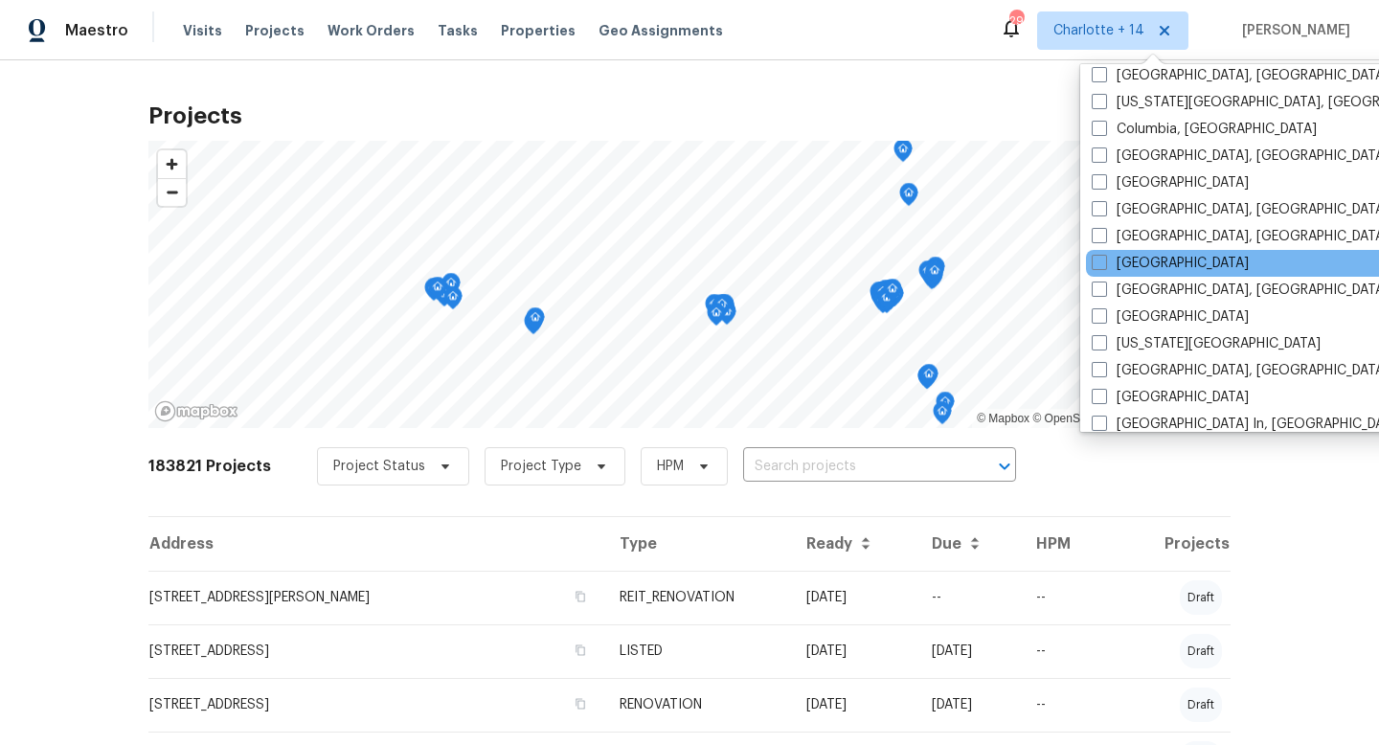
click at [1150, 273] on div "Houston" at bounding box center [1279, 263] width 386 height 27
click at [1119, 263] on label "Houston" at bounding box center [1170, 263] width 157 height 19
click at [1104, 263] on input "Houston" at bounding box center [1098, 260] width 12 height 12
checkbox input "true"
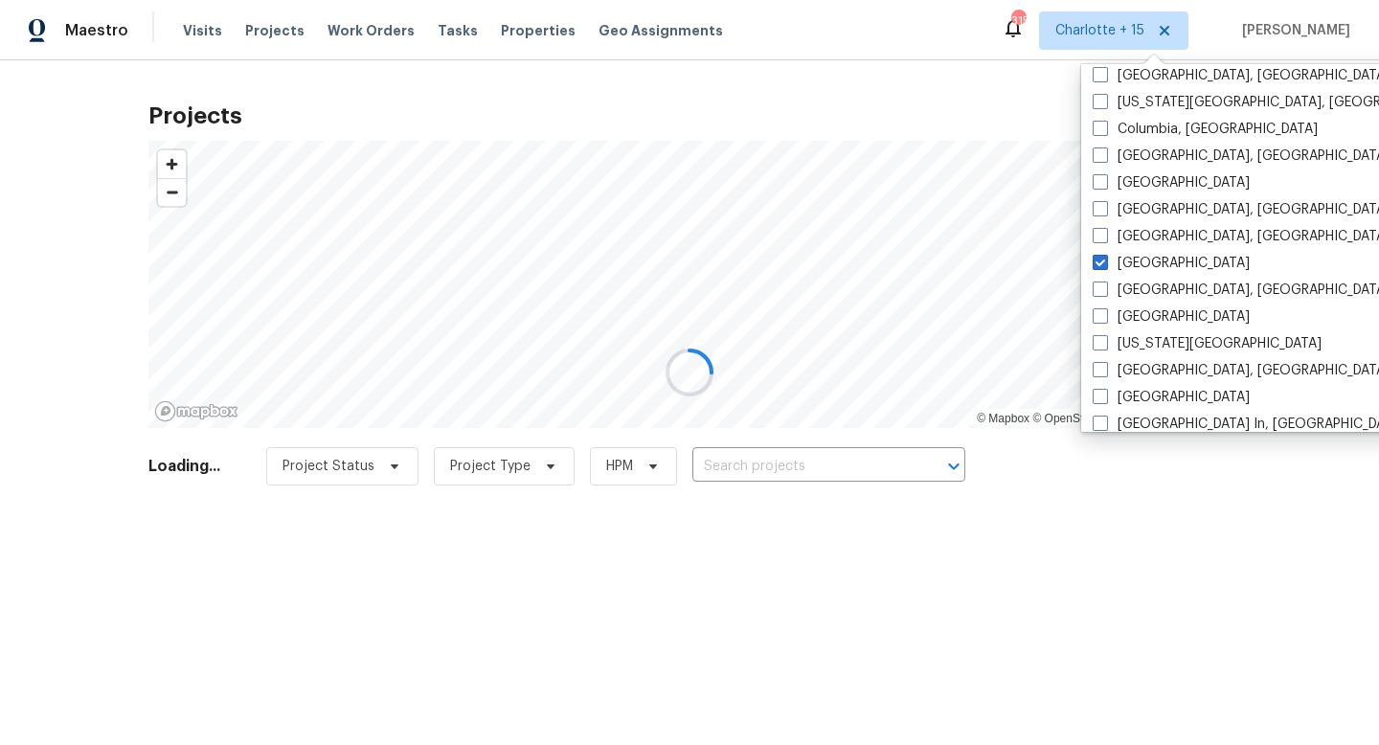
click at [776, 457] on div at bounding box center [689, 372] width 1379 height 745
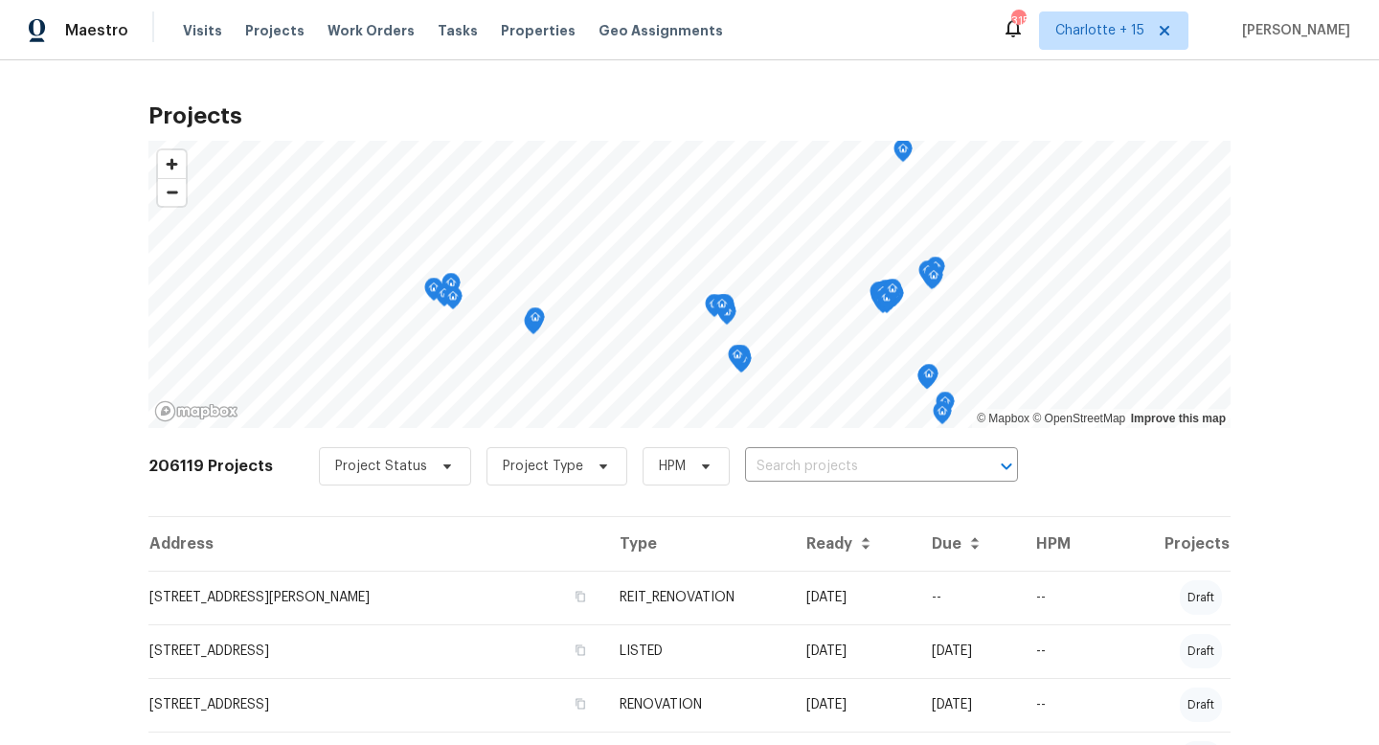
click at [748, 468] on input "text" at bounding box center [854, 467] width 219 height 30
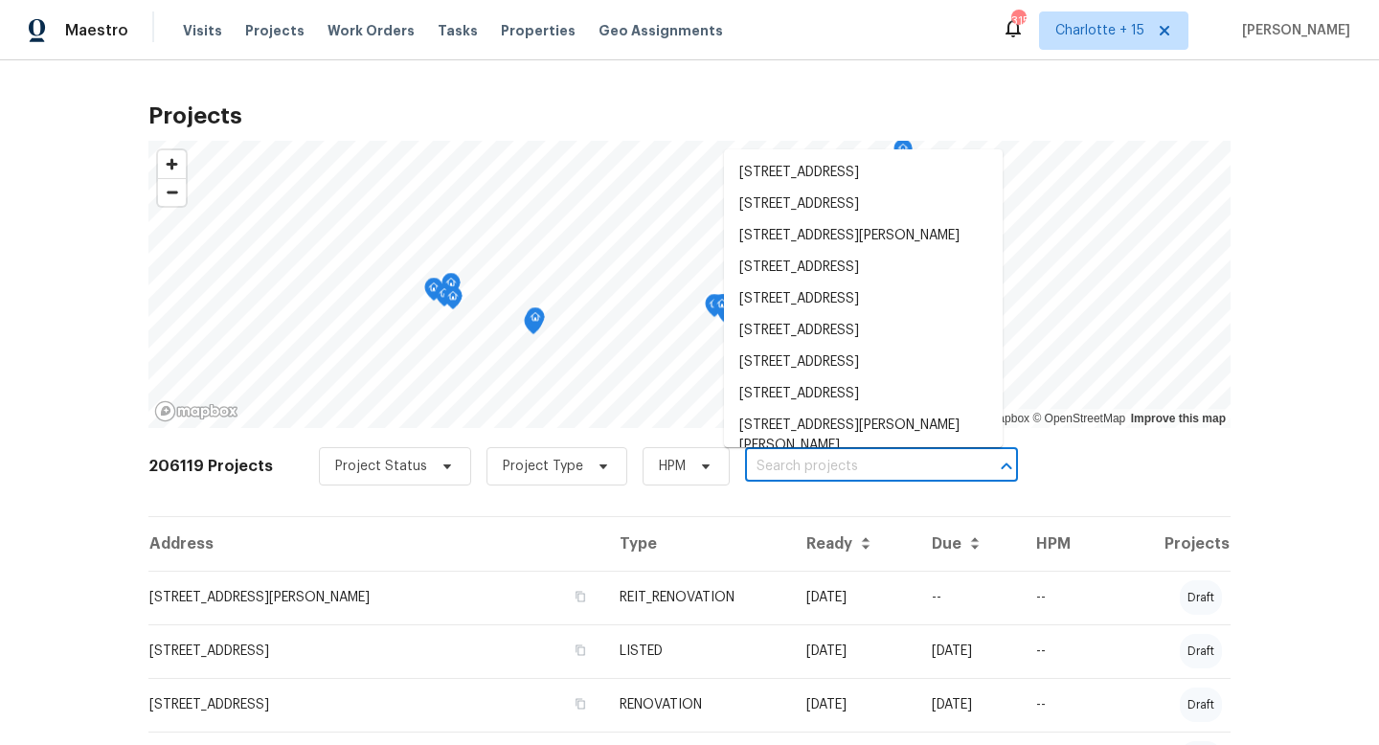
paste input "https://opendoor.slack.com/archives/C07MY6AKJKG/p1758633170811599"
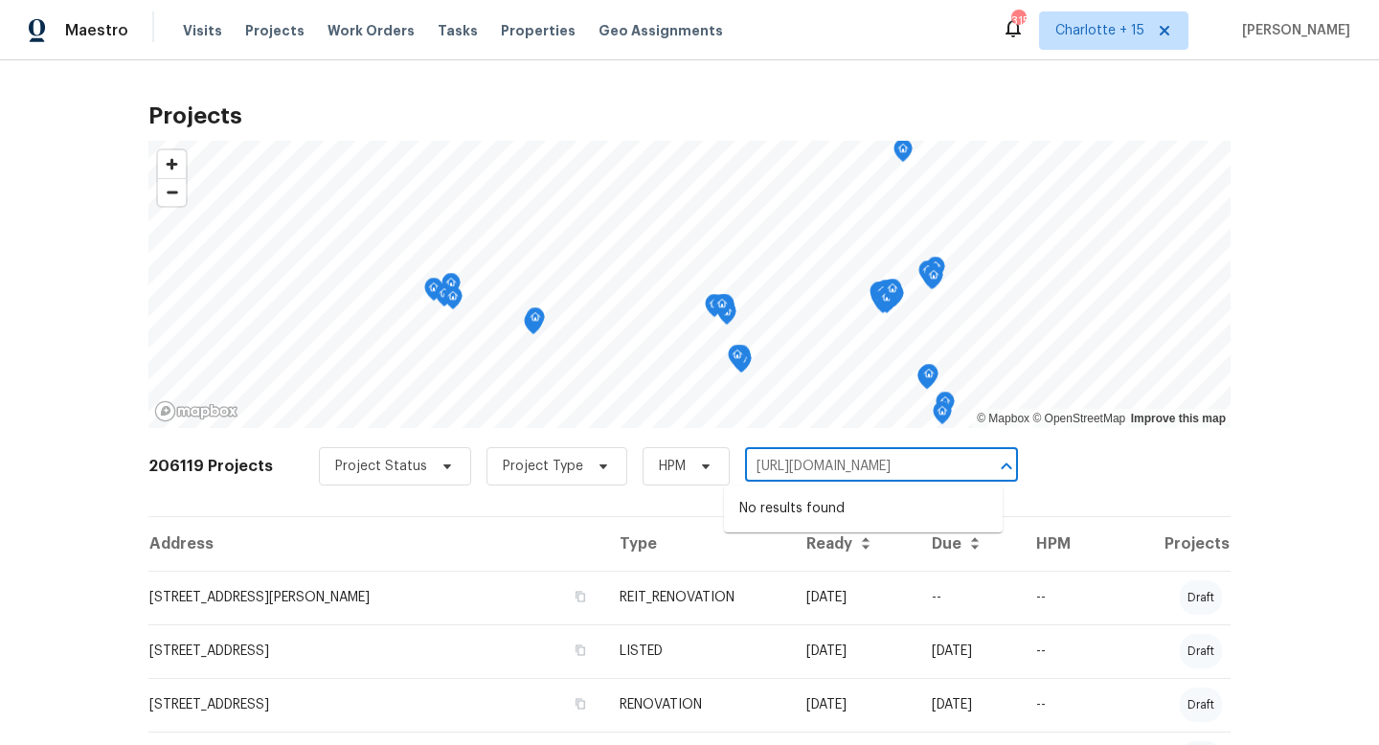
click at [768, 464] on input "https://opendoor.slack.com/archives/C07MY6AKJKG/p1758633170811599" at bounding box center [854, 467] width 219 height 30
type input "13430"
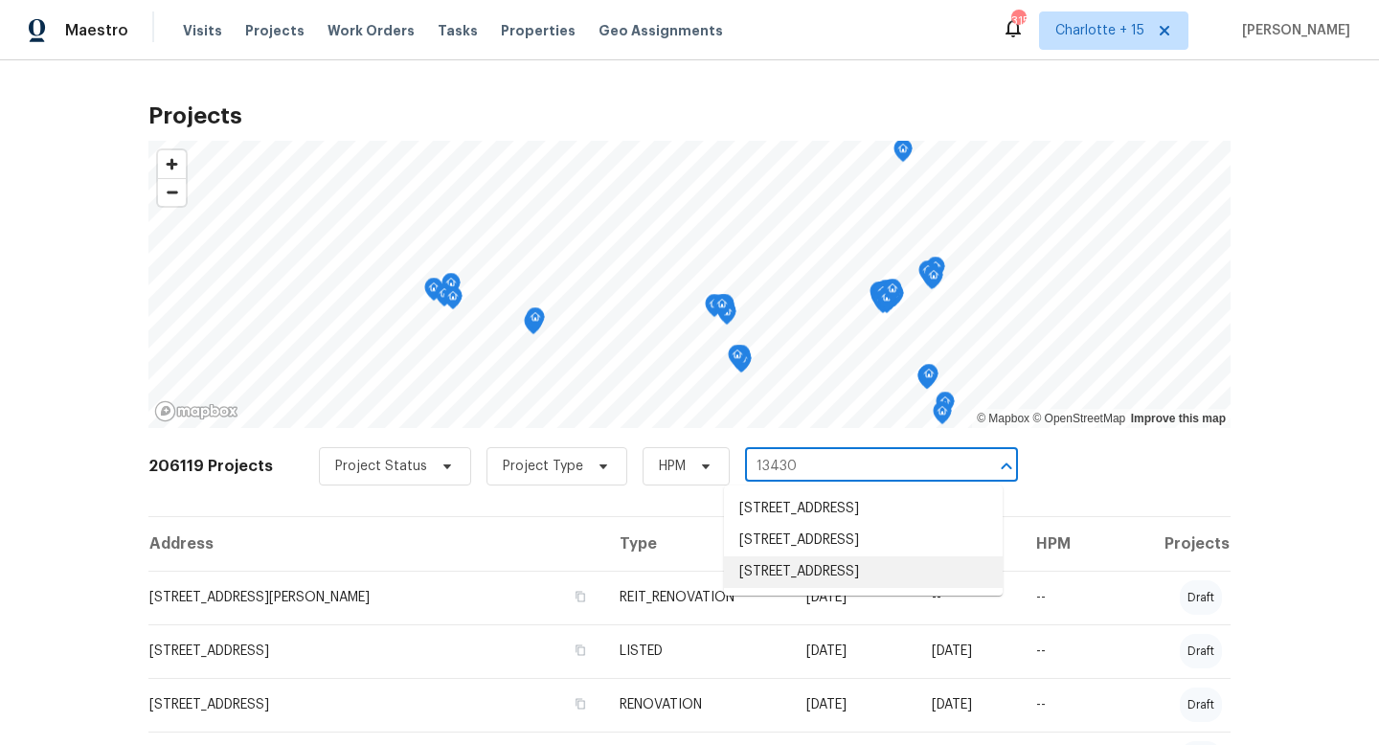
click at [834, 588] on li "13430 Magnolia Crest Ln, Houston, TX 77070" at bounding box center [863, 572] width 279 height 32
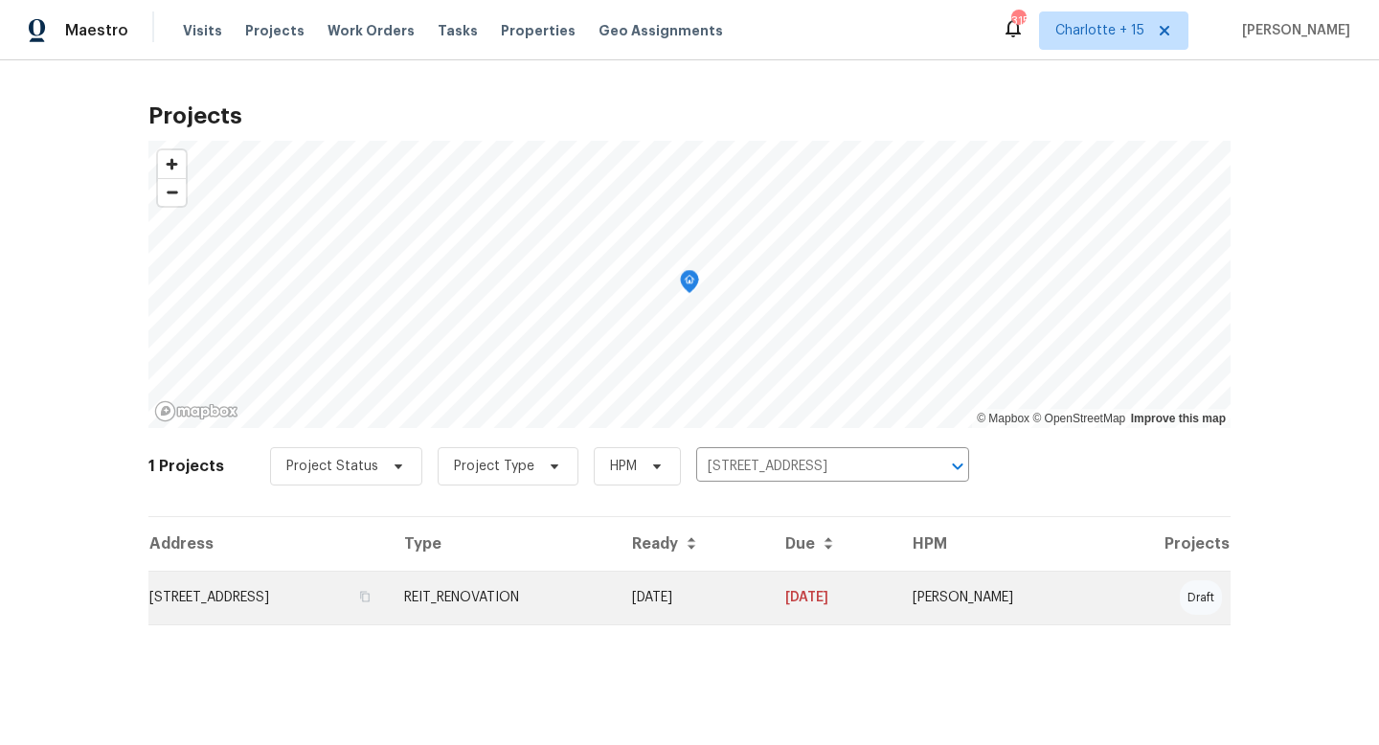
click at [389, 599] on td "13430 Magnolia Crest Ln, Houston, TX 77070" at bounding box center [268, 598] width 240 height 54
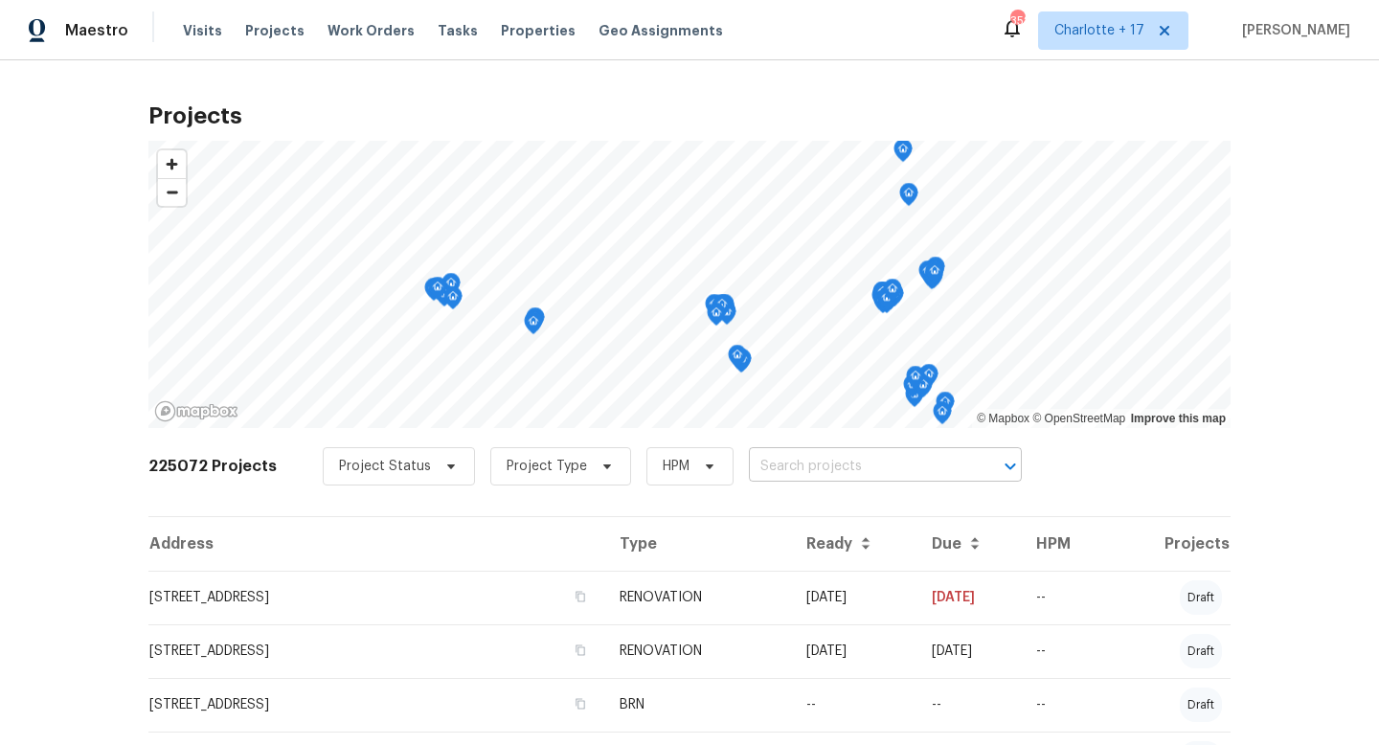
click at [831, 474] on input "text" at bounding box center [858, 467] width 219 height 30
type input "7104 to"
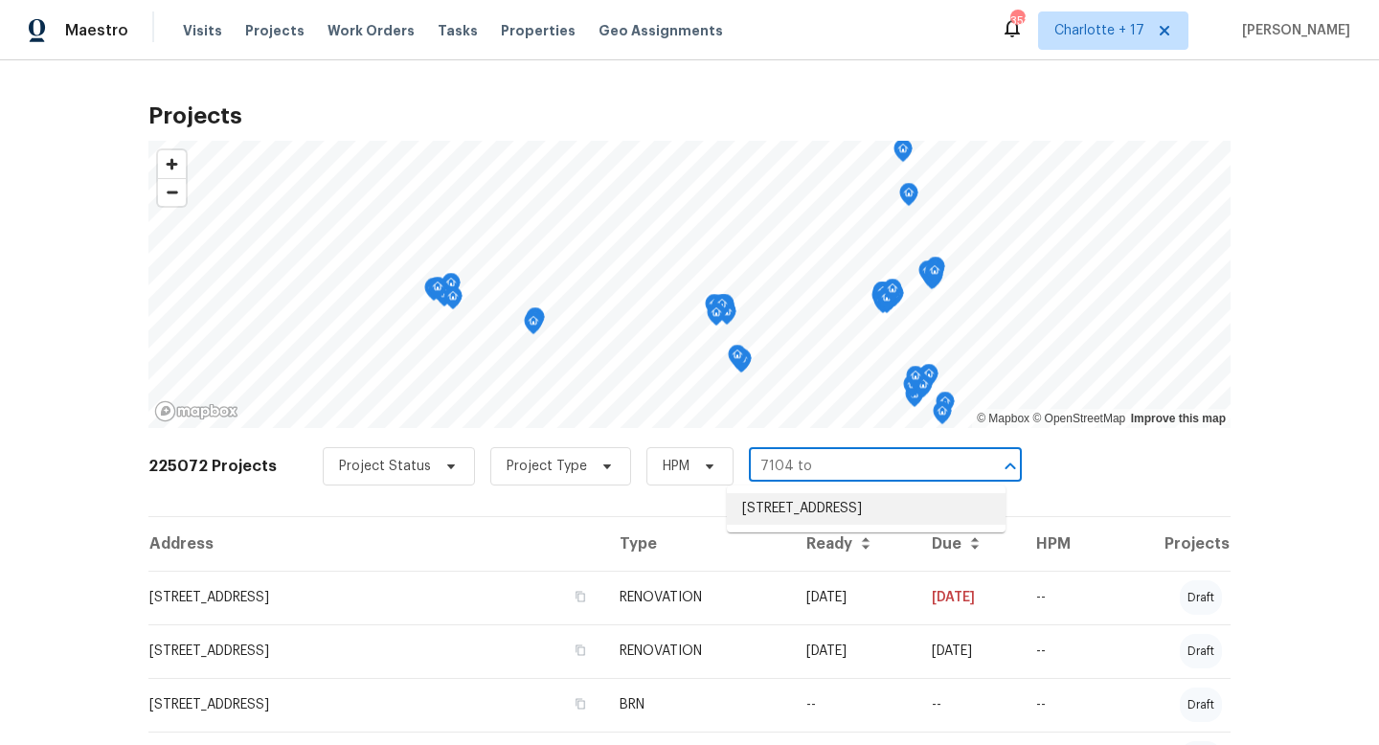
click at [833, 504] on li "[STREET_ADDRESS]" at bounding box center [866, 509] width 279 height 32
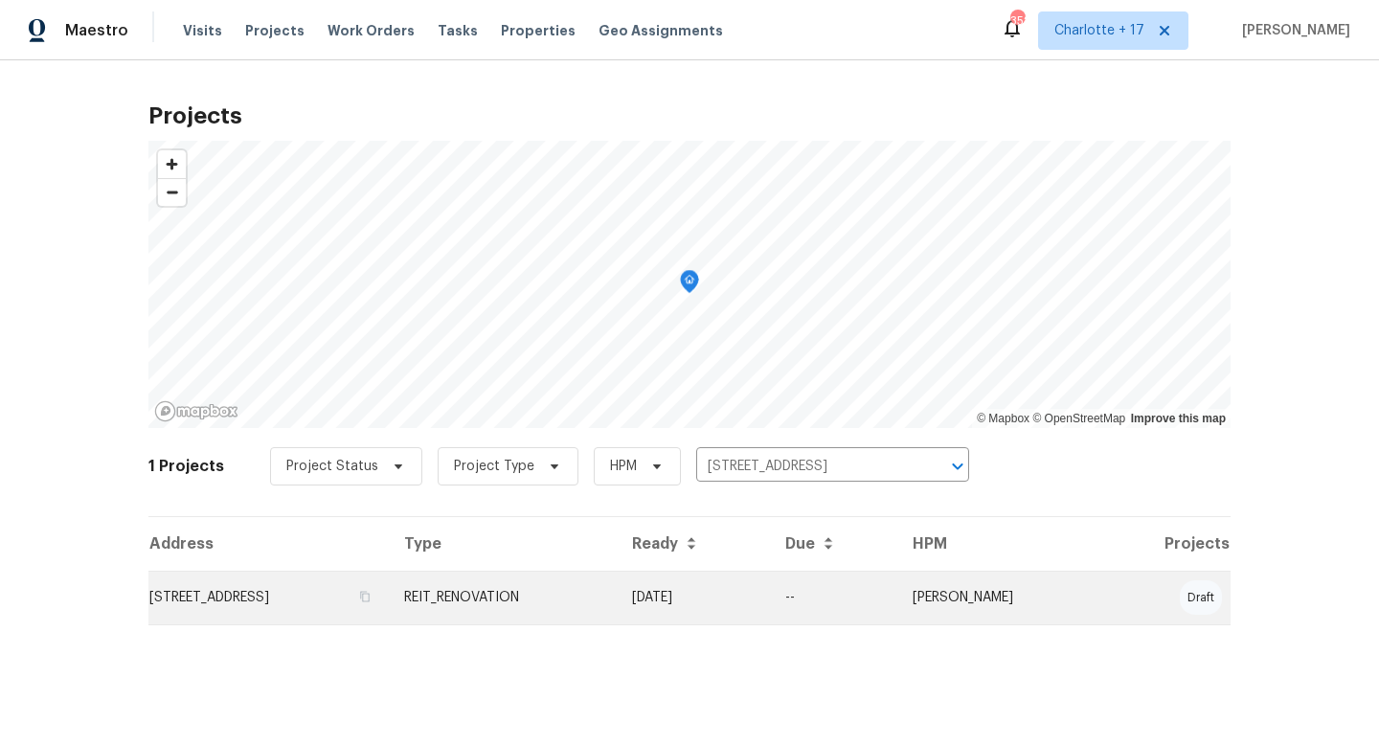
click at [946, 600] on td "[PERSON_NAME]" at bounding box center [1000, 598] width 206 height 54
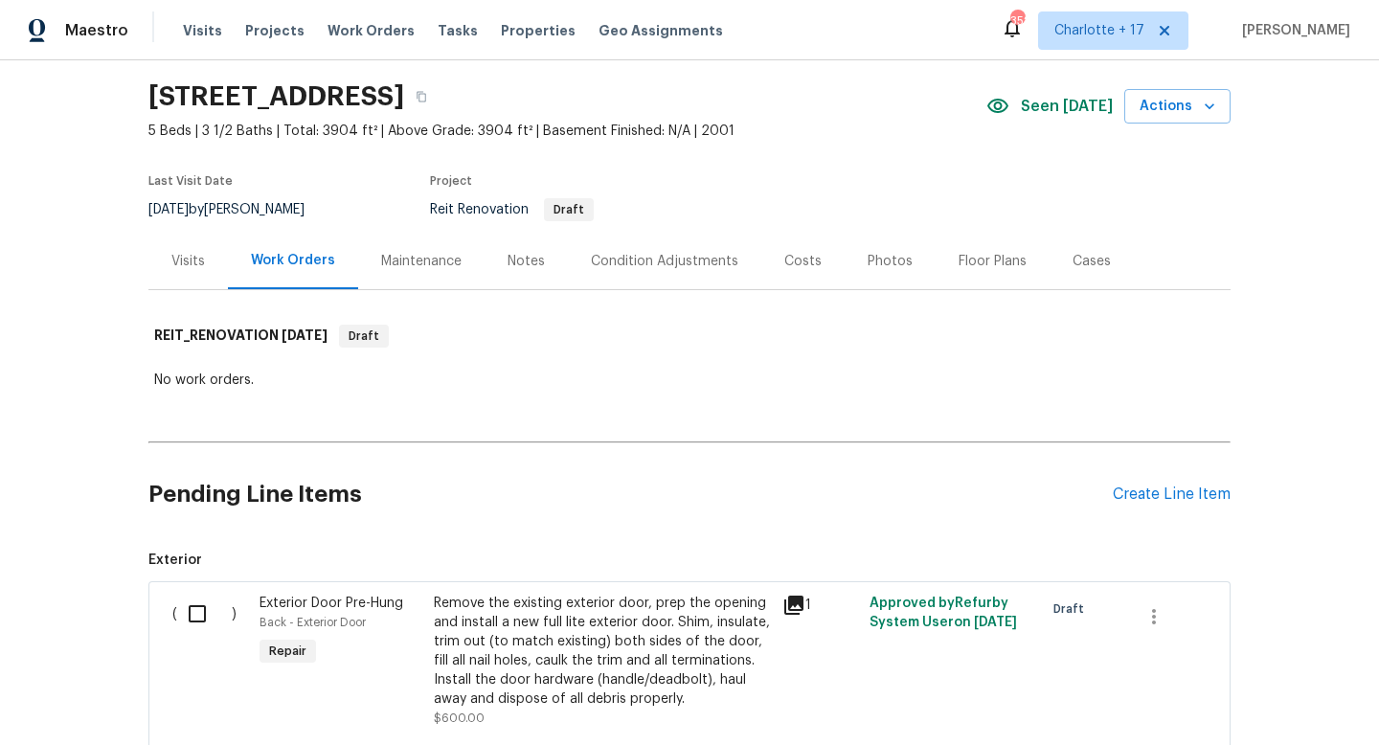
scroll to position [64, 0]
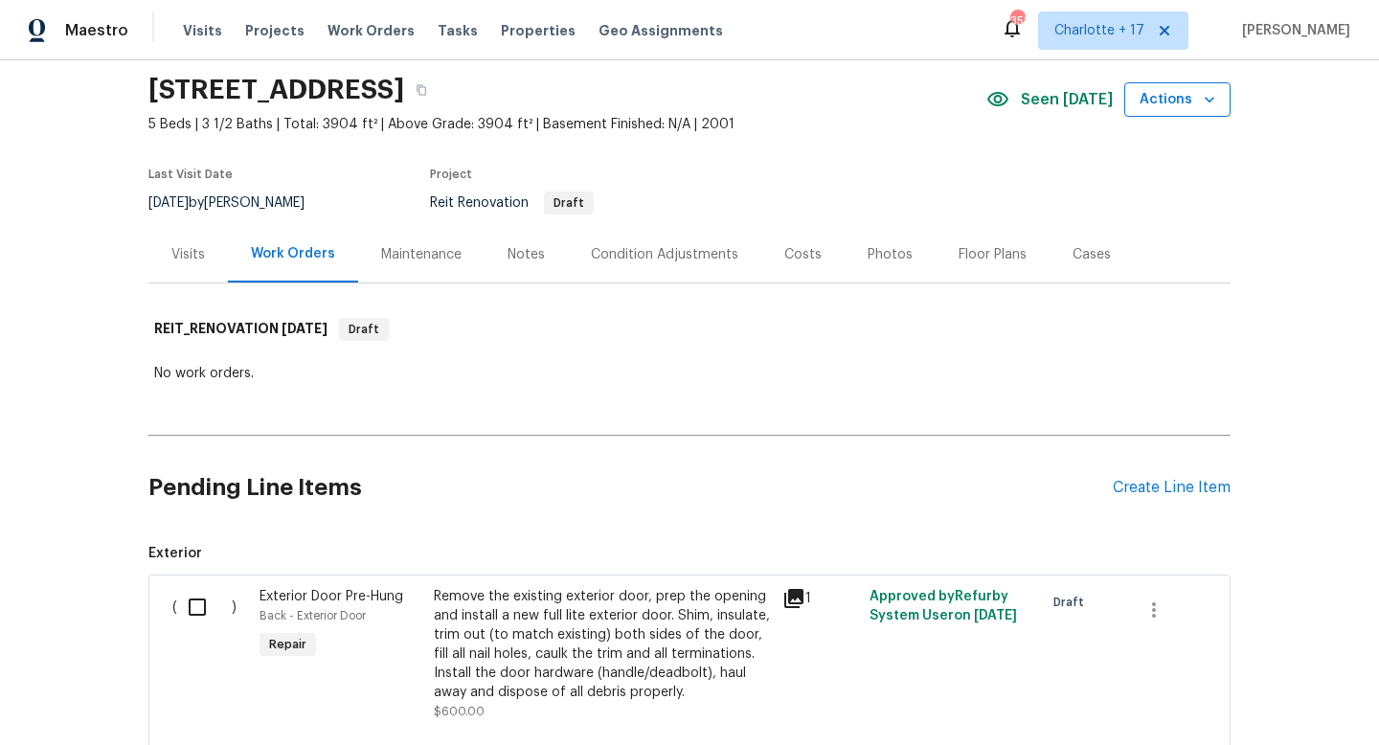
click at [1159, 106] on span "Actions" at bounding box center [1178, 100] width 76 height 24
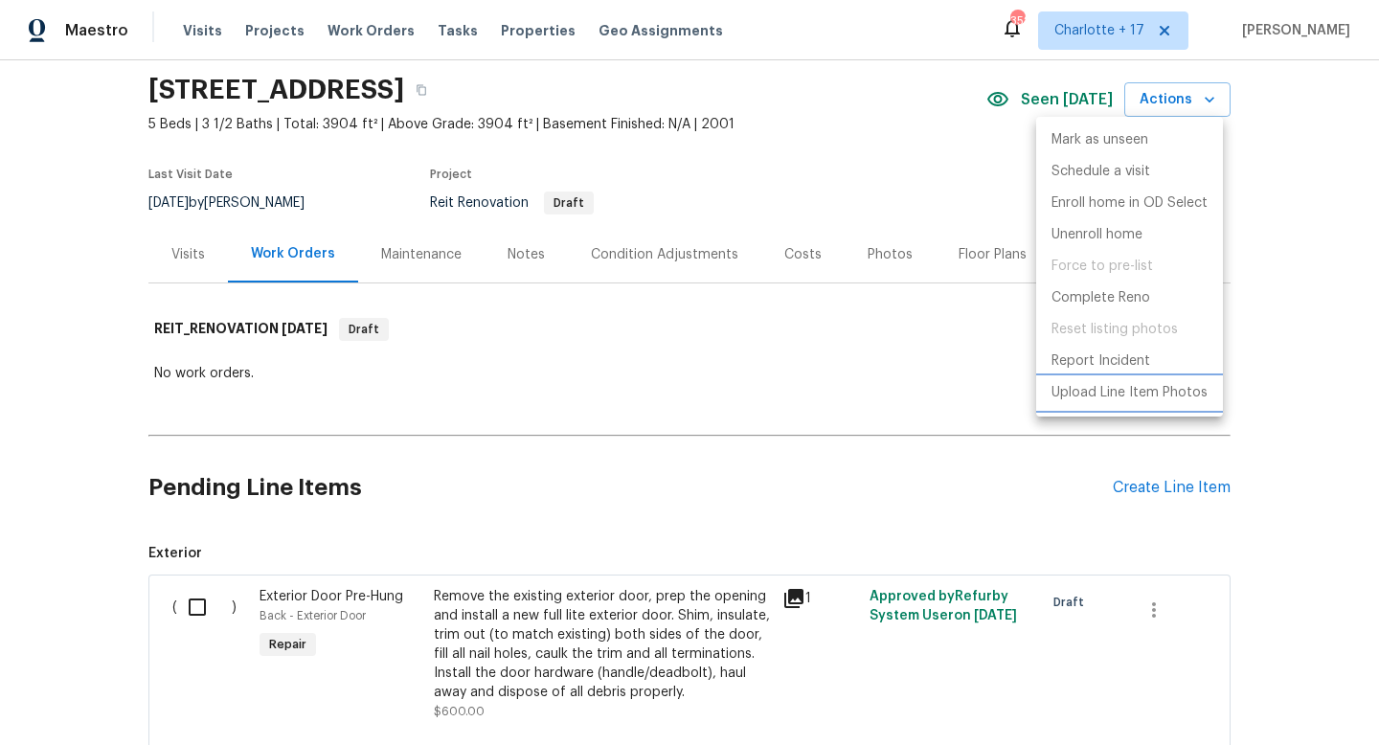
click at [1138, 396] on p "Upload Line Item Photos" at bounding box center [1130, 393] width 156 height 20
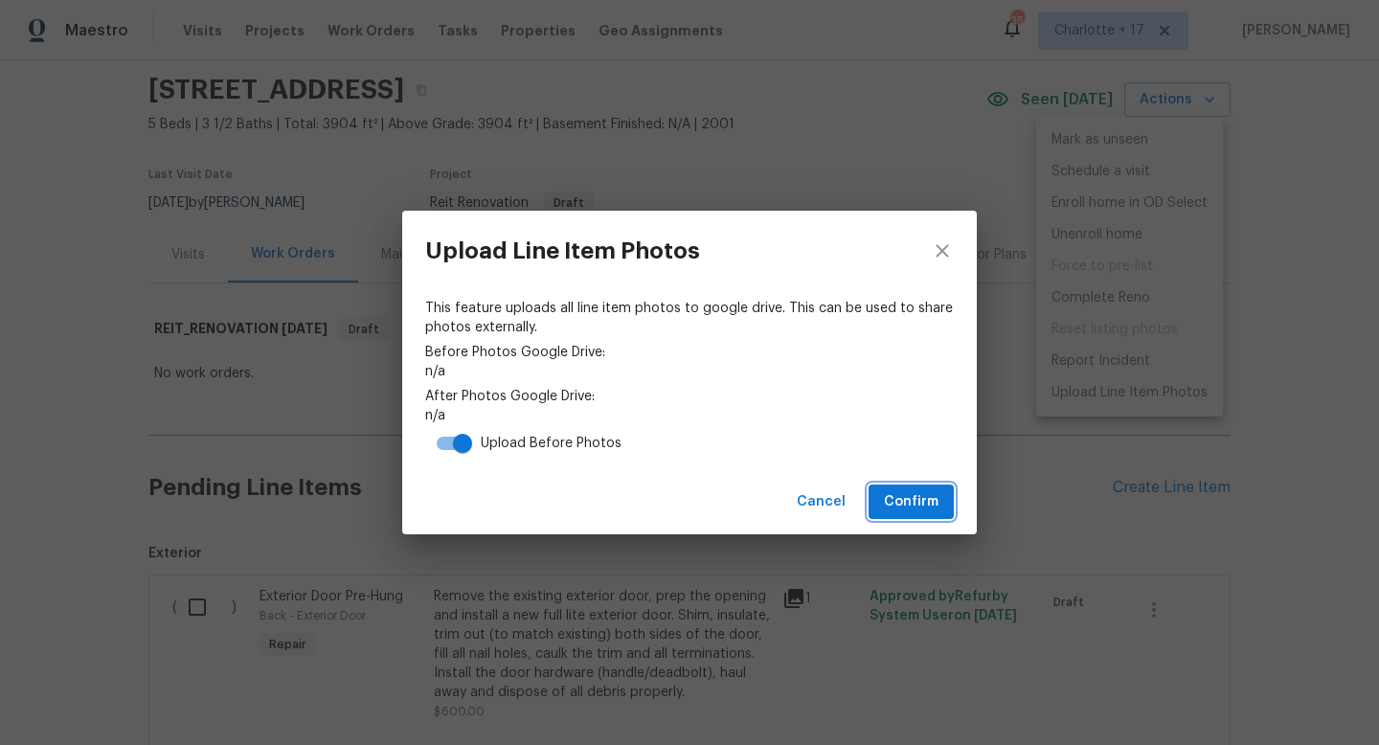
click at [910, 499] on span "Confirm" at bounding box center [911, 502] width 55 height 24
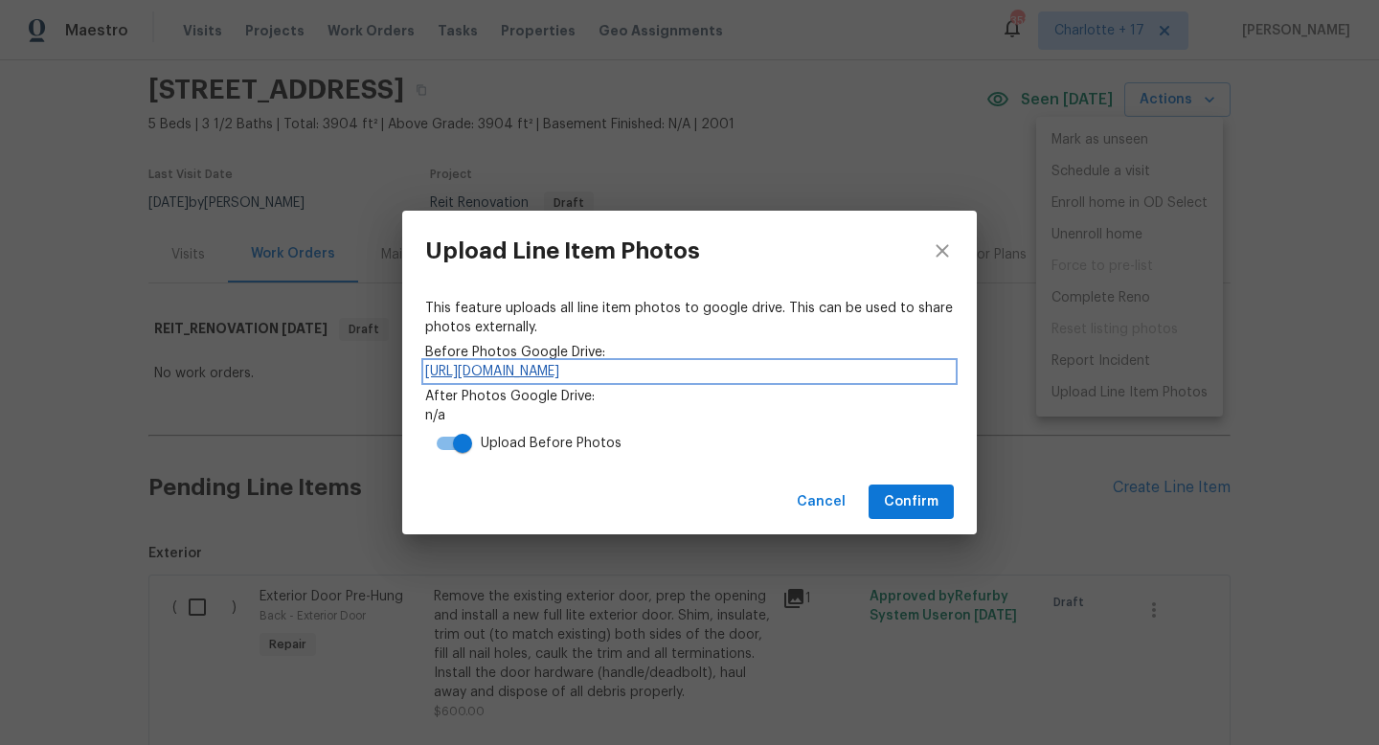
click at [544, 369] on link "https://drive.google.com/drive/folders/1Dq3TJd6vXq0LJ6XlVhiF29HFln76ruq8" at bounding box center [689, 371] width 529 height 19
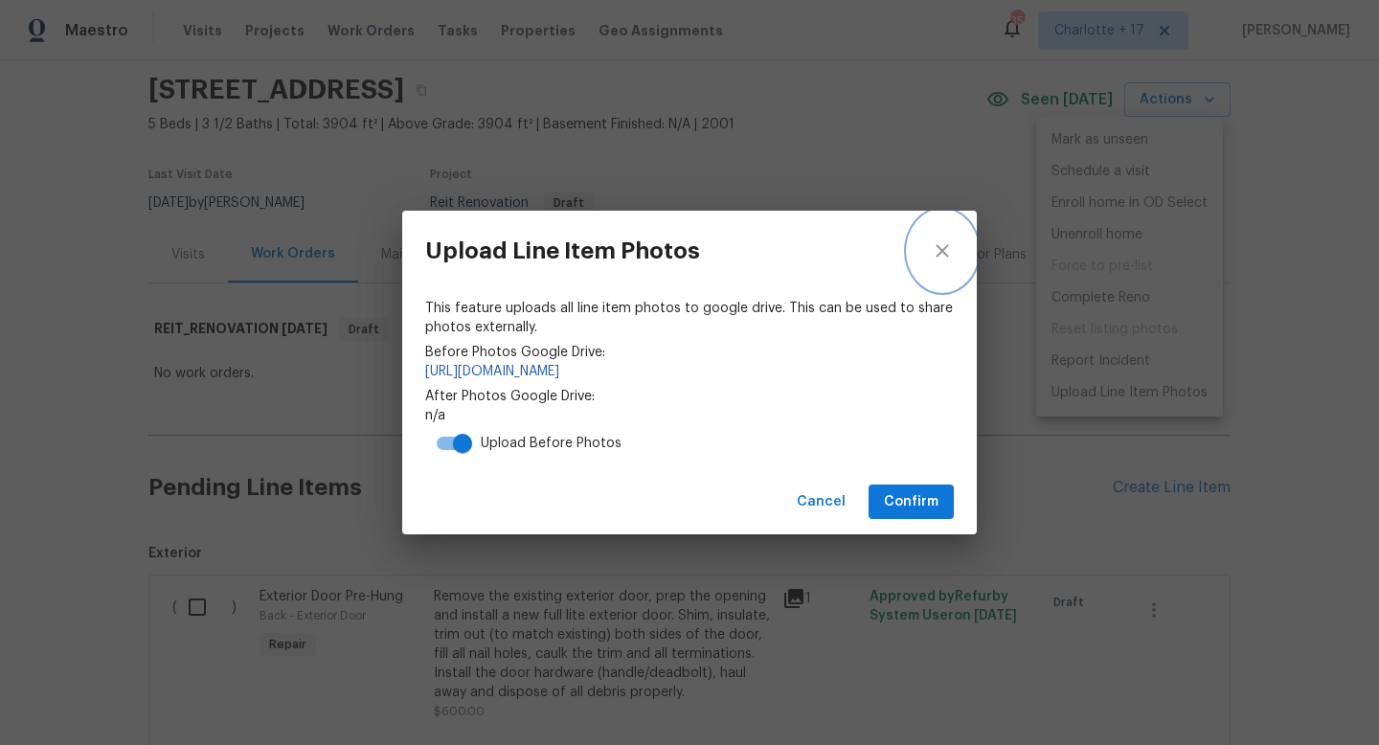
click at [953, 245] on icon "close" at bounding box center [942, 250] width 23 height 23
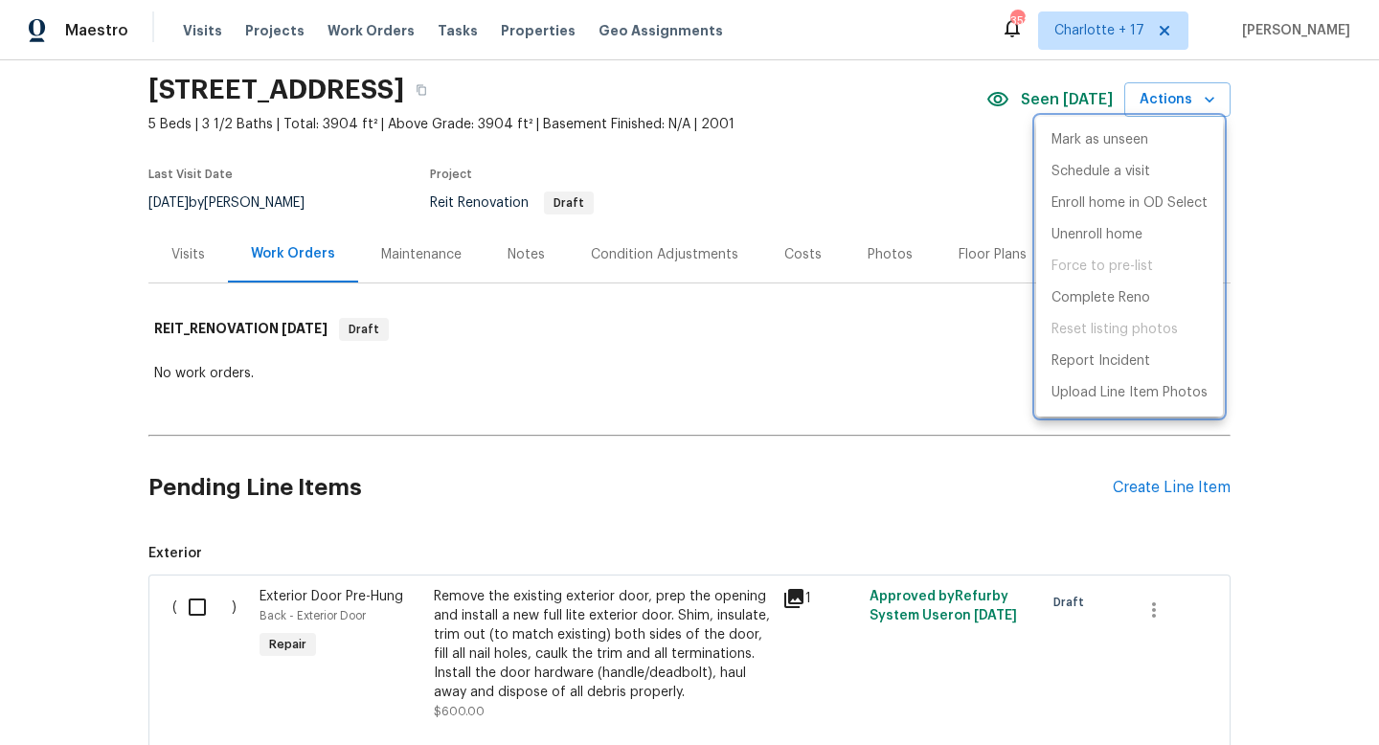
click at [815, 459] on div at bounding box center [689, 372] width 1379 height 745
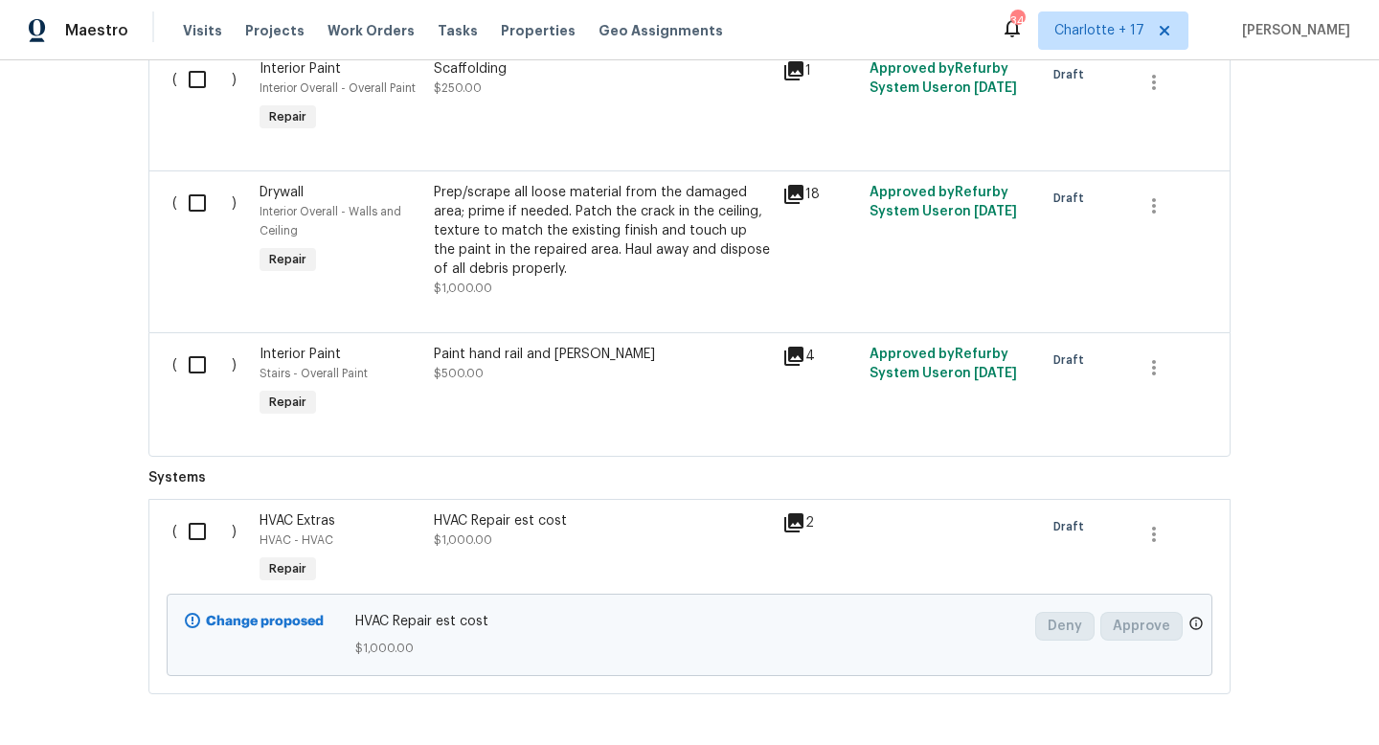
scroll to position [4362, 0]
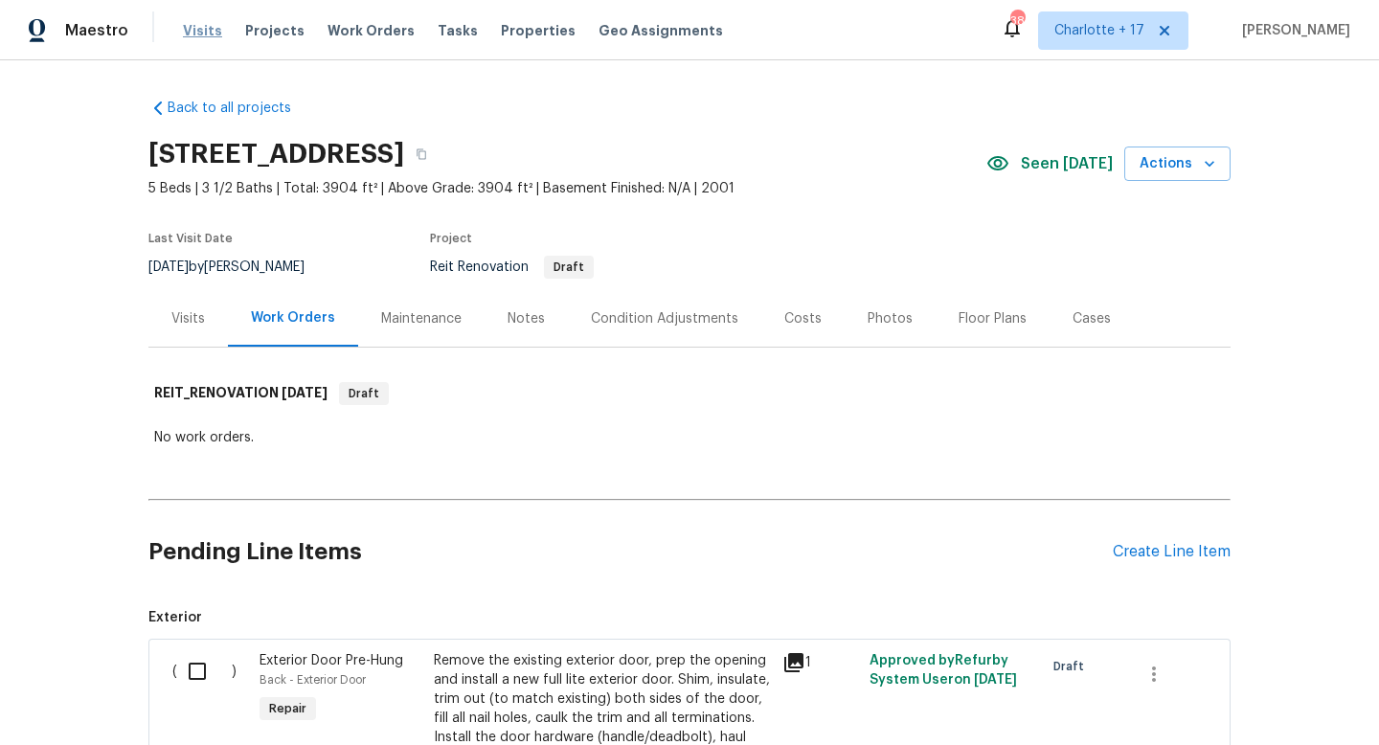
click at [199, 32] on span "Visits" at bounding box center [202, 30] width 39 height 19
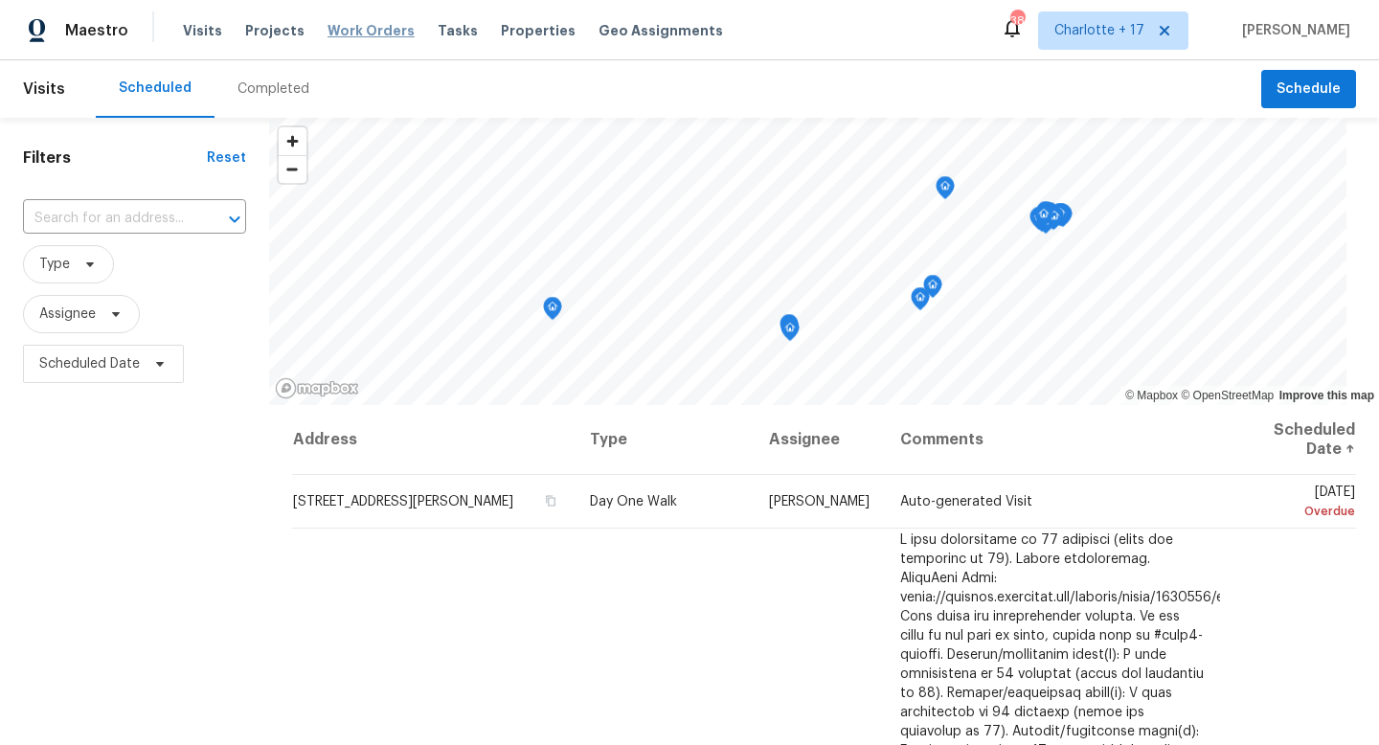
click at [335, 28] on span "Work Orders" at bounding box center [371, 30] width 87 height 19
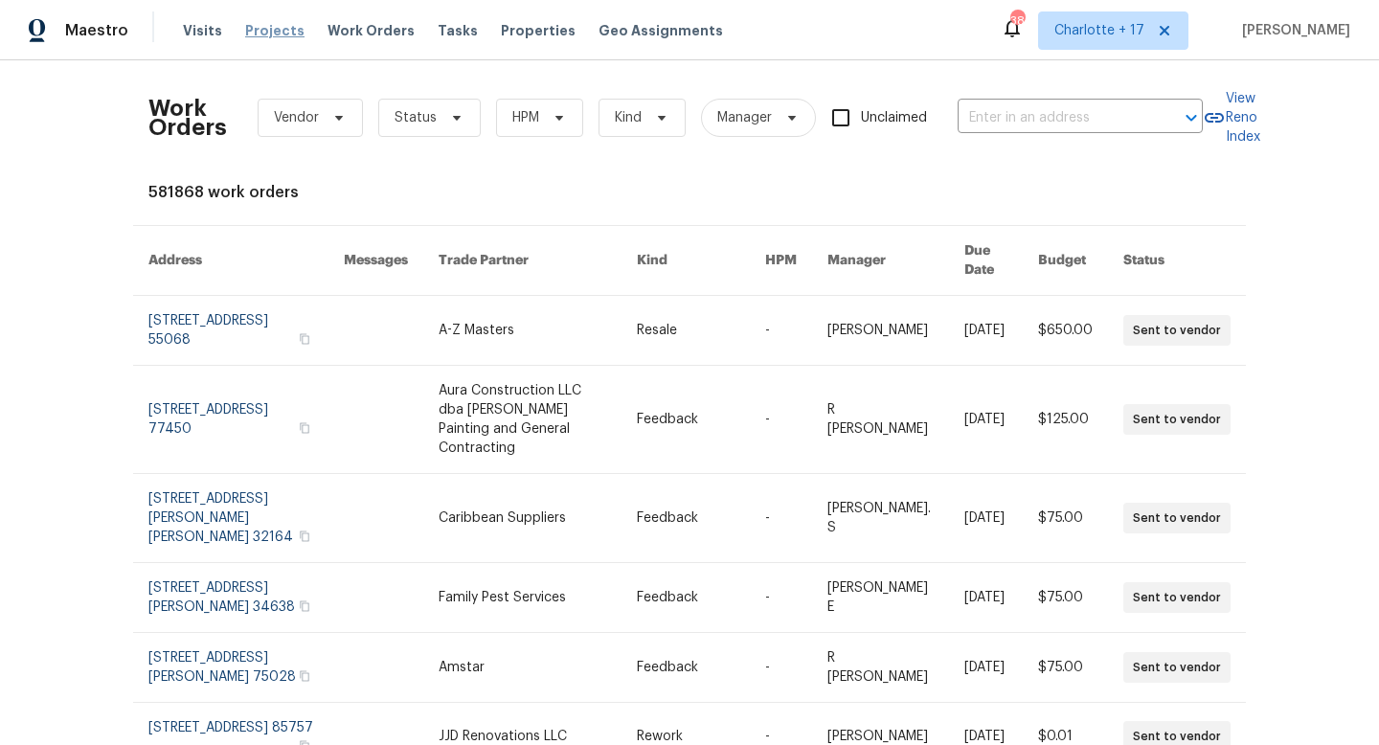
click at [261, 35] on span "Projects" at bounding box center [274, 30] width 59 height 19
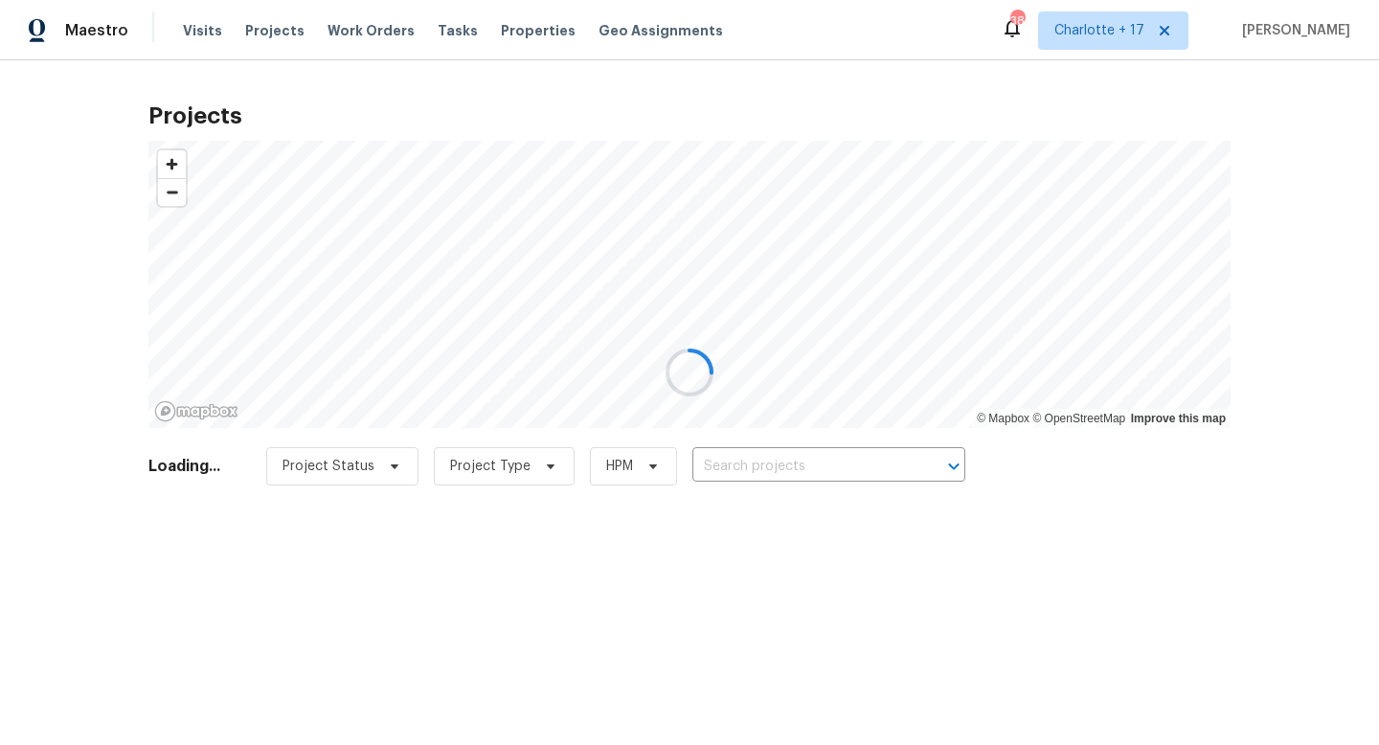
click at [824, 456] on div at bounding box center [689, 372] width 1379 height 745
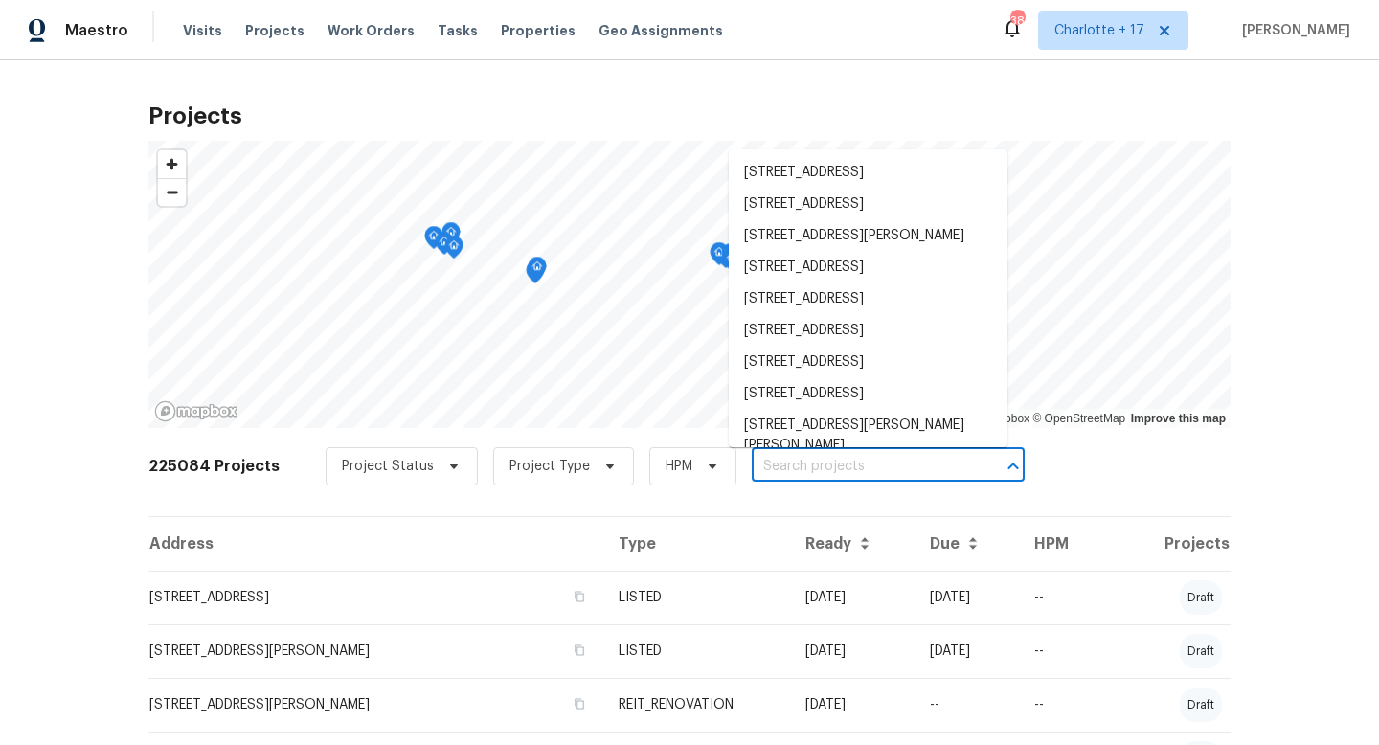
click at [805, 464] on input "text" at bounding box center [861, 467] width 219 height 30
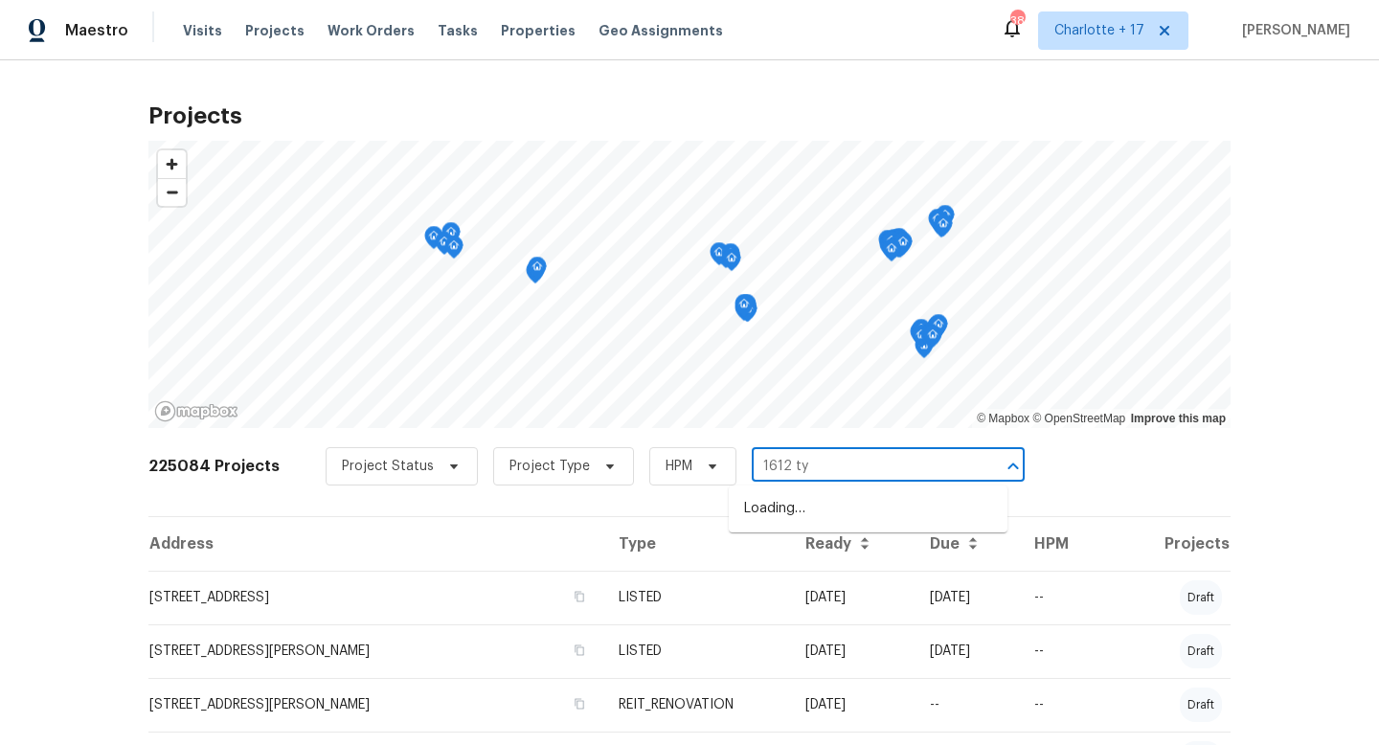
type input "1612 tyl"
click at [811, 534] on li "[STREET_ADDRESS]" at bounding box center [868, 541] width 279 height 32
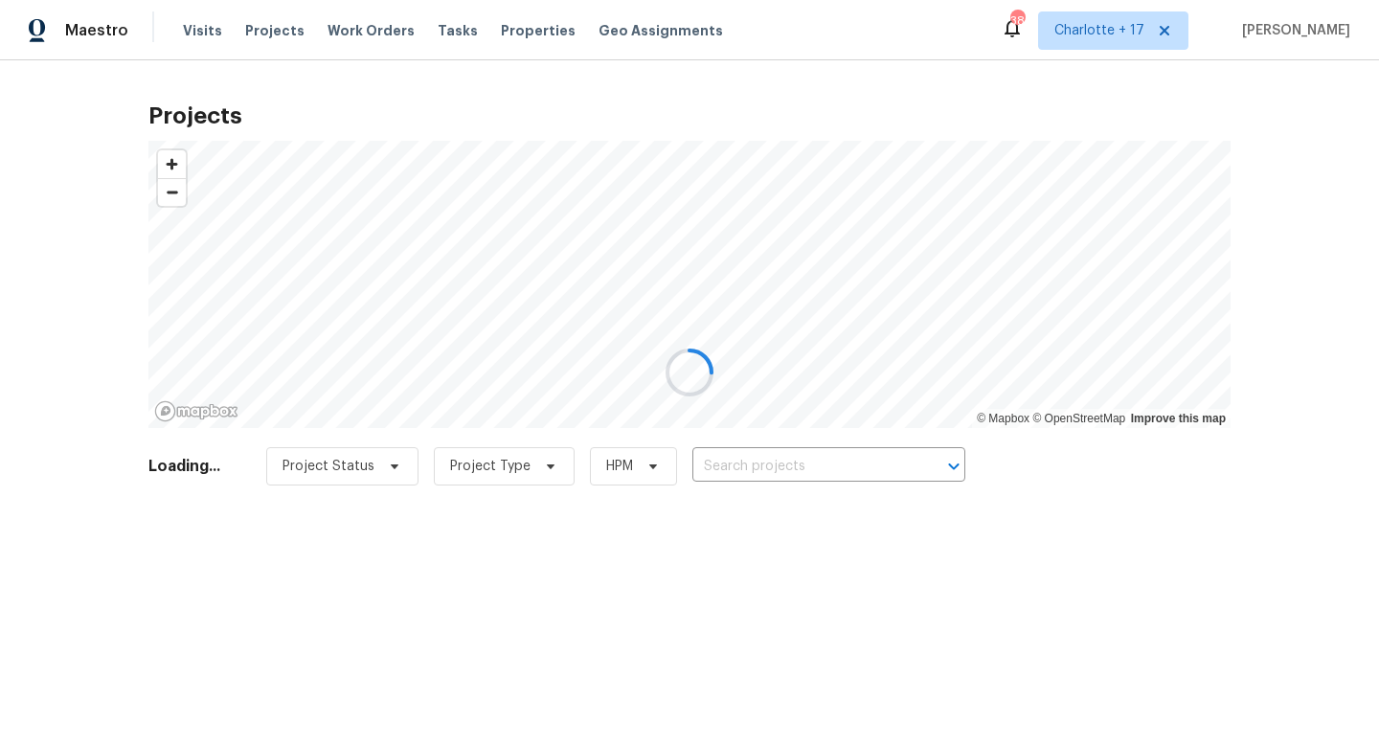
type input "[STREET_ADDRESS]"
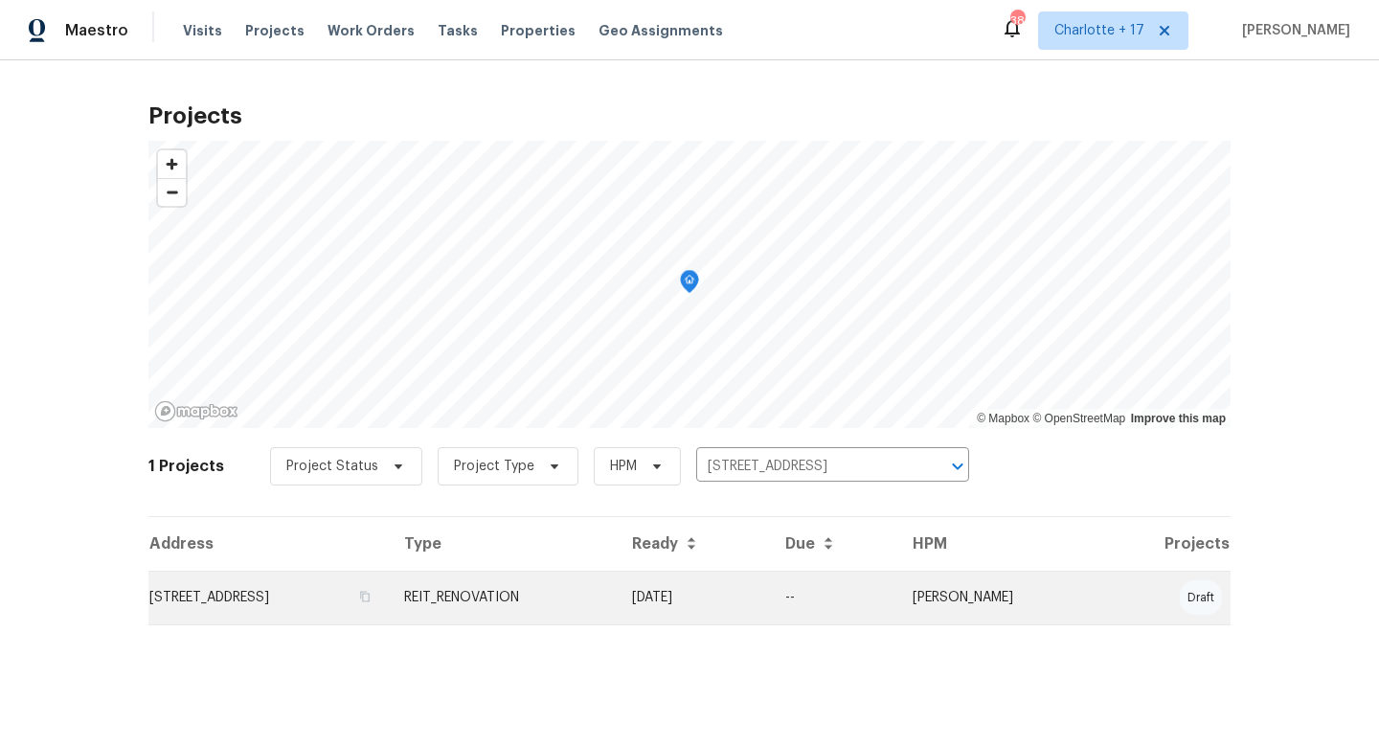
click at [264, 598] on td "[STREET_ADDRESS]" at bounding box center [268, 598] width 240 height 54
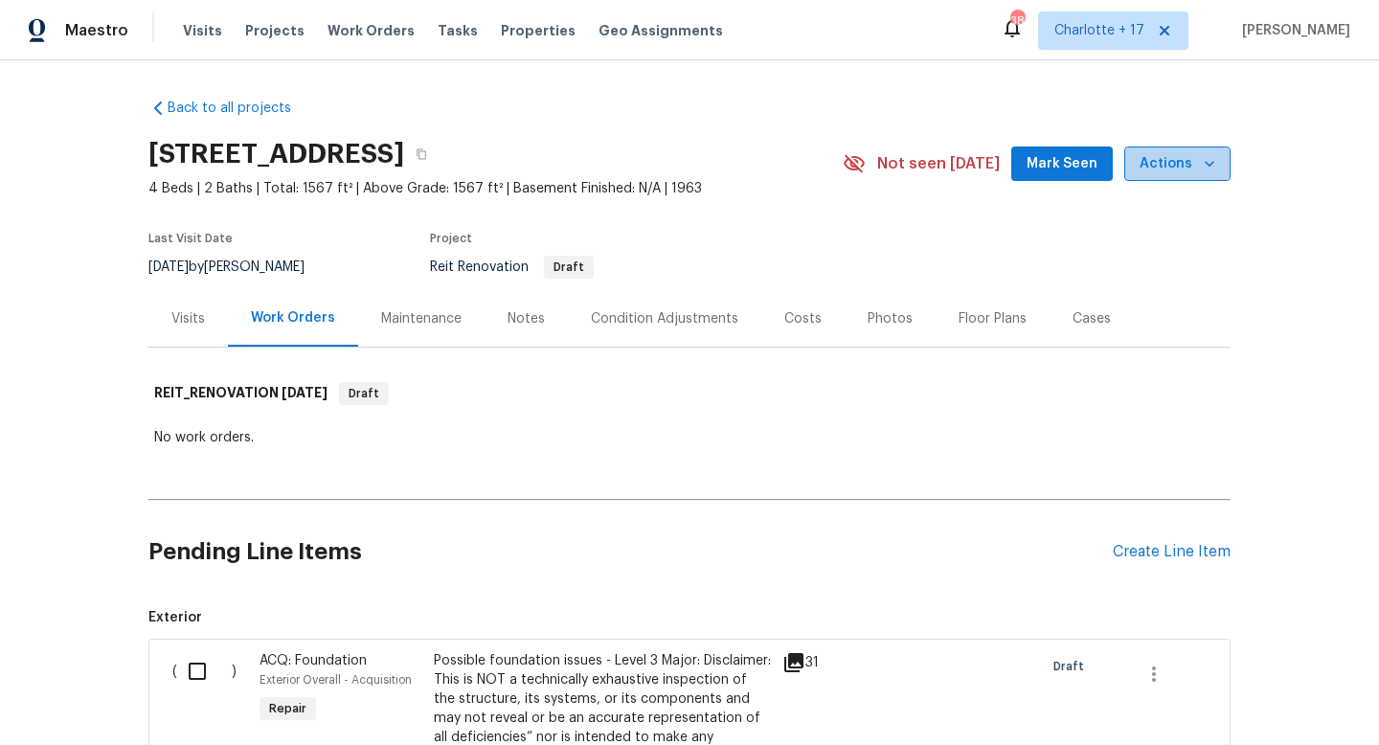
click at [1180, 166] on span "Actions" at bounding box center [1178, 164] width 76 height 24
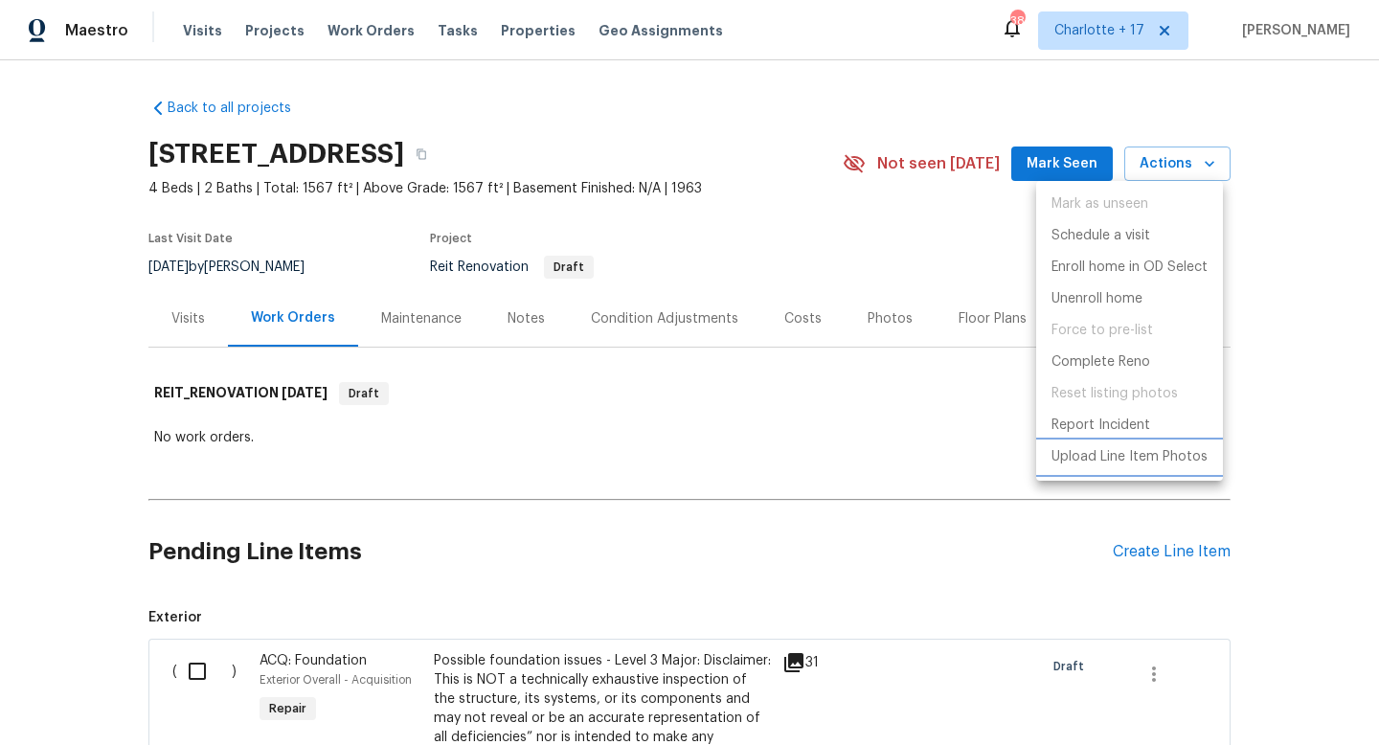
click at [1143, 459] on p "Upload Line Item Photos" at bounding box center [1130, 457] width 156 height 20
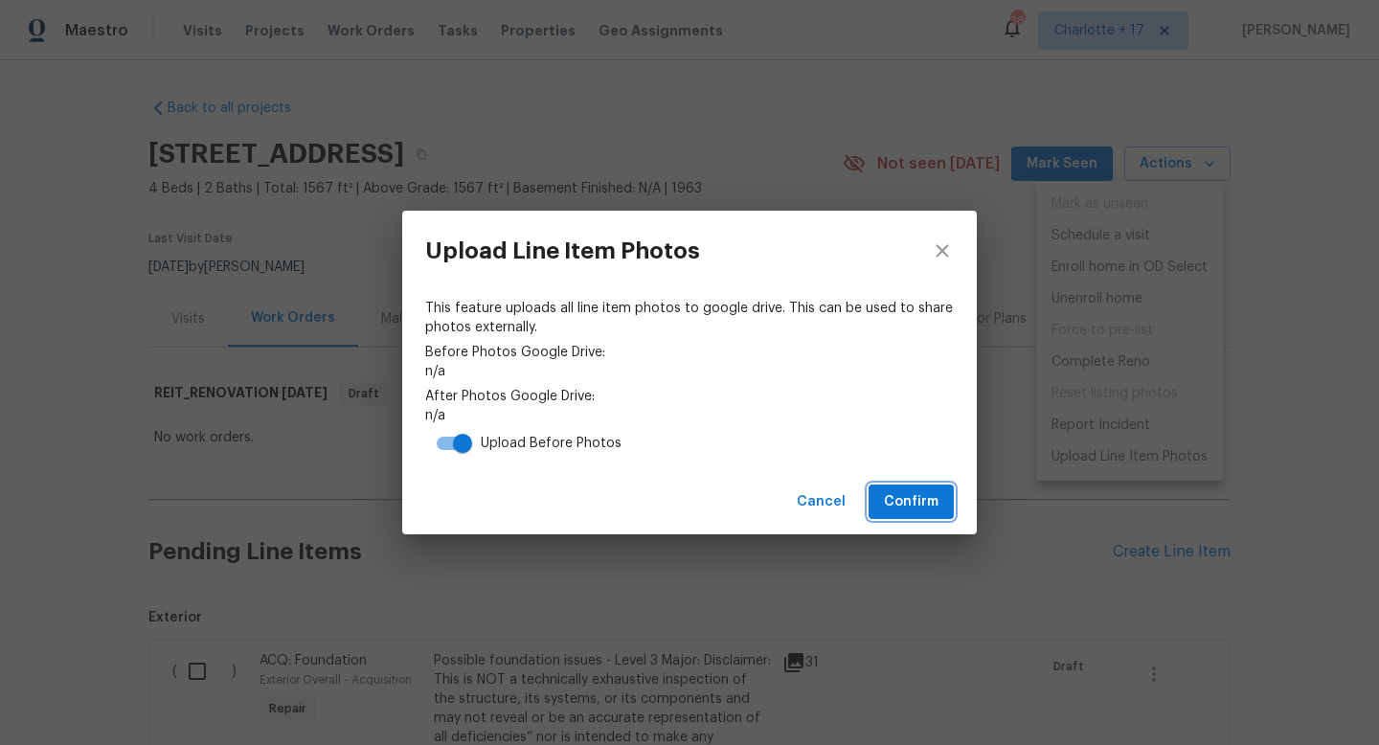
click at [893, 500] on span "Confirm" at bounding box center [911, 502] width 55 height 24
click at [942, 504] on button "Confirm" at bounding box center [911, 502] width 85 height 35
click at [934, 249] on icon "close" at bounding box center [942, 250] width 23 height 23
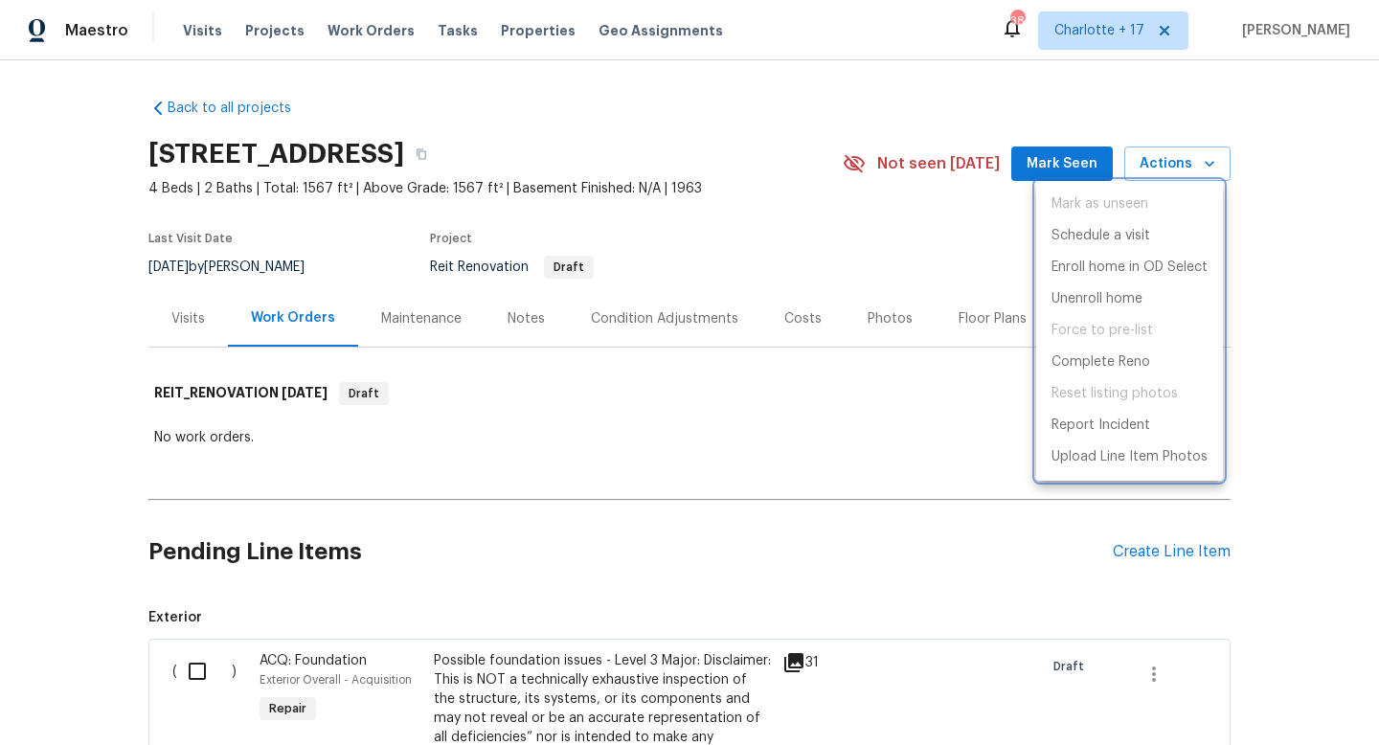
click at [435, 432] on div at bounding box center [689, 372] width 1379 height 745
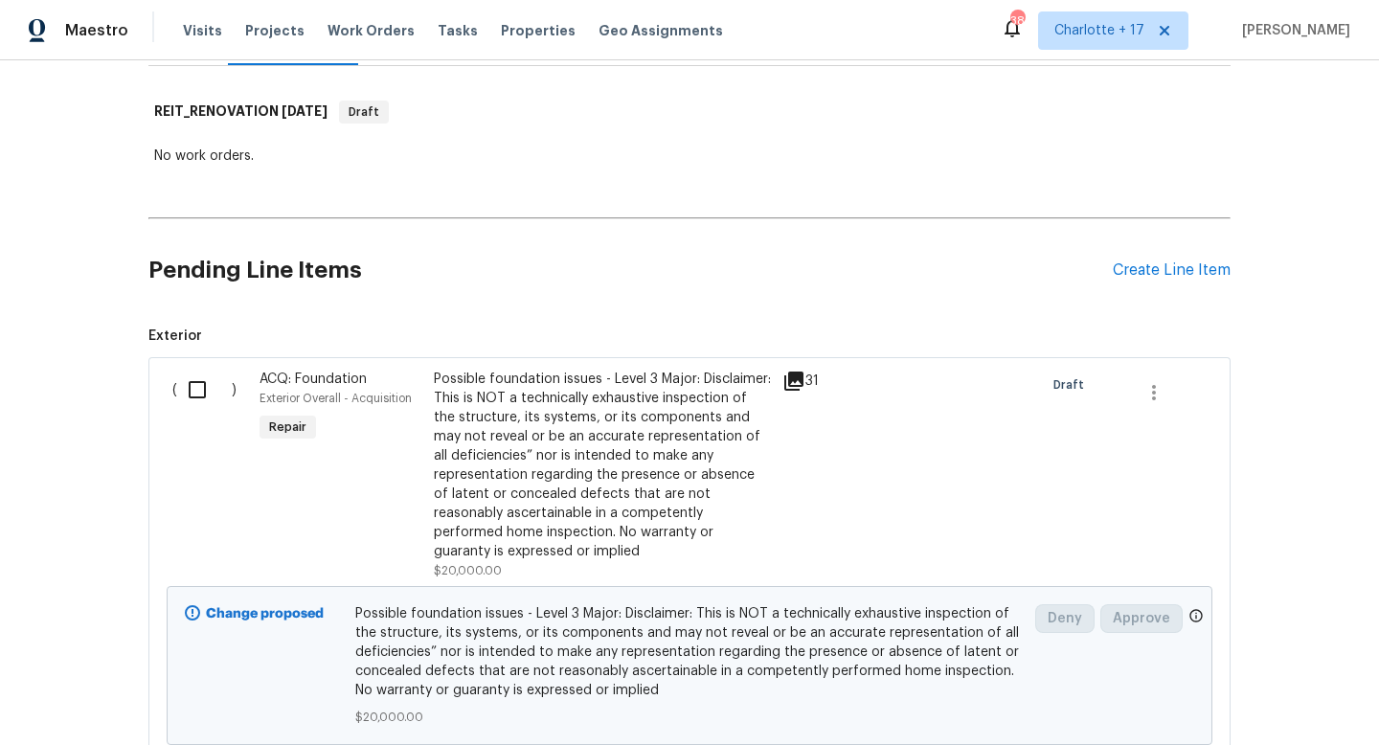
scroll to position [448, 0]
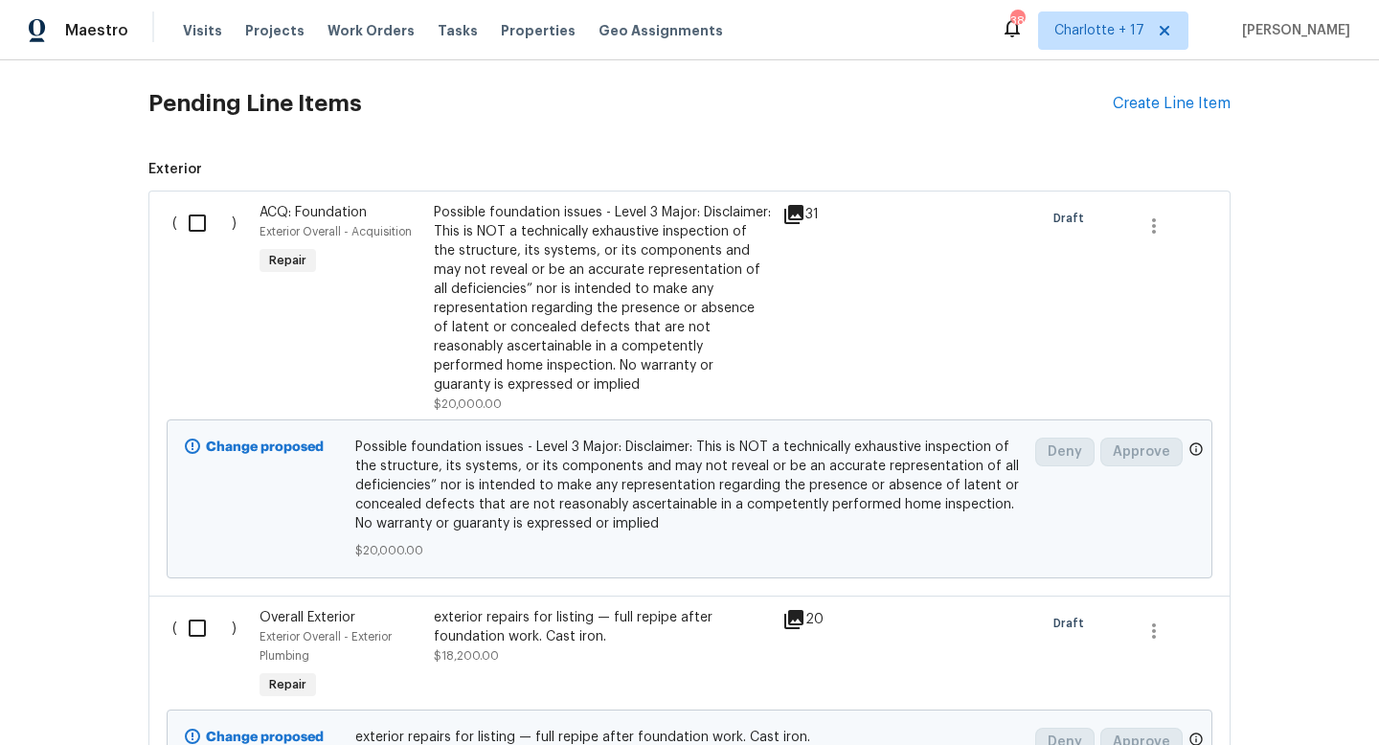
click at [181, 217] on input "checkbox" at bounding box center [204, 223] width 55 height 40
checkbox input "true"
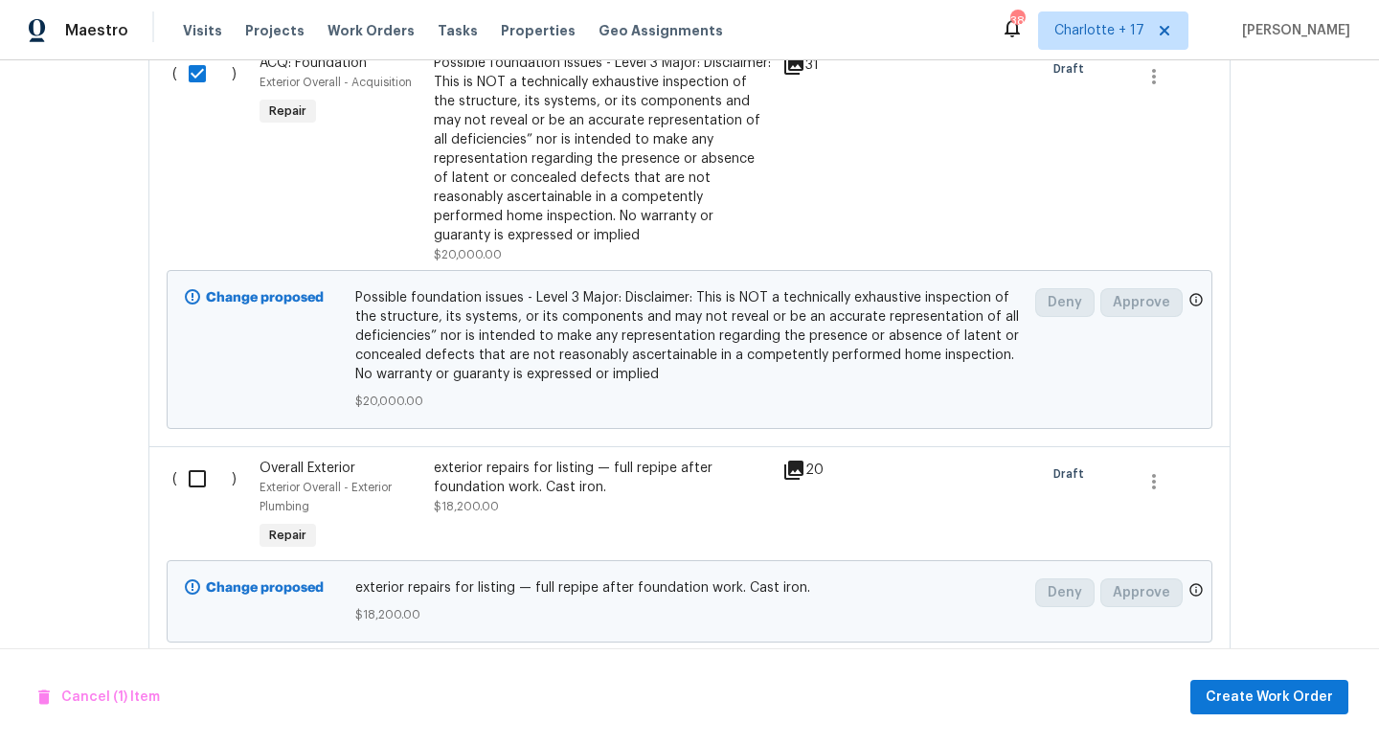
scroll to position [600, 0]
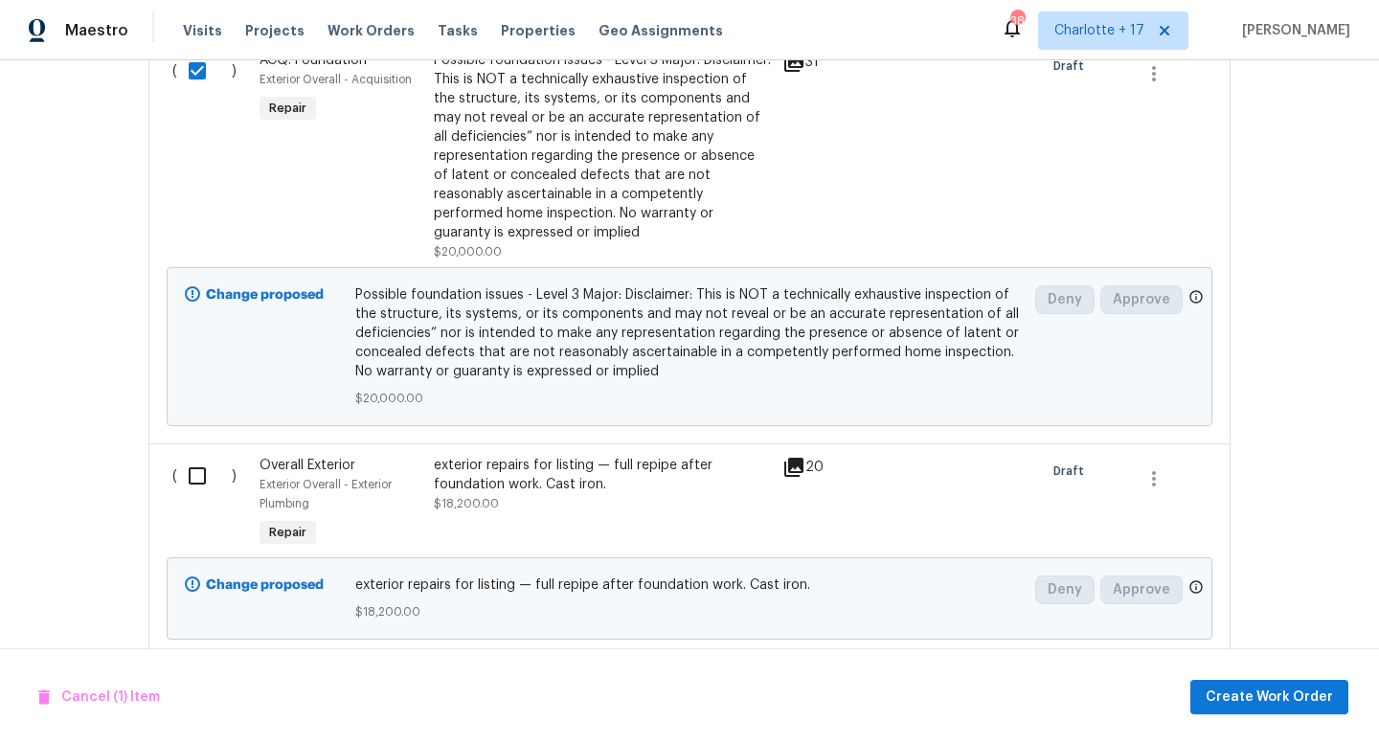
click at [188, 470] on input "checkbox" at bounding box center [204, 476] width 55 height 40
checkbox input "true"
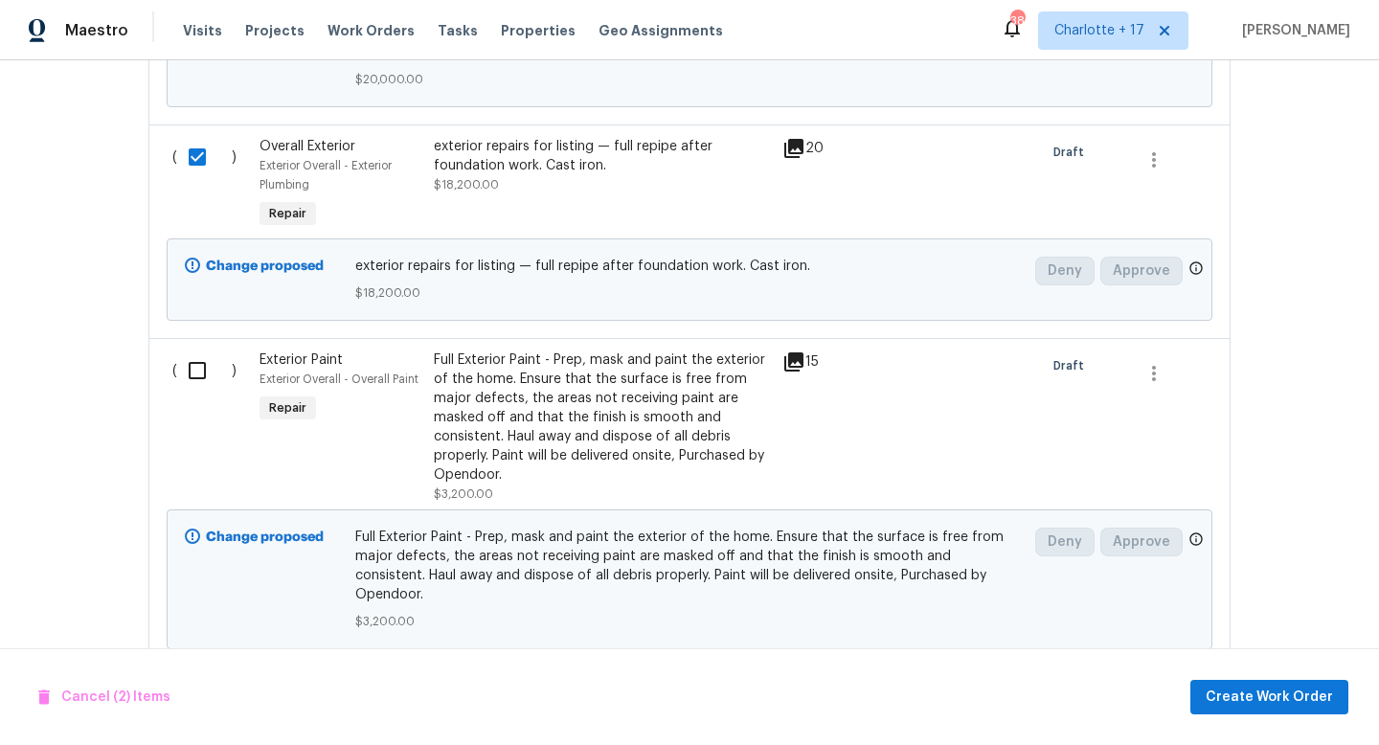
scroll to position [998, 0]
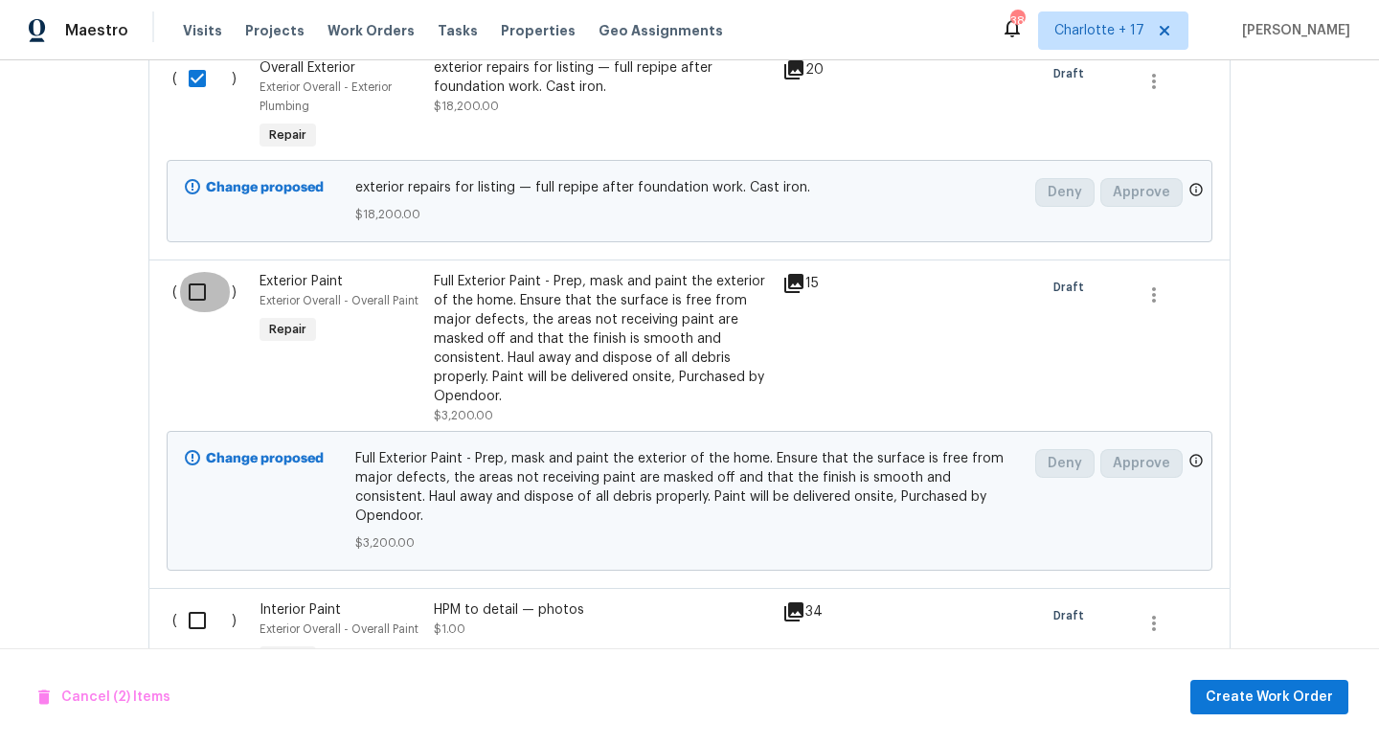
click at [196, 295] on input "checkbox" at bounding box center [204, 292] width 55 height 40
checkbox input "true"
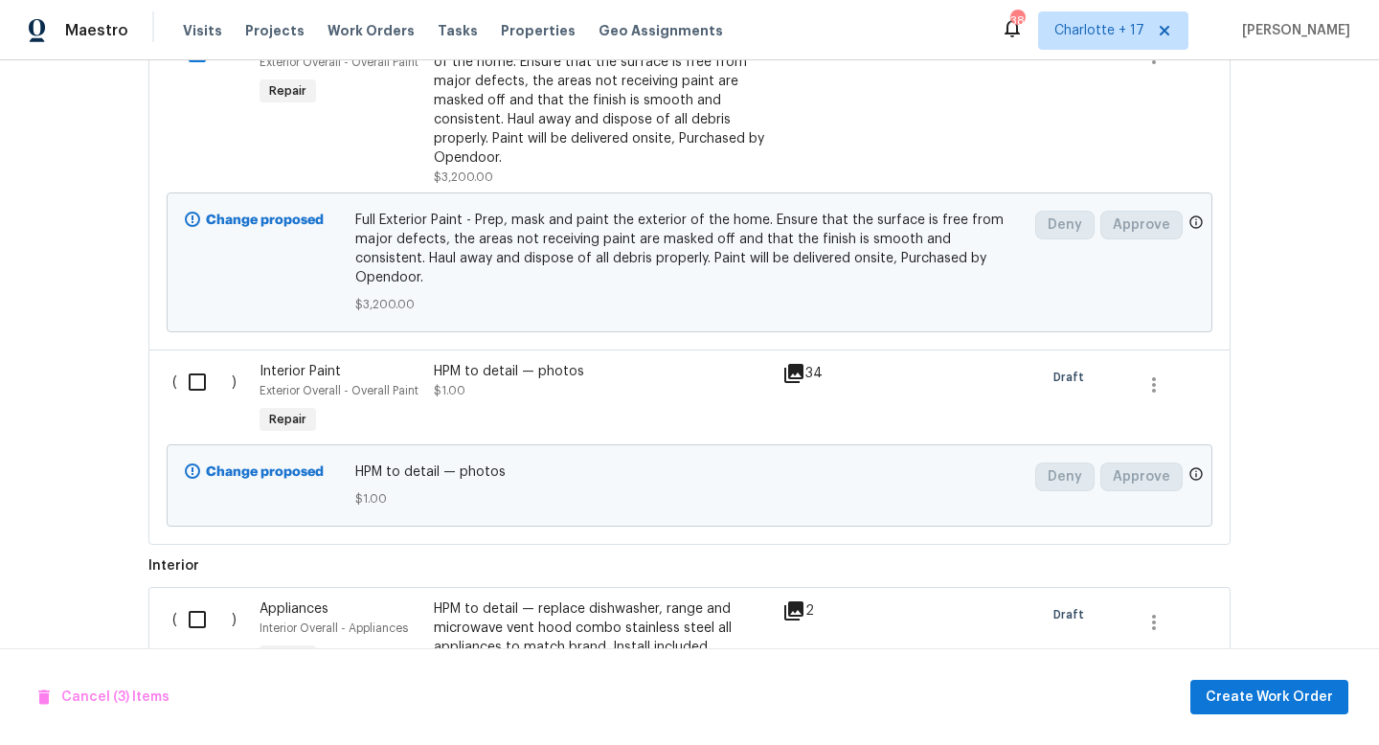
scroll to position [1251, 0]
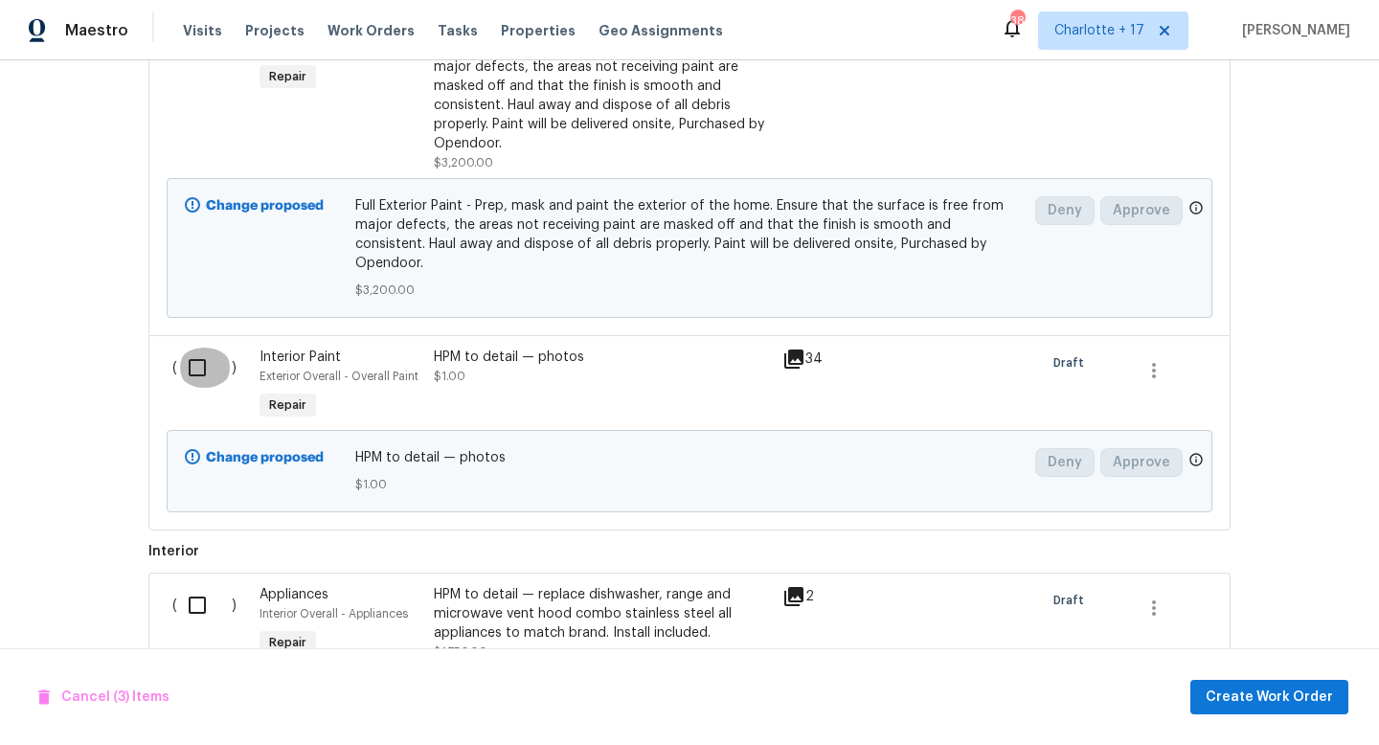
click at [193, 351] on input "checkbox" at bounding box center [204, 368] width 55 height 40
checkbox input "true"
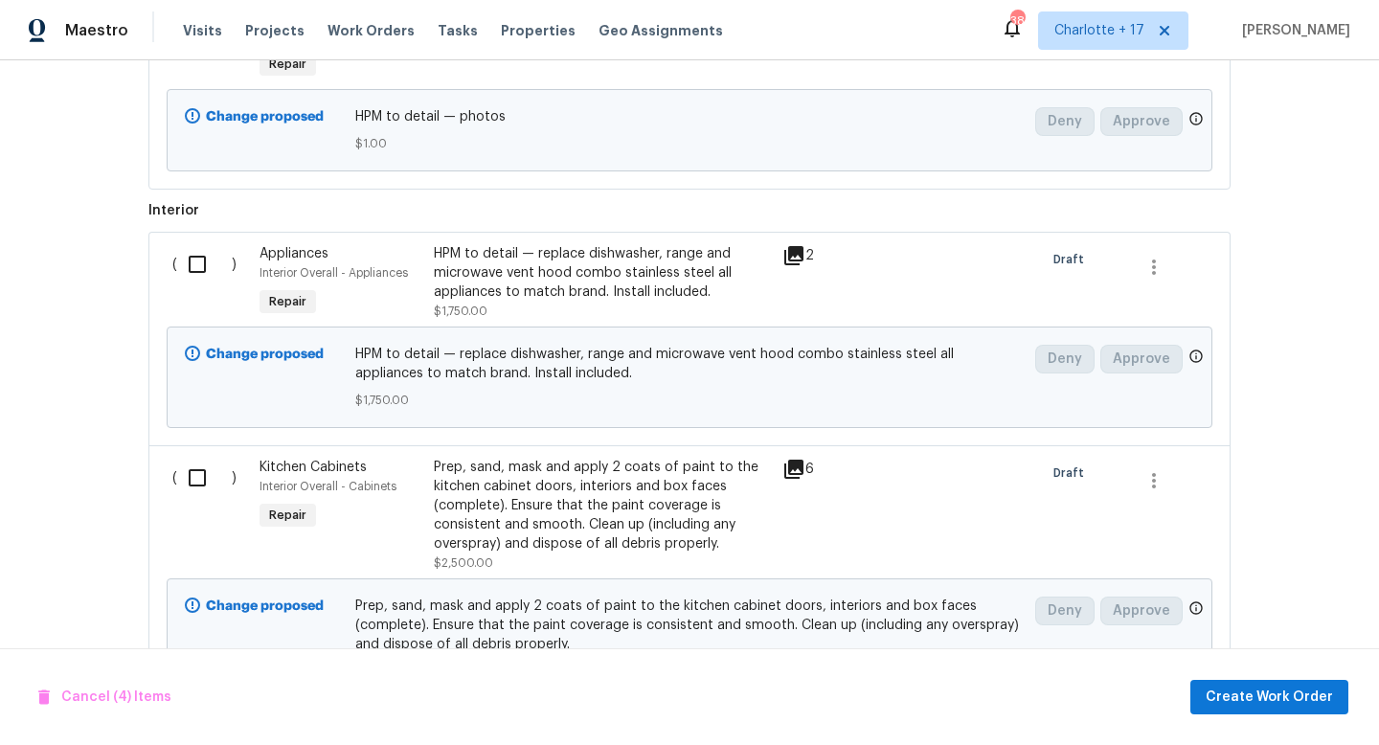
click at [192, 254] on input "checkbox" at bounding box center [204, 264] width 55 height 40
checkbox input "true"
click at [204, 458] on input "checkbox" at bounding box center [204, 478] width 55 height 40
checkbox input "true"
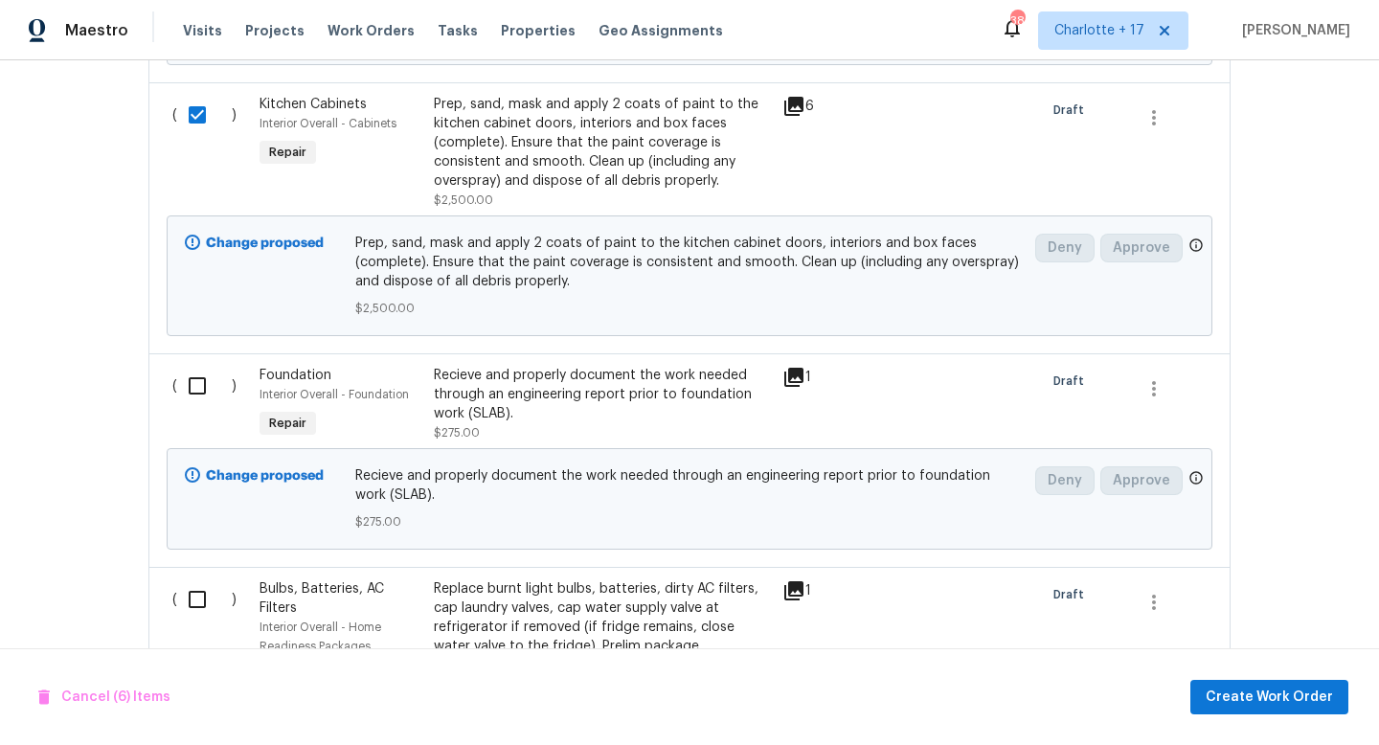
scroll to position [2046, 0]
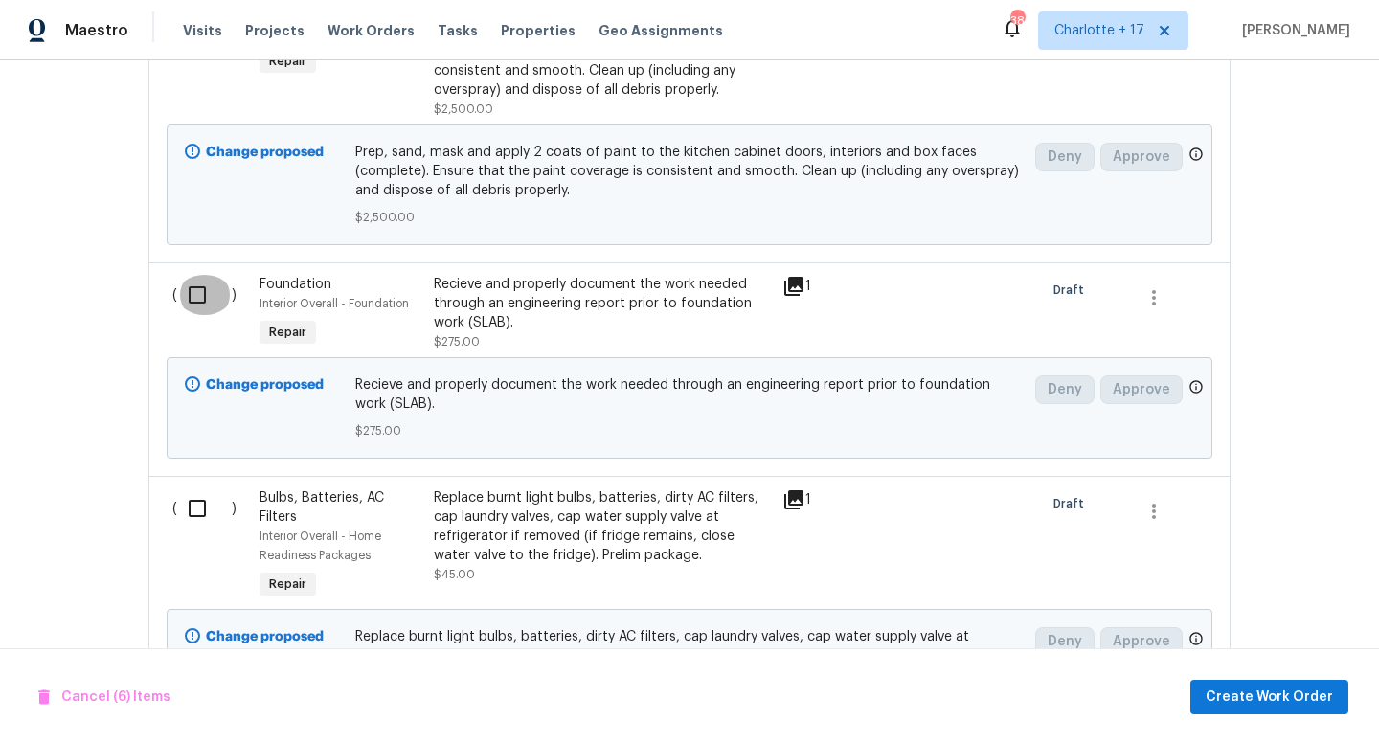
click at [194, 291] on input "checkbox" at bounding box center [204, 295] width 55 height 40
checkbox input "true"
click at [193, 490] on input "checkbox" at bounding box center [204, 508] width 55 height 40
checkbox input "true"
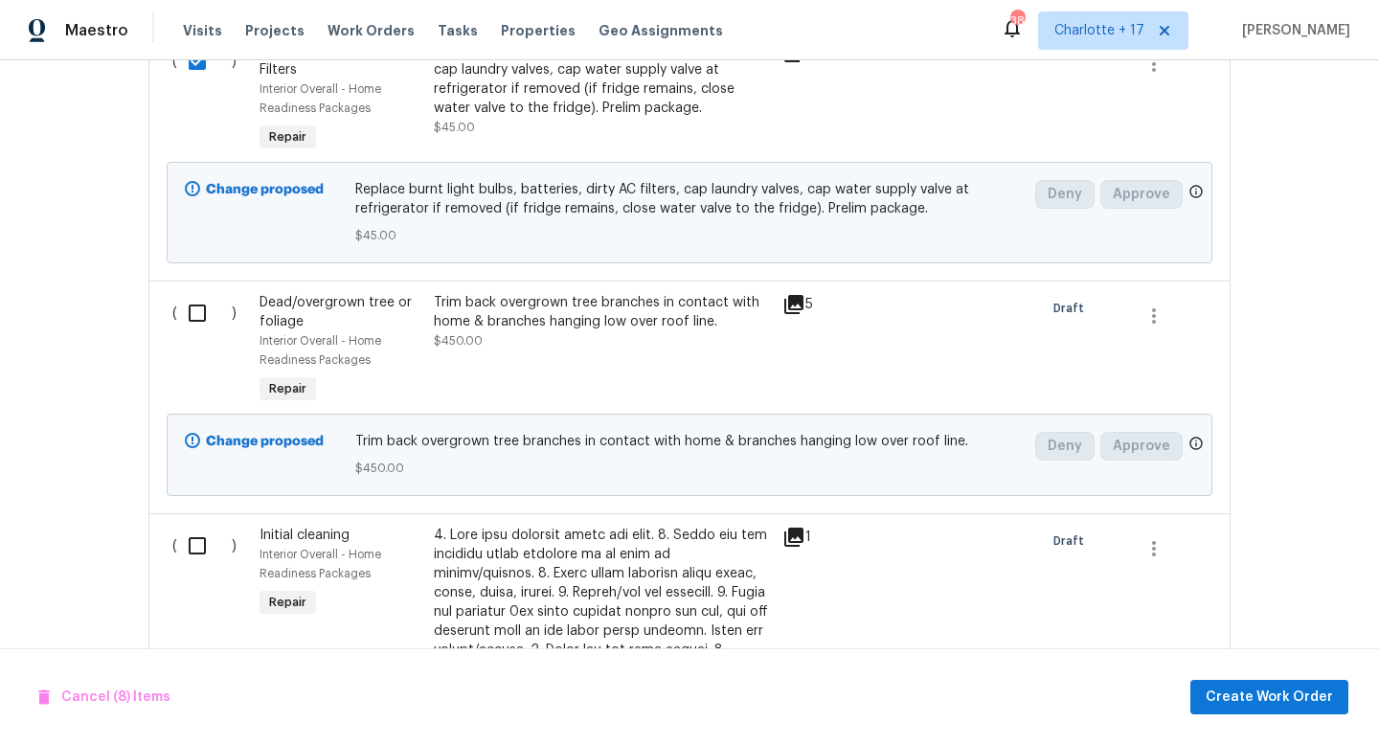
scroll to position [2495, 0]
drag, startPoint x: 195, startPoint y: 299, endPoint x: 184, endPoint y: 359, distance: 61.4
click at [194, 300] on input "checkbox" at bounding box center [204, 311] width 55 height 40
checkbox input "true"
click at [192, 524] on input "checkbox" at bounding box center [204, 544] width 55 height 40
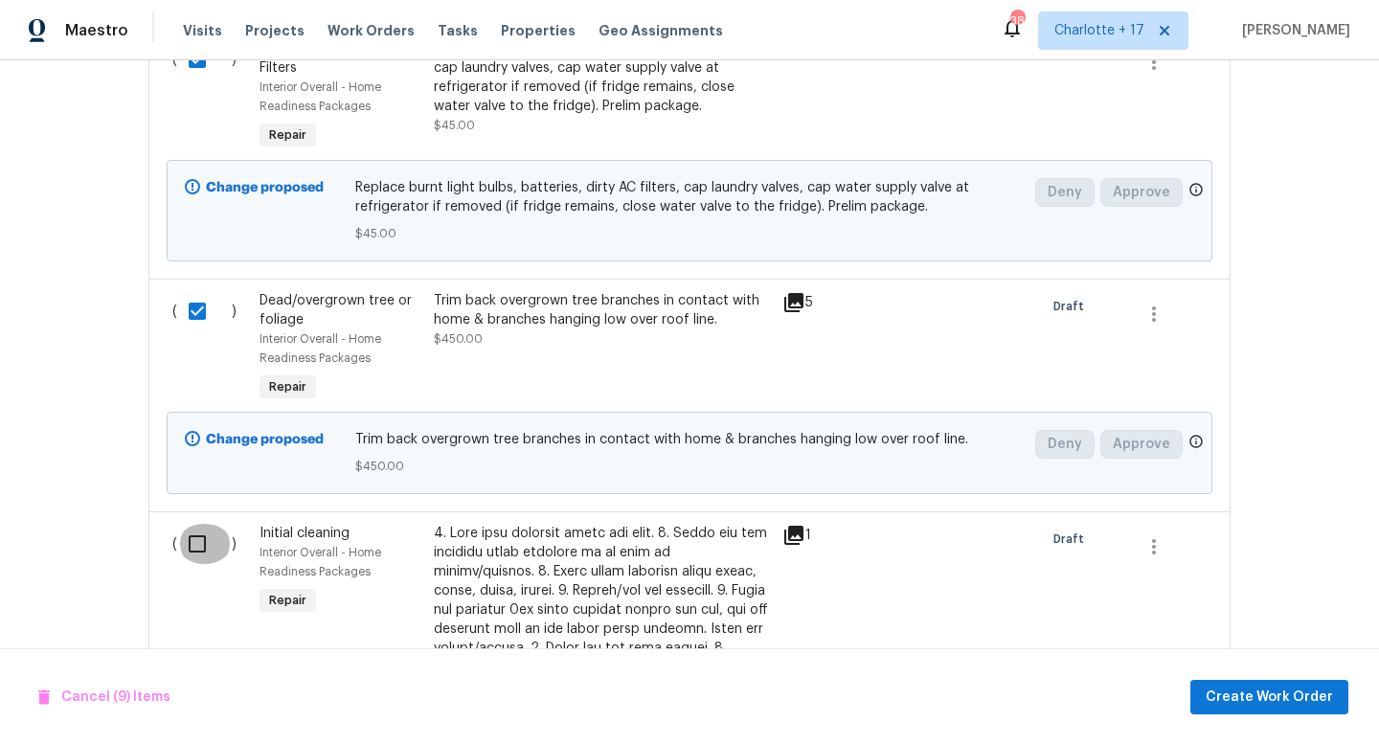
checkbox input "true"
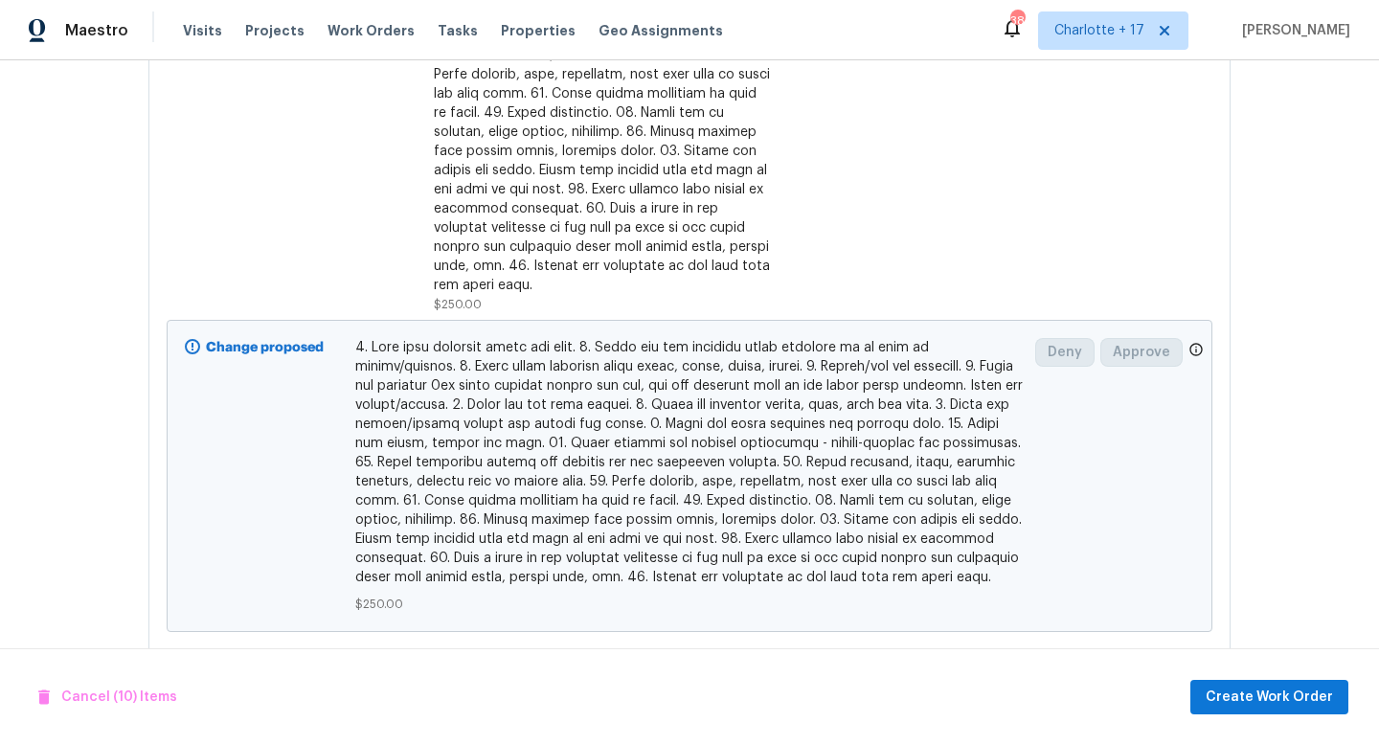
scroll to position [3333, 0]
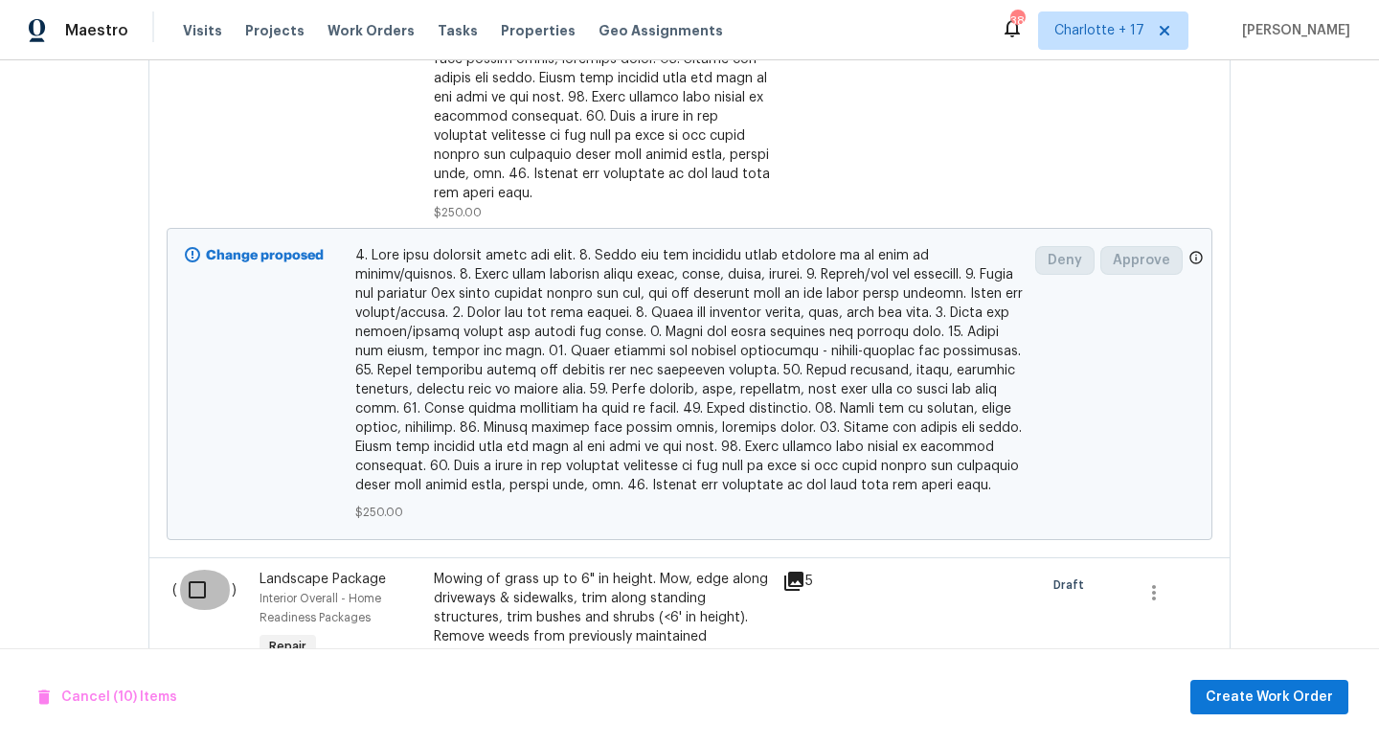
click at [196, 570] on input "checkbox" at bounding box center [204, 590] width 55 height 40
checkbox input "true"
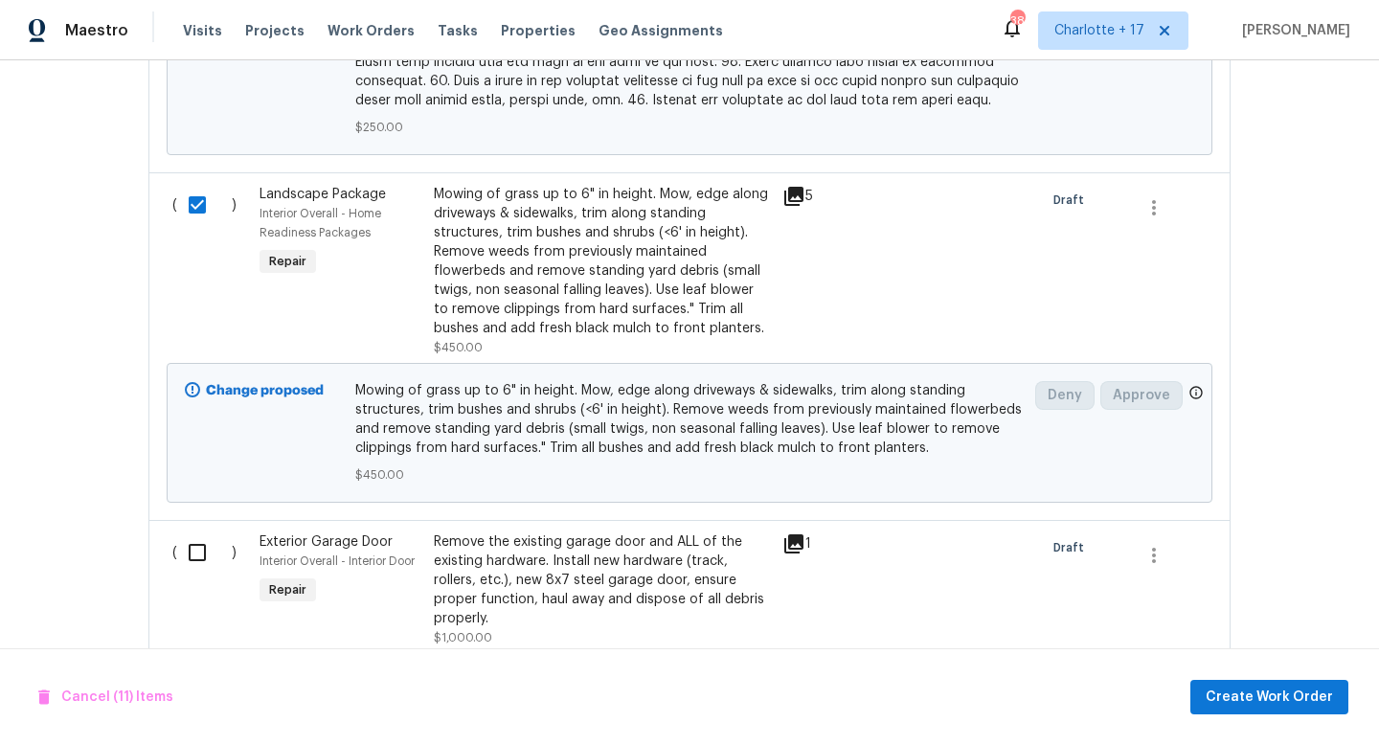
scroll to position [3833, 0]
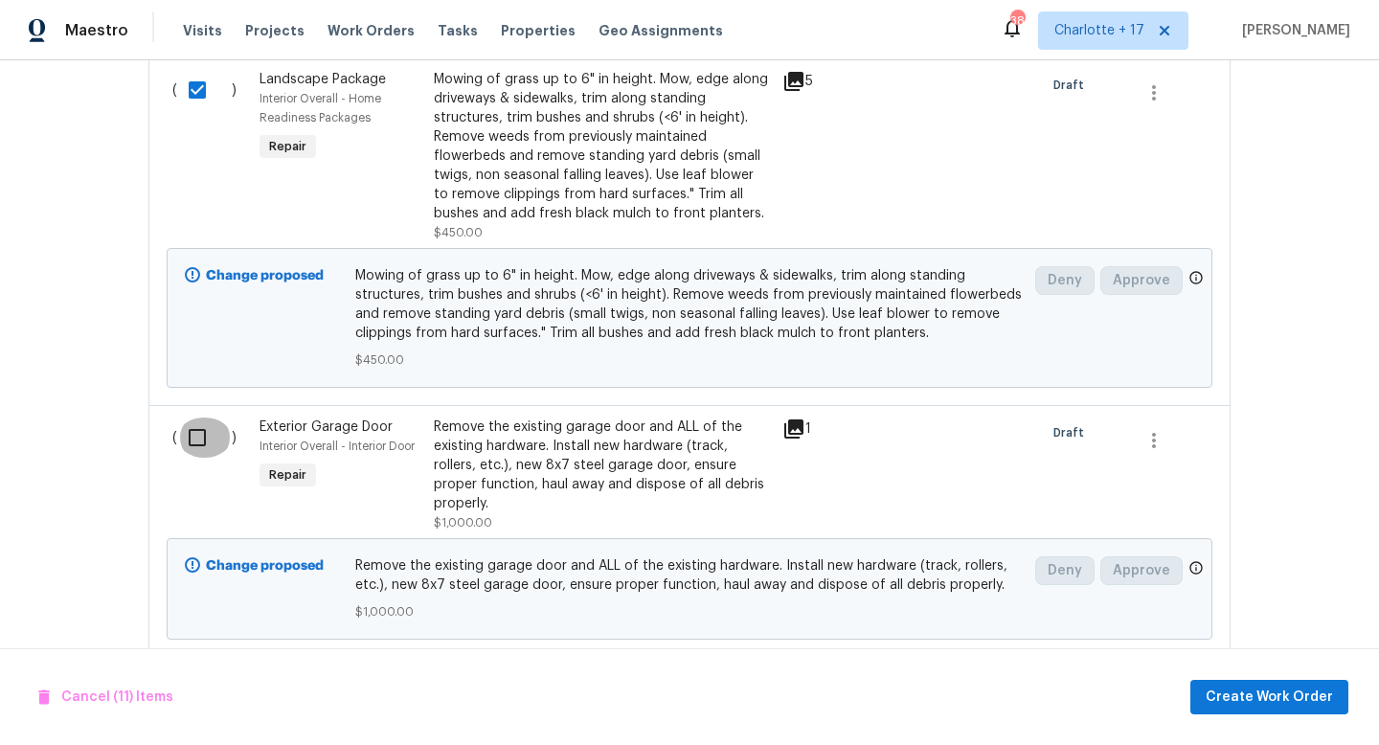
click at [193, 418] on input "checkbox" at bounding box center [204, 438] width 55 height 40
checkbox input "true"
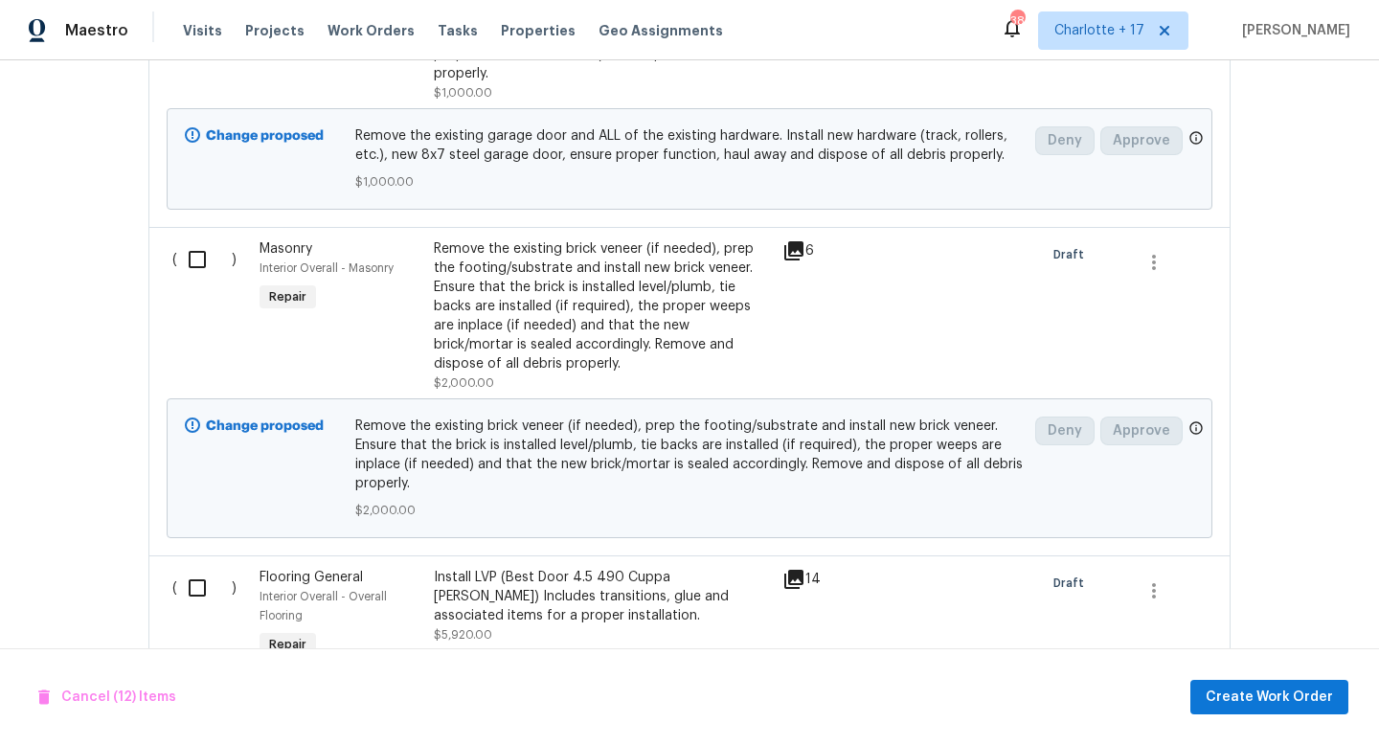
scroll to position [4301, 0]
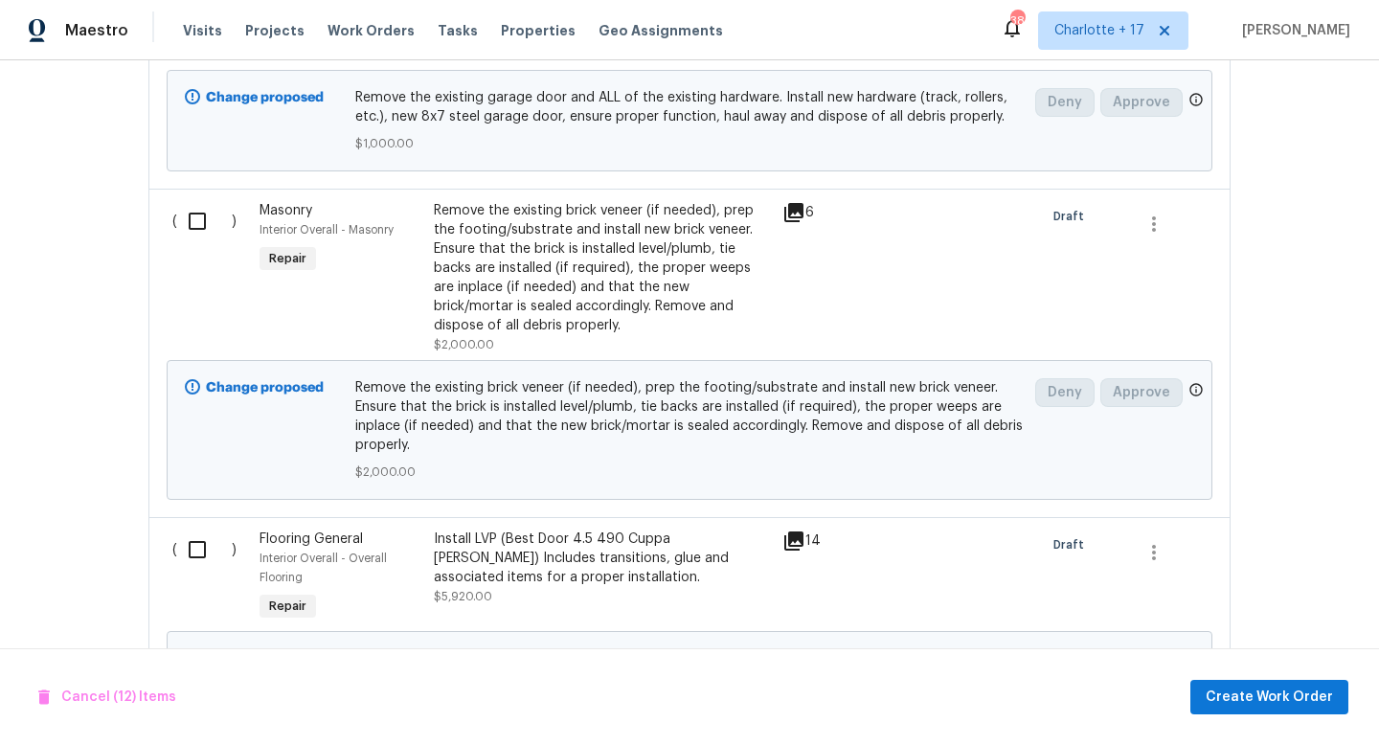
click at [201, 201] on input "checkbox" at bounding box center [204, 221] width 55 height 40
checkbox input "true"
click at [191, 530] on input "checkbox" at bounding box center [204, 550] width 55 height 40
checkbox input "true"
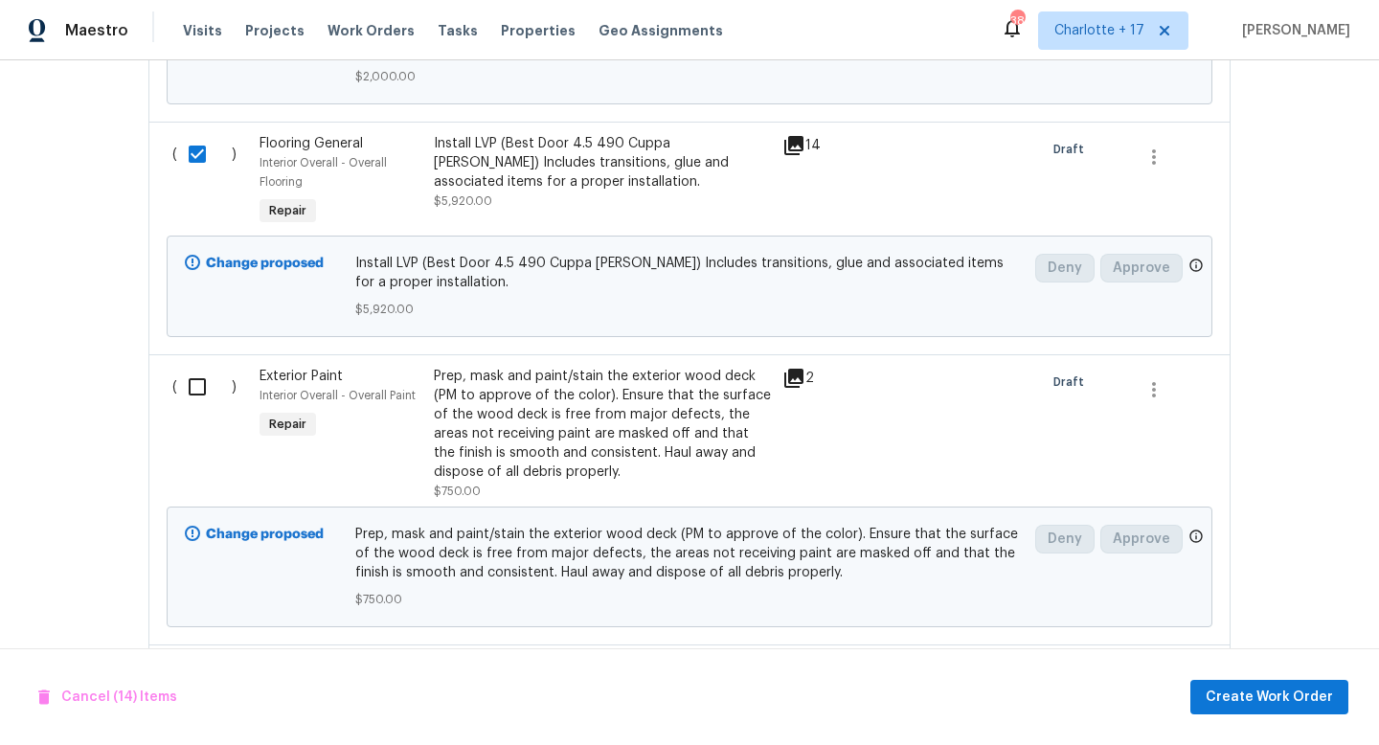
scroll to position [4824, 0]
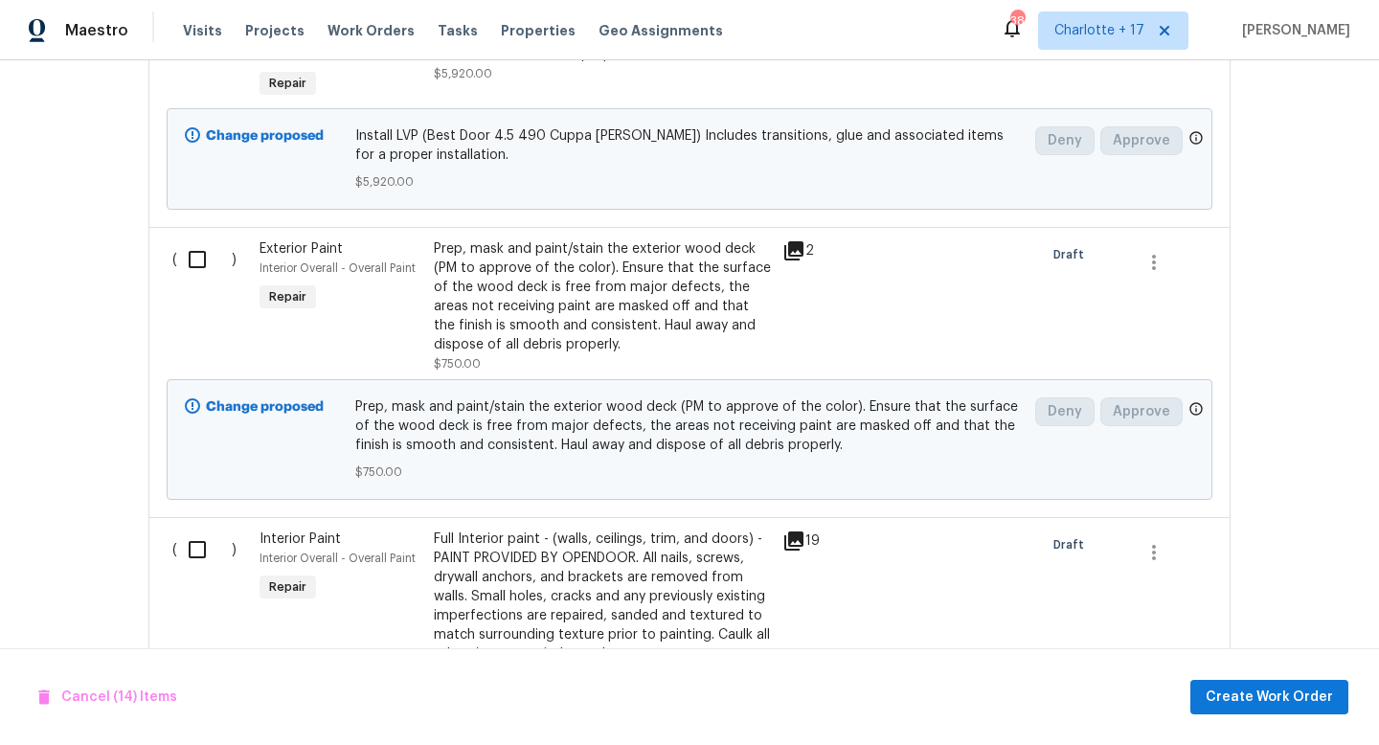
click at [185, 239] on input "checkbox" at bounding box center [204, 259] width 55 height 40
checkbox input "true"
click at [190, 531] on input "checkbox" at bounding box center [204, 550] width 55 height 40
checkbox input "true"
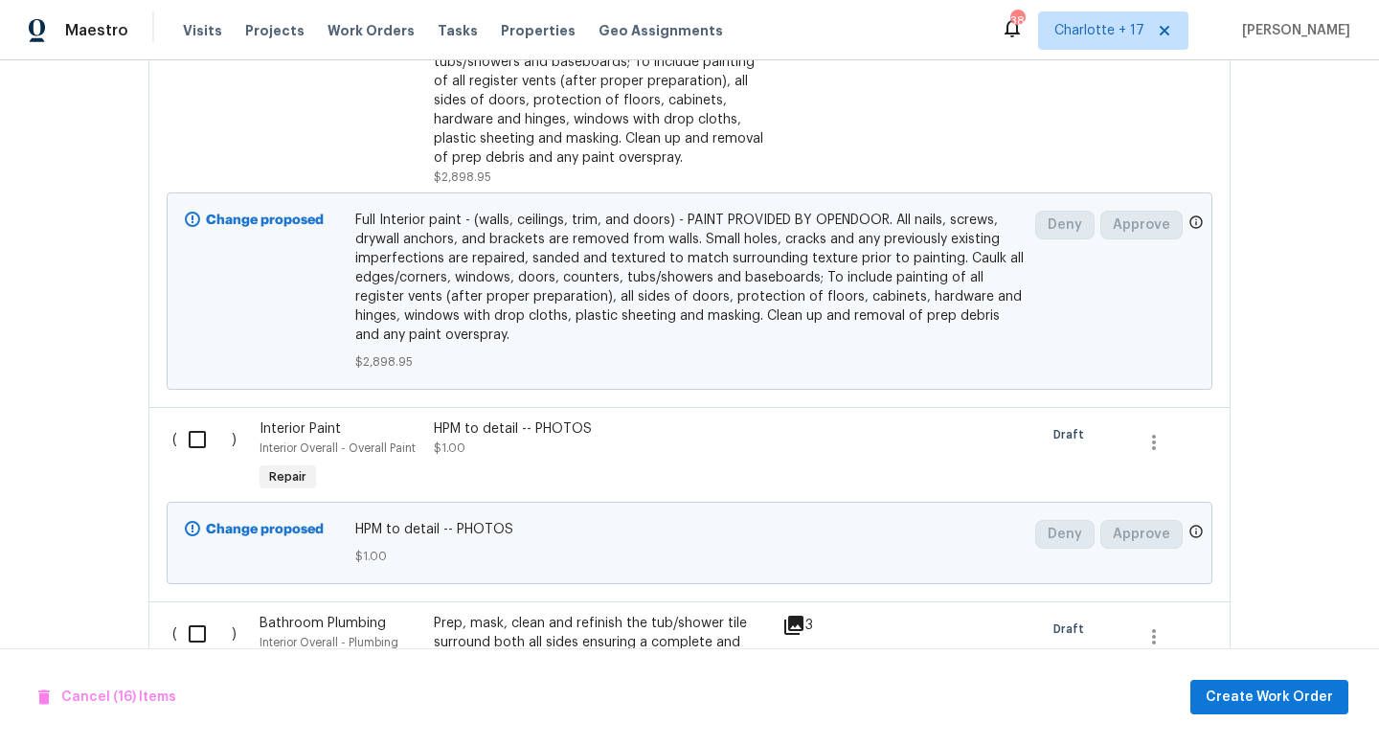
scroll to position [5468, 0]
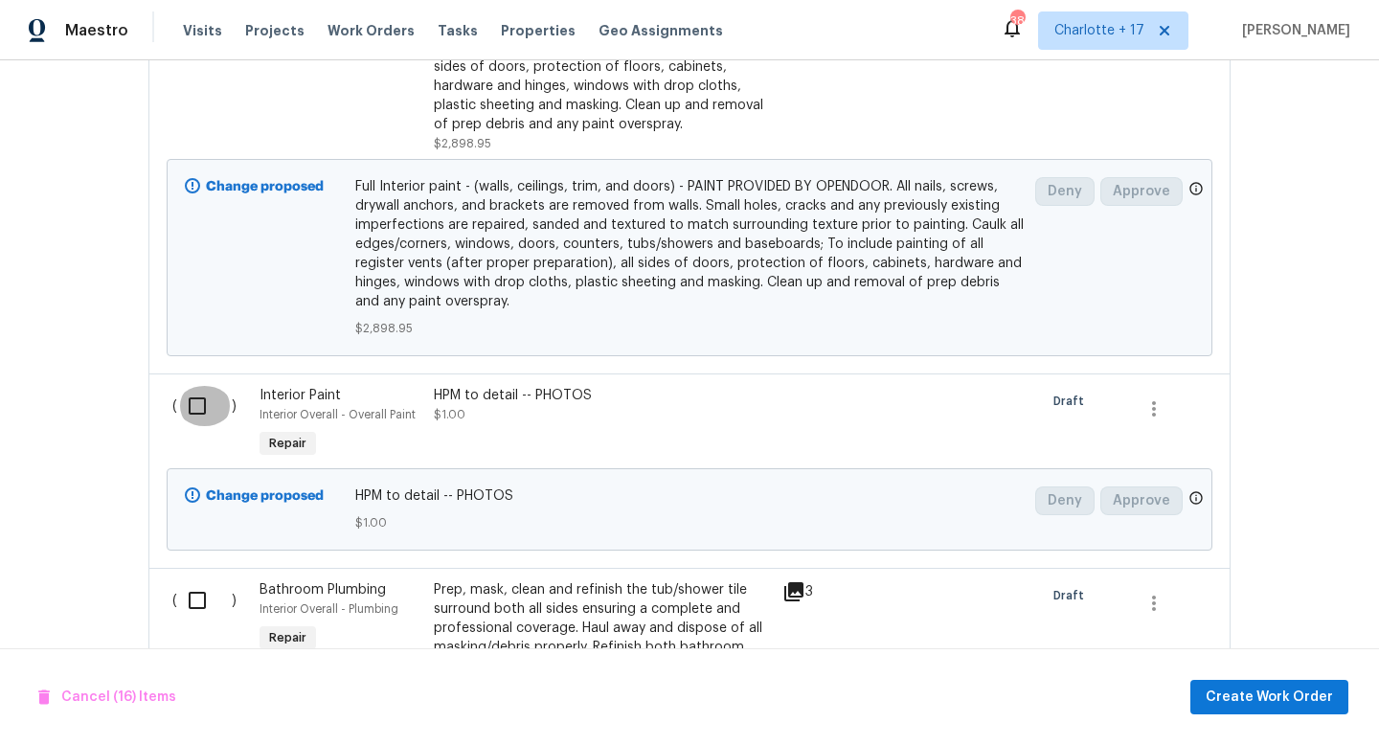
click at [188, 386] on input "checkbox" at bounding box center [204, 406] width 55 height 40
checkbox input "true"
click at [200, 580] on input "checkbox" at bounding box center [204, 600] width 55 height 40
checkbox input "true"
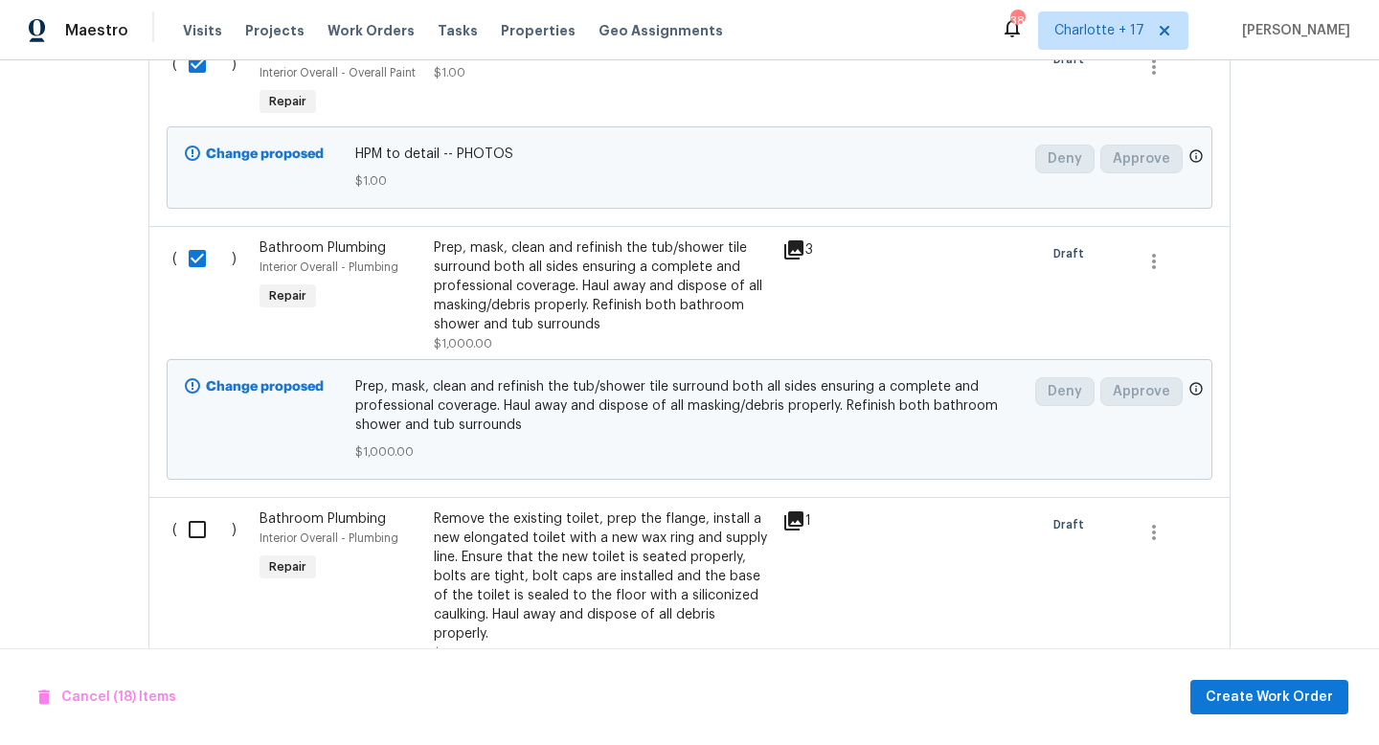
scroll to position [5853, 0]
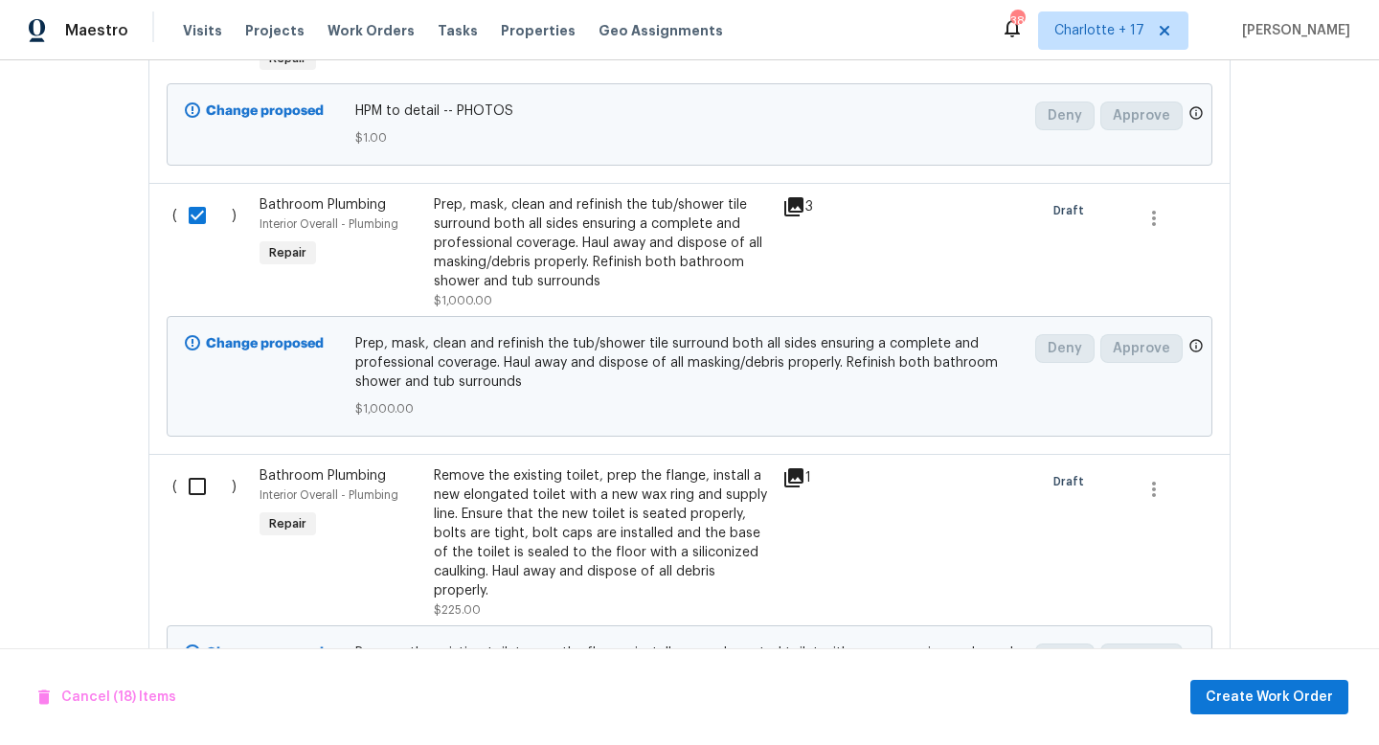
click at [193, 466] on input "checkbox" at bounding box center [204, 486] width 55 height 40
checkbox input "true"
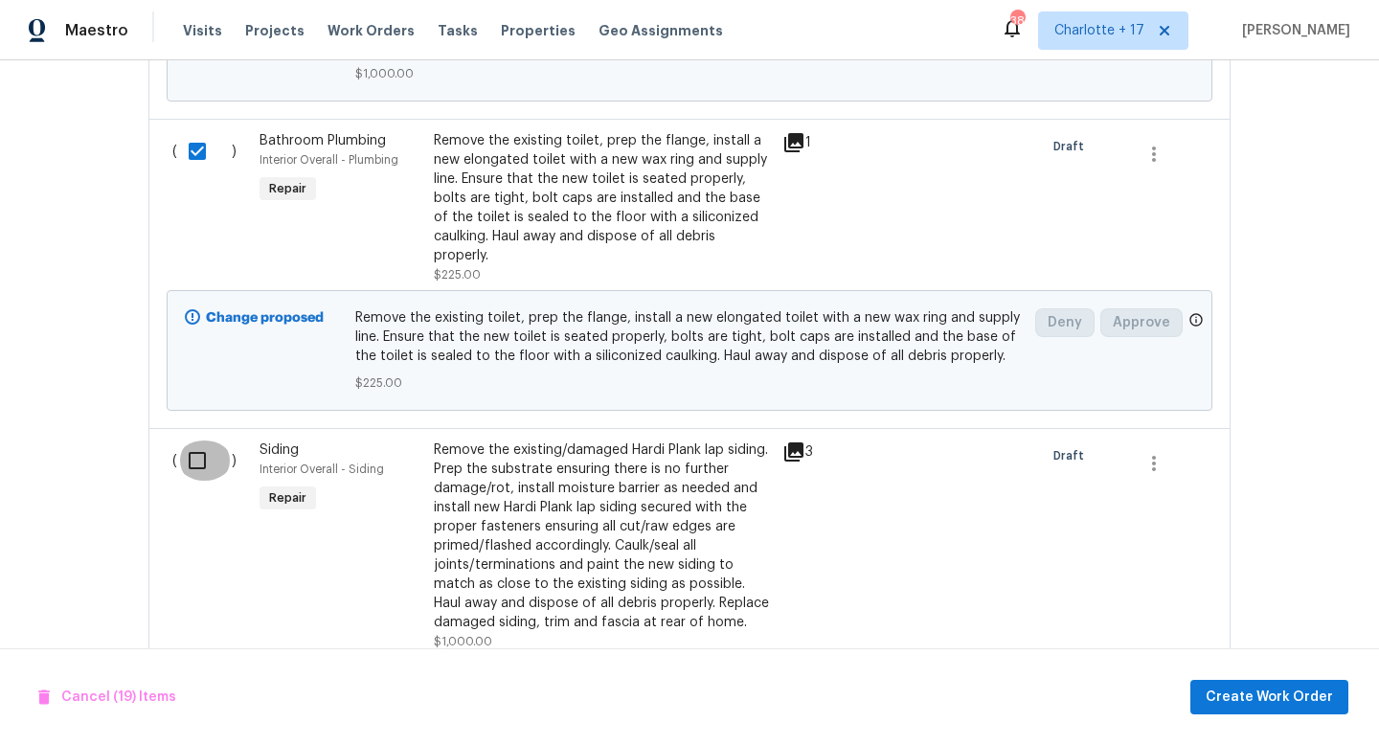
click at [195, 445] on input "checkbox" at bounding box center [204, 461] width 55 height 40
checkbox input "true"
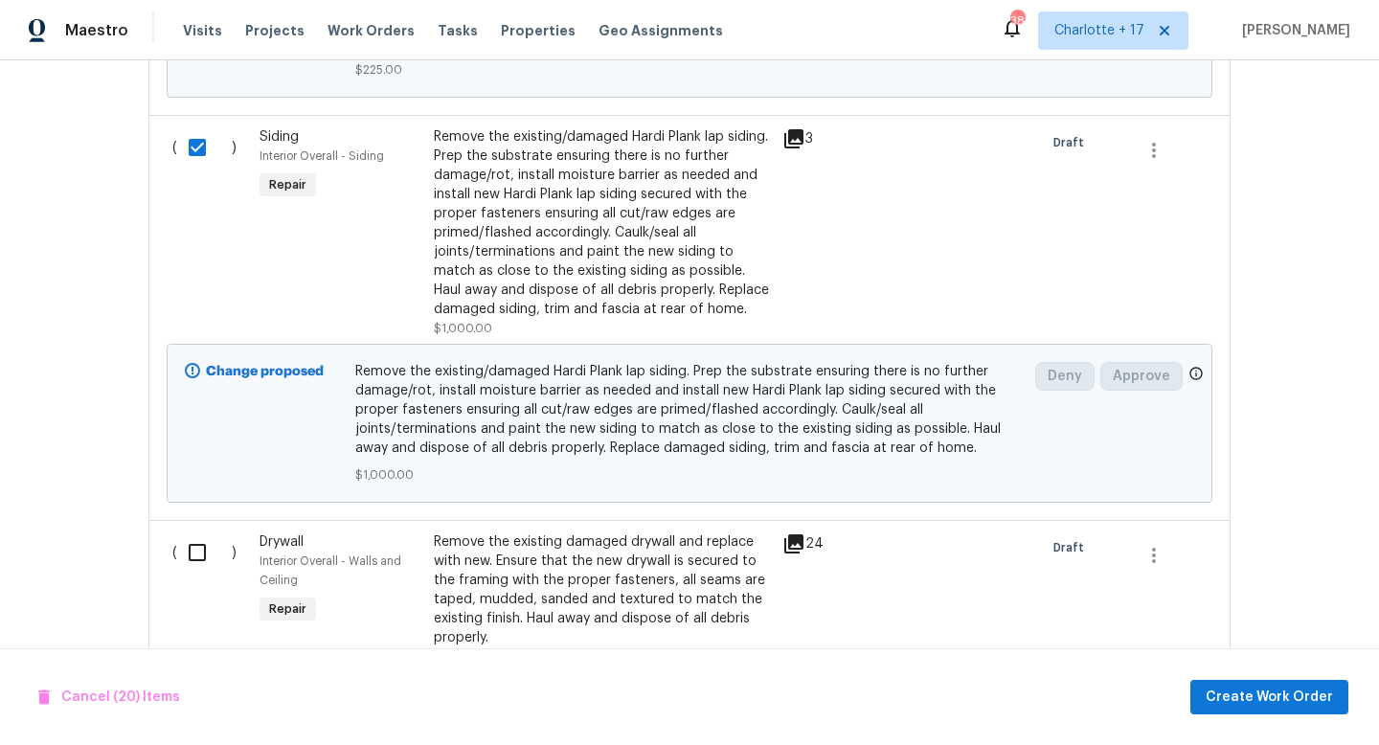
click at [184, 532] on input "checkbox" at bounding box center [204, 552] width 55 height 40
checkbox input "true"
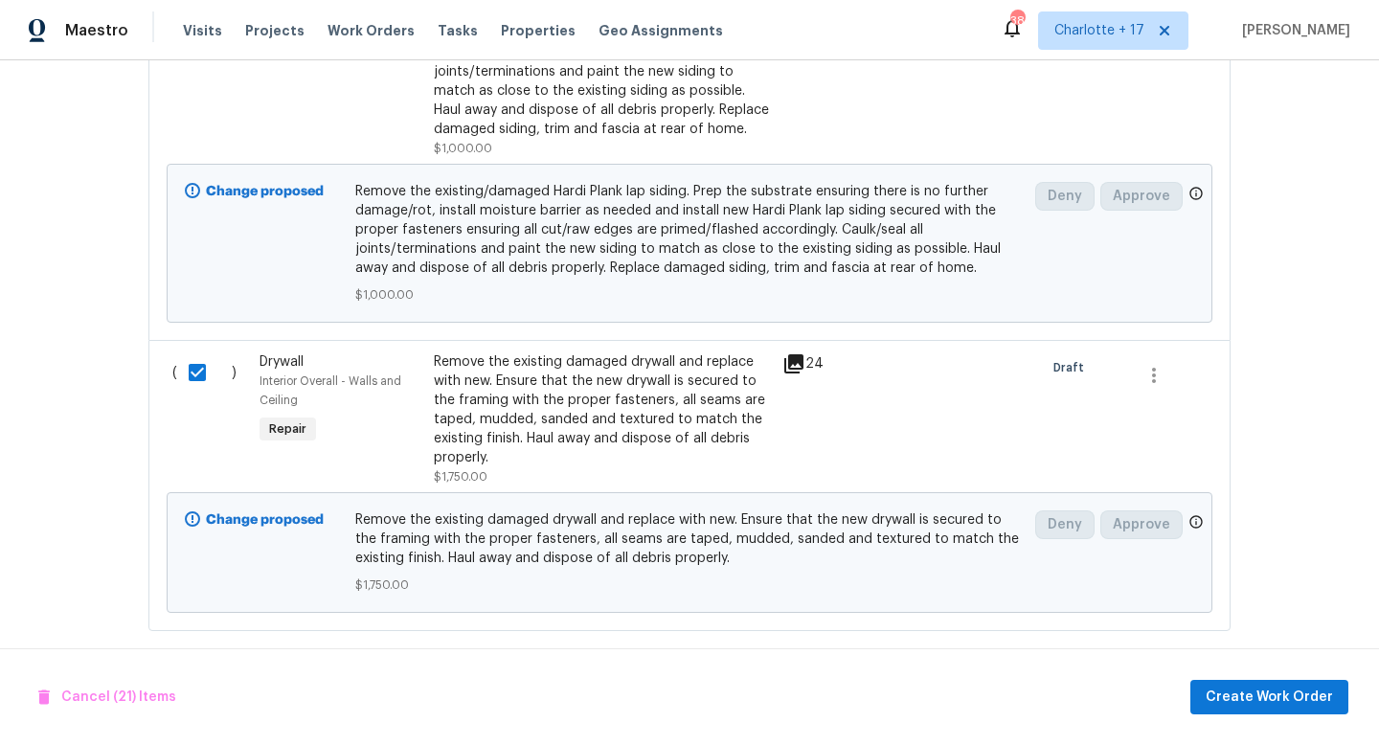
scroll to position [6686, 0]
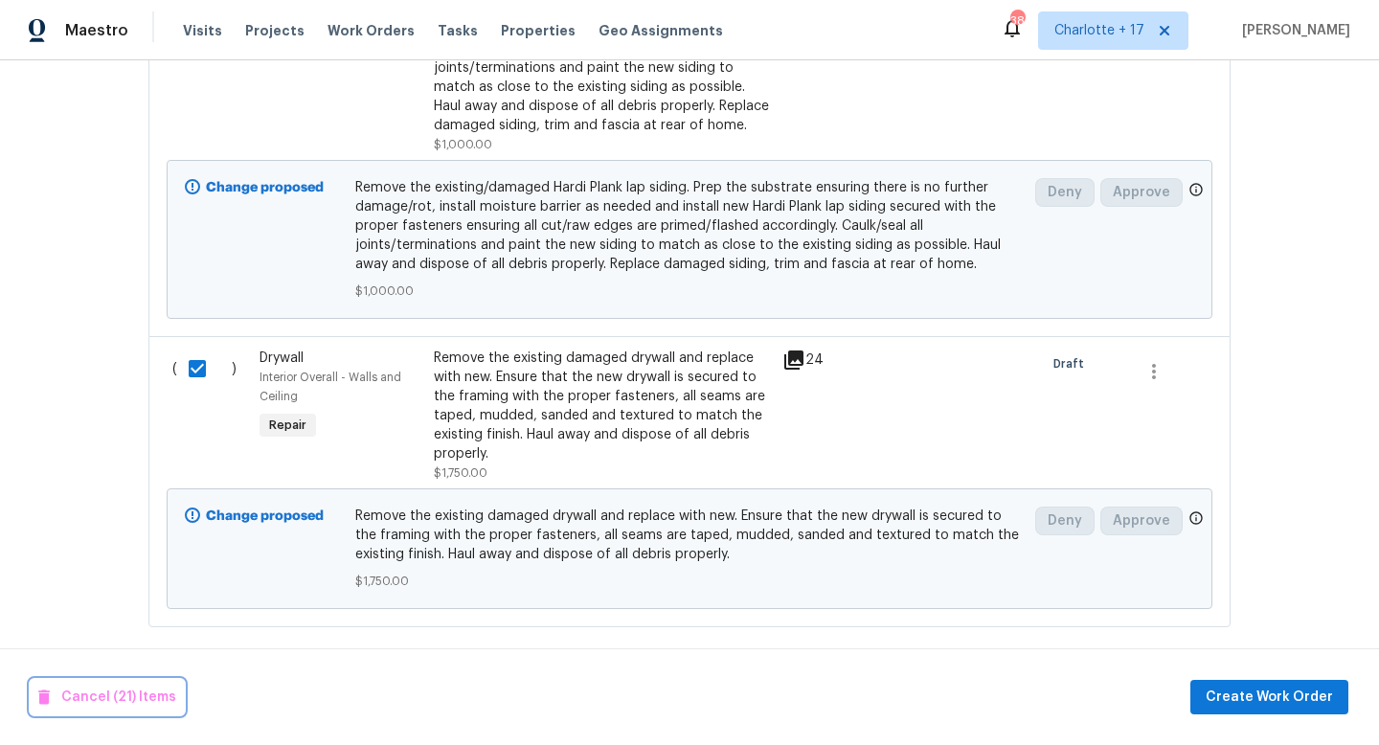
click at [131, 702] on span "Cancel (21) Items" at bounding box center [107, 698] width 138 height 24
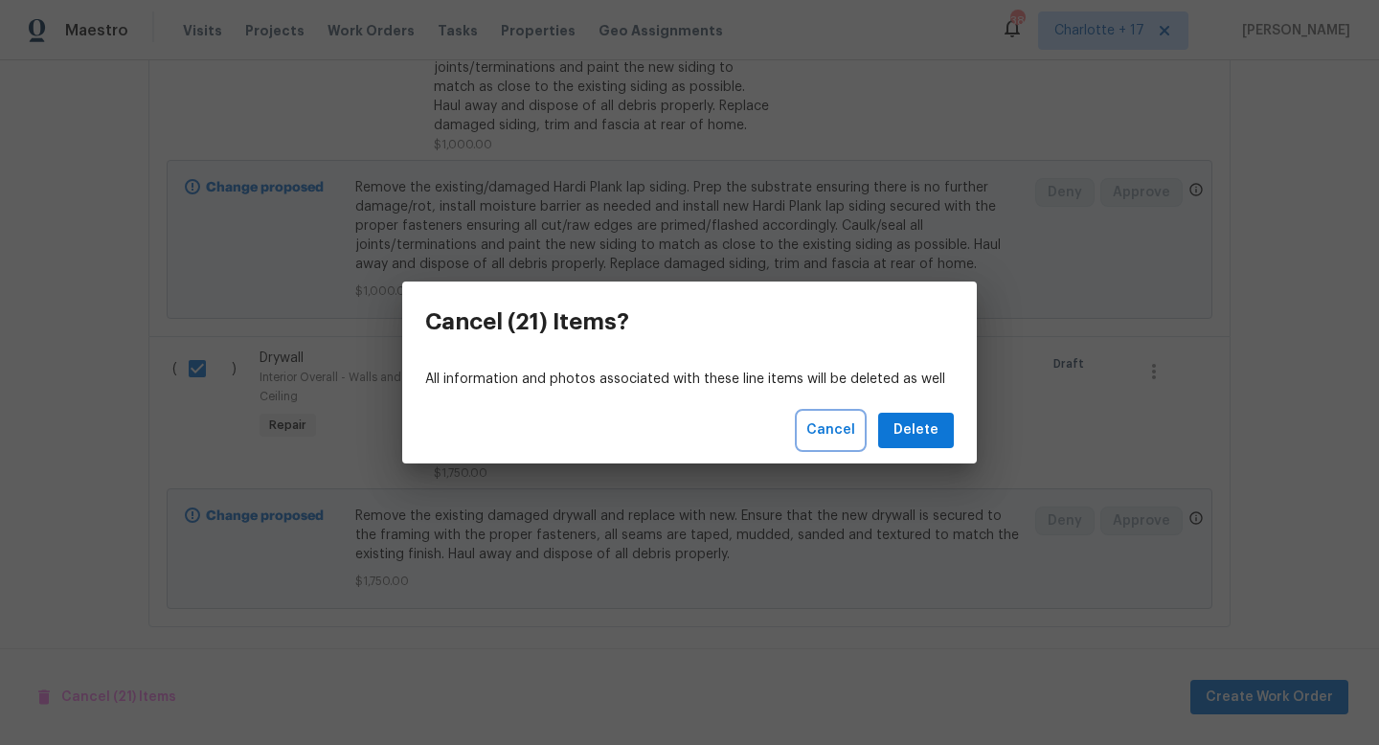
click at [832, 435] on span "Cancel" at bounding box center [830, 431] width 49 height 24
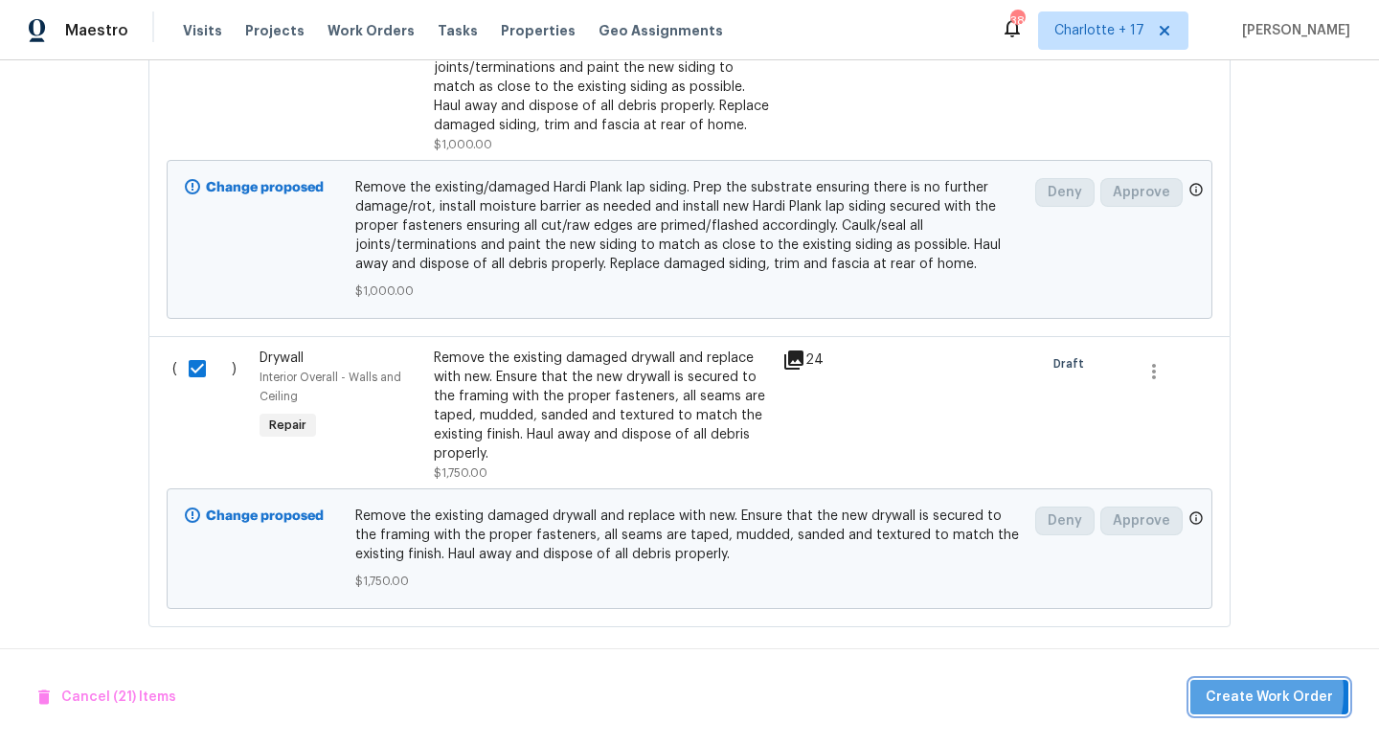
click at [1233, 692] on span "Create Work Order" at bounding box center [1269, 698] width 127 height 24
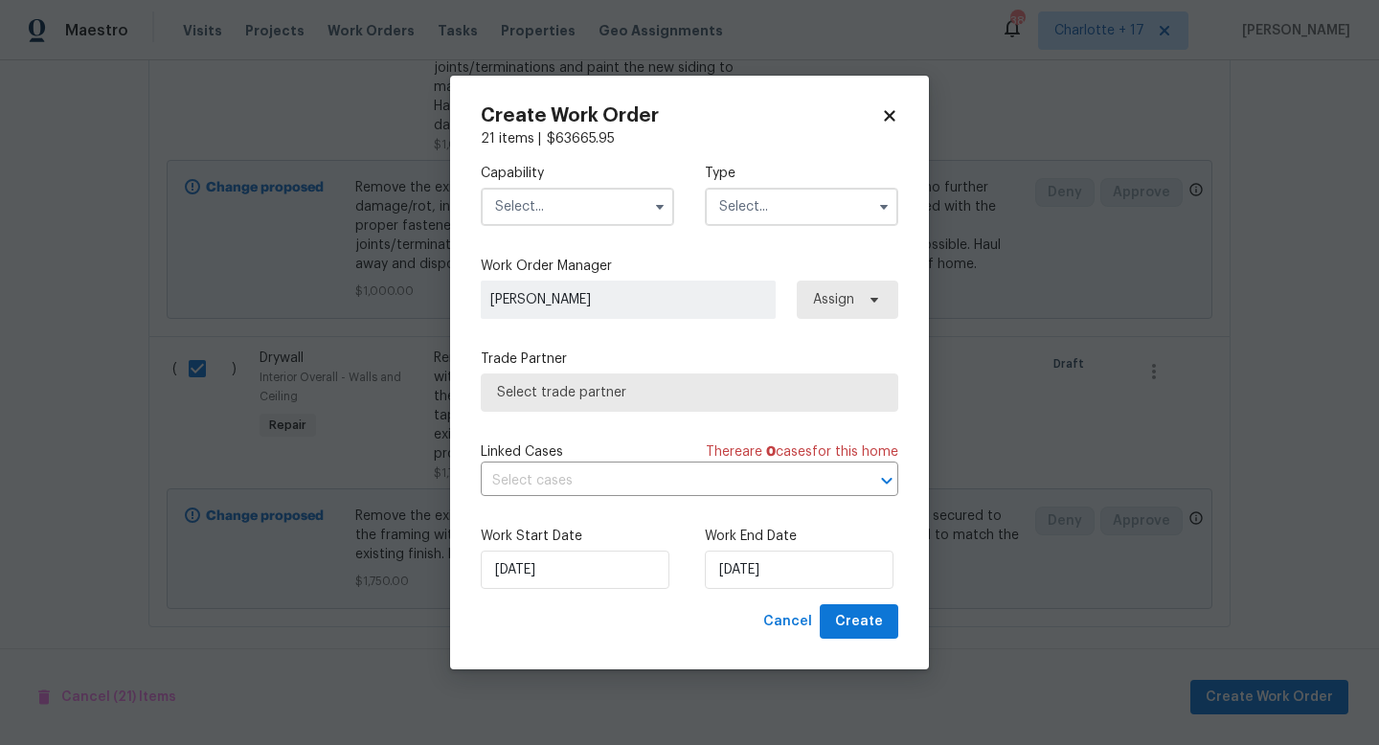
click at [900, 113] on div "Create Work Order 21 items | $ 63665.95 Capability Type Work Order Manager [PER…" at bounding box center [689, 373] width 479 height 595
click at [893, 115] on icon at bounding box center [889, 115] width 17 height 17
checkbox input "false"
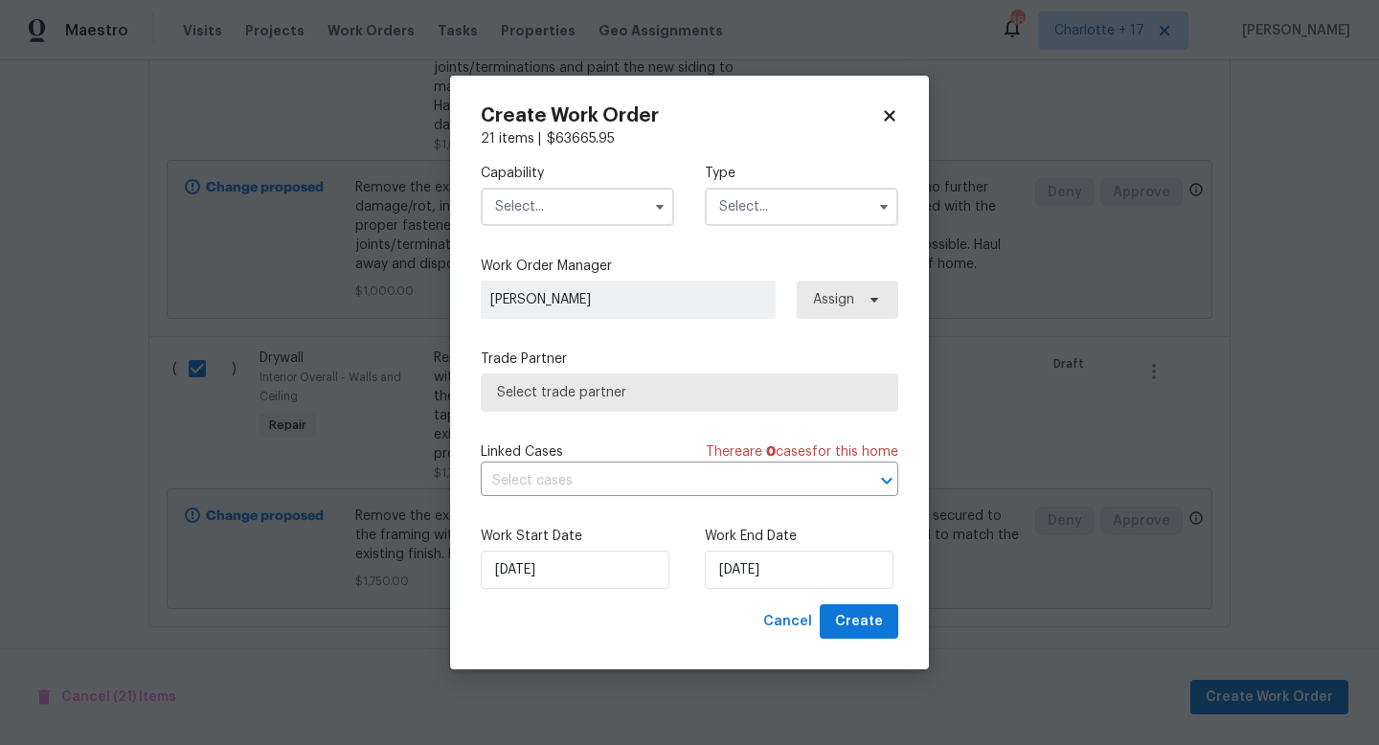
checkbox input "false"
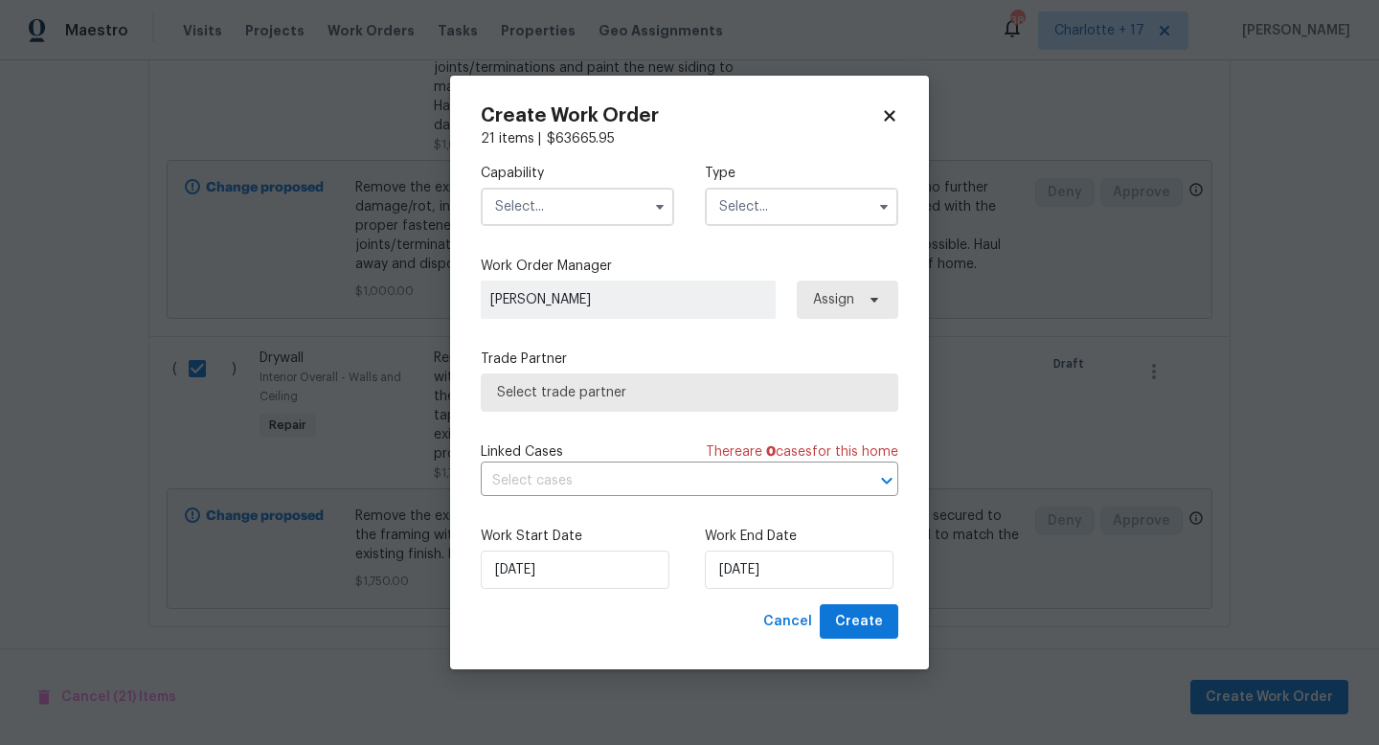
checkbox input "false"
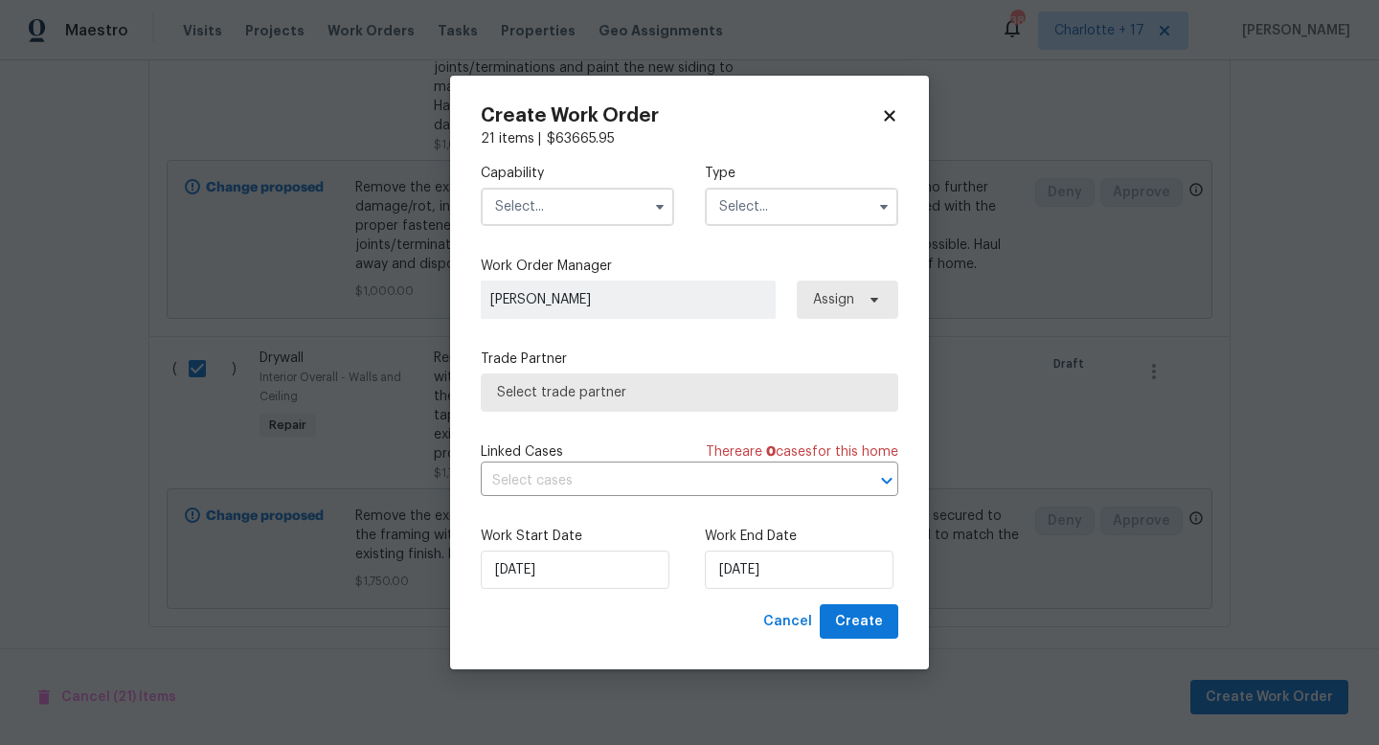
checkbox input "false"
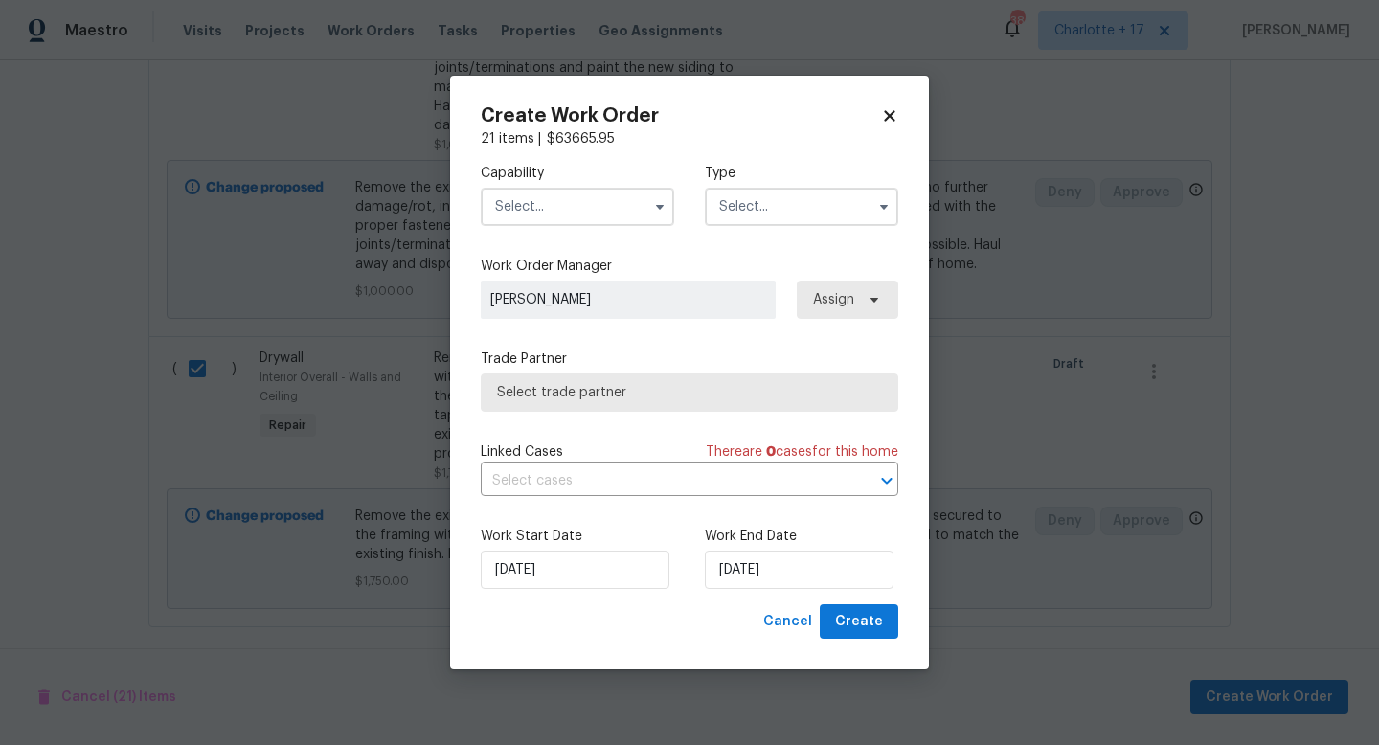
checkbox input "false"
